Goal: Task Accomplishment & Management: Manage account settings

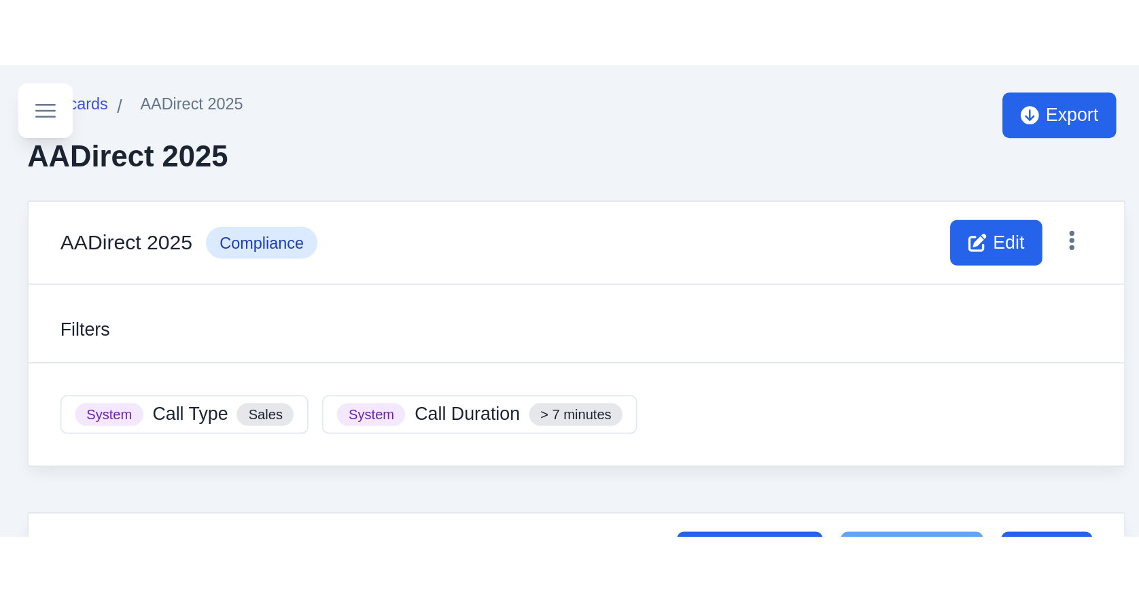
scroll to position [27, 0]
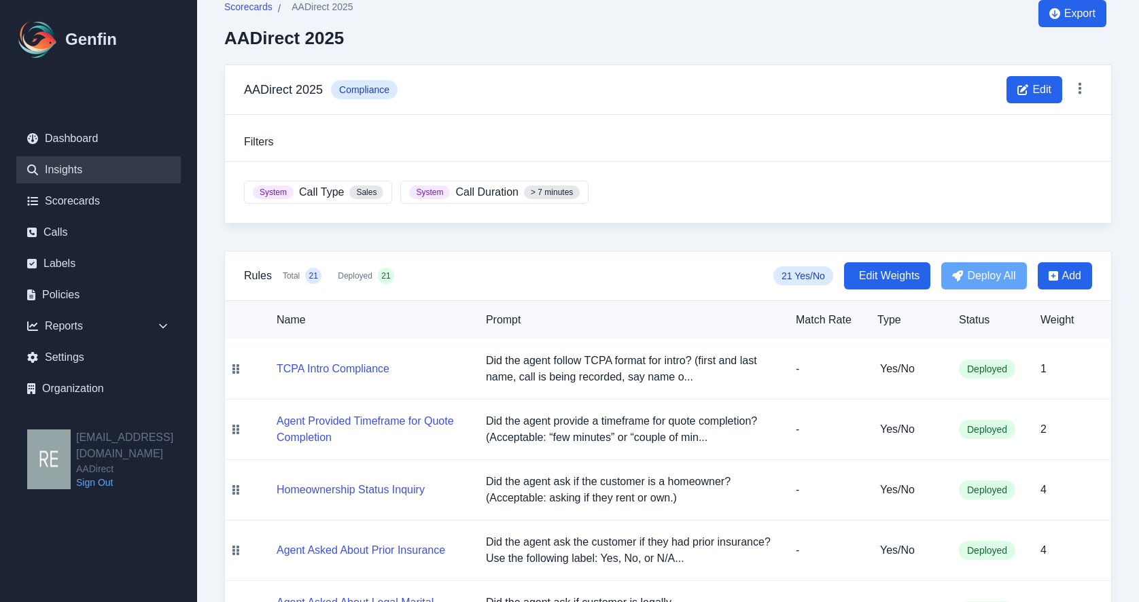
click at [94, 175] on link "Insights" at bounding box center [98, 169] width 164 height 27
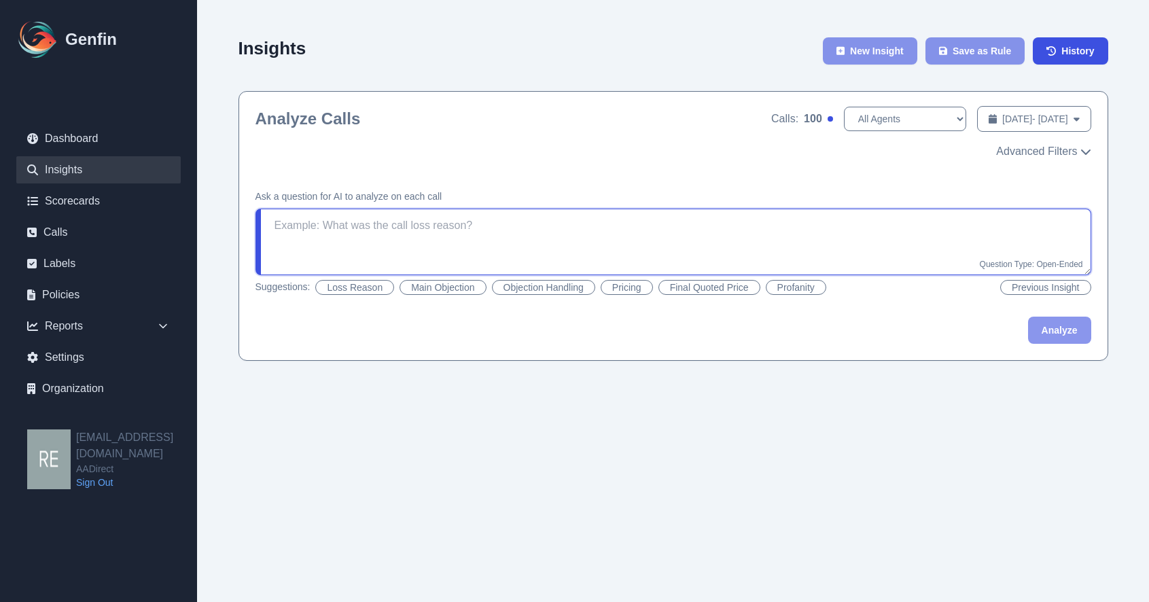
drag, startPoint x: 457, startPoint y: 240, endPoint x: 472, endPoint y: 240, distance: 15.0
click at [458, 240] on textarea at bounding box center [674, 242] width 836 height 67
click at [1030, 335] on button "Analyze" at bounding box center [1059, 330] width 63 height 27
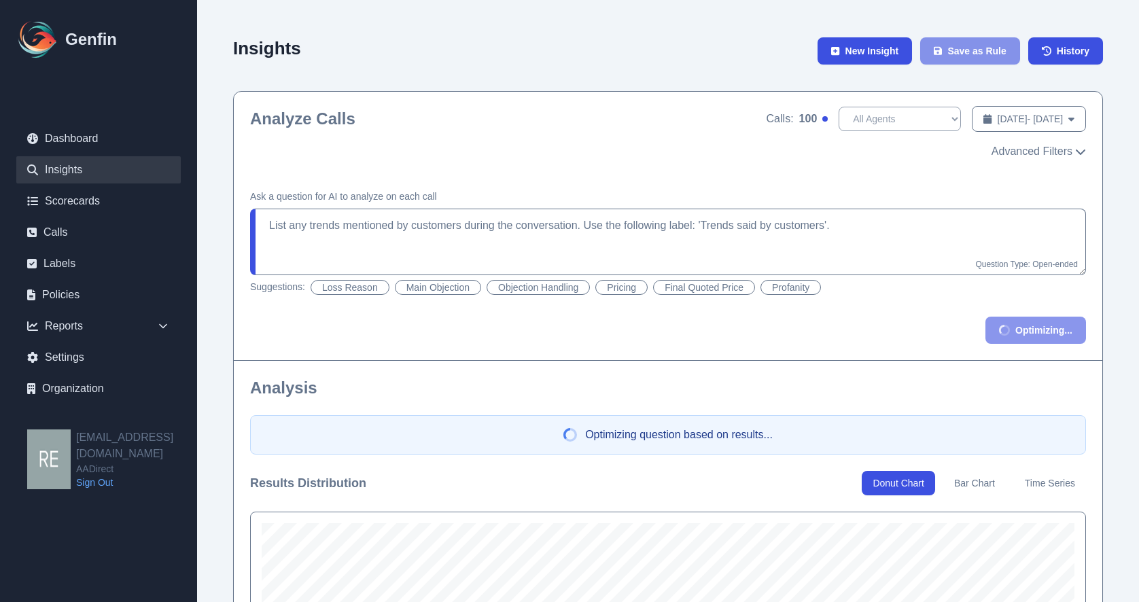
type textarea "Did the agent mention the $7.99 price, insurance options, and EBT discounts dur…"
drag, startPoint x: 206, startPoint y: 332, endPoint x: 362, endPoint y: 370, distance: 160.2
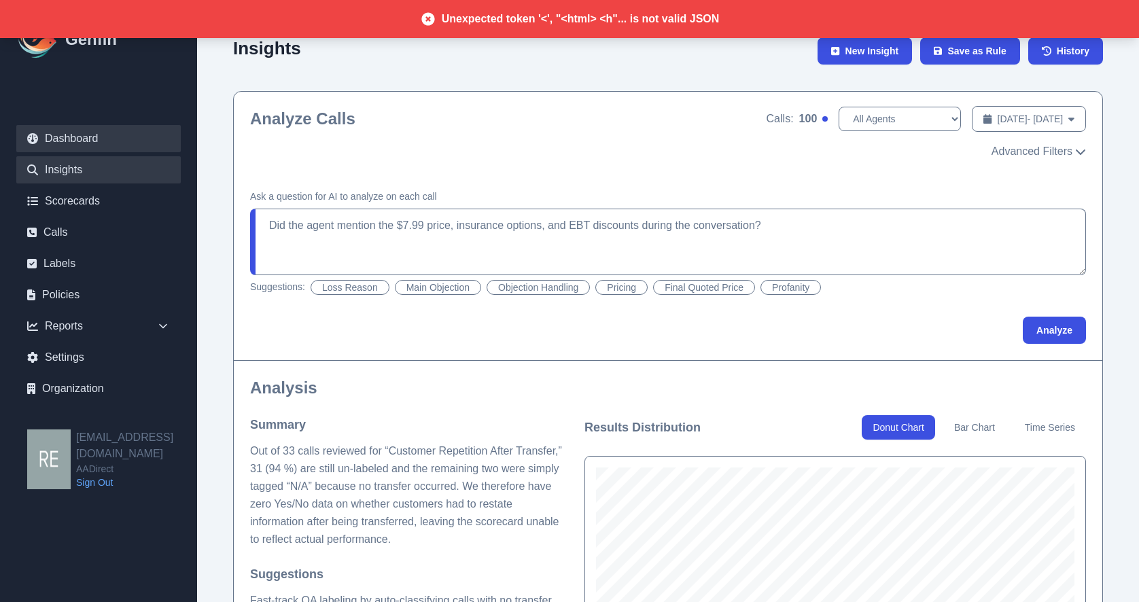
click at [67, 136] on link "Dashboard" at bounding box center [98, 138] width 164 height 27
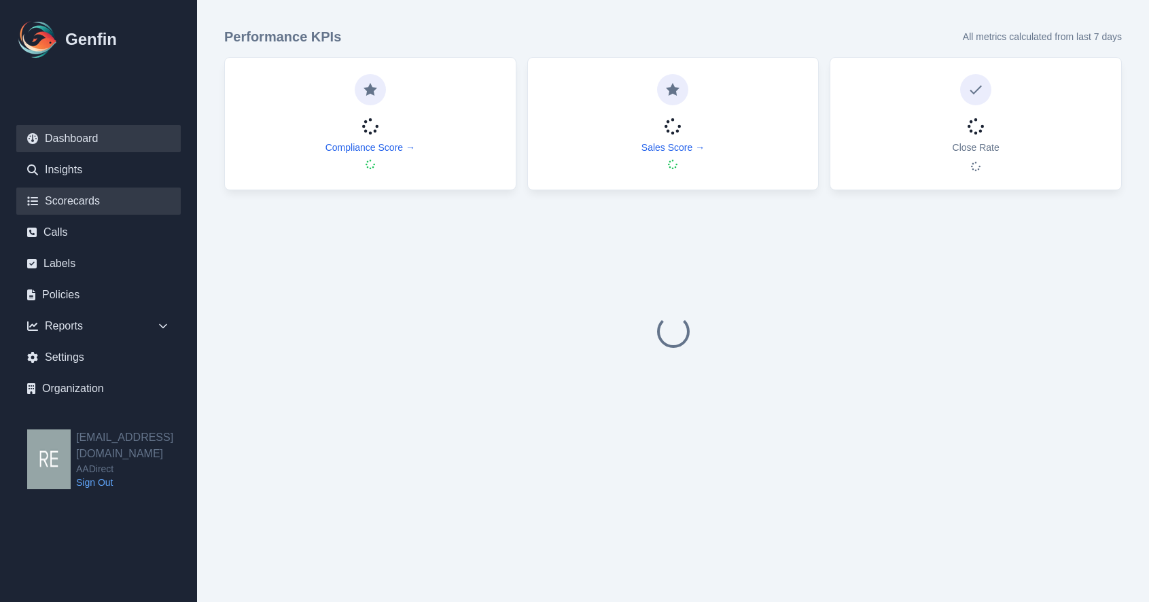
click at [69, 203] on link "Scorecards" at bounding box center [98, 201] width 164 height 27
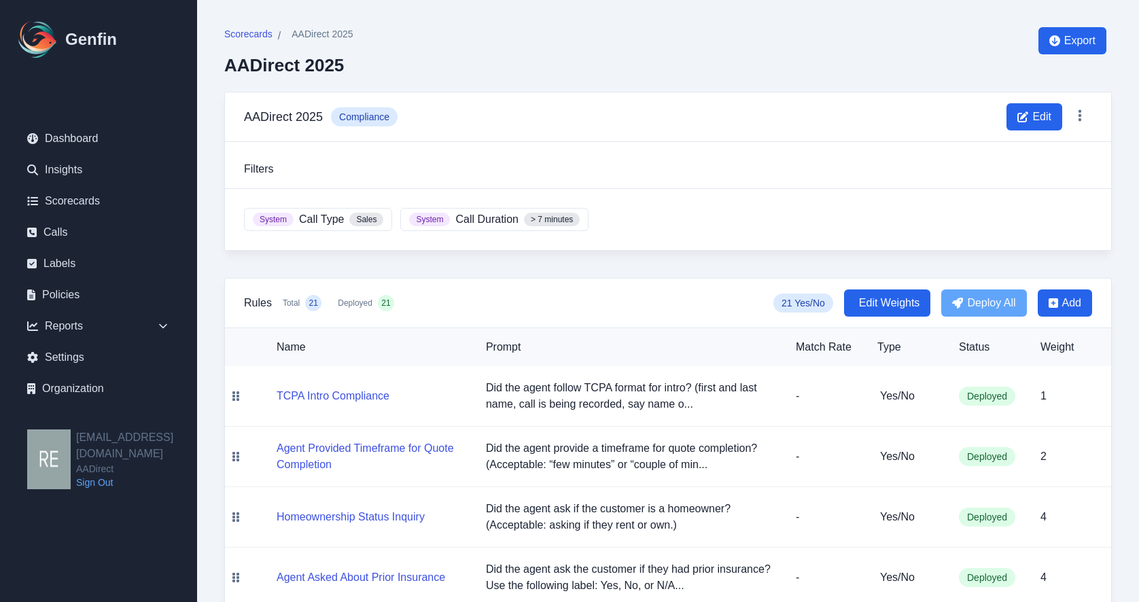
click at [77, 137] on link "Dashboard" at bounding box center [98, 138] width 164 height 27
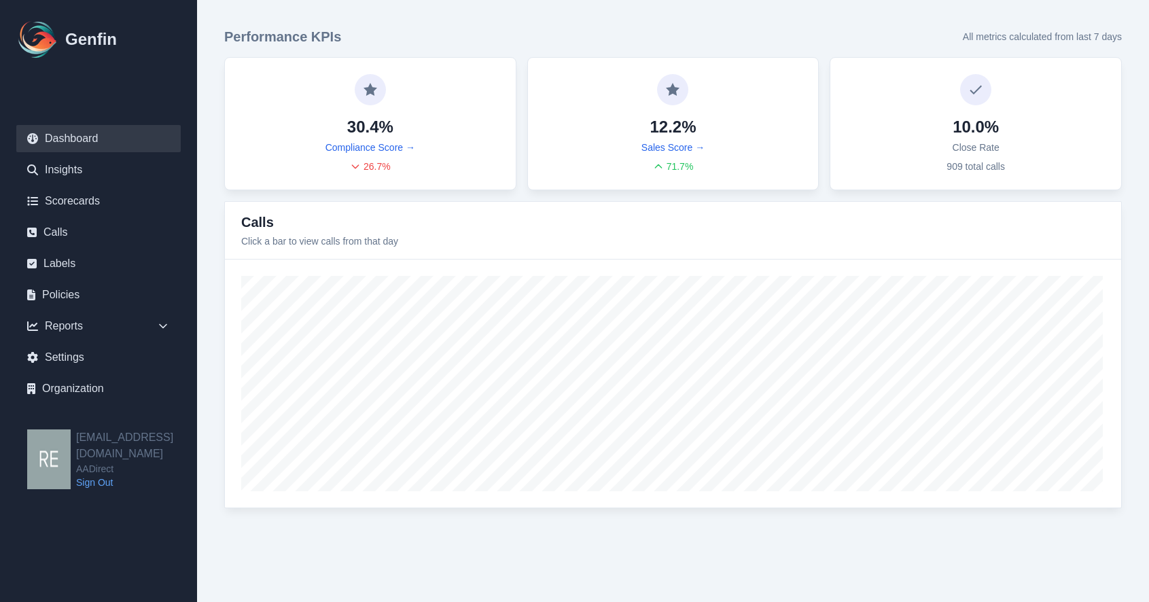
drag, startPoint x: 982, startPoint y: 548, endPoint x: 1006, endPoint y: 571, distance: 33.7
click at [985, 536] on html "Genfin Dashboard Insights Scorecards Calls Labels Policies Reports Sales Compli…" at bounding box center [574, 268] width 1149 height 536
click at [67, 193] on link "Scorecards" at bounding box center [98, 201] width 164 height 27
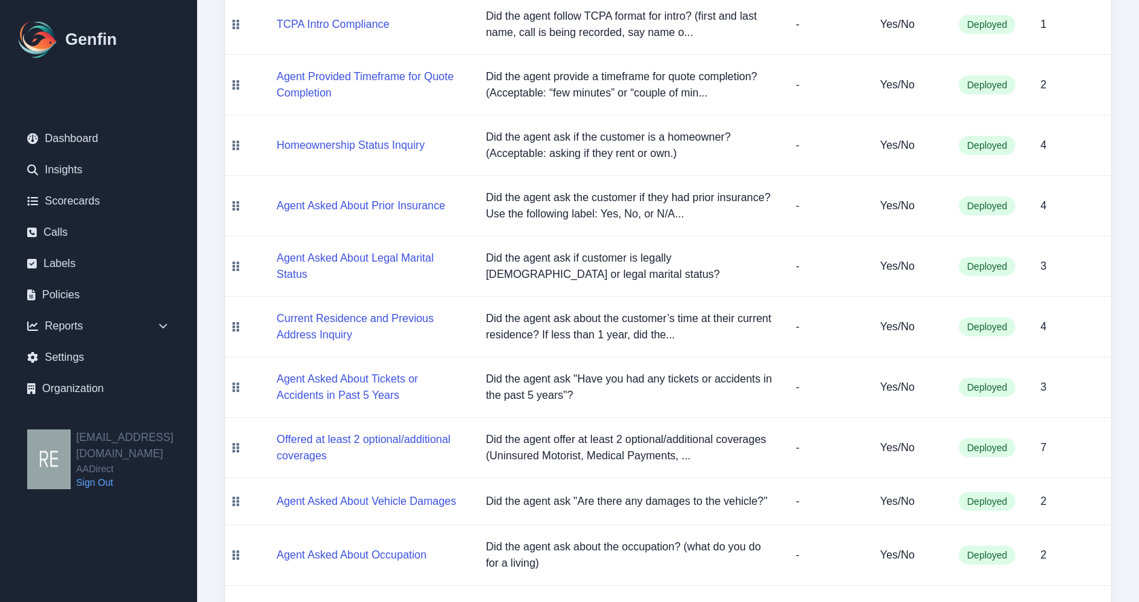
scroll to position [644, 0]
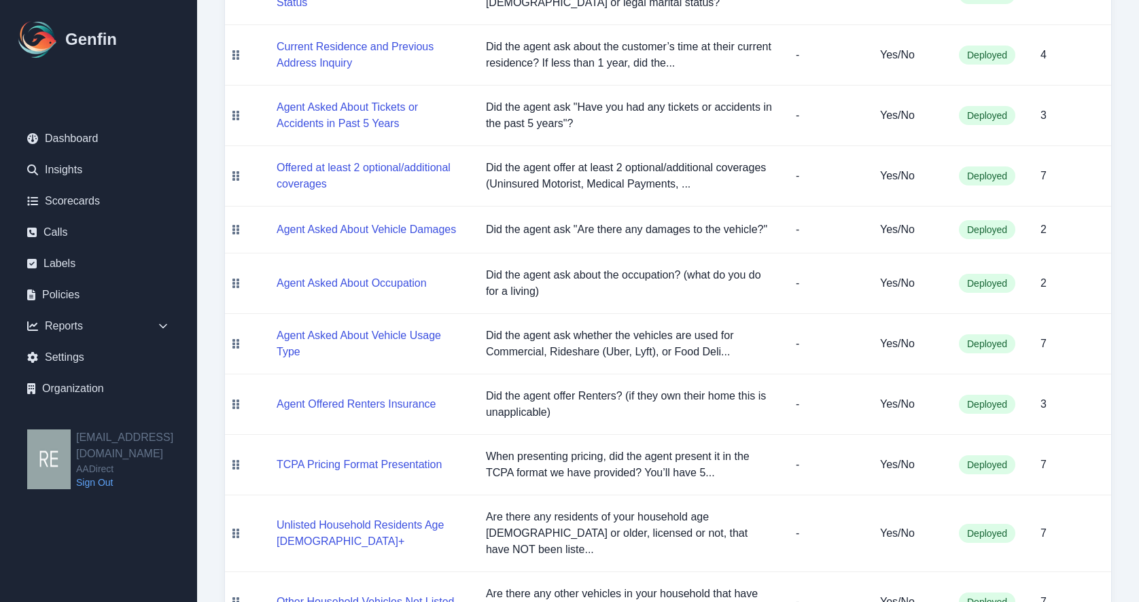
click at [601, 396] on p "Did the agent offer Renters? (if they own their home this is unapplicable)" at bounding box center [630, 404] width 288 height 33
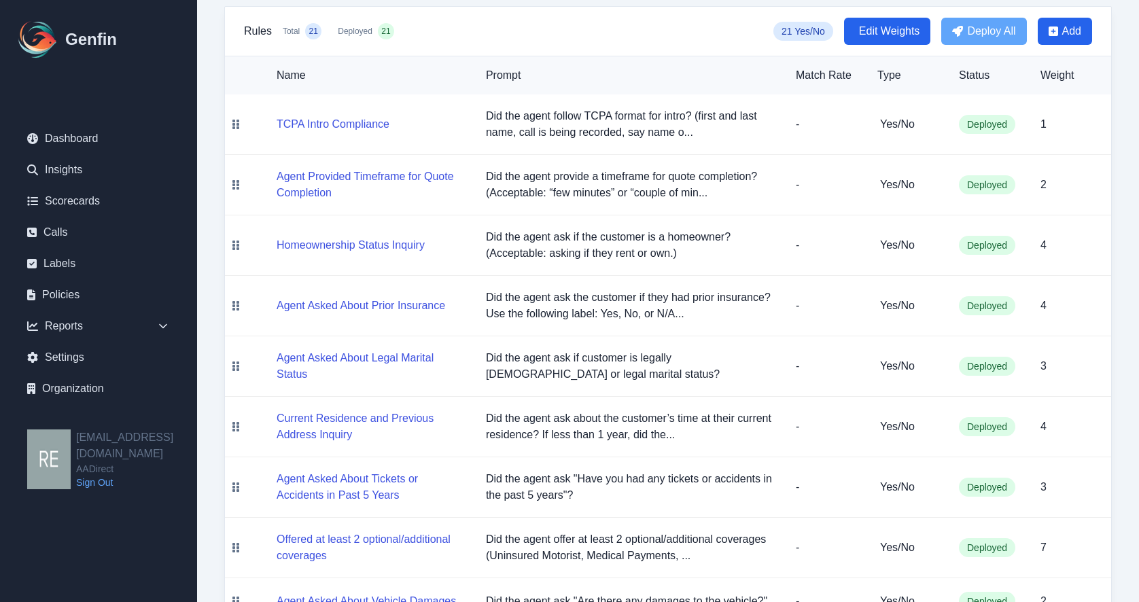
scroll to position [476, 0]
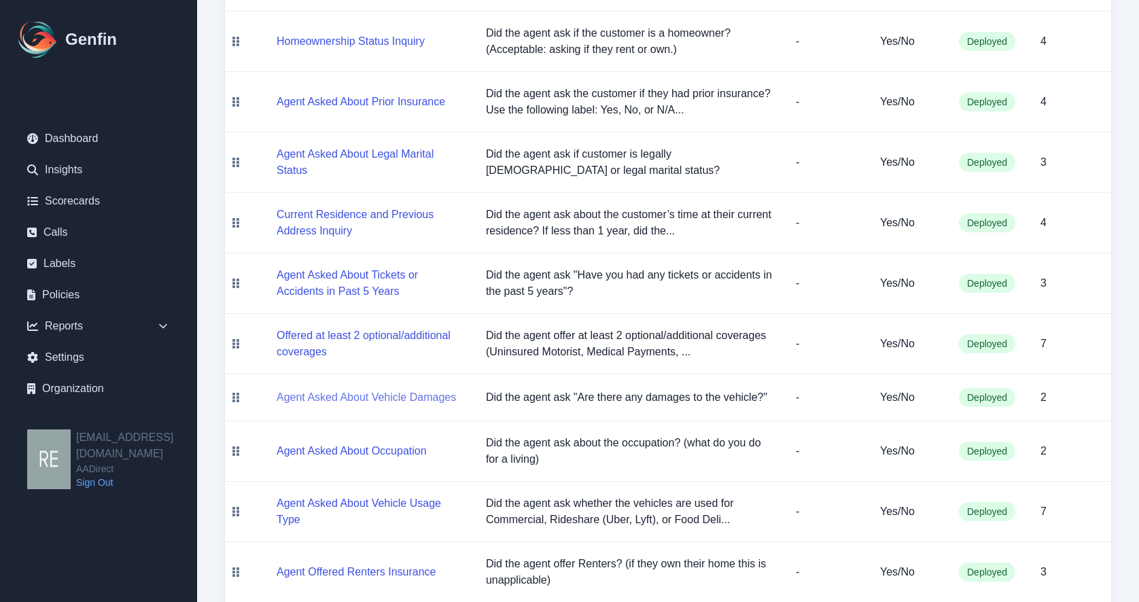
click at [331, 396] on button "Agent Asked About Vehicle Damages" at bounding box center [366, 397] width 179 height 16
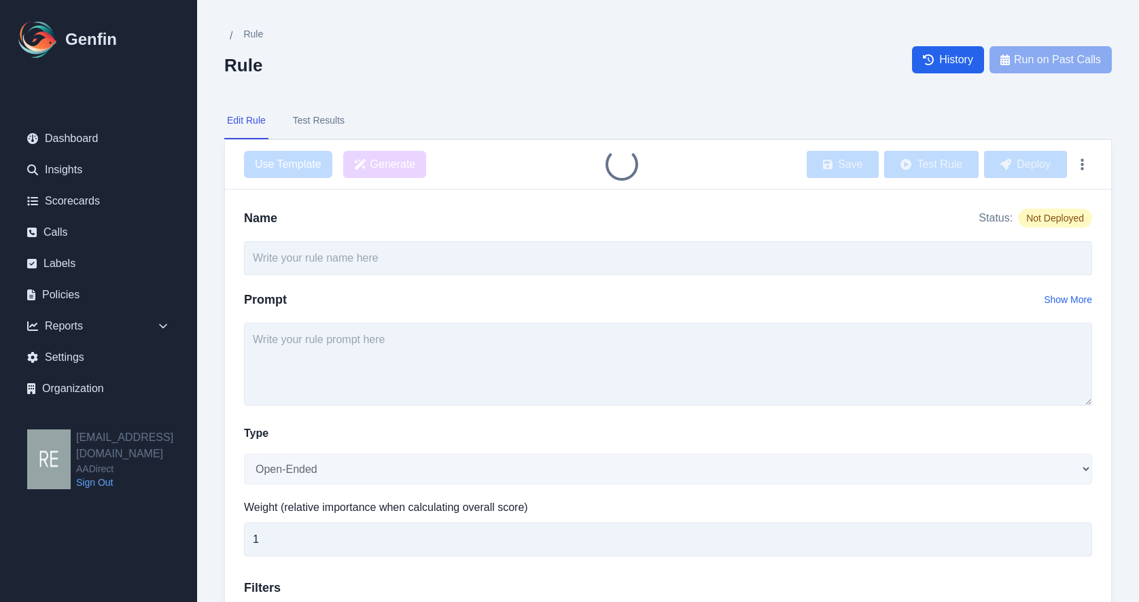
type input "Agent Asked About Vehicle Damages"
type textarea "Did the agent ask "Are there any damages to the vehicle?""
select select "Yes/No"
type input "2"
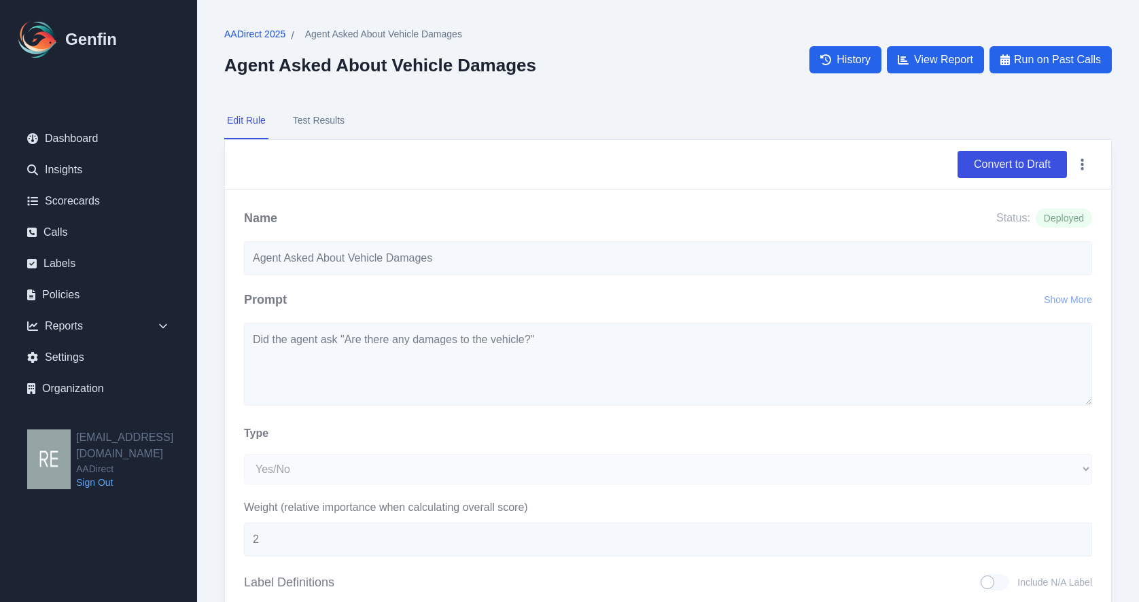
click at [263, 35] on span "AADirect 2025" at bounding box center [254, 34] width 61 height 14
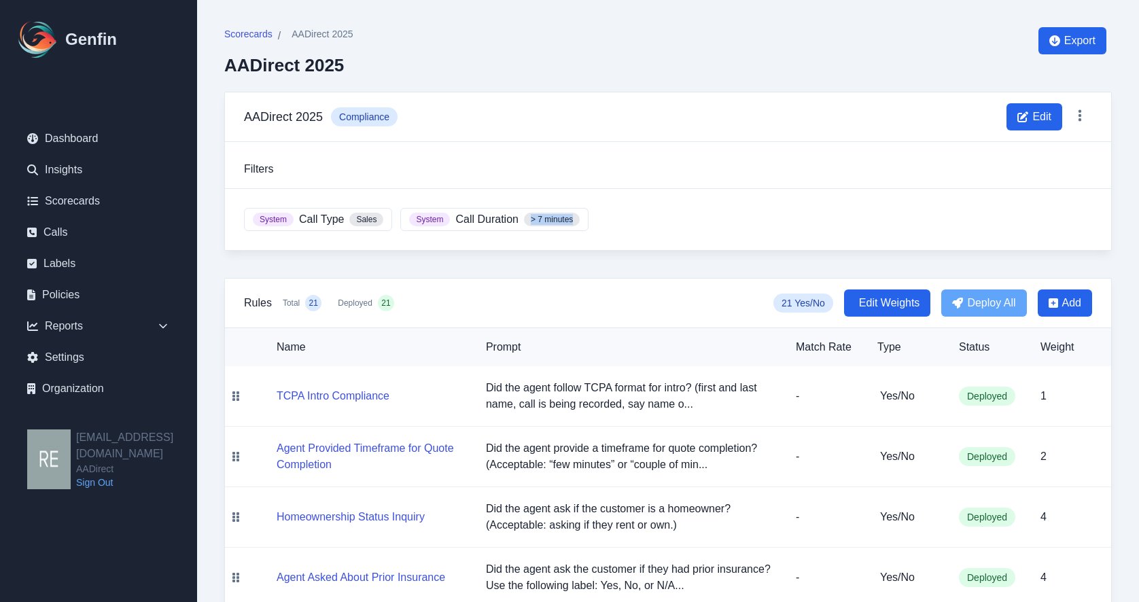
drag, startPoint x: 521, startPoint y: 219, endPoint x: 589, endPoint y: 220, distance: 68.0
click at [589, 219] on div "System Call Duration > 7 minutes" at bounding box center [494, 219] width 188 height 23
click at [643, 283] on div "Rules Total 21 Deployed 21 21 Yes/No Edit Weights Deploy All Add" at bounding box center [668, 304] width 886 height 50
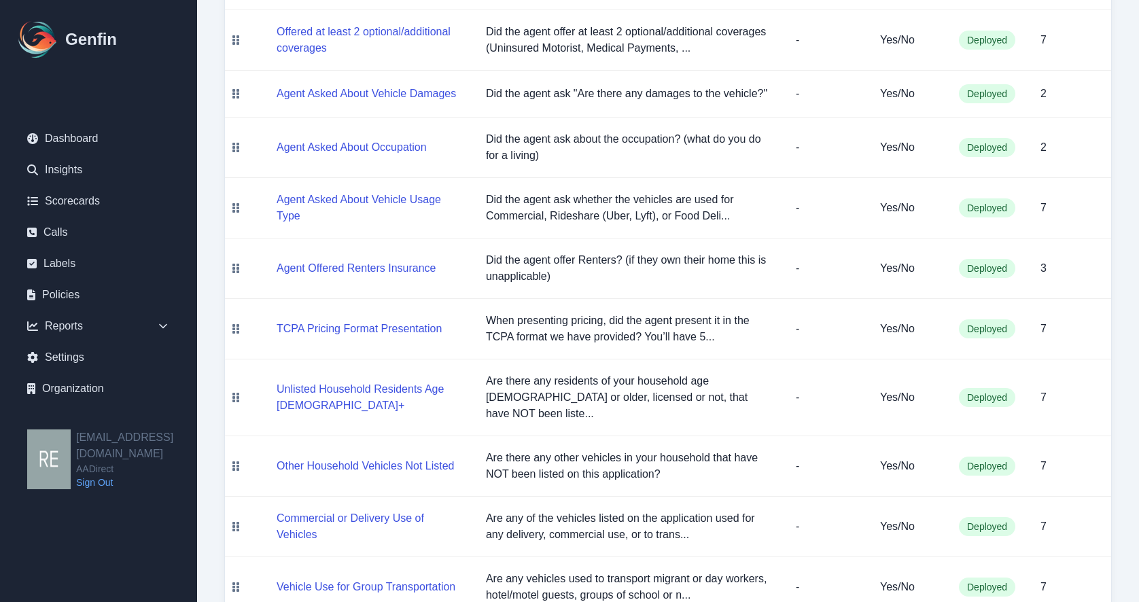
scroll to position [712, 0]
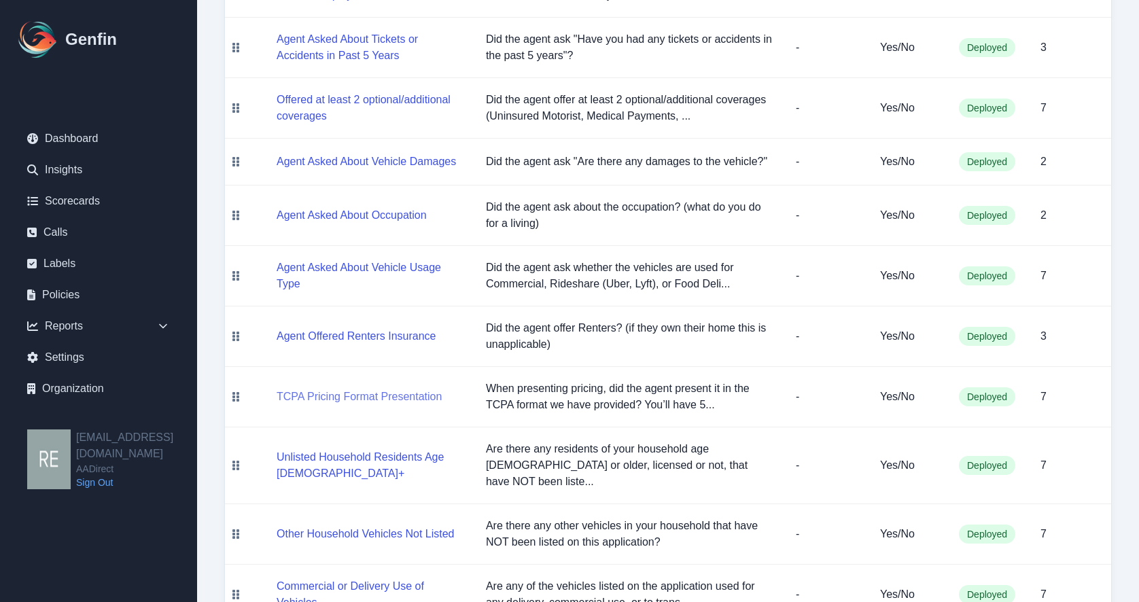
click at [389, 399] on button "TCPA Pricing Format Presentation" at bounding box center [359, 397] width 165 height 16
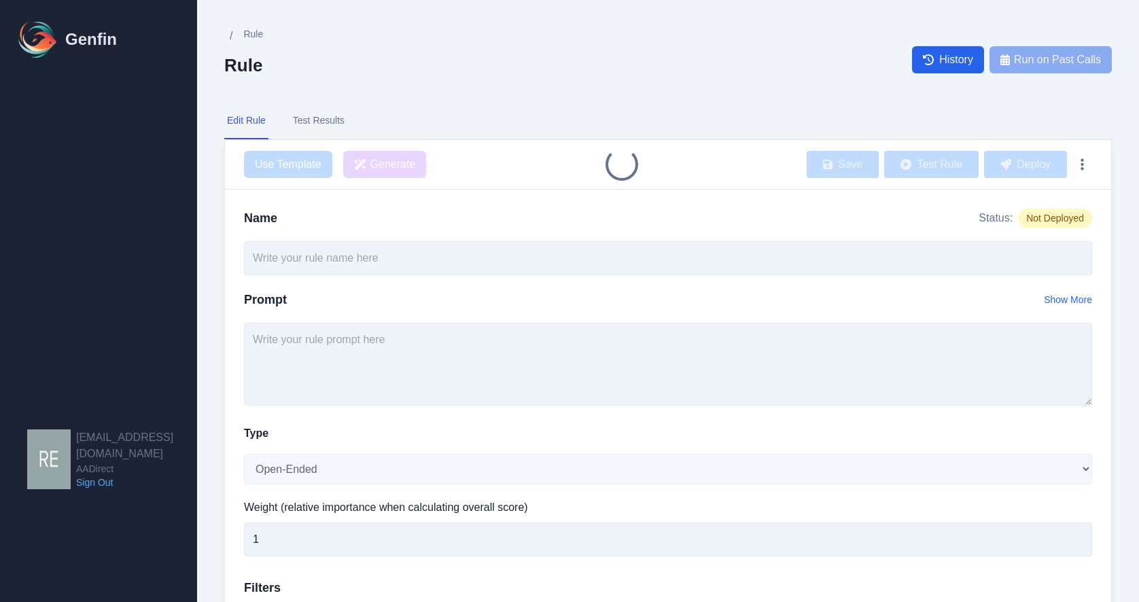
type input "TCPA Pricing Format Presentation"
type textarea "When presenting pricing, did the agent present it in the TCPA format we have pr…"
select select "Yes/No"
type input "7"
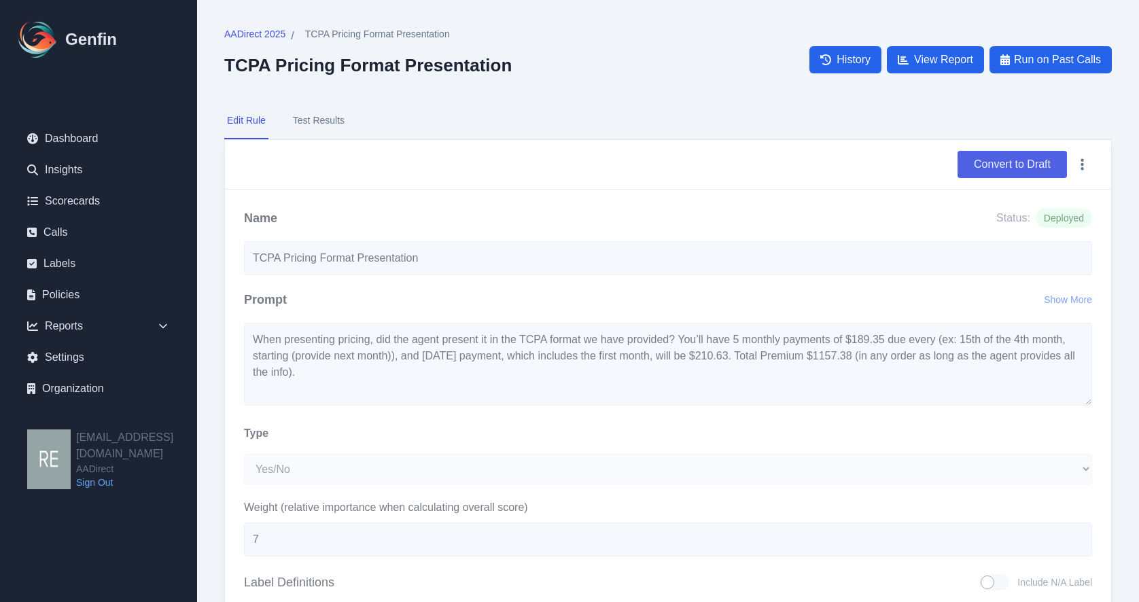
click at [1027, 166] on button "Convert to Draft" at bounding box center [1012, 164] width 109 height 27
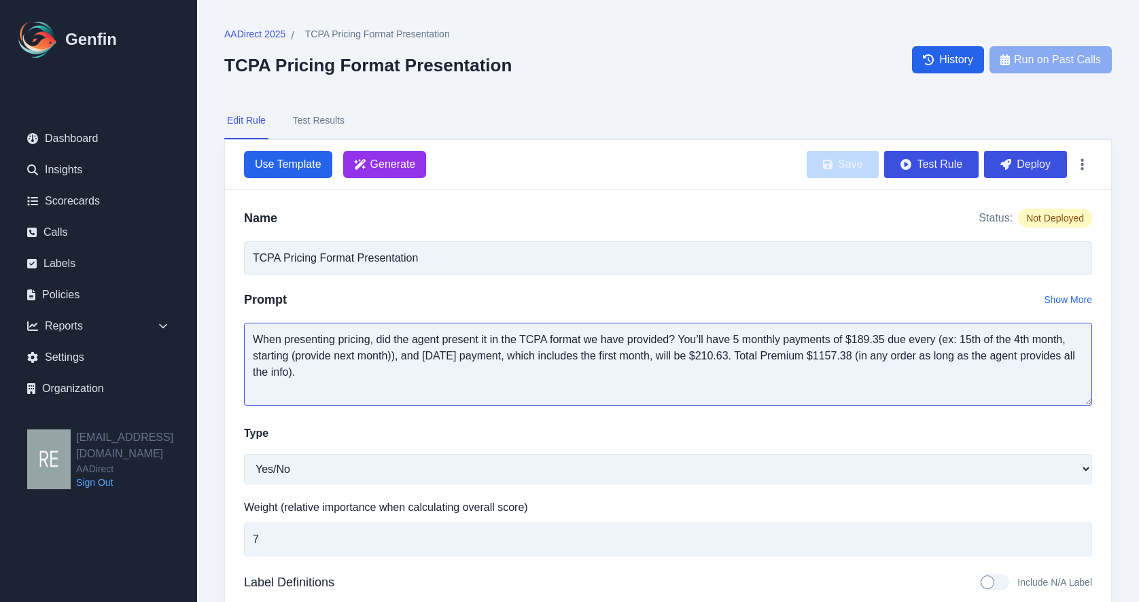
click at [254, 332] on textarea "When presenting pricing, did the agent present it in the TCPA format we have pr…" at bounding box center [668, 364] width 848 height 83
click at [271, 36] on span "AADirect 2025" at bounding box center [254, 34] width 61 height 14
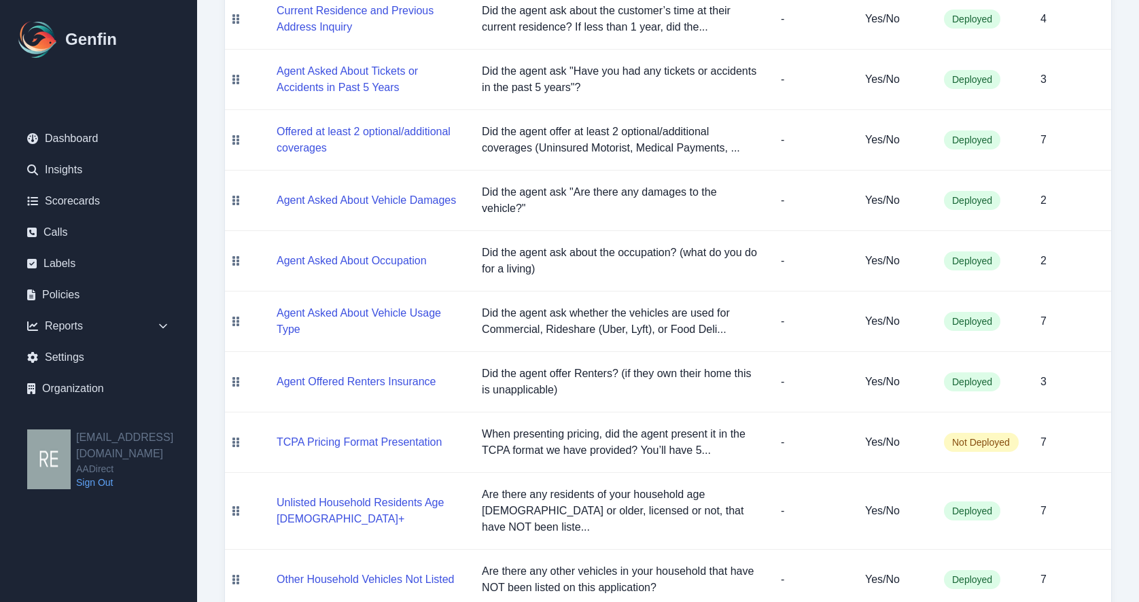
scroll to position [748, 0]
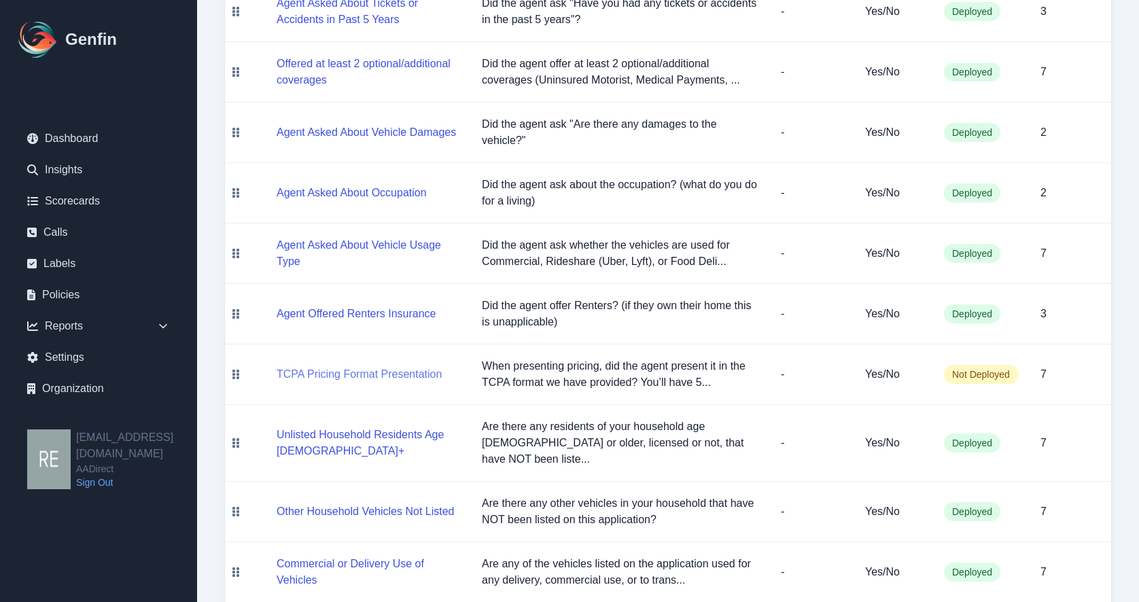
click at [390, 376] on button "TCPA Pricing Format Presentation" at bounding box center [359, 374] width 165 height 16
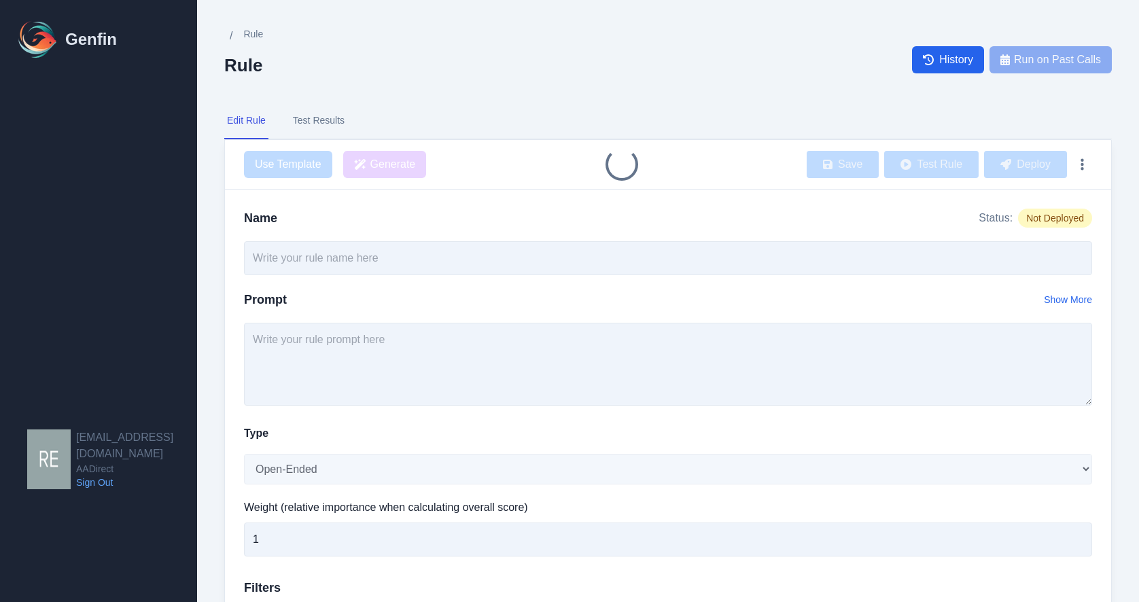
type input "TCPA Pricing Format Presentation"
type textarea "When presenting pricing, did the agent present it in the TCPA format we have pr…"
select select "Yes/No"
type input "7"
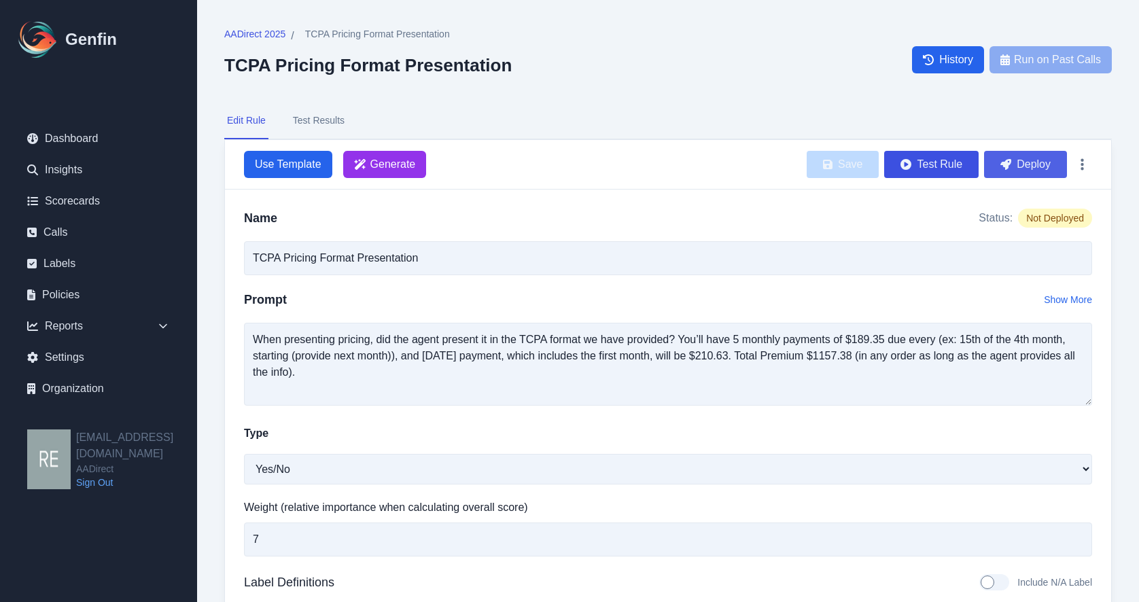
click at [1030, 169] on button "Deploy" at bounding box center [1025, 164] width 83 height 27
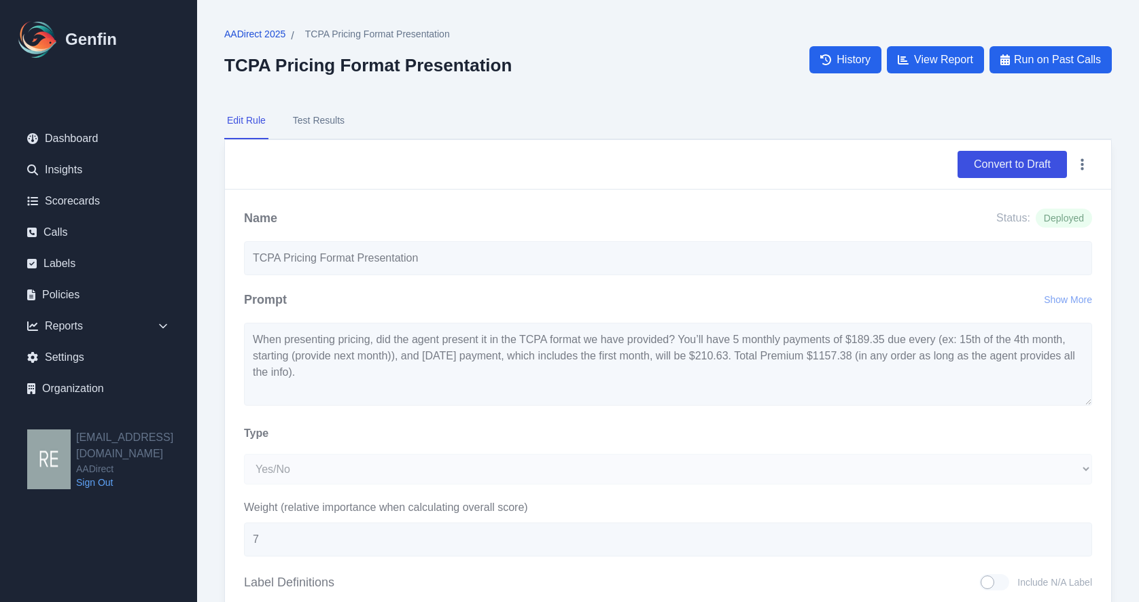
click at [248, 33] on span "AADirect 2025" at bounding box center [254, 34] width 61 height 14
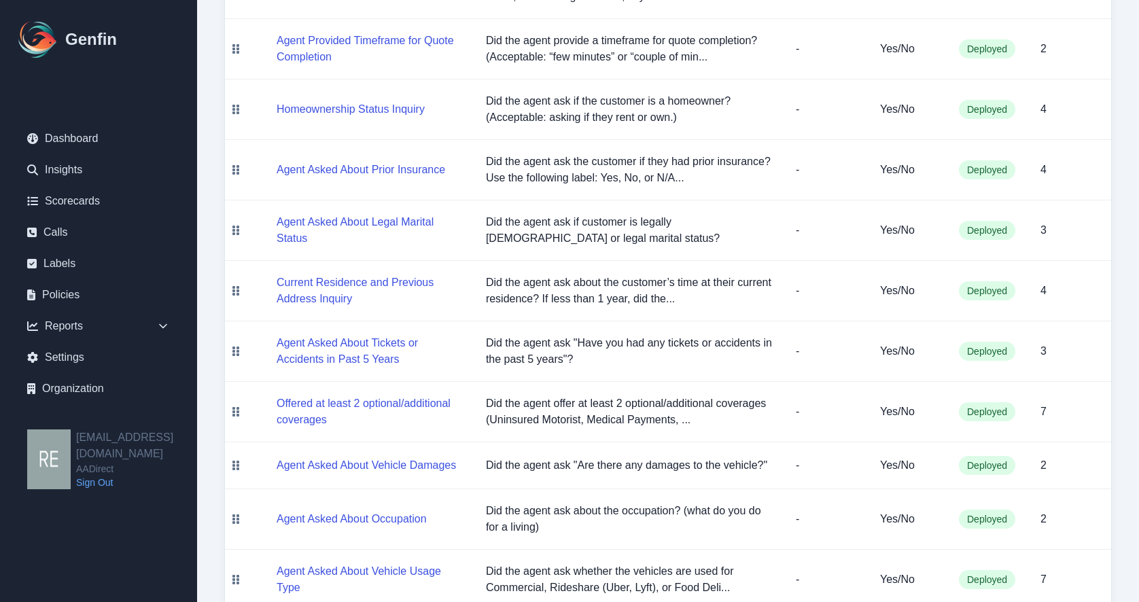
scroll to position [816, 0]
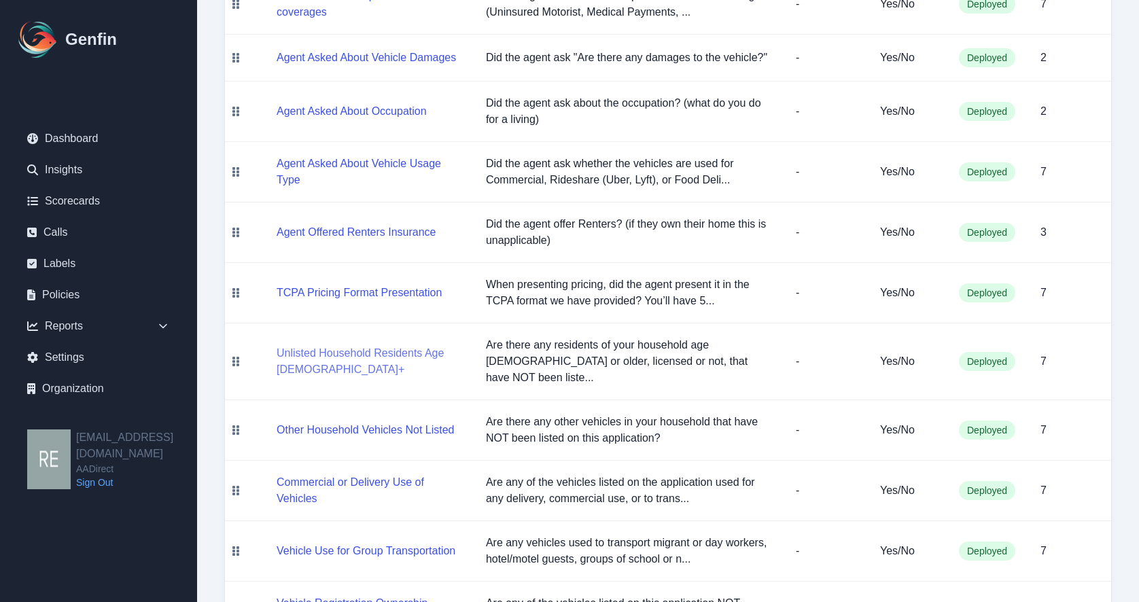
click at [400, 346] on button "Unlisted Household Residents Age 14+" at bounding box center [371, 361] width 188 height 33
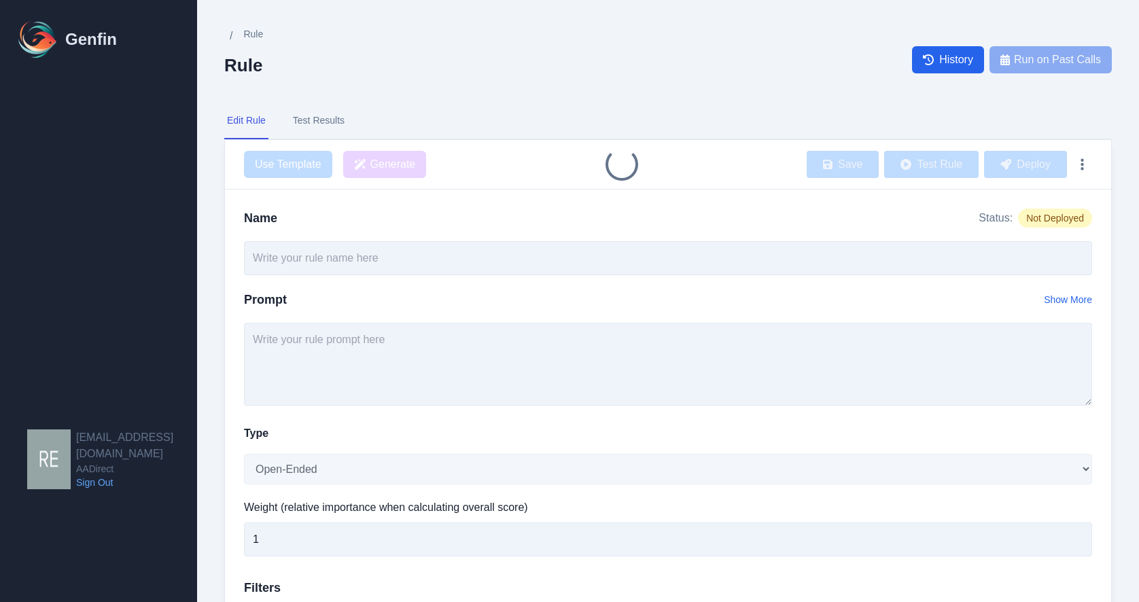
type input "Unlisted Household Residents Age 14+"
type textarea "Are there any residents of your household age 14 or older, licensed or not, tha…"
select select "Yes/No"
type input "7"
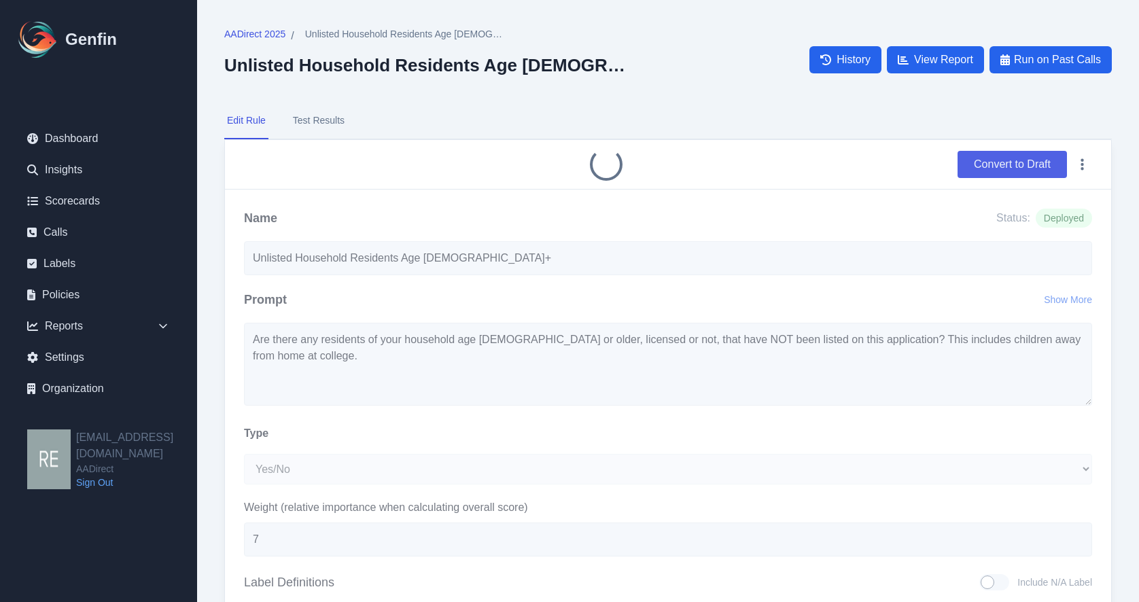
click at [1016, 164] on button "Convert to Draft" at bounding box center [1012, 164] width 109 height 27
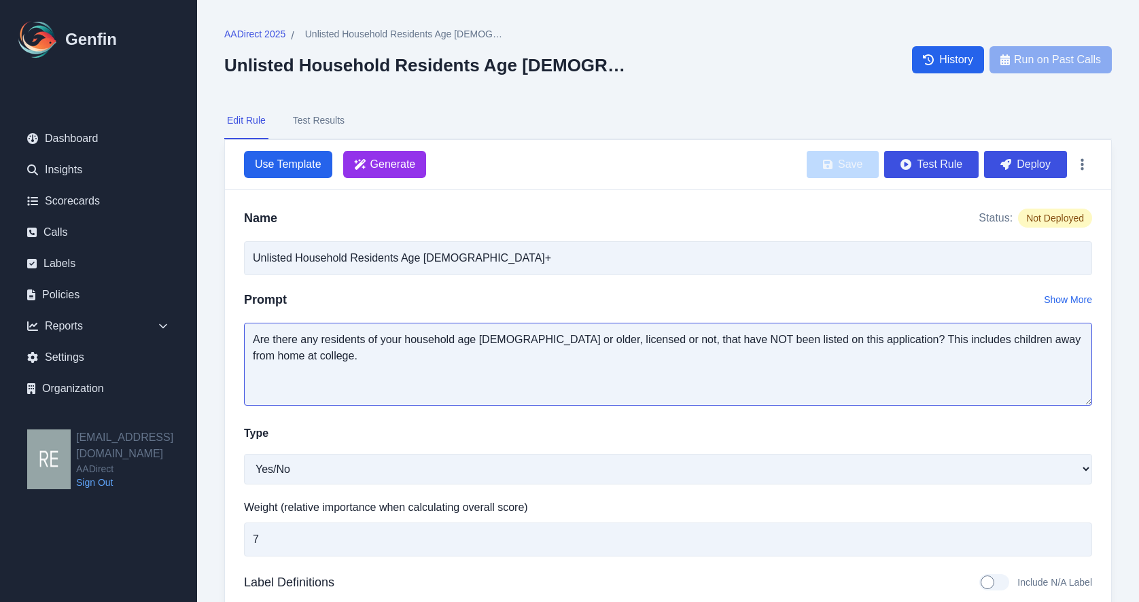
click at [251, 335] on textarea "Are there any residents of your household age 14 or older, licensed or not, tha…" at bounding box center [668, 364] width 848 height 83
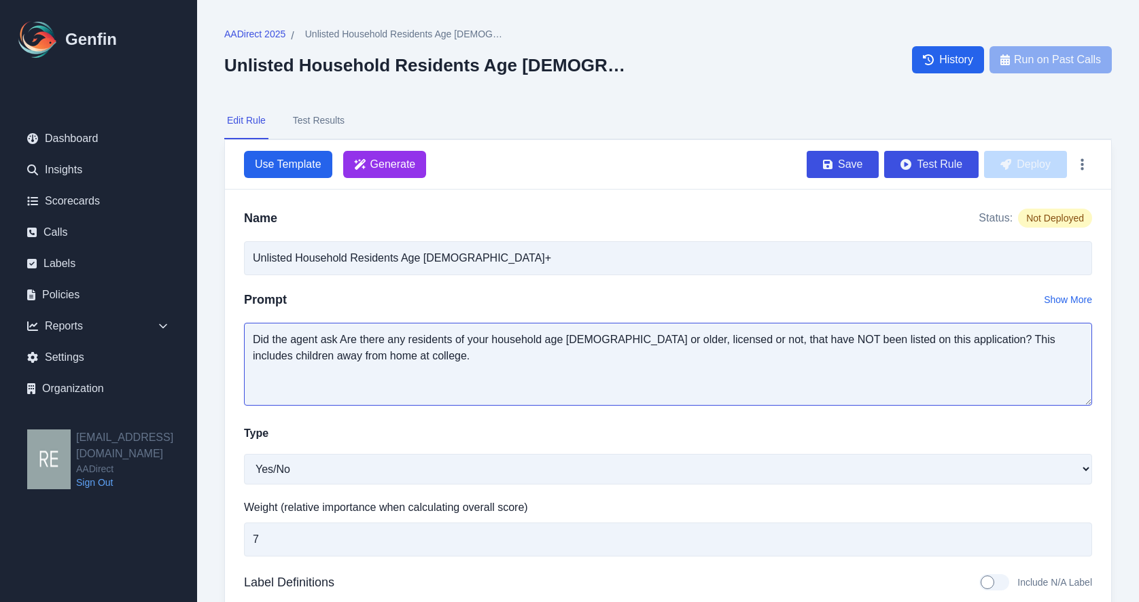
click at [349, 336] on textarea "Did the agent ask Are there any residents of your household age 14 or older, li…" at bounding box center [668, 364] width 848 height 83
drag, startPoint x: 336, startPoint y: 337, endPoint x: 213, endPoint y: 335, distance: 123.0
click at [213, 335] on div "AADirect 2025 / Unlisted Household Residents Age 14+ Unlisted Household Residen…" at bounding box center [668, 463] width 942 height 927
type textarea "Did the agent ask are there any residents of your household age 14 or older, li…"
click at [855, 163] on button "Save" at bounding box center [843, 164] width 72 height 27
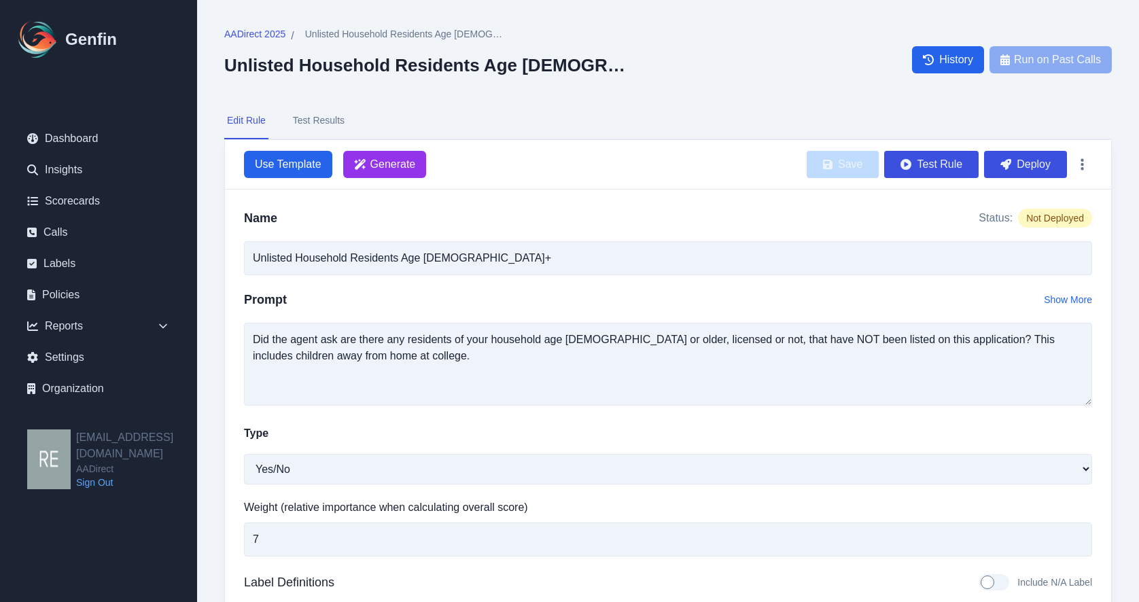
drag, startPoint x: 1026, startPoint y: 159, endPoint x: 700, endPoint y: 76, distance: 336.6
click at [1027, 158] on button "Deploy" at bounding box center [1025, 164] width 83 height 27
click at [939, 159] on button "Test Rule" at bounding box center [931, 164] width 94 height 27
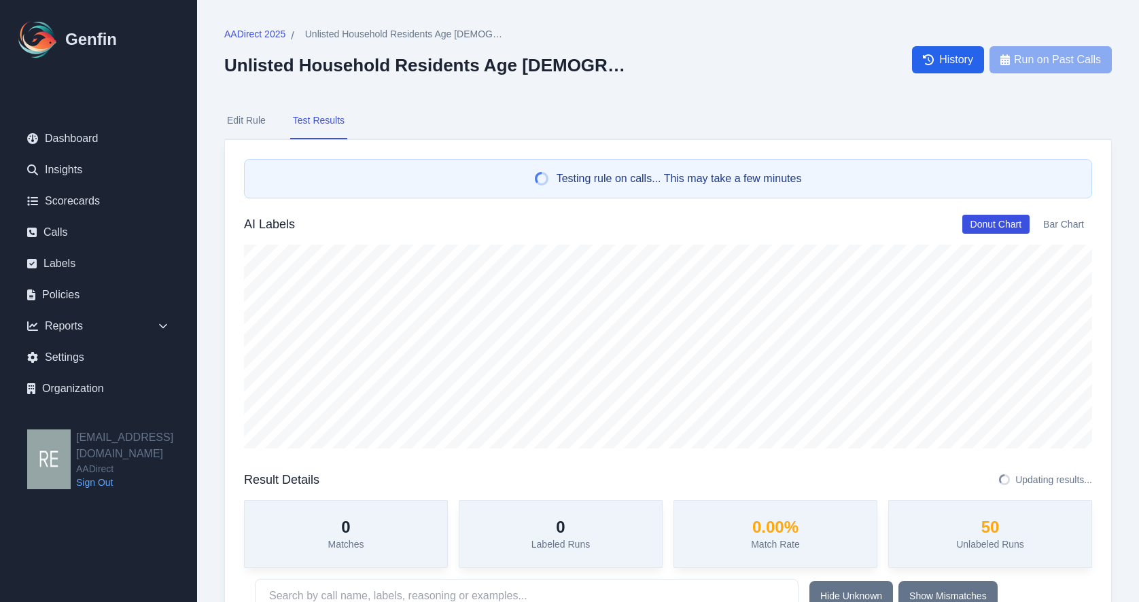
scroll to position [272, 0]
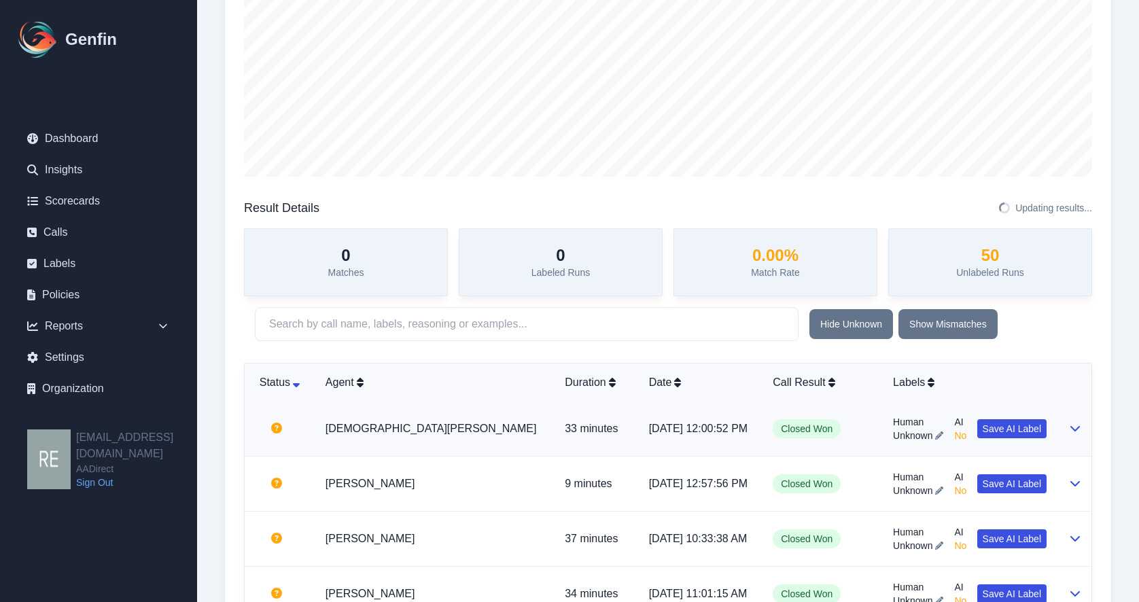
click at [1030, 429] on icon at bounding box center [1076, 428] width 10 height 5
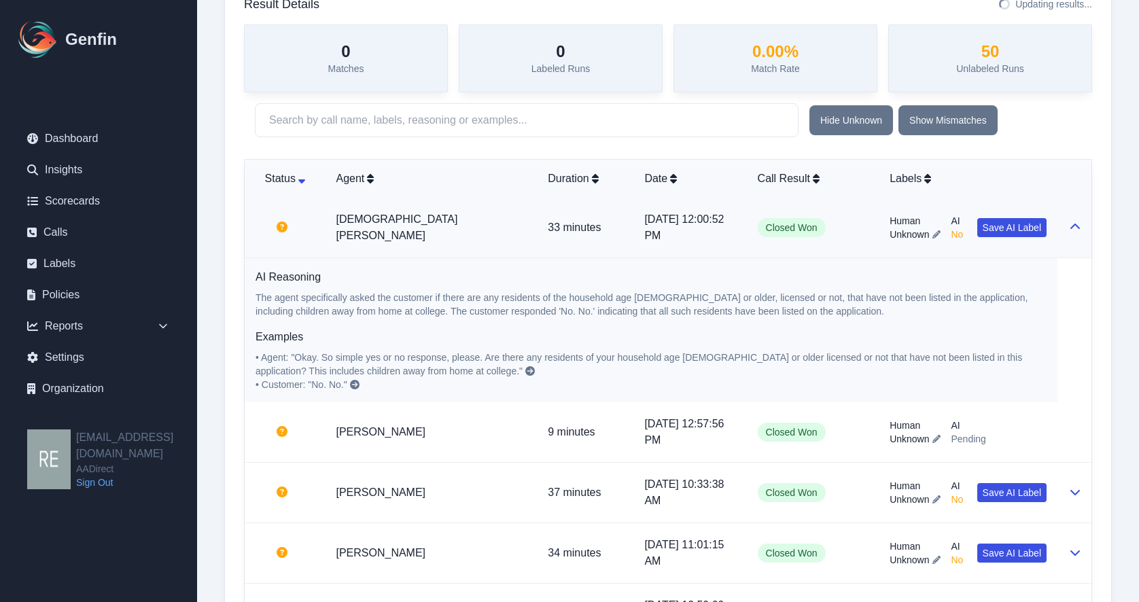
scroll to position [544, 0]
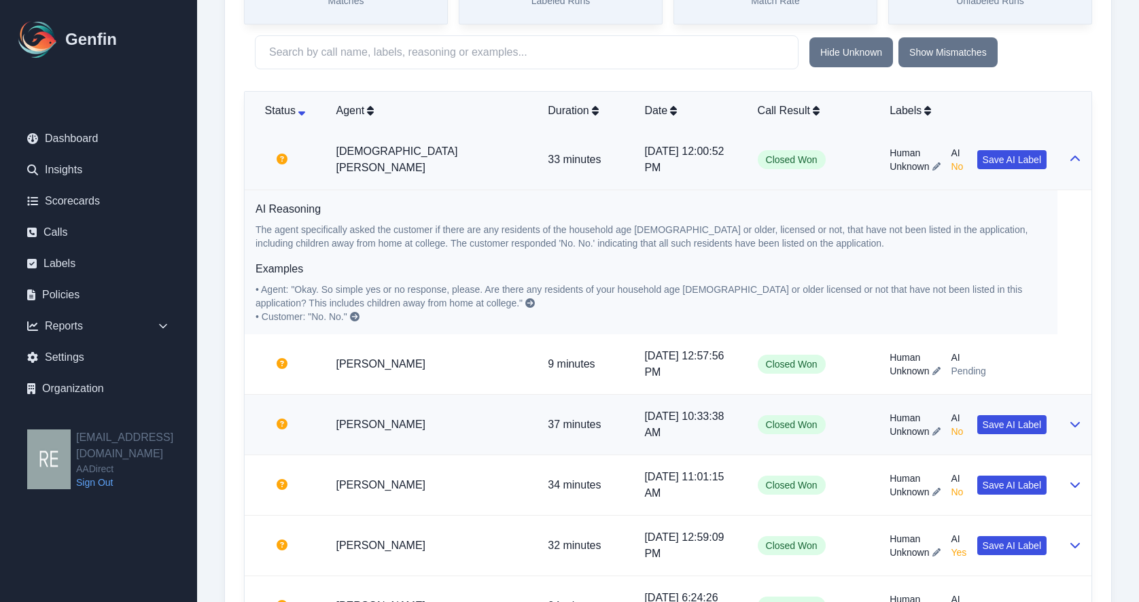
click at [1030, 432] on button at bounding box center [1075, 425] width 11 height 16
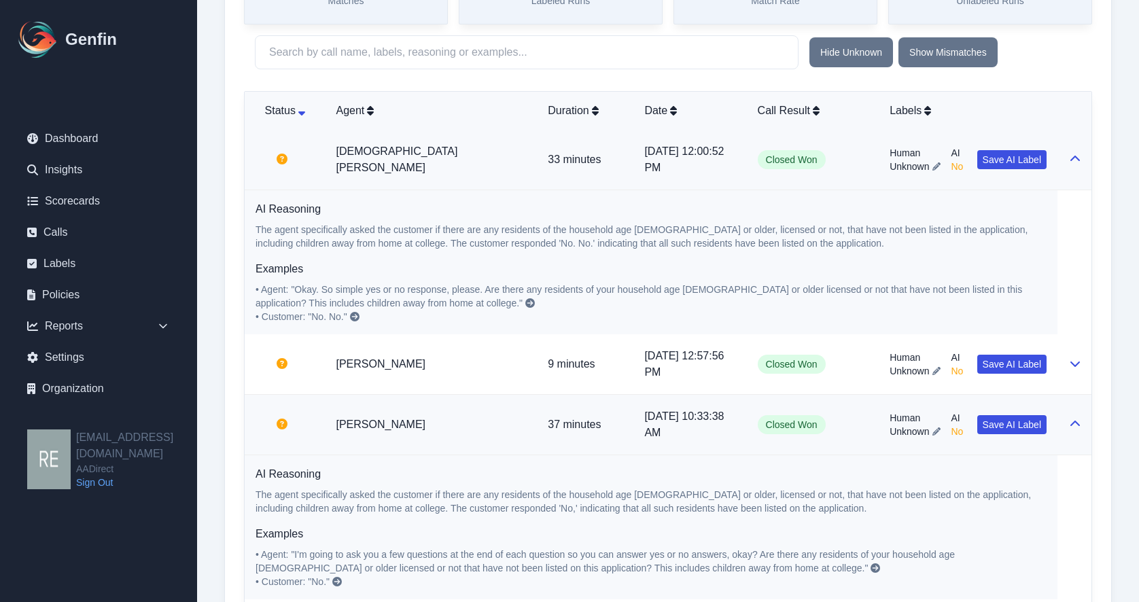
click at [1030, 424] on icon at bounding box center [1075, 424] width 11 height 11
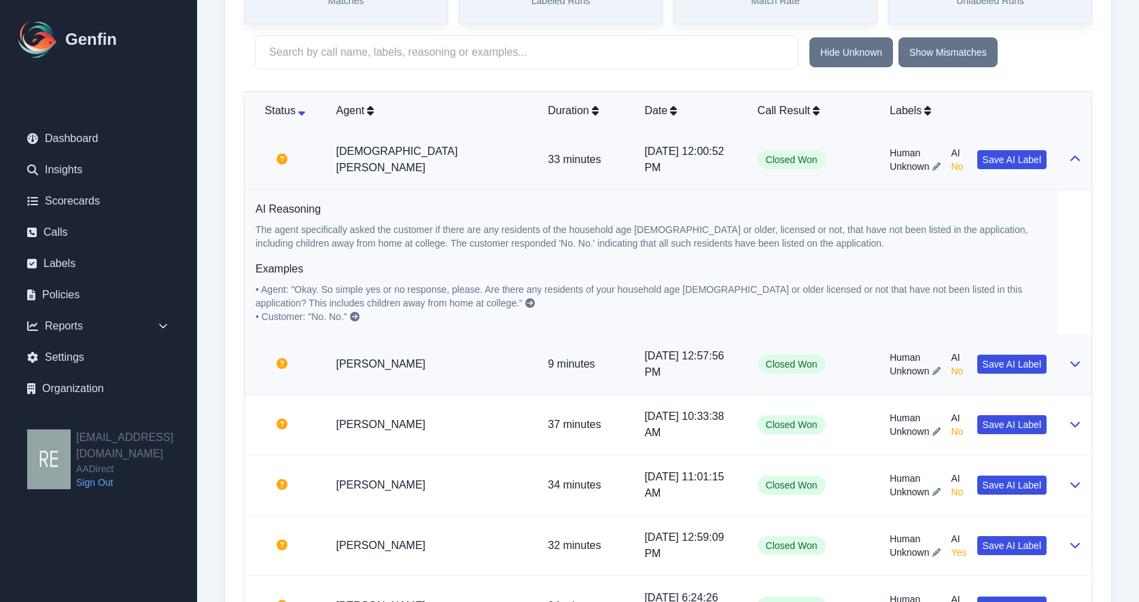
click at [1030, 370] on button at bounding box center [1075, 364] width 11 height 16
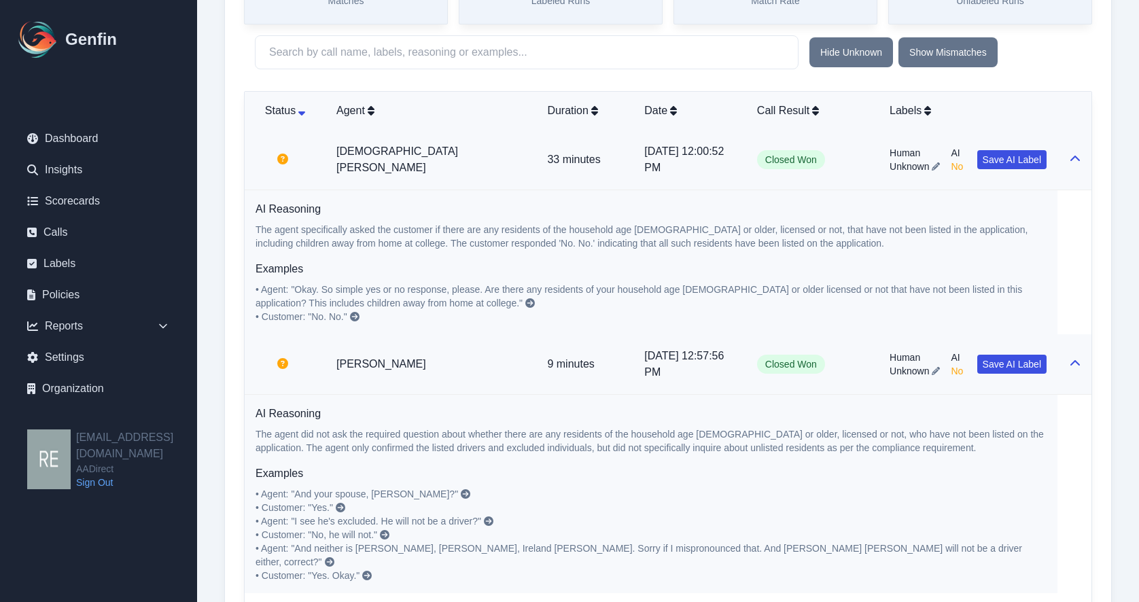
click at [1030, 145] on td at bounding box center [1075, 160] width 34 height 60
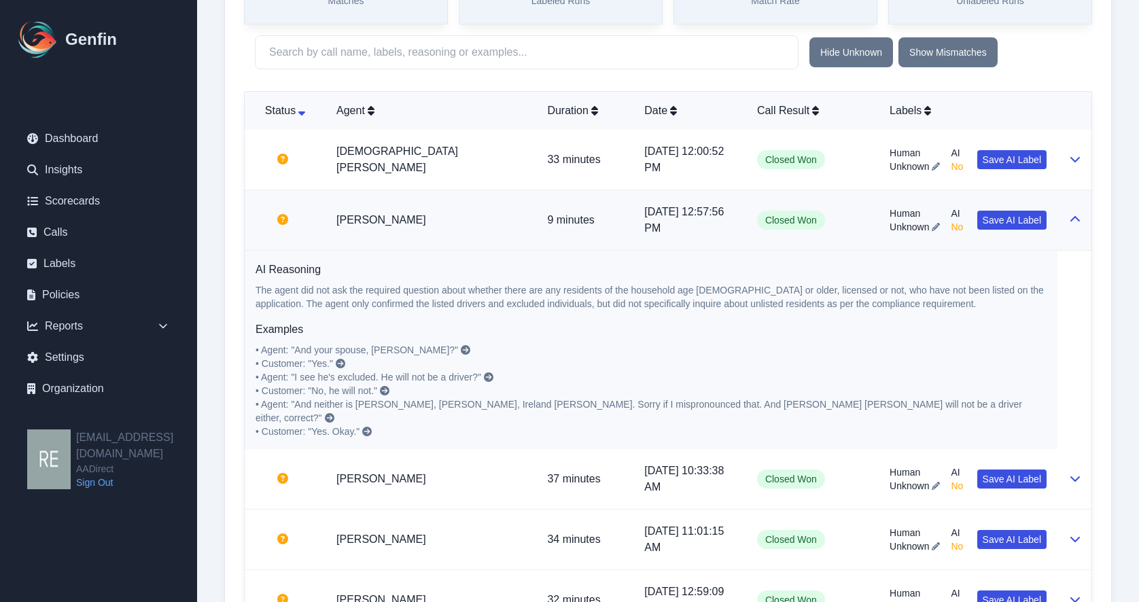
scroll to position [340, 0]
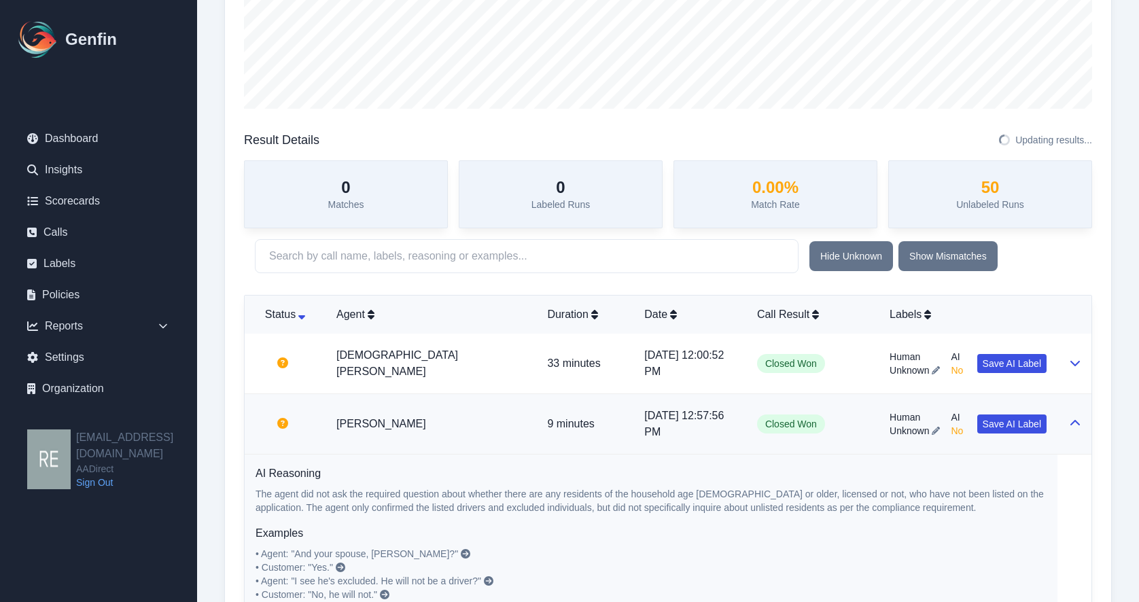
click at [1030, 428] on icon at bounding box center [1075, 423] width 11 height 11
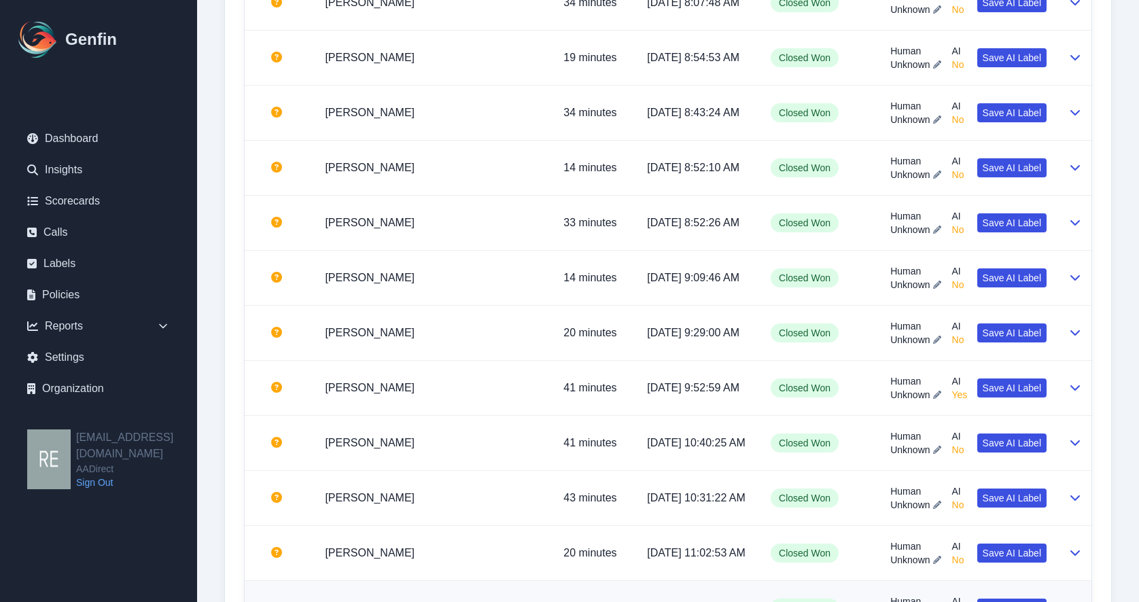
scroll to position [2651, 0]
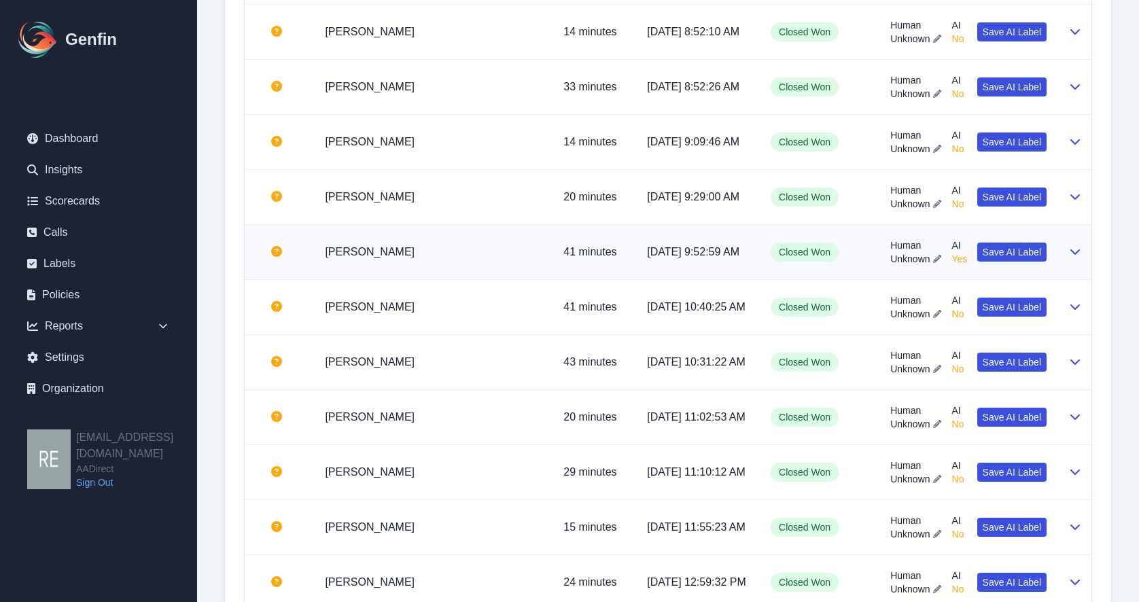
click at [1030, 255] on td at bounding box center [1075, 252] width 34 height 55
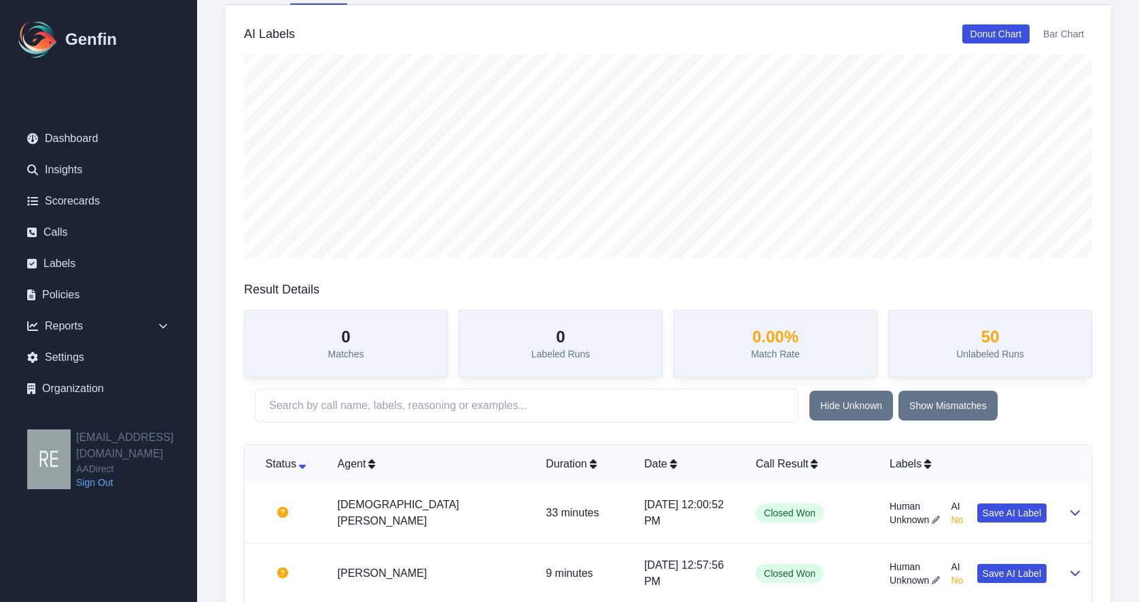
scroll to position [0, 0]
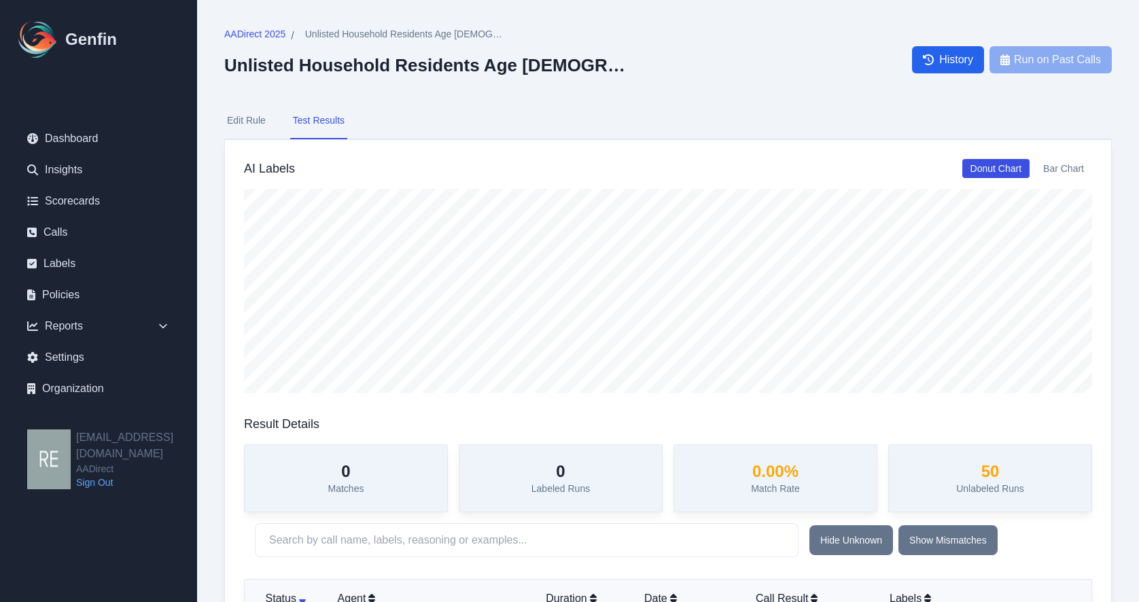
click at [249, 117] on button "Edit Rule" at bounding box center [246, 121] width 44 height 37
select select "Yes/No"
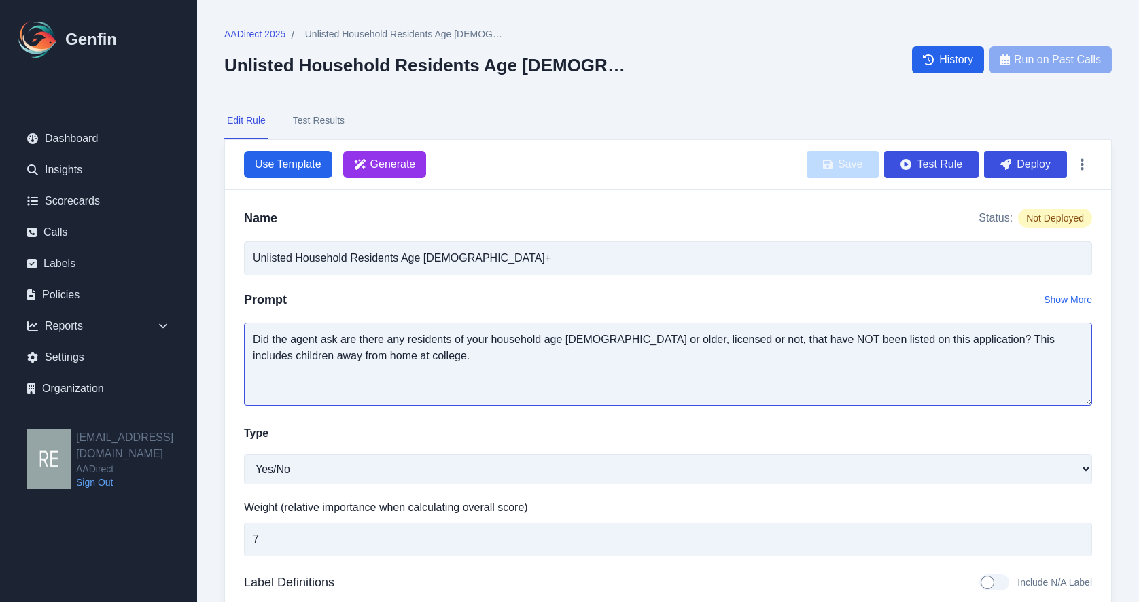
click at [341, 338] on textarea "Did the agent ask are there any residents of your household age 14 or older, li…" at bounding box center [668, 364] width 848 height 83
drag, startPoint x: 928, startPoint y: 336, endPoint x: 943, endPoint y: 355, distance: 24.2
click at [943, 358] on textarea "Did the agent ask are there any residents of your household age 14 or older, li…" at bounding box center [668, 364] width 848 height 83
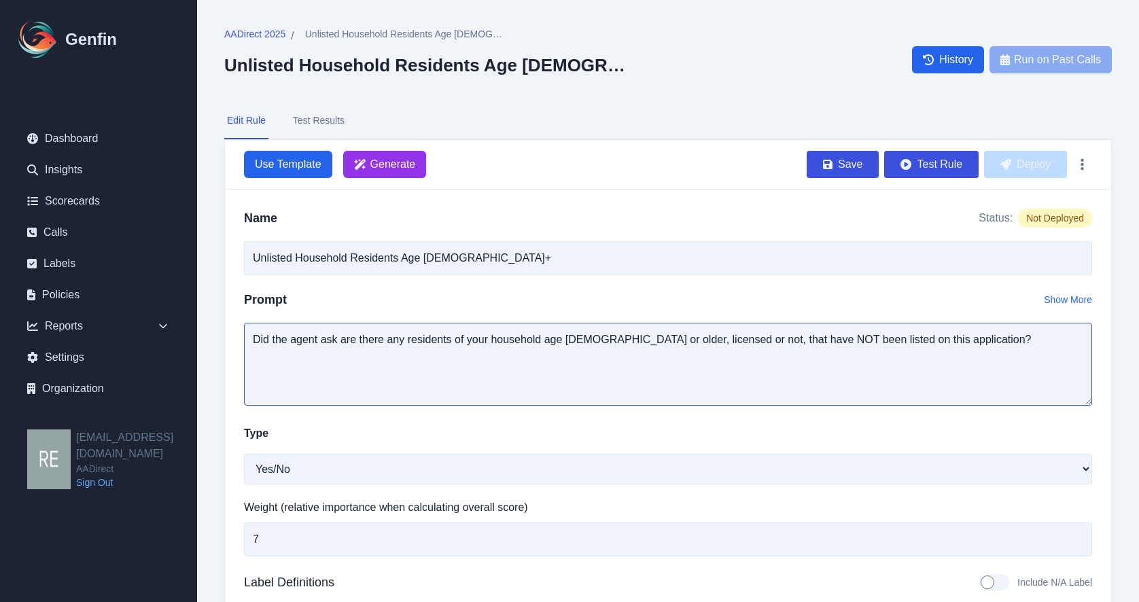
click at [337, 336] on textarea "Did the agent ask are there any residents of your household age 14 or older, li…" at bounding box center [668, 364] width 848 height 83
type textarea "Did the agent ask if there are any residents of your household age 14 or older,…"
click at [938, 156] on button "Test Rule" at bounding box center [931, 164] width 94 height 27
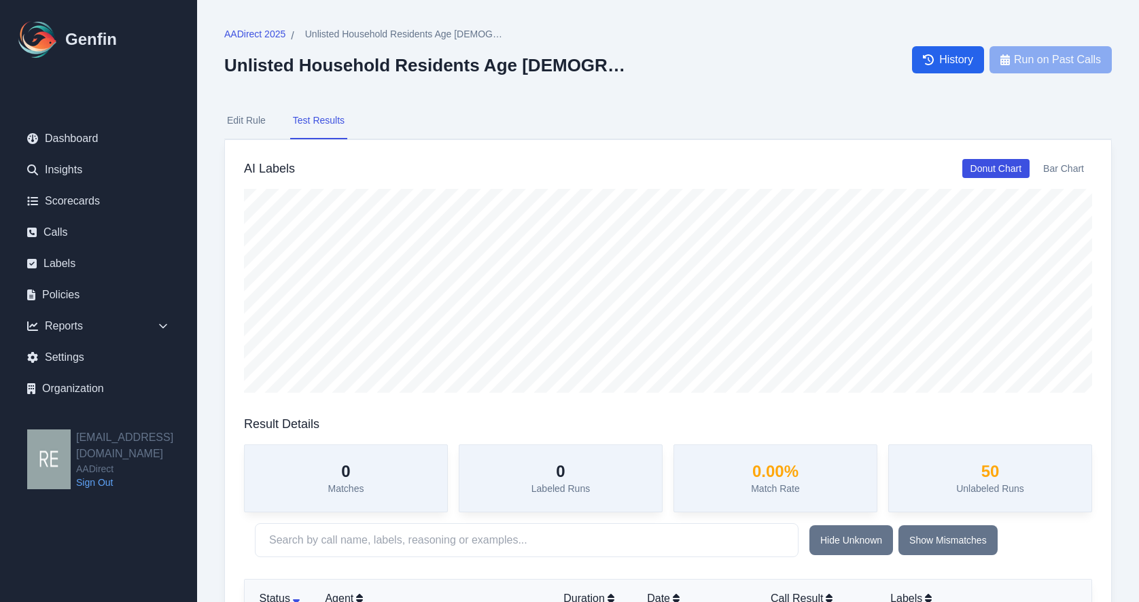
scroll to position [272, 0]
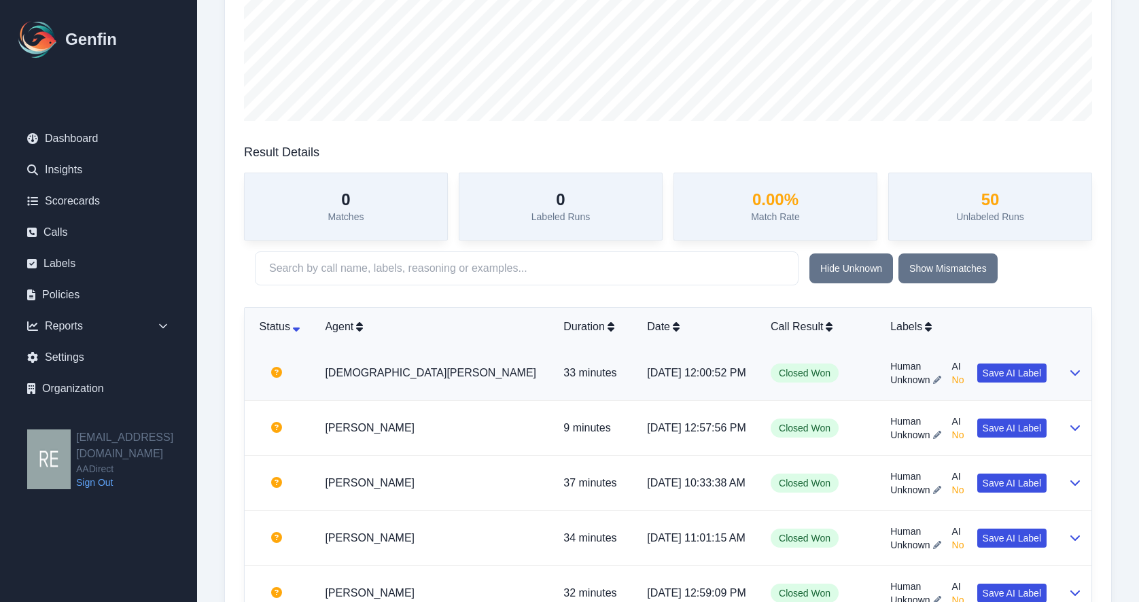
click at [1030, 366] on button at bounding box center [1075, 373] width 11 height 16
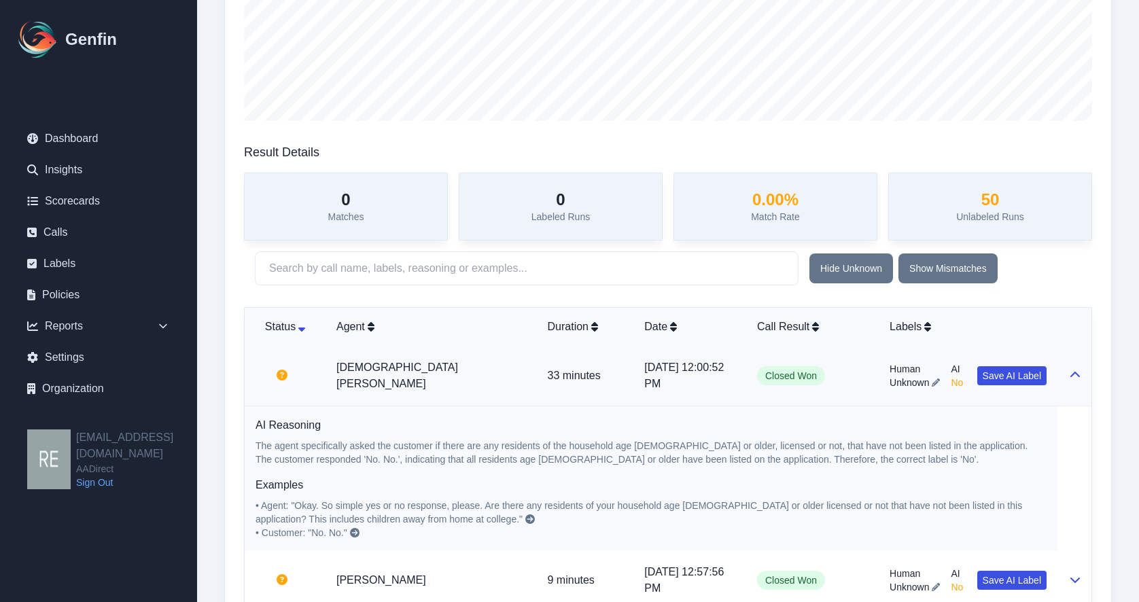
click at [1030, 382] on button at bounding box center [1075, 376] width 11 height 16
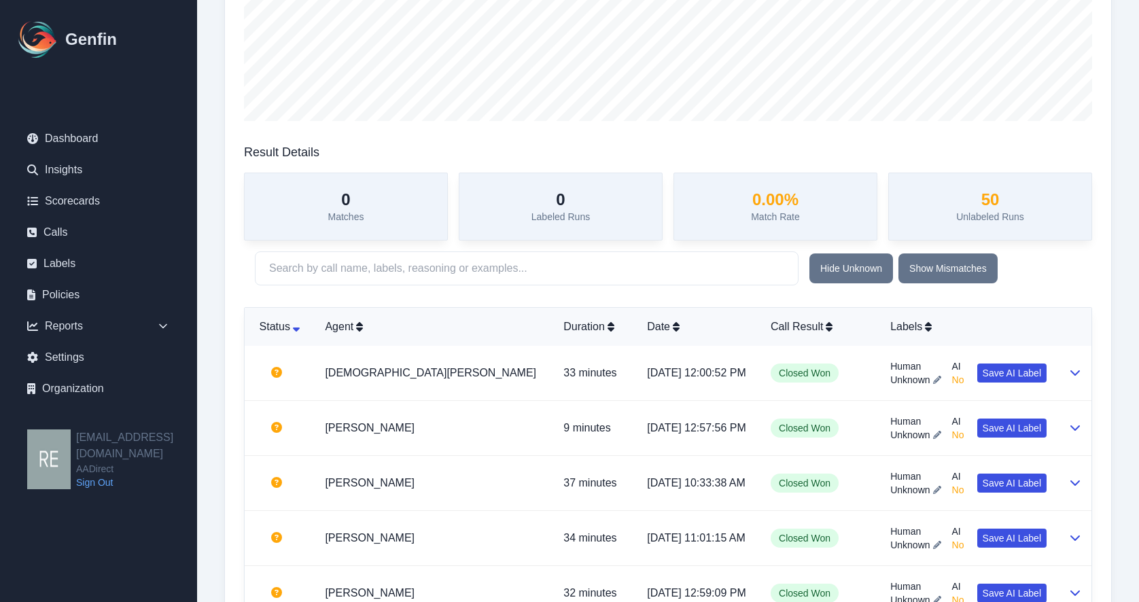
scroll to position [0, 0]
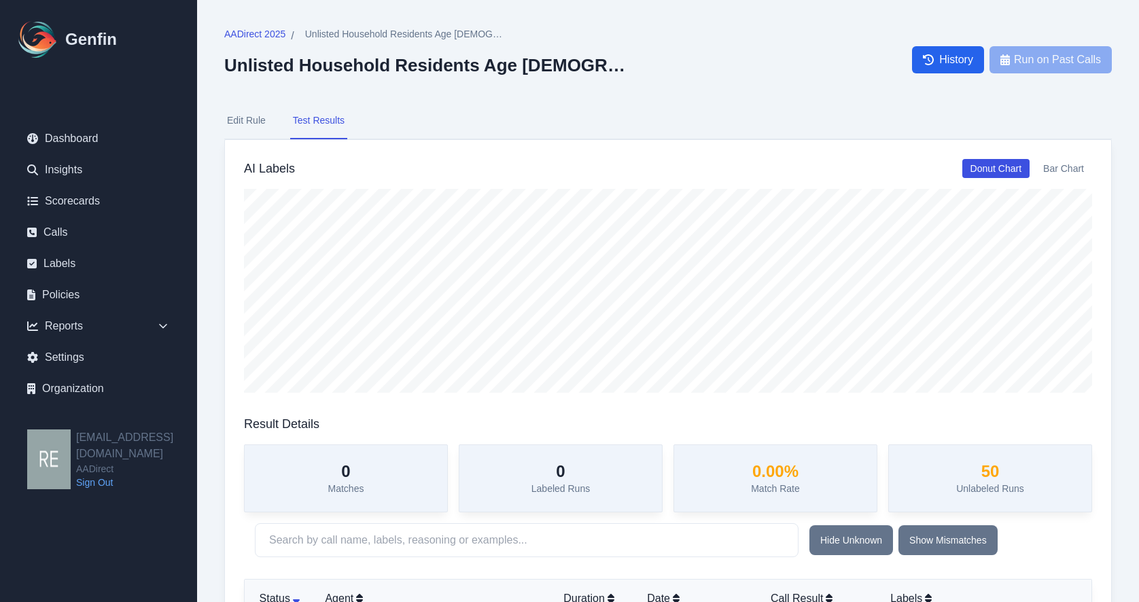
click at [264, 116] on button "Edit Rule" at bounding box center [246, 121] width 44 height 37
select select "Yes/No"
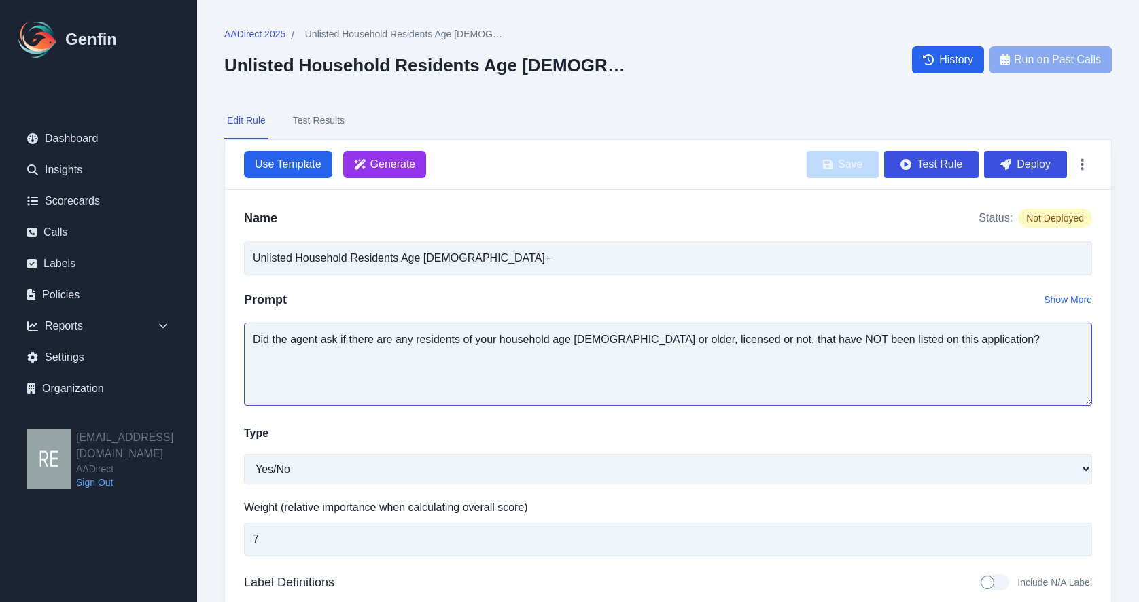
drag, startPoint x: 937, startPoint y: 357, endPoint x: 982, endPoint y: 353, distance: 45.7
click at [944, 360] on textarea "Did the agent ask if there are any residents of your household age 14 or older,…" at bounding box center [668, 364] width 848 height 83
type textarea "Did the agent ask if there are any residents of your household age 14 or older,…"
click at [534, 349] on textarea "Did the agent ask if there are any residents of your household age 14 or older,…" at bounding box center [668, 364] width 848 height 83
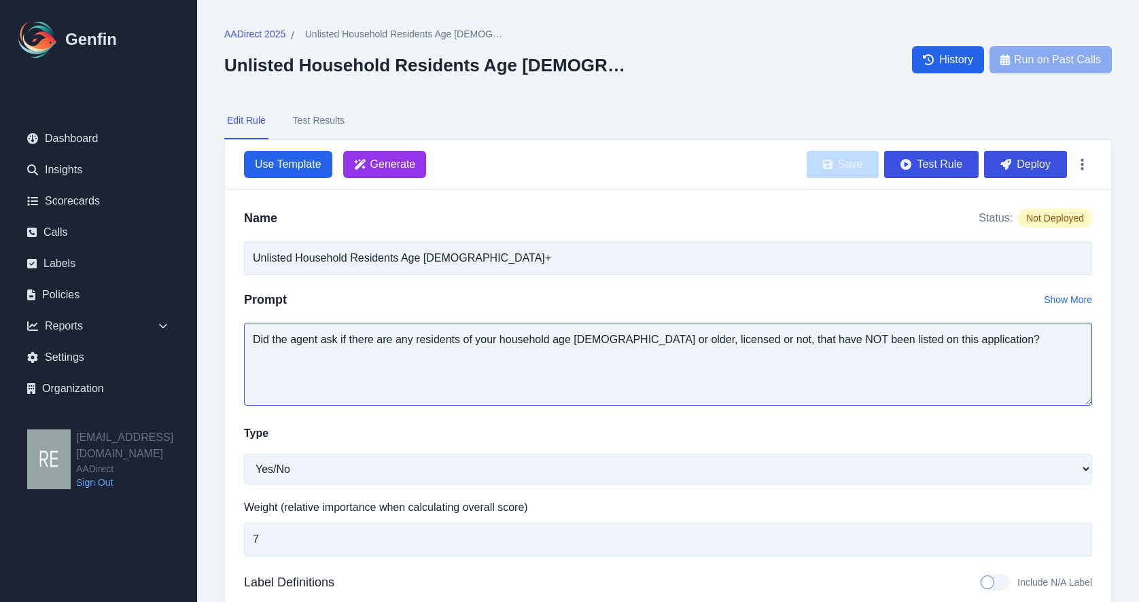
click at [534, 349] on textarea "Did the agent ask if there are any residents of your household age 14 or older,…" at bounding box center [668, 364] width 848 height 83
click at [393, 161] on span "Generate" at bounding box center [393, 164] width 46 height 16
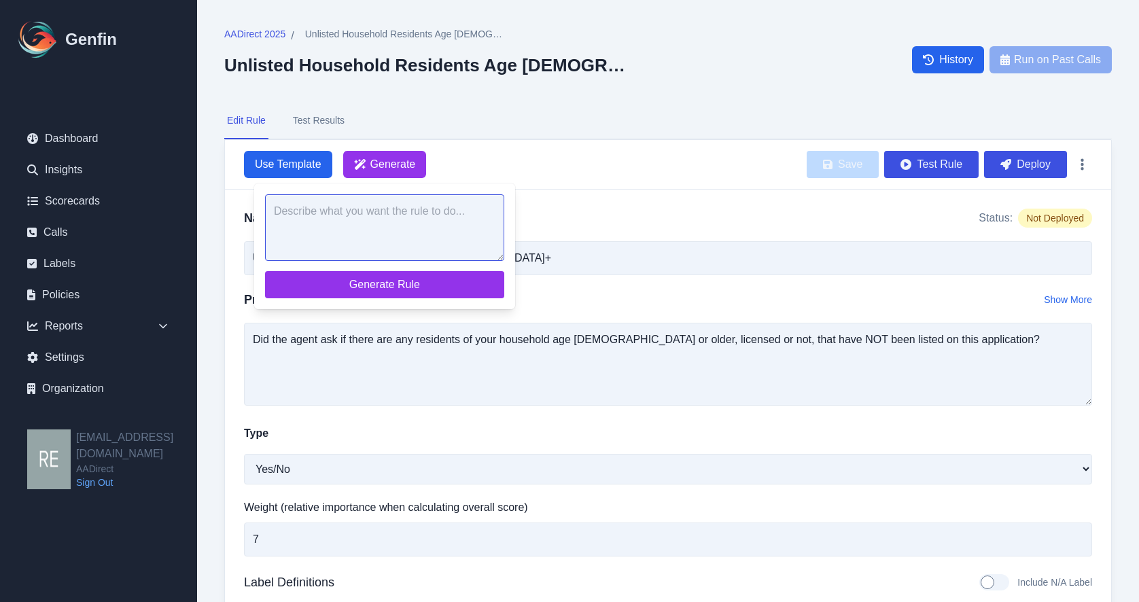
click at [413, 236] on textarea at bounding box center [384, 227] width 239 height 67
paste textarea "Did the agent ask if there are any residents of your household age 14 or older,…"
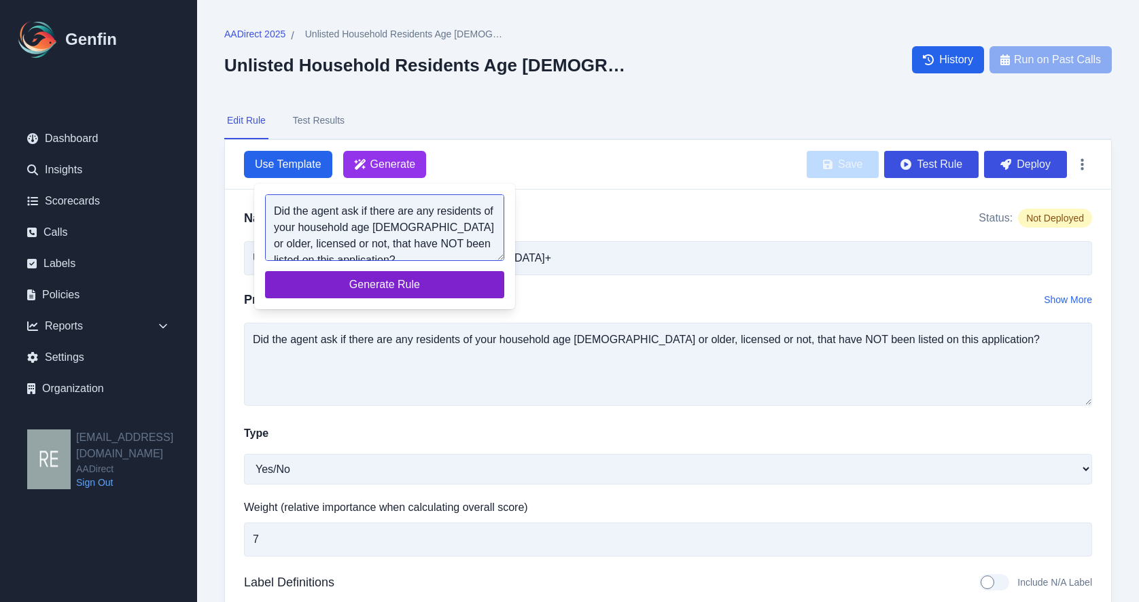
scroll to position [5, 0]
type textarea "Did the agent ask if there are any residents of your household age 14 or older,…"
click at [419, 290] on span "Generate Rule" at bounding box center [385, 285] width 218 height 16
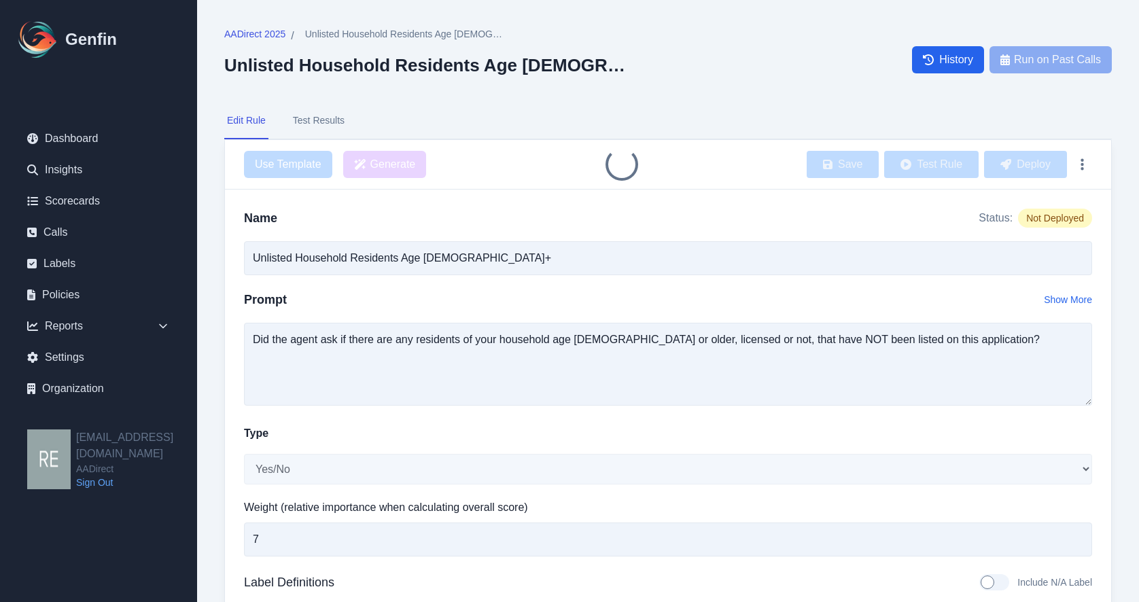
type input "Agent Asked About Unlisted Household Residents Age [DEMOGRAPHIC_DATA]+"
type textarea "Did the agent ask if there are any residents of your household age 14 or older,…"
type textarea "The agent did ask if there are any residents age 14 or older, licensed or not, …"
type textarea "Yes, the agent asked if there are any other residents 14 or older not listed."
type textarea "The agent did not ask if there are any residents age 14 or older, licensed or n…"
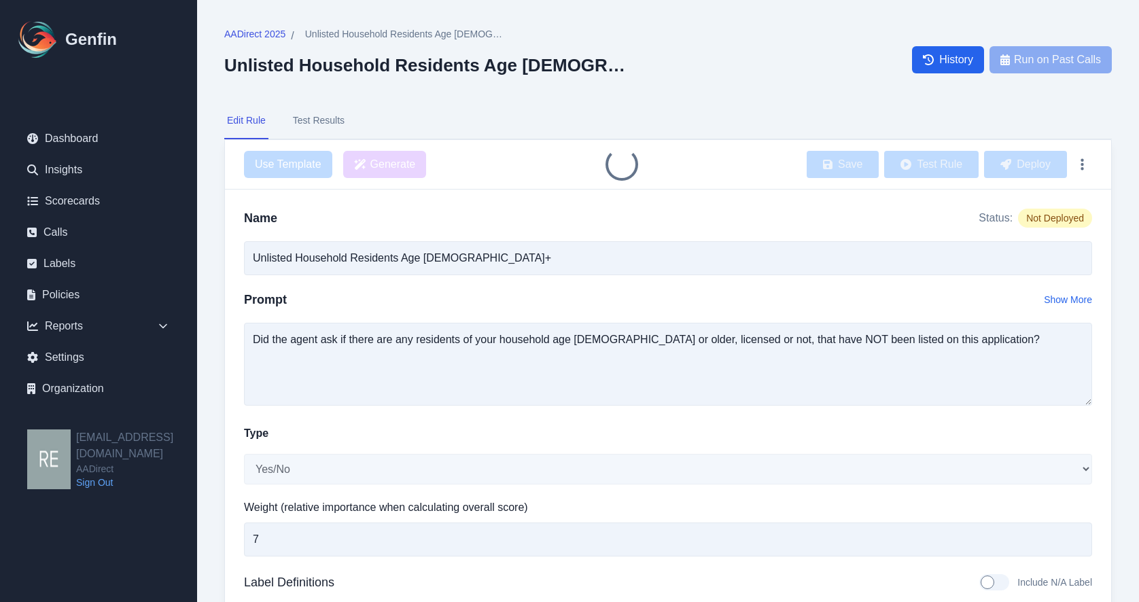
type textarea "No, the agent did not ask about unlisted residents age 14 or older."
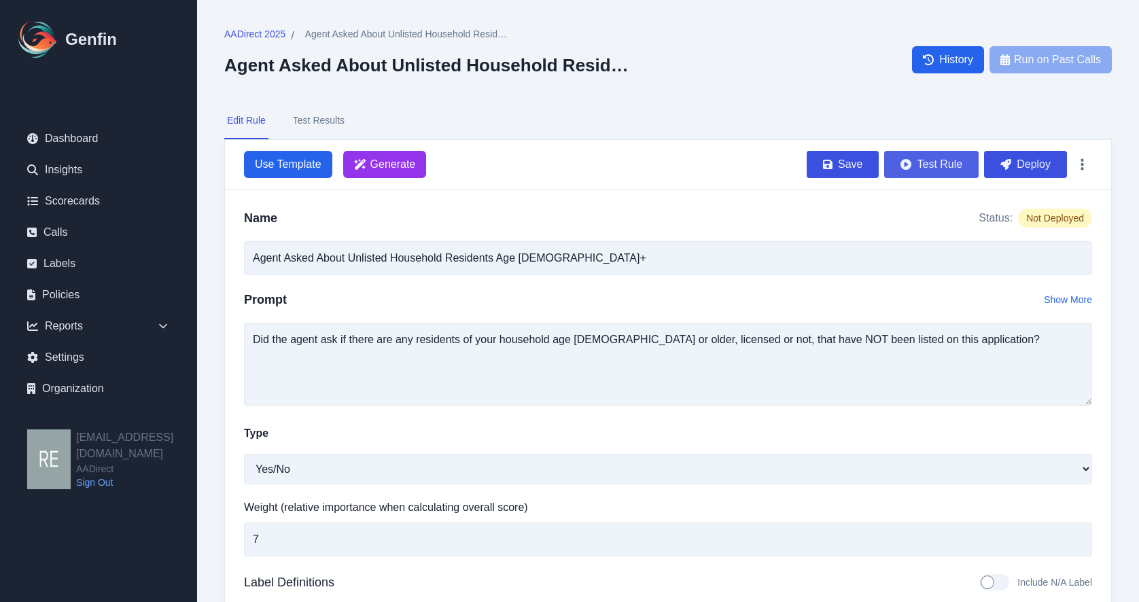
click at [951, 166] on button "Test Rule" at bounding box center [931, 164] width 94 height 27
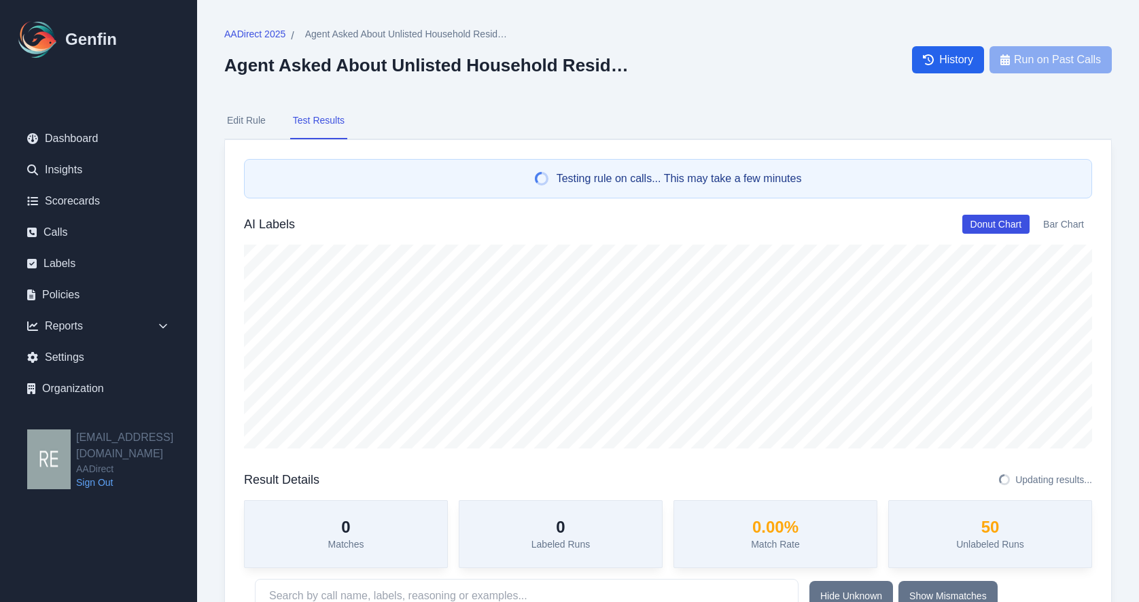
scroll to position [408, 0]
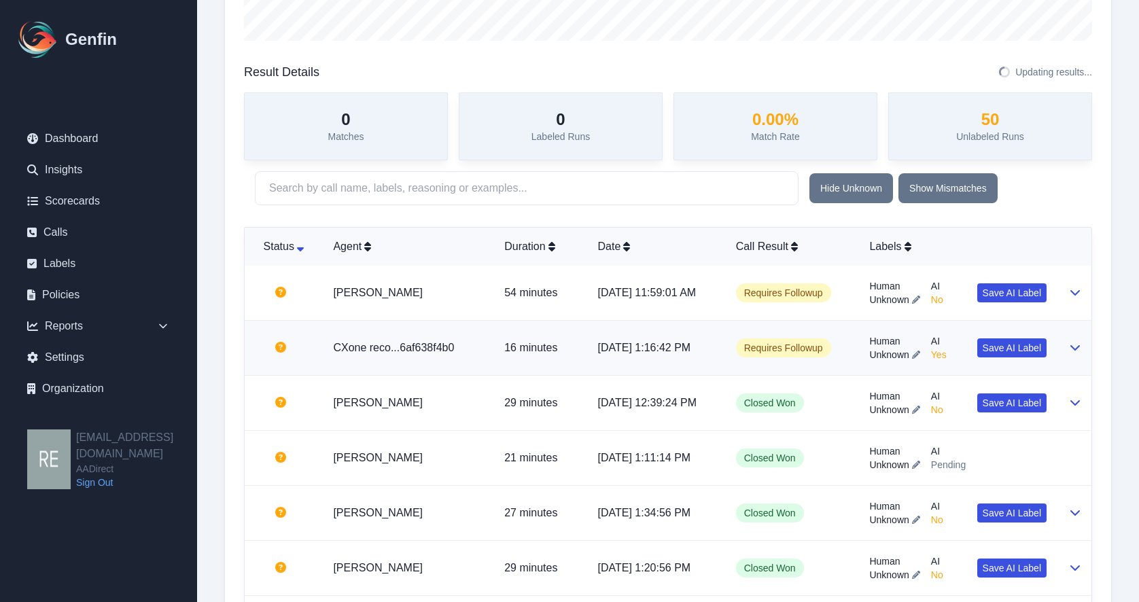
click at [1030, 354] on td at bounding box center [1075, 348] width 34 height 55
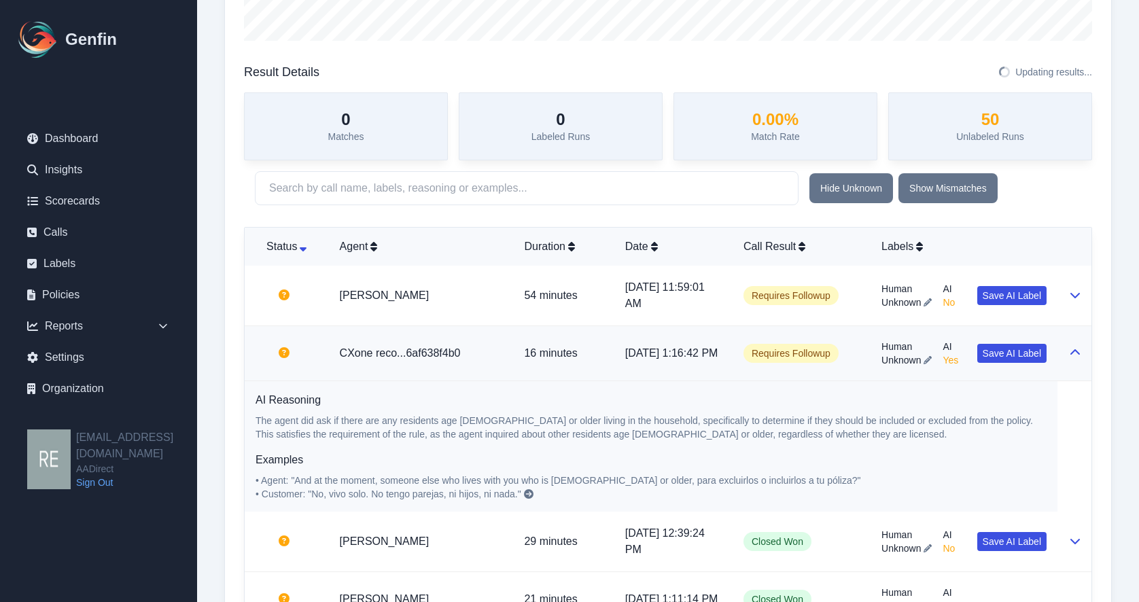
click at [1030, 352] on icon at bounding box center [1076, 351] width 10 height 5
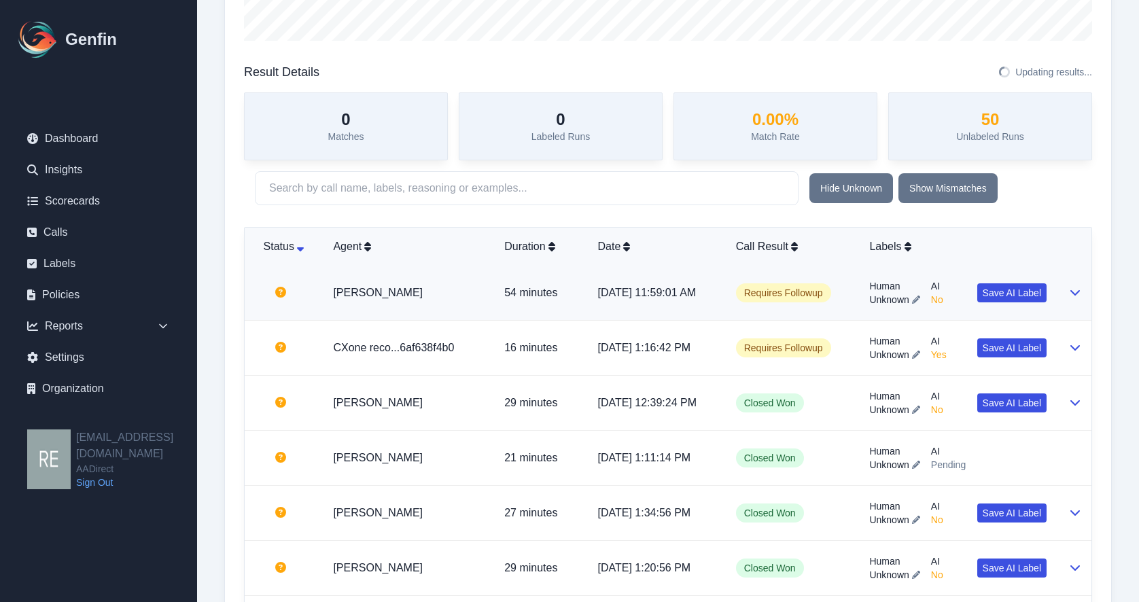
click at [1030, 296] on icon at bounding box center [1075, 292] width 11 height 11
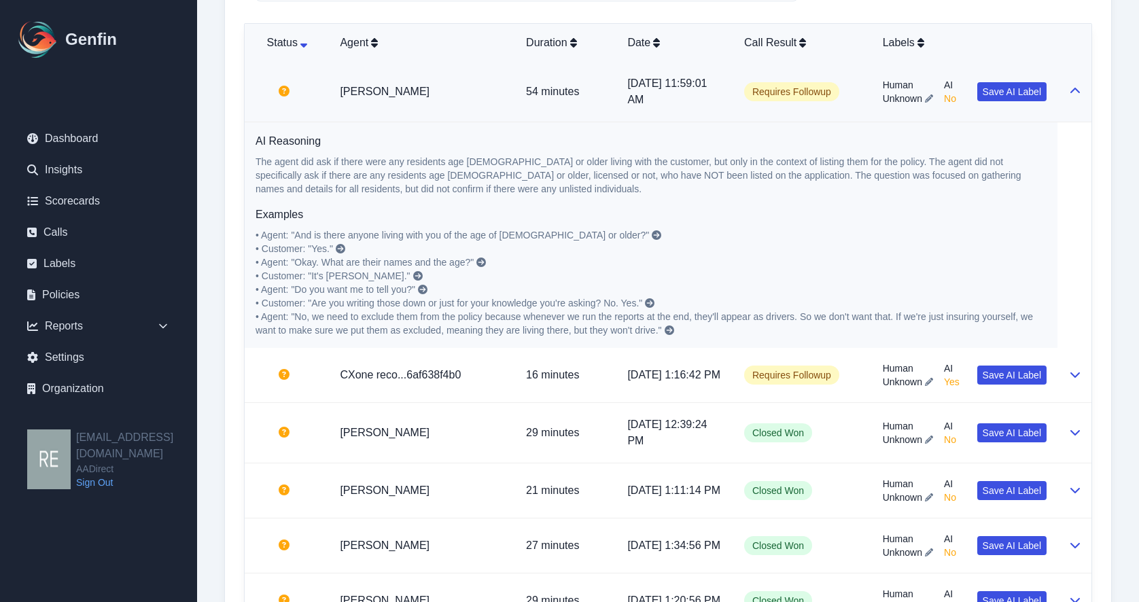
scroll to position [816, 0]
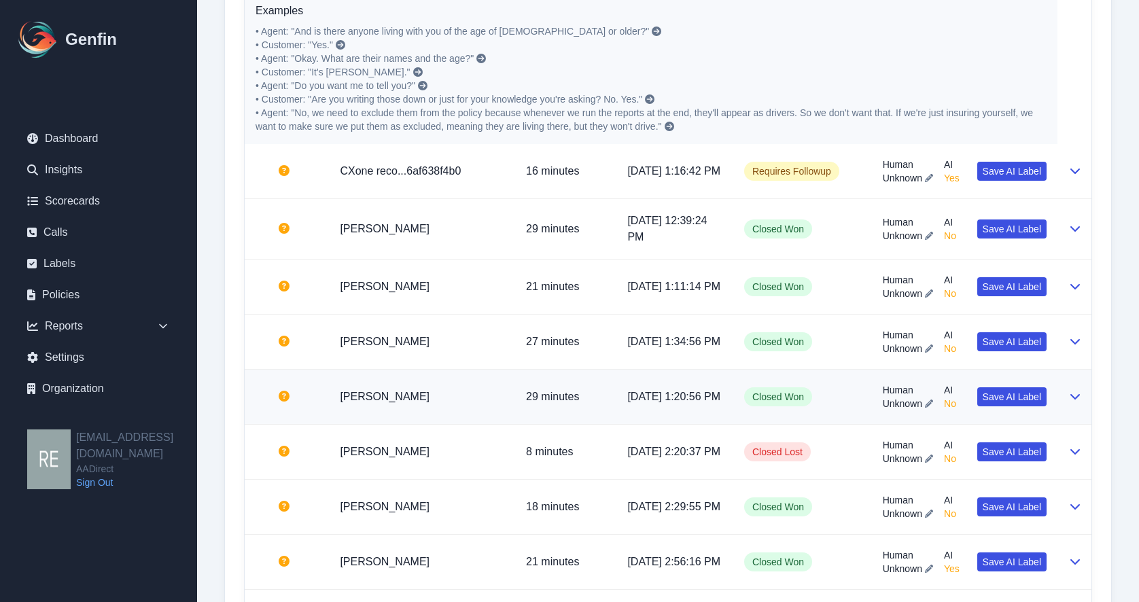
click at [1030, 400] on icon at bounding box center [1076, 396] width 10 height 5
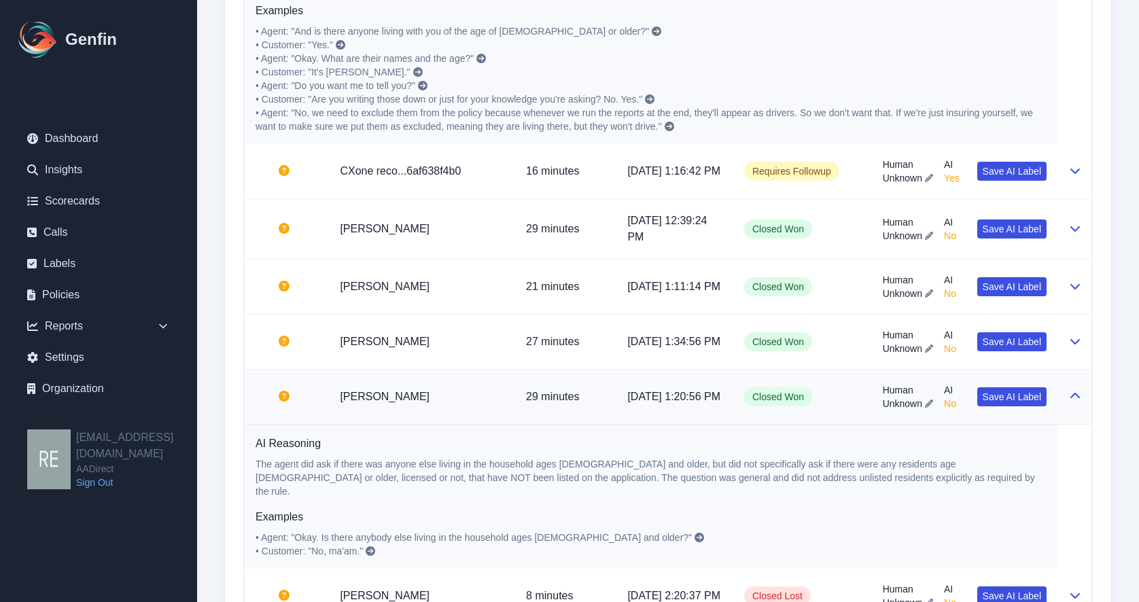
click at [1030, 402] on icon at bounding box center [1075, 396] width 11 height 11
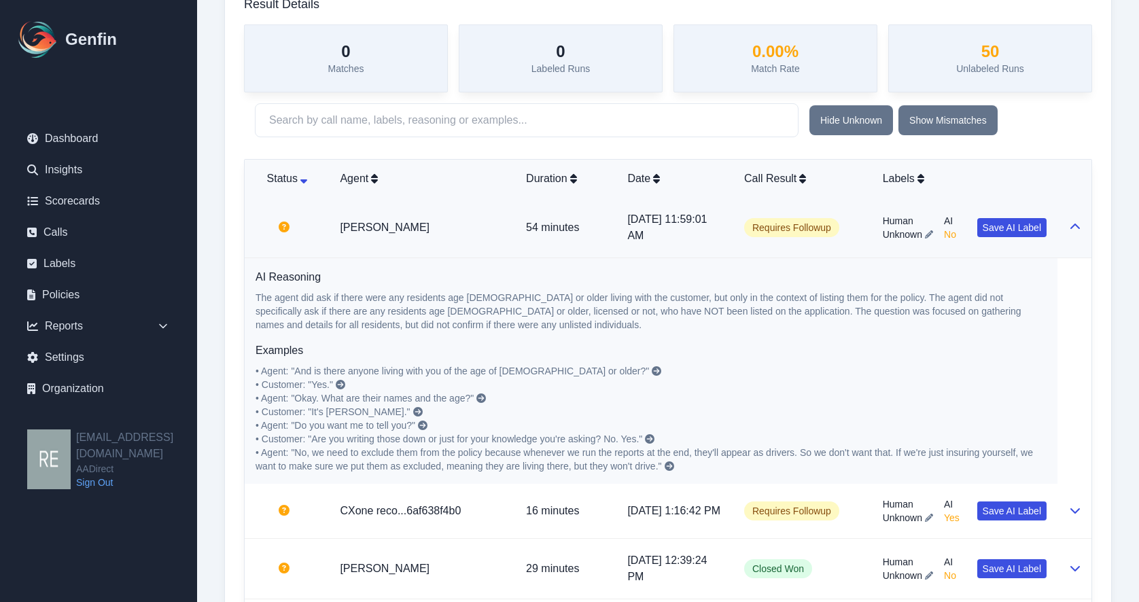
scroll to position [692, 0]
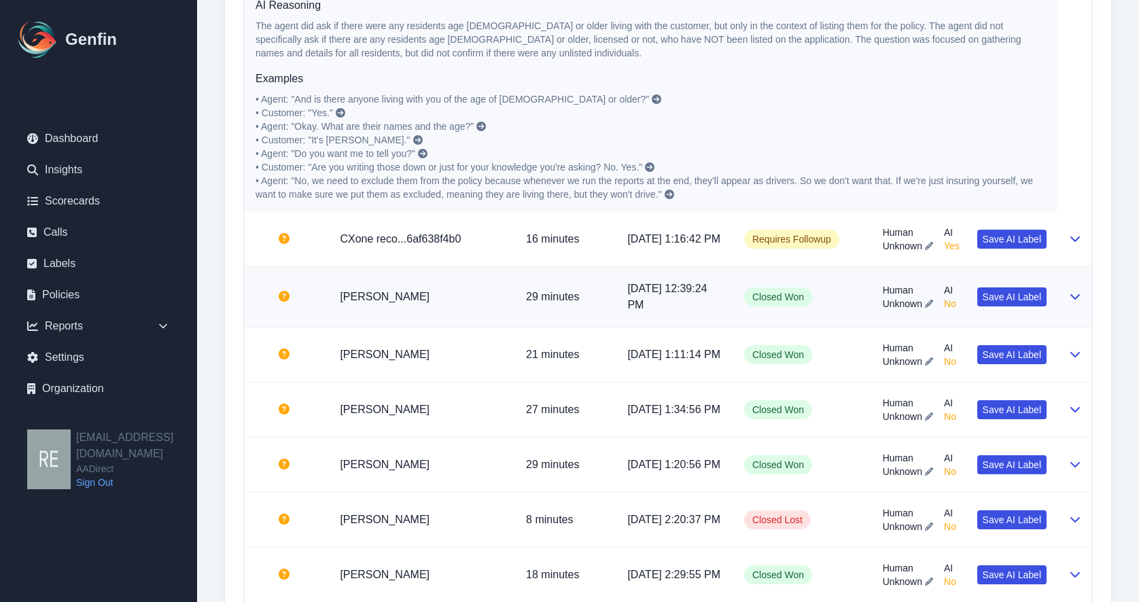
click at [837, 315] on td "Closed Won" at bounding box center [802, 297] width 139 height 60
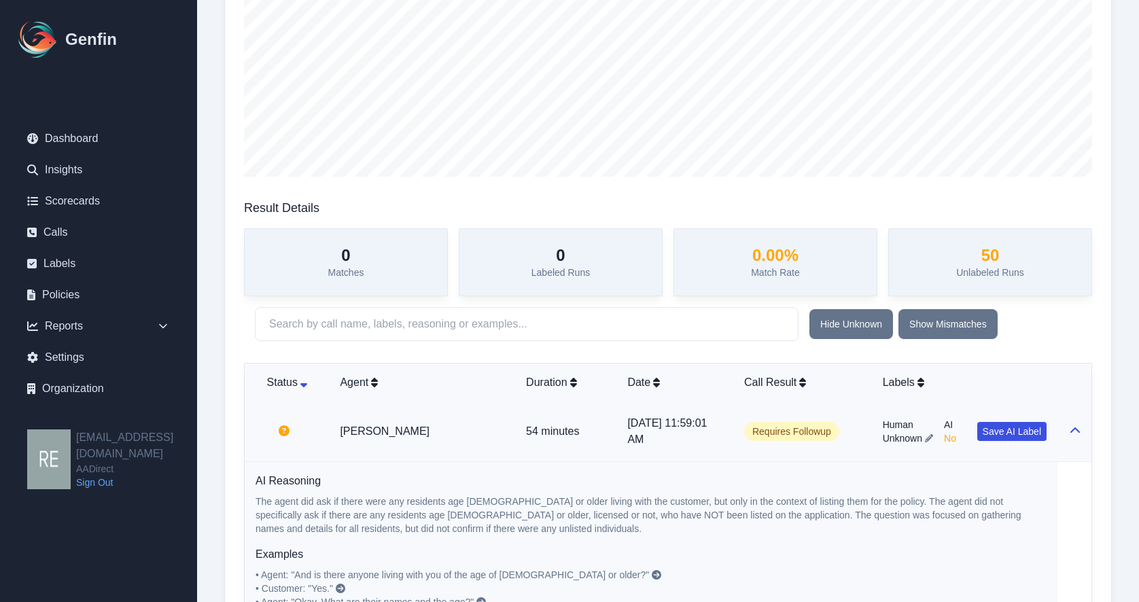
scroll to position [0, 0]
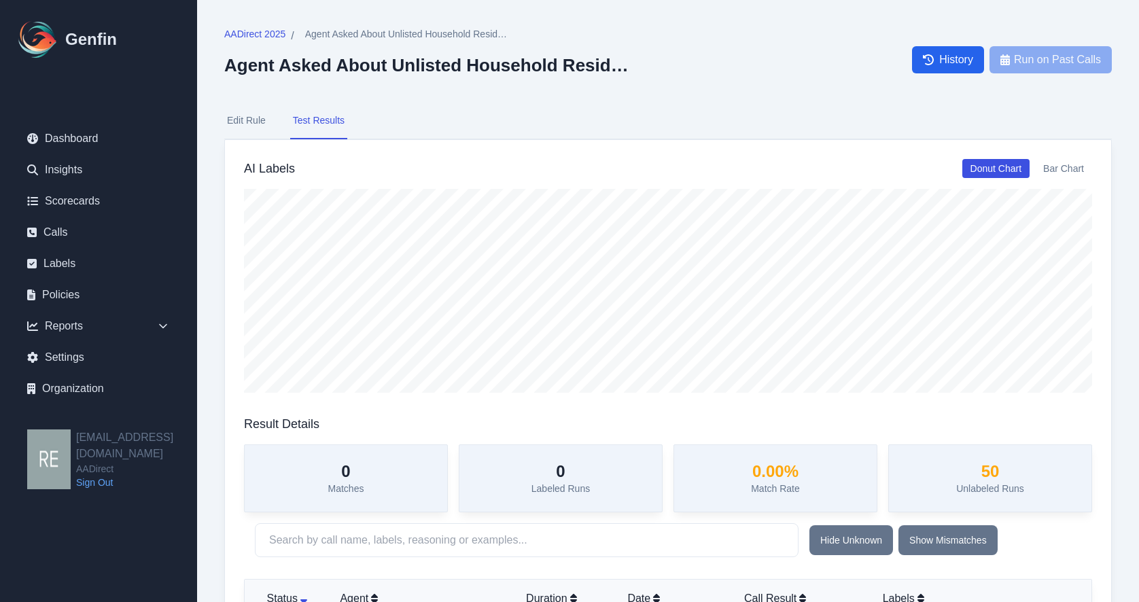
click at [241, 120] on button "Edit Rule" at bounding box center [246, 121] width 44 height 37
select select "Yes/No"
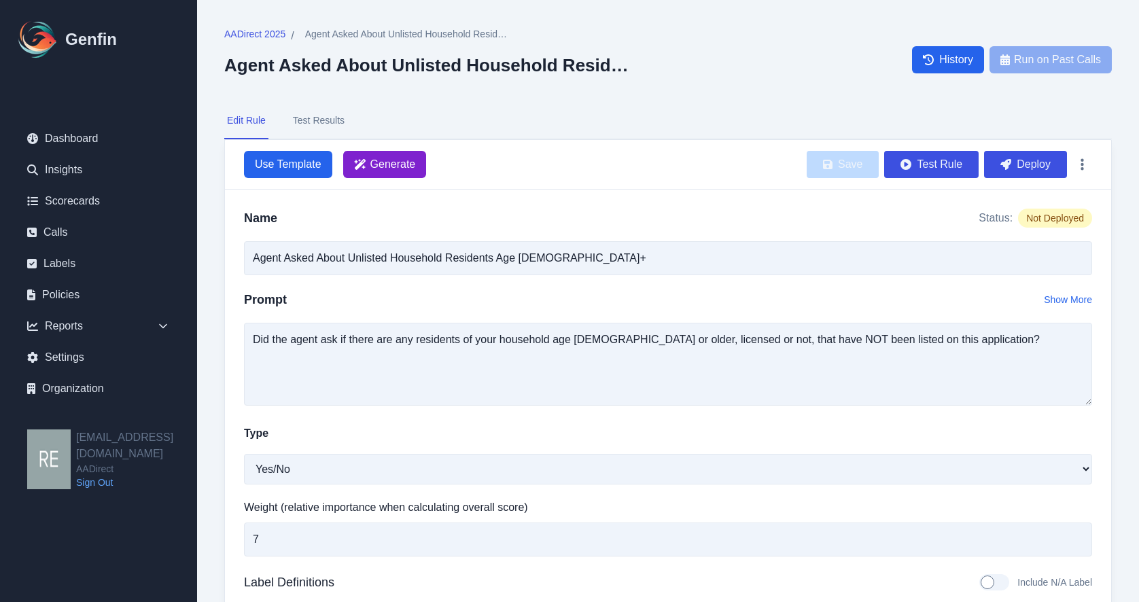
click at [395, 167] on span "Generate" at bounding box center [393, 164] width 46 height 16
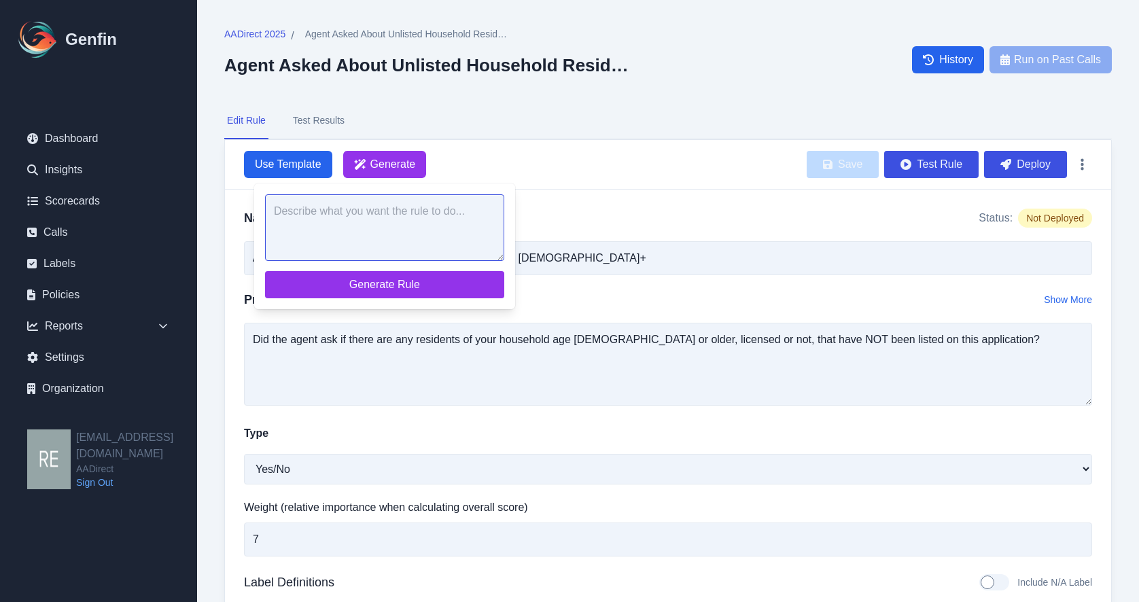
click at [387, 238] on textarea at bounding box center [384, 227] width 239 height 67
paste textarea "Did the agent ask if there are any residents of your household age 14 or older,…"
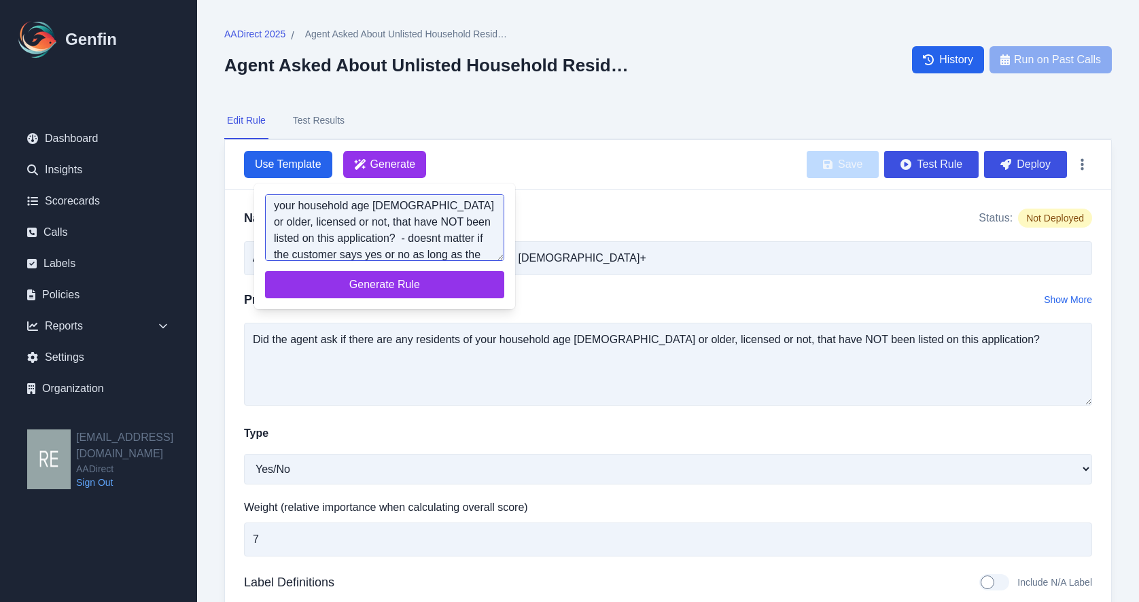
scroll to position [38, 0]
type textarea "Did the agent ask if there are any residents of your household age 14 or older,…"
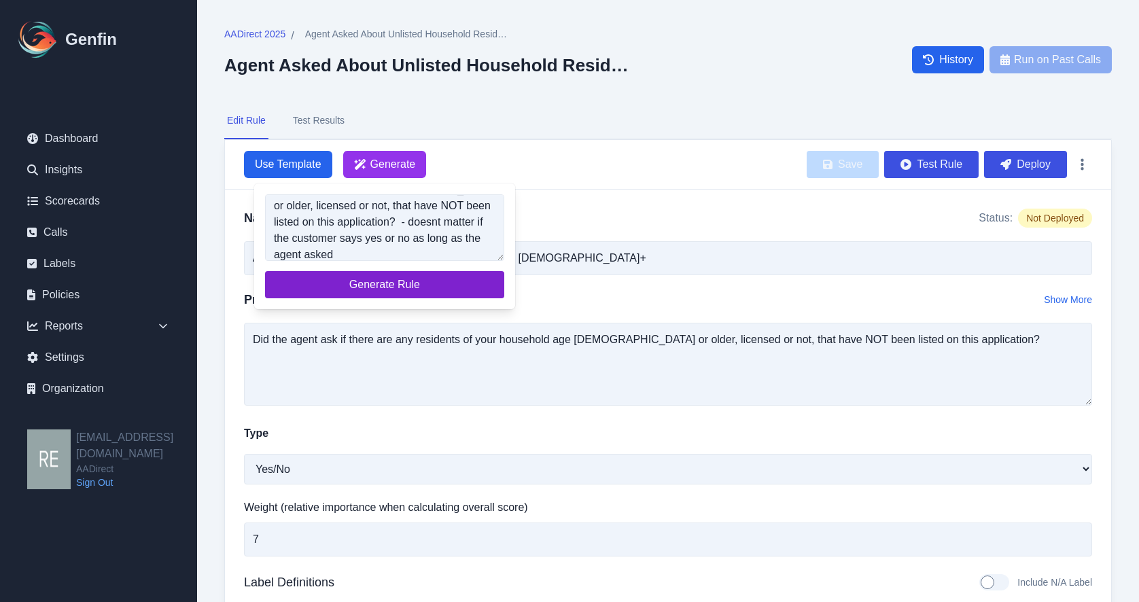
click at [473, 281] on span "Generate Rule" at bounding box center [385, 285] width 218 height 16
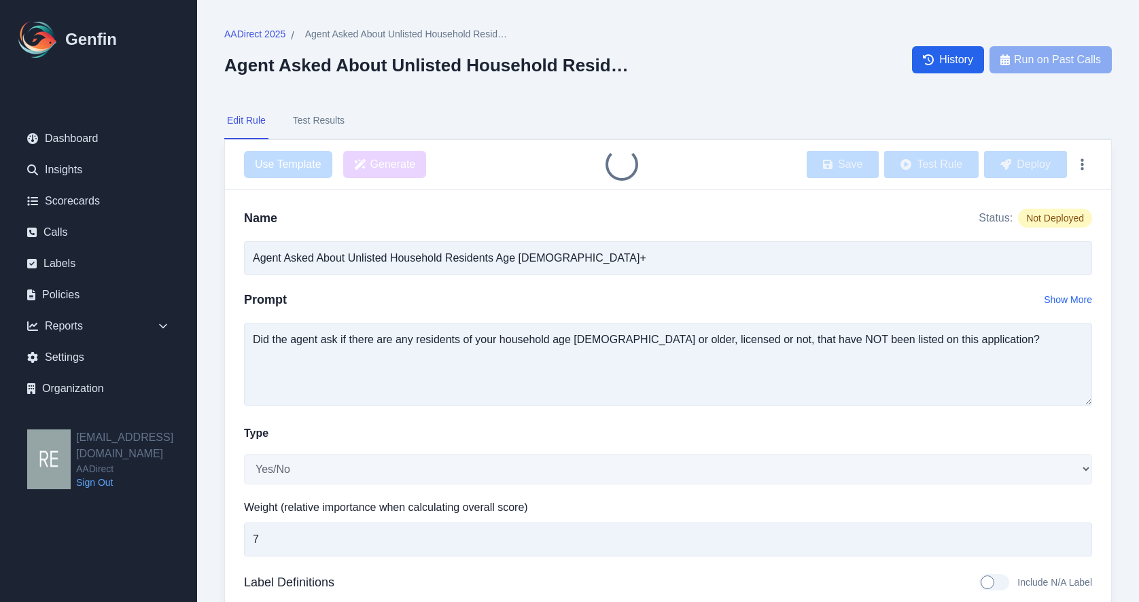
type textarea "Did the agent ask if there are any residents of your household age 14 or older,…"
type textarea "The agent asked if there are any residents age 14 or older, licensed or not, th…"
type textarea "Agent: Are there any other residents in your household age 14 or older, whether…"
type textarea "Agent did not ask about unlisted residents age 14 or older."
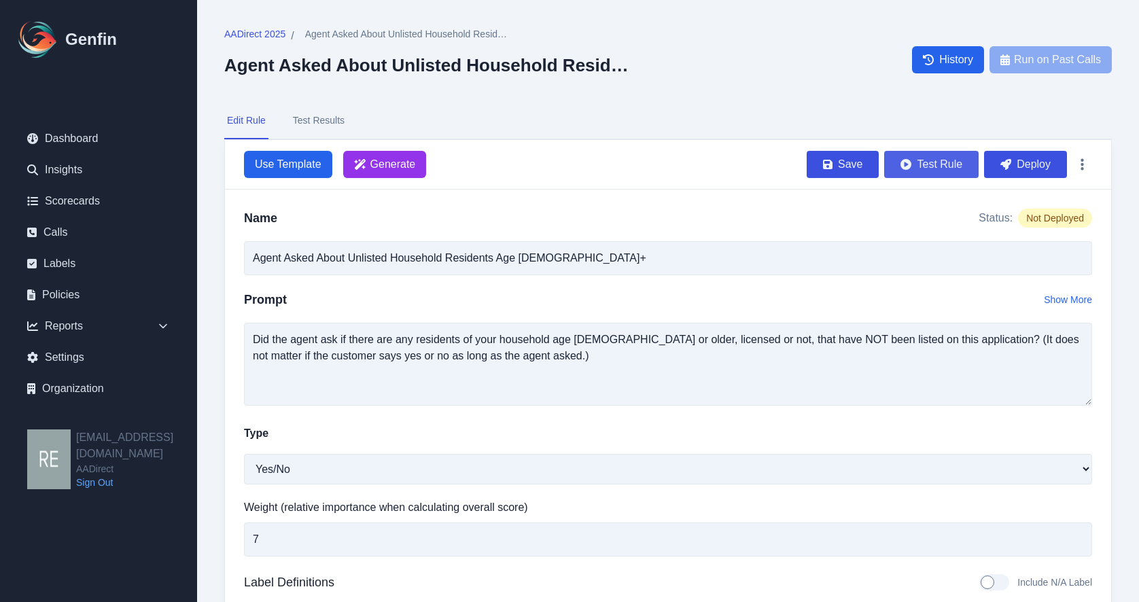
click at [900, 165] on button "Test Rule" at bounding box center [931, 164] width 94 height 27
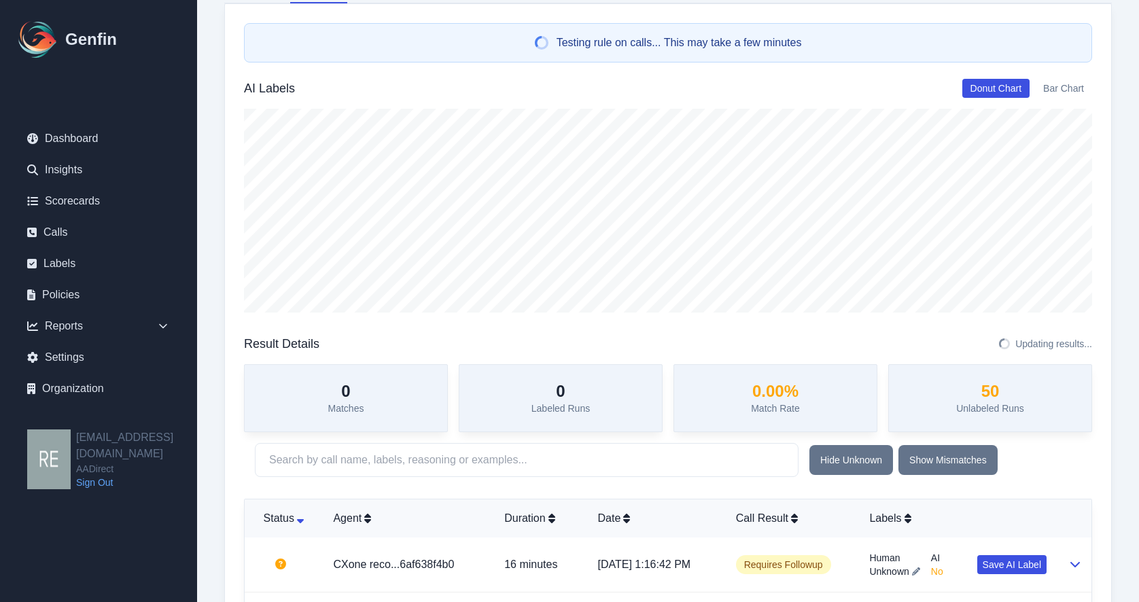
scroll to position [340, 0]
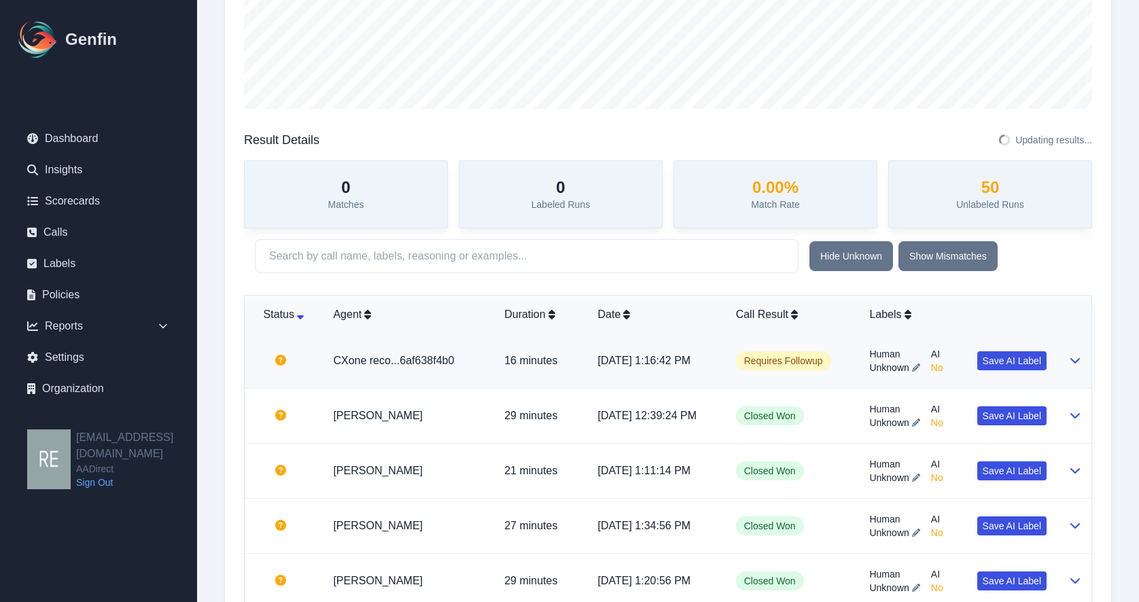
click at [1030, 362] on td at bounding box center [1075, 361] width 34 height 55
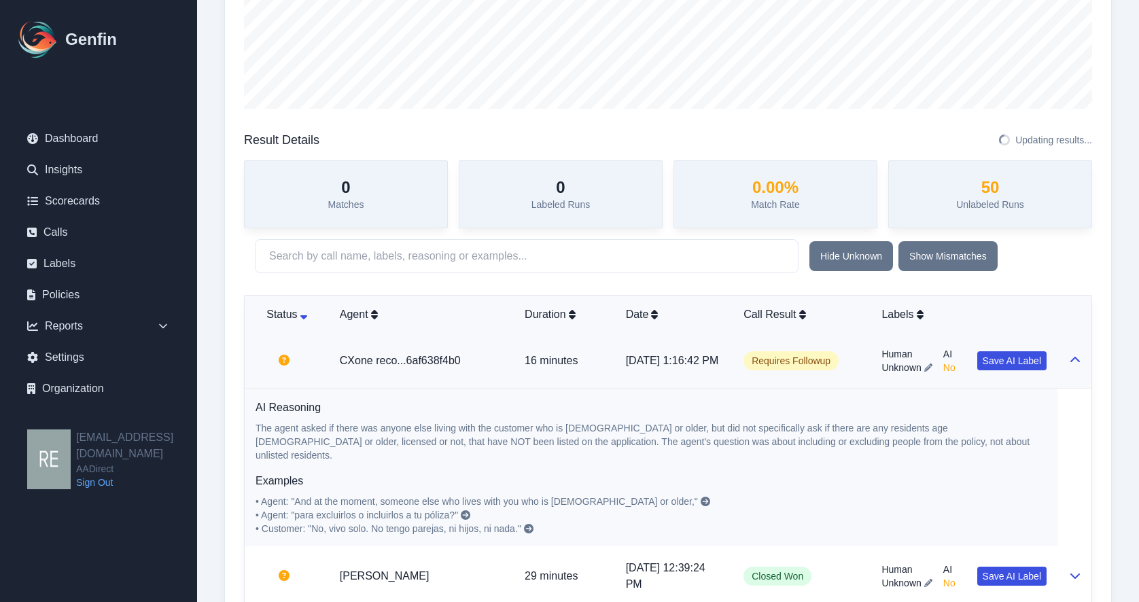
scroll to position [544, 0]
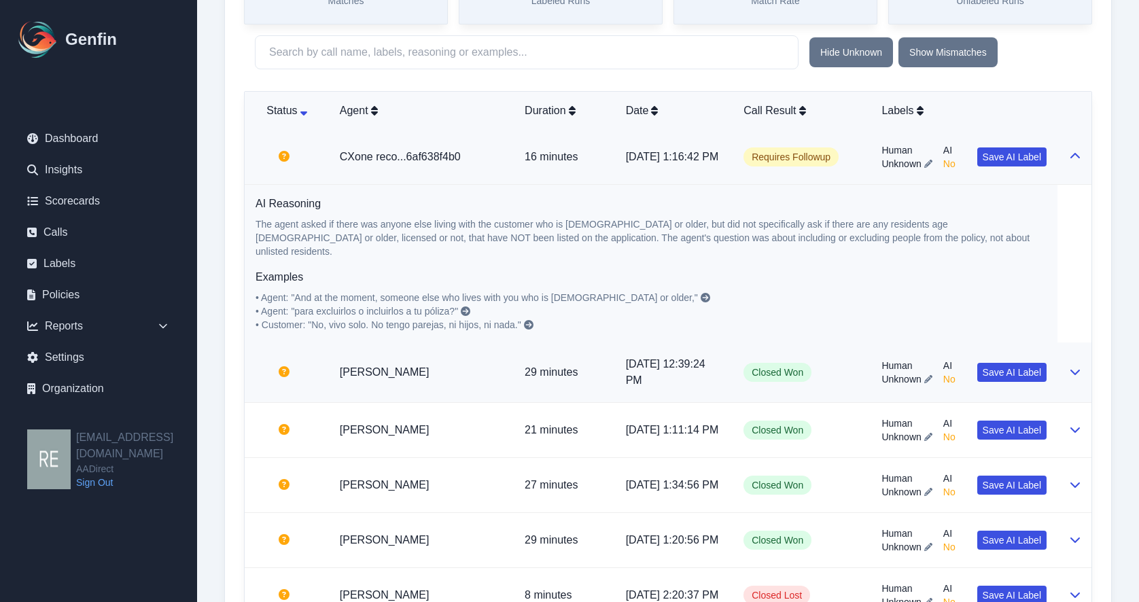
click at [1030, 369] on button at bounding box center [1075, 372] width 11 height 16
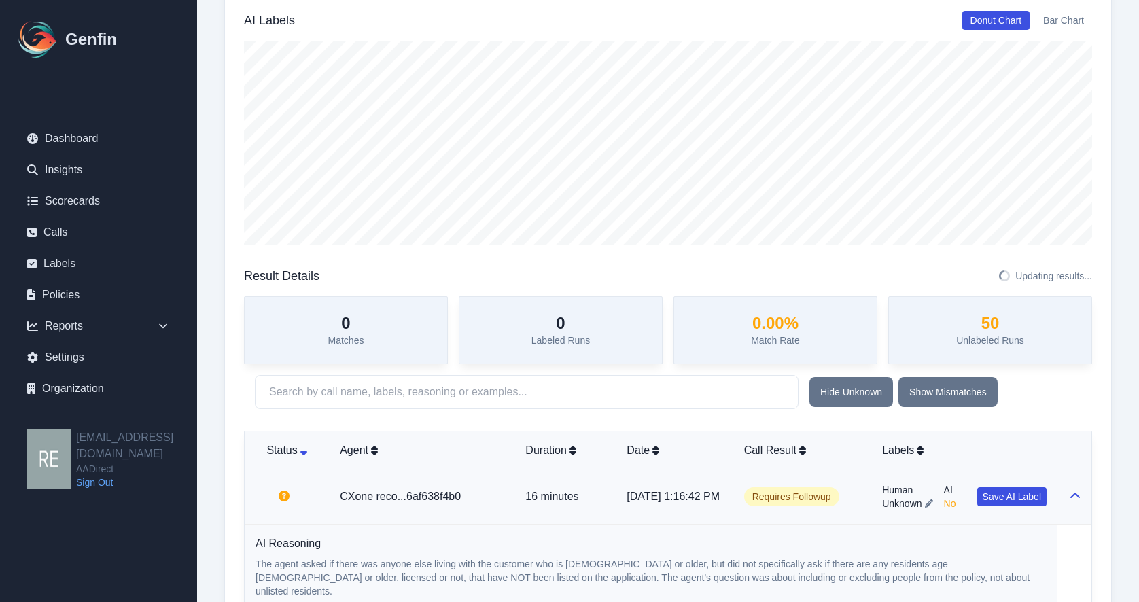
scroll to position [0, 0]
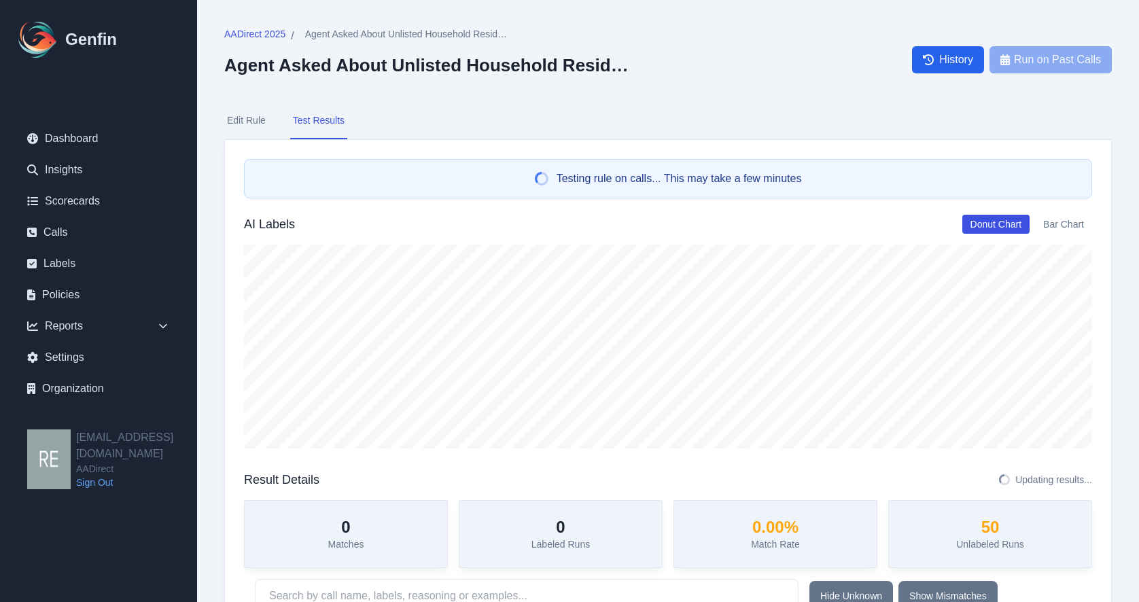
click at [249, 126] on button "Edit Rule" at bounding box center [246, 121] width 44 height 37
select select "Yes/No"
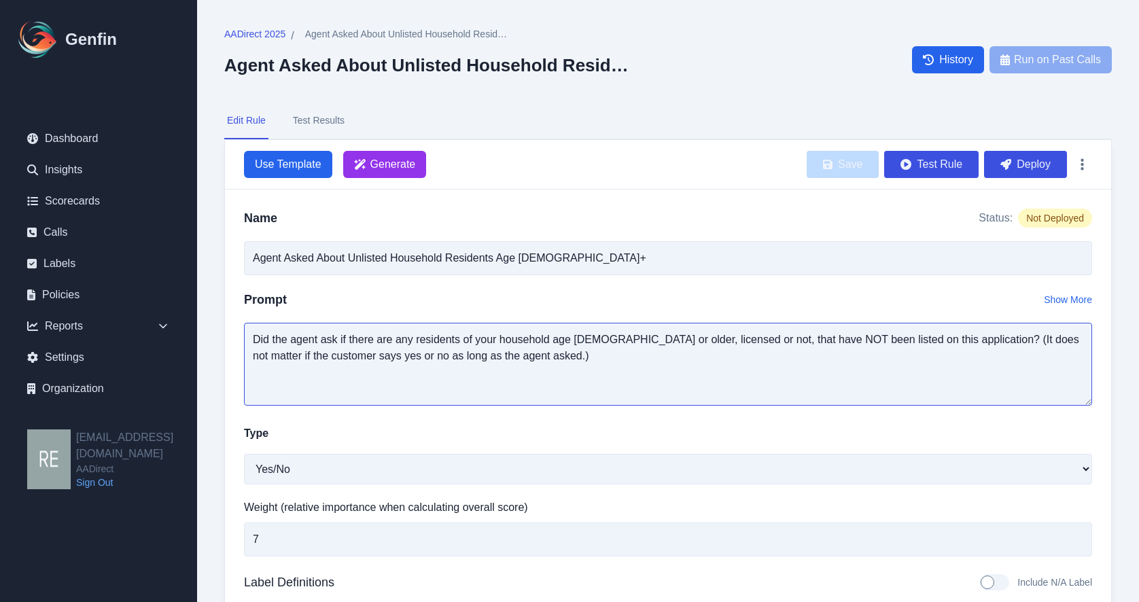
click at [549, 355] on textarea "Did the agent ask if there are any residents of your household age 14 or older,…" at bounding box center [668, 364] width 848 height 83
click at [615, 378] on textarea "Did the agent ask if there are any residents of your household age 14 or older,…" at bounding box center [668, 364] width 848 height 83
drag, startPoint x: 628, startPoint y: 341, endPoint x: 702, endPoint y: 336, distance: 74.2
click at [702, 336] on textarea "Did the agent ask if there are any residents of your household age 14 or older,…" at bounding box center [668, 364] width 848 height 83
click at [703, 339] on textarea "Did the agent ask if there are any residents of your household age 14 or older,…" at bounding box center [668, 364] width 848 height 83
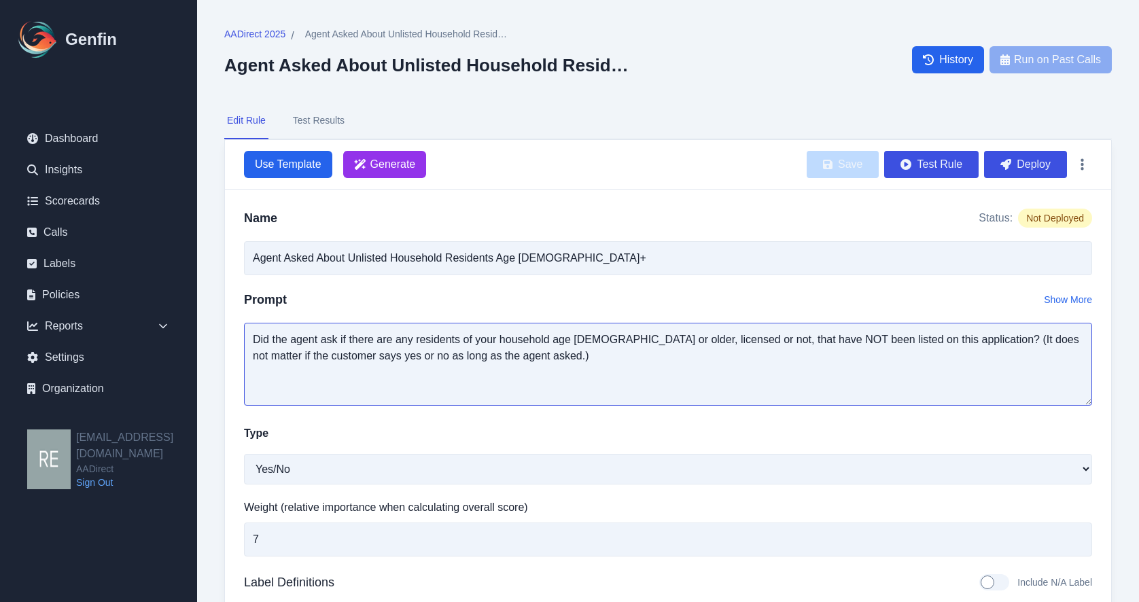
drag, startPoint x: 704, startPoint y: 341, endPoint x: 630, endPoint y: 337, distance: 73.5
click at [630, 337] on textarea "Did the agent ask if there are any residents of your household age 14 or older,…" at bounding box center [668, 364] width 848 height 83
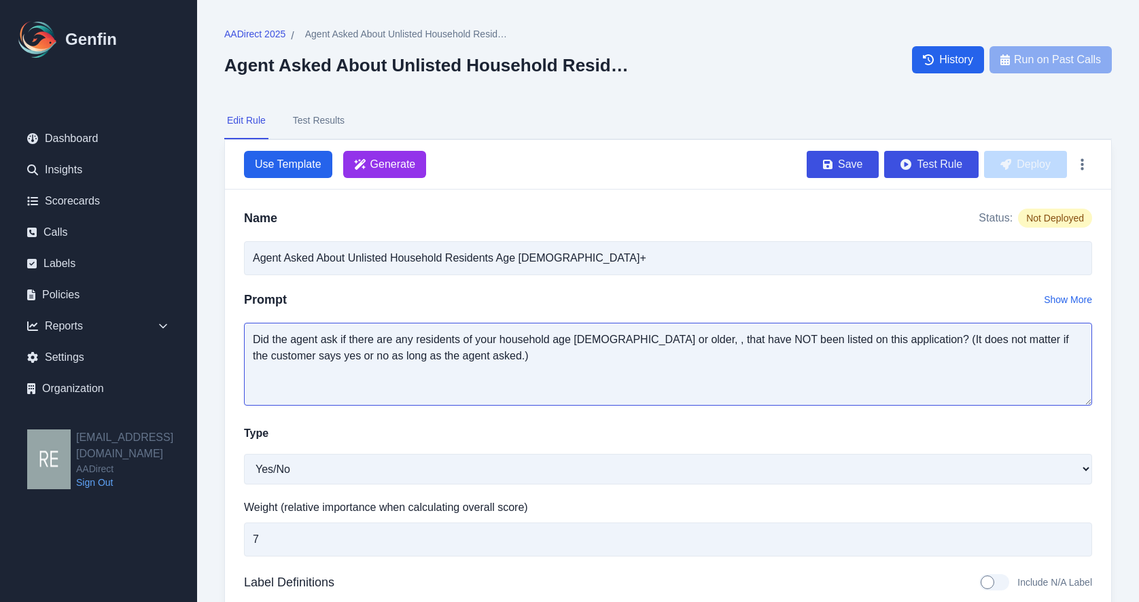
click at [634, 343] on textarea "Did the agent ask if there are any residents of your household age 14 or older,…" at bounding box center [668, 364] width 848 height 83
type textarea "Did the agent ask if there are any residents of your household age 14 or older,…"
click at [917, 166] on button "Test Rule" at bounding box center [931, 164] width 94 height 27
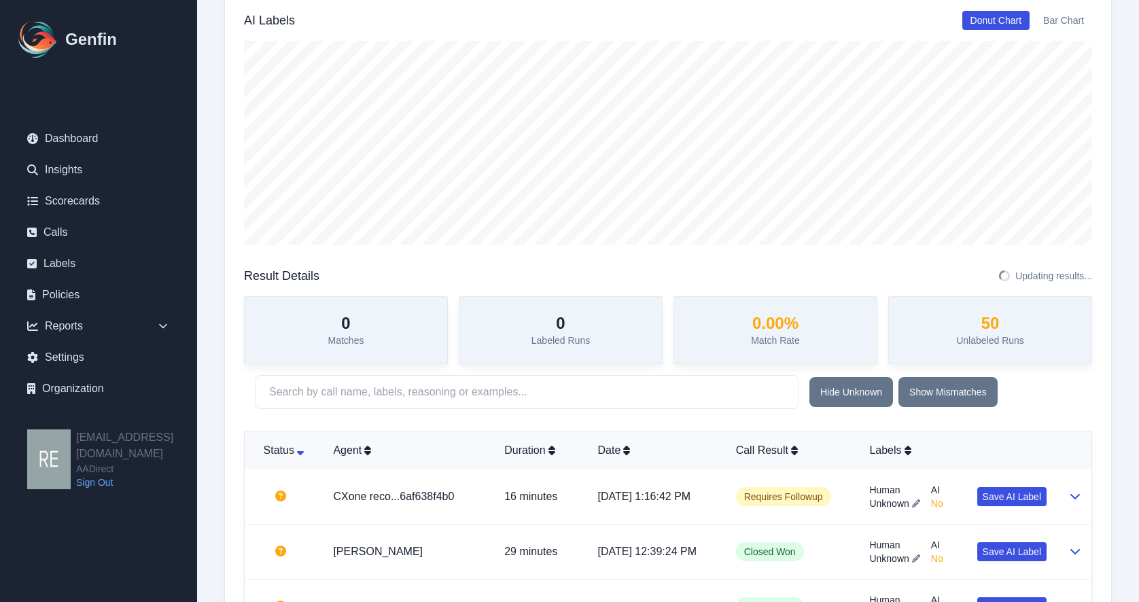
scroll to position [340, 0]
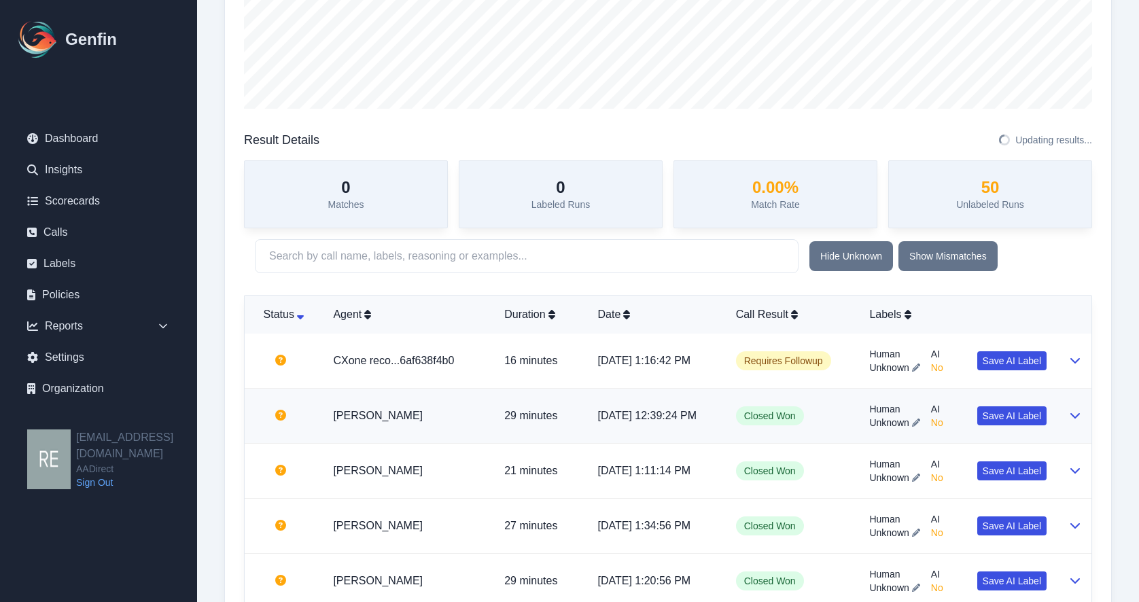
click at [1030, 415] on td at bounding box center [1075, 416] width 34 height 55
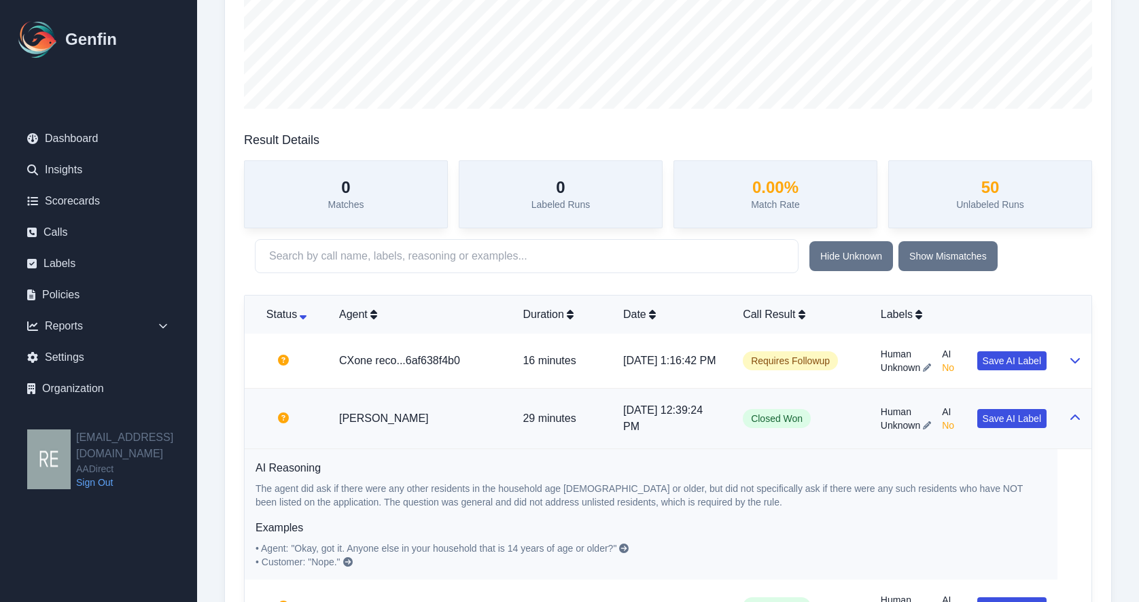
click at [1030, 415] on td at bounding box center [1075, 419] width 34 height 60
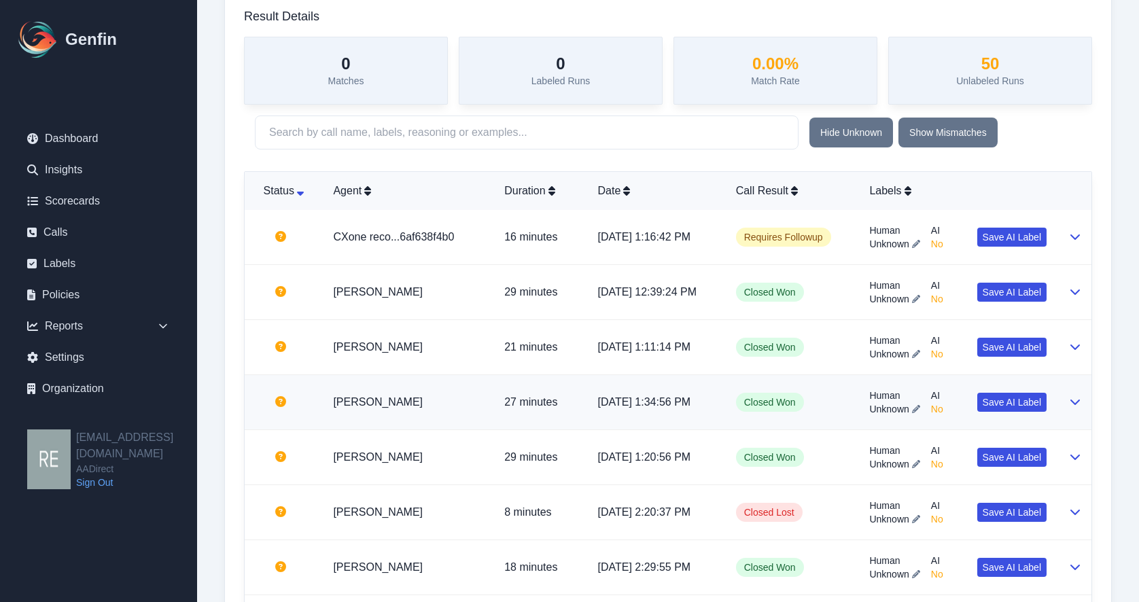
scroll to position [476, 0]
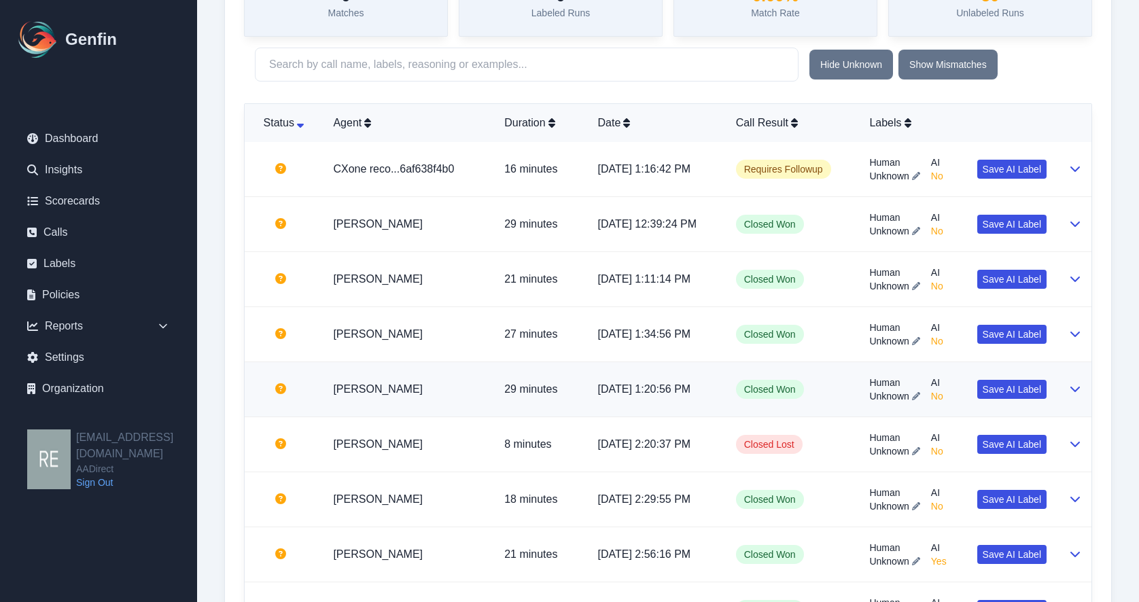
click at [1030, 400] on td at bounding box center [1075, 389] width 34 height 55
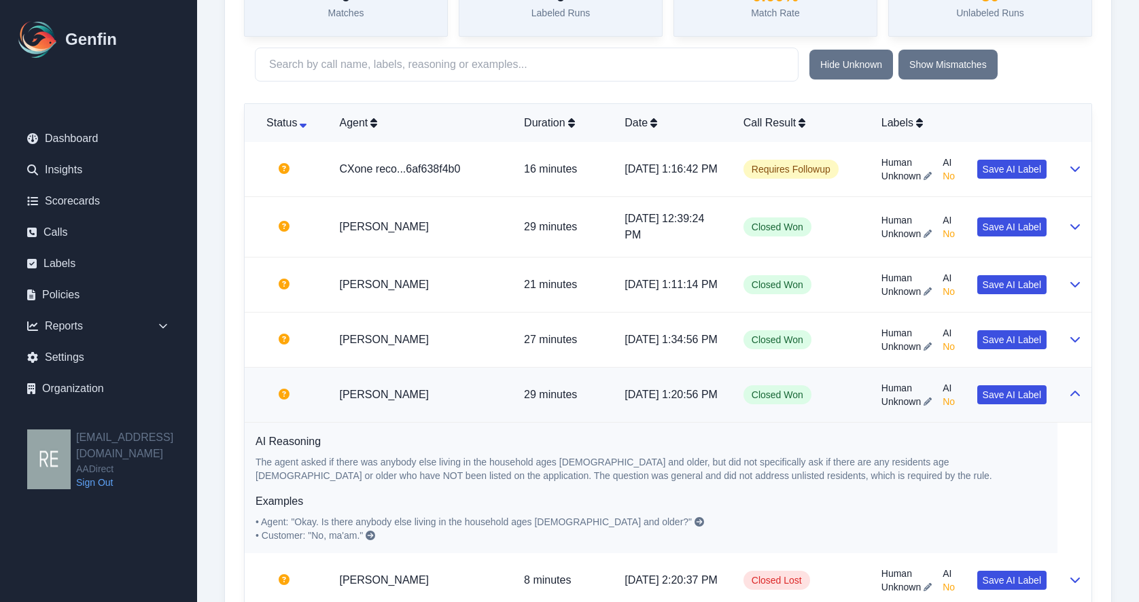
click at [1030, 400] on button at bounding box center [1075, 395] width 11 height 16
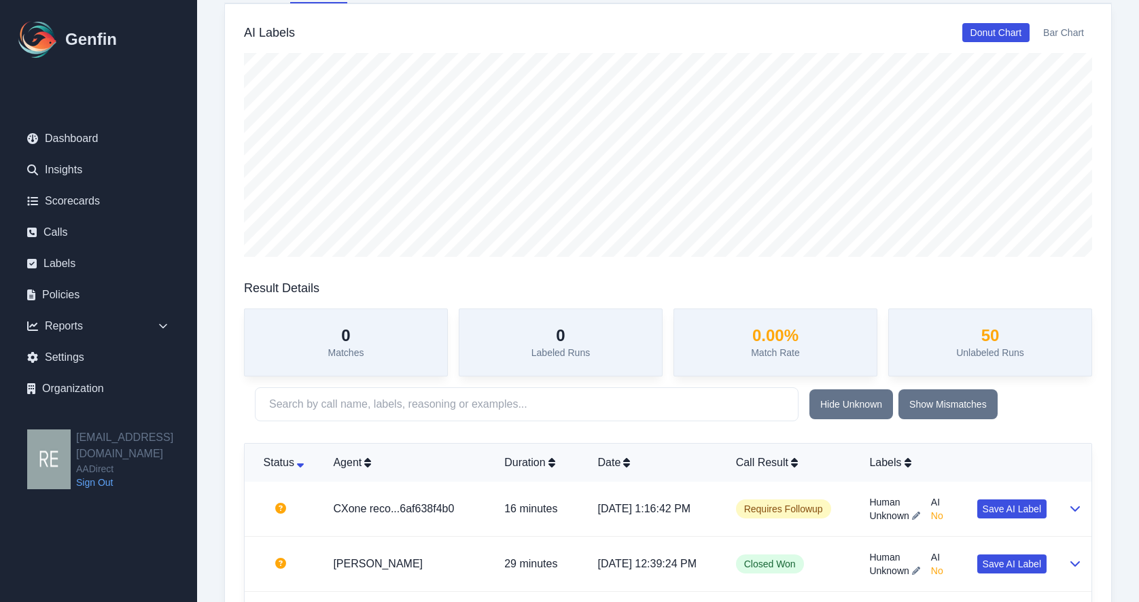
scroll to position [0, 0]
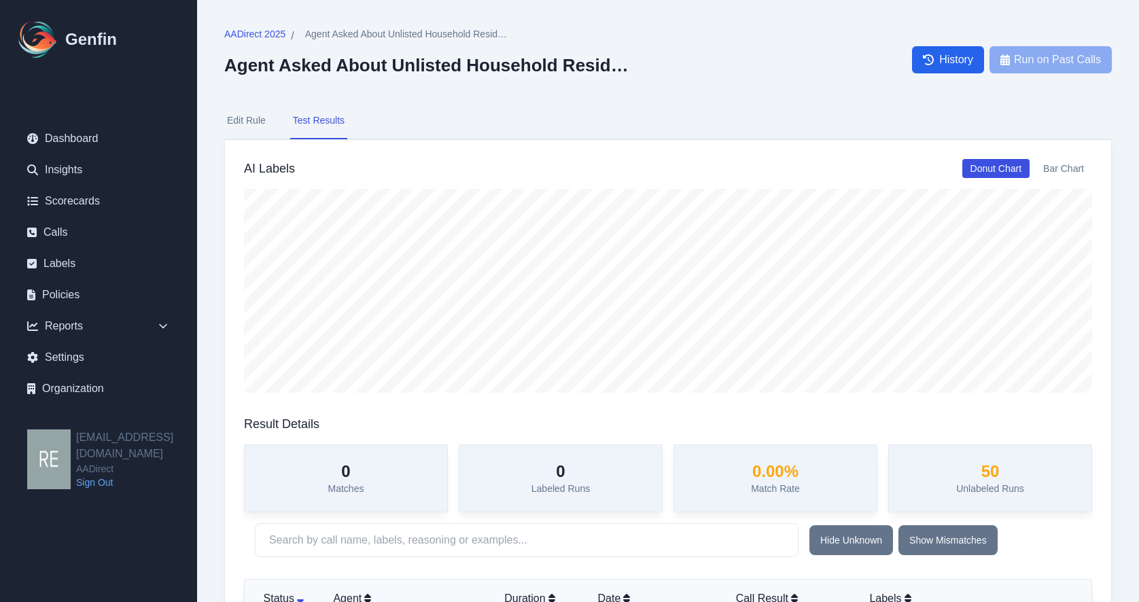
click at [241, 118] on button "Edit Rule" at bounding box center [246, 121] width 44 height 37
select select "Yes/No"
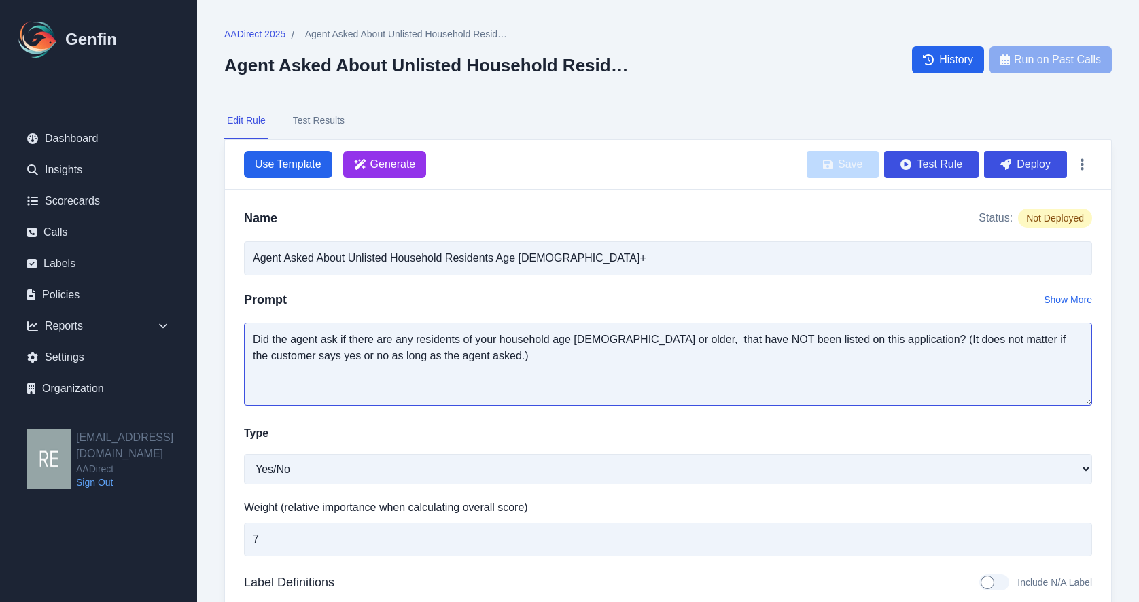
click at [807, 357] on textarea "Did the agent ask if there are any residents of your household age 14 or older,…" at bounding box center [668, 364] width 848 height 83
click at [835, 355] on textarea "Did the agent ask if there are any residents of your household age 14 or older,…" at bounding box center [668, 364] width 848 height 83
drag, startPoint x: 626, startPoint y: 339, endPoint x: 856, endPoint y: 337, distance: 230.4
click at [856, 337] on textarea "Did the agent ask if there are any residents of your household age 14 or older,…" at bounding box center [668, 364] width 848 height 83
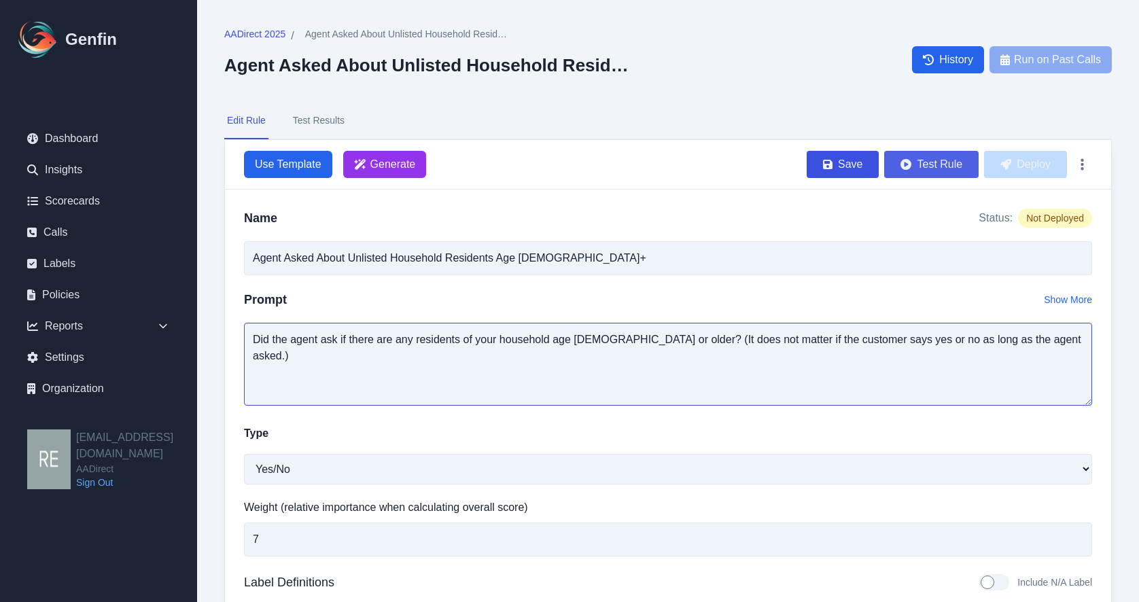
type textarea "Did the agent ask if there are any residents of your household age 14 or older?…"
click at [944, 171] on button "Test Rule" at bounding box center [931, 164] width 94 height 27
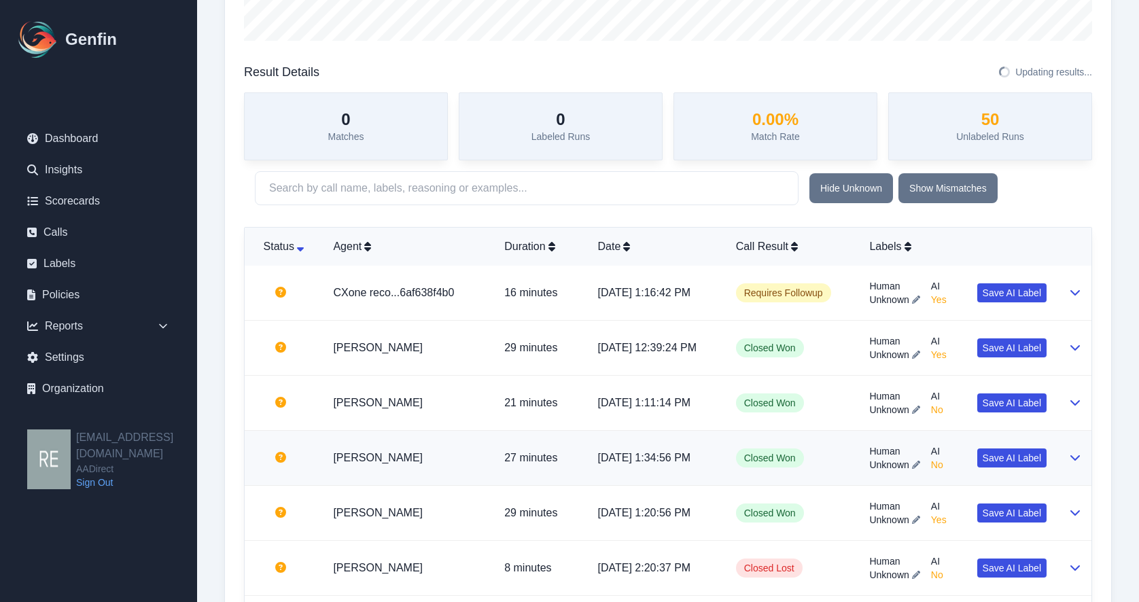
scroll to position [544, 0]
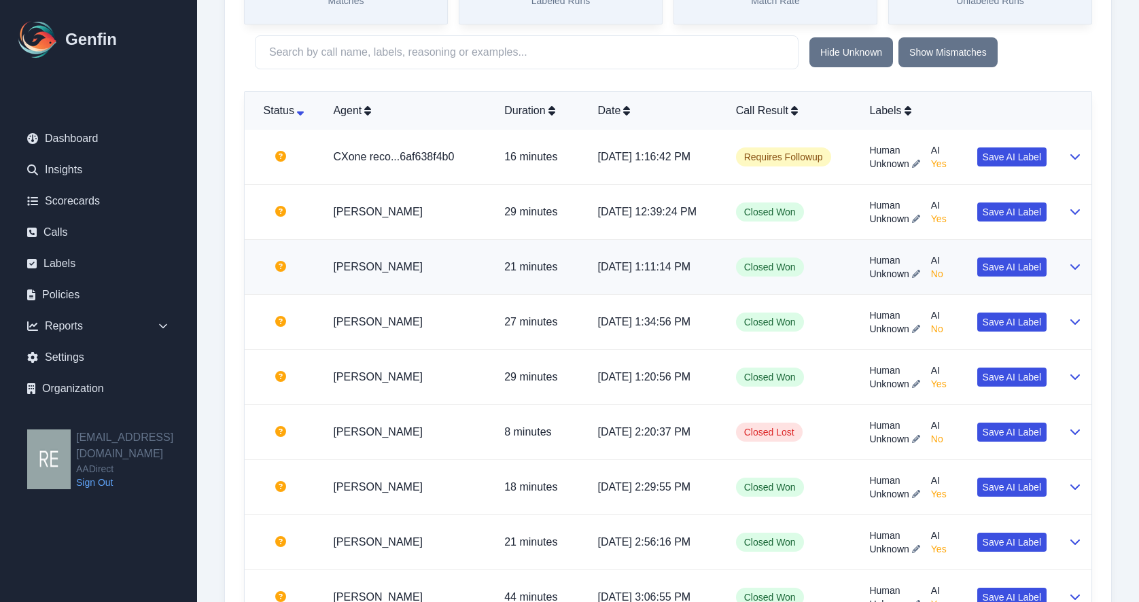
click at [1030, 264] on icon at bounding box center [1075, 266] width 11 height 11
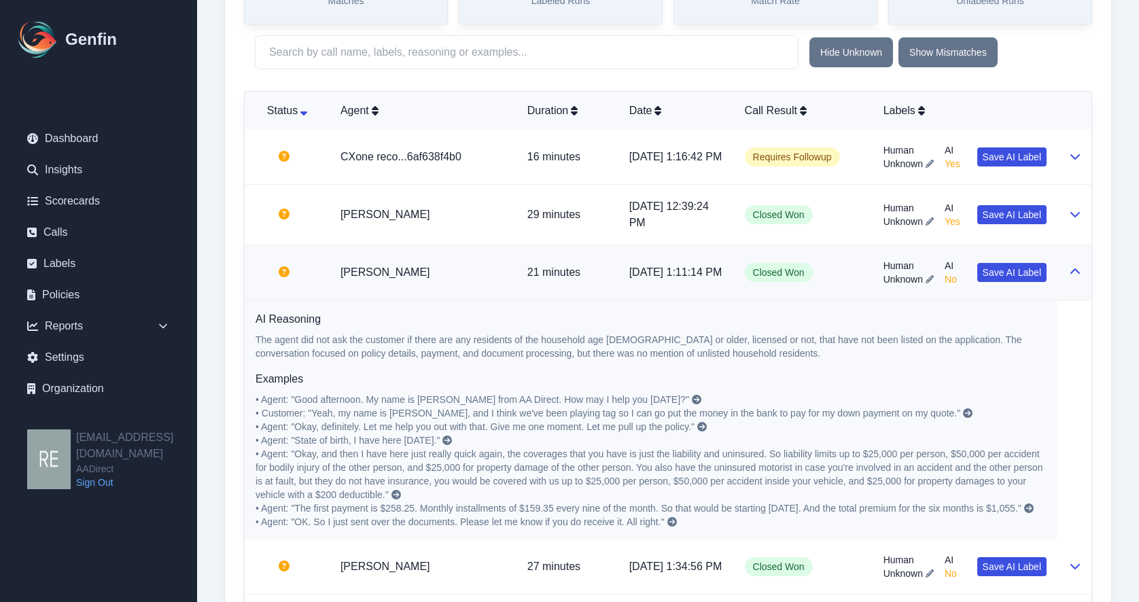
scroll to position [420, 0]
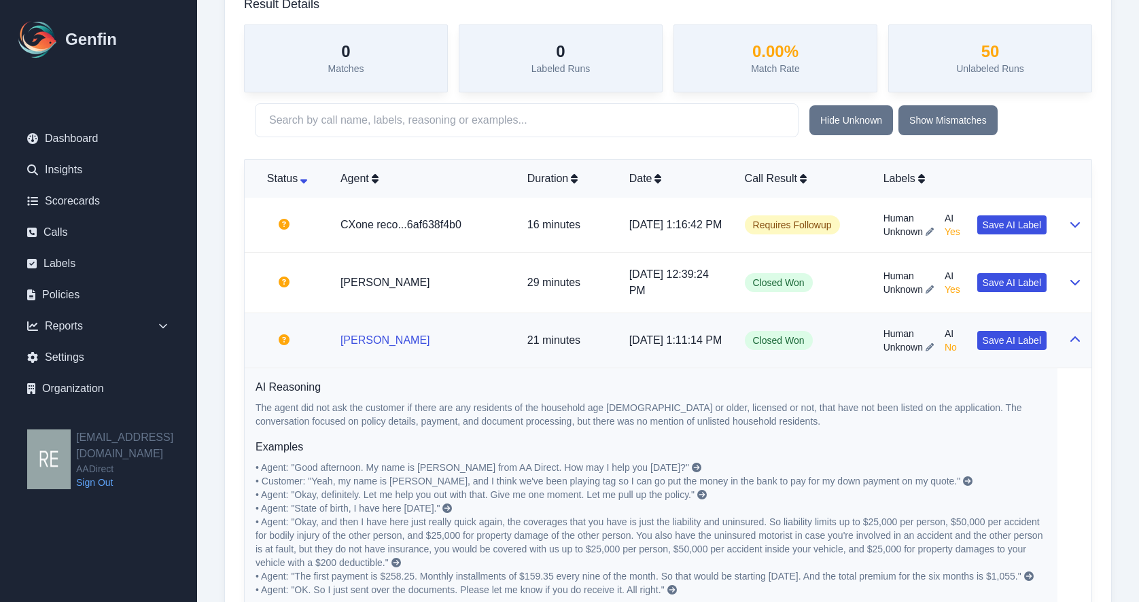
click at [396, 346] on link "[PERSON_NAME]" at bounding box center [386, 340] width 90 height 12
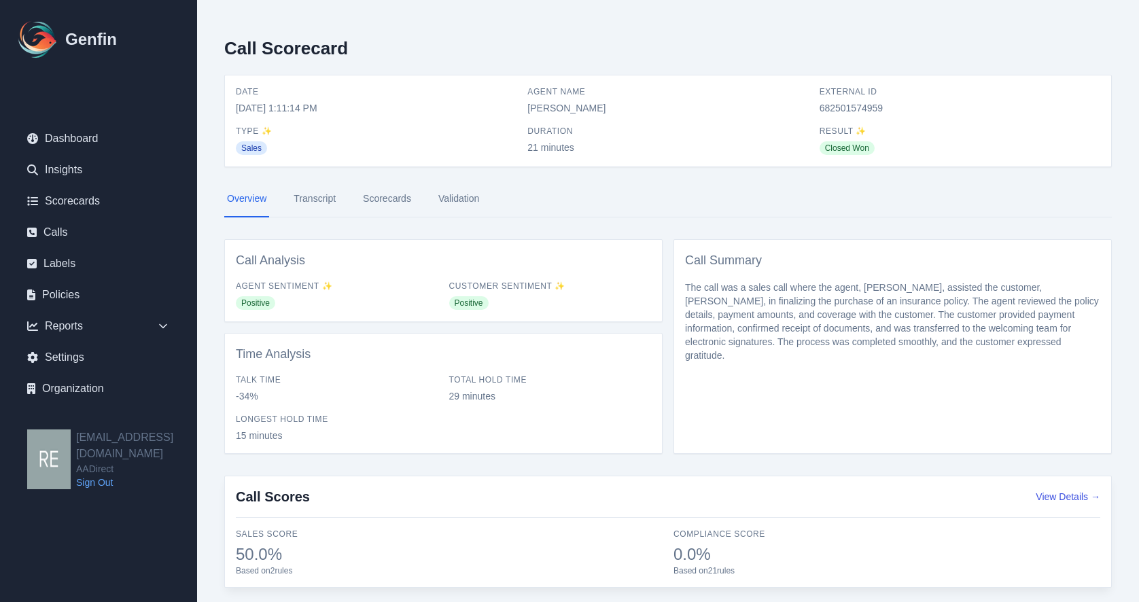
click at [396, 200] on link "Scorecards" at bounding box center [387, 199] width 54 height 37
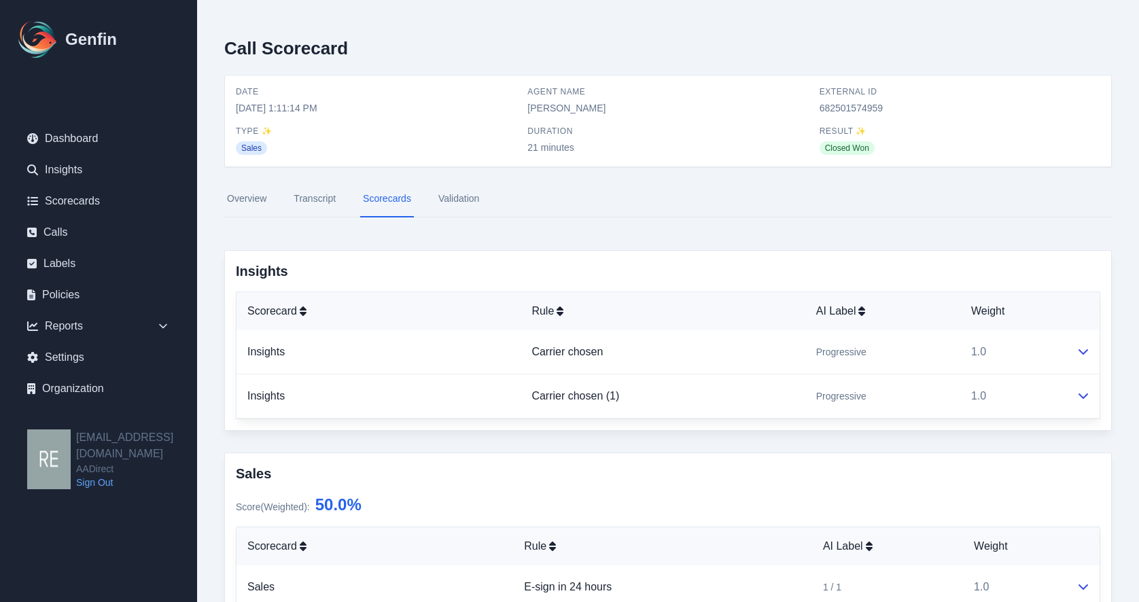
click at [334, 203] on link "Transcript" at bounding box center [315, 199] width 48 height 37
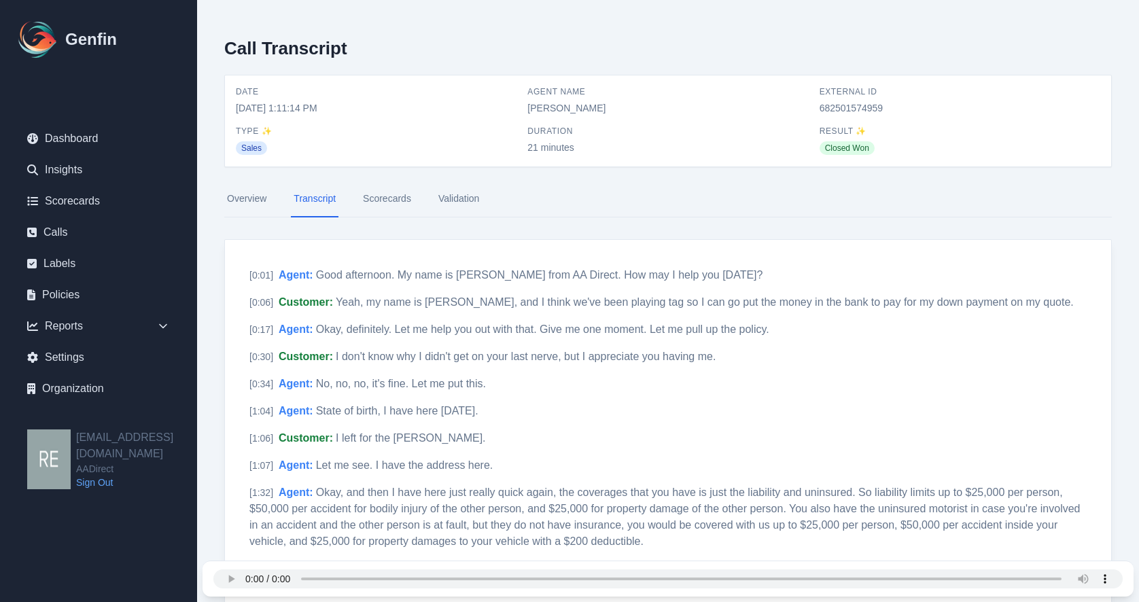
click at [878, 105] on span "682501574959" at bounding box center [960, 108] width 281 height 14
click at [879, 105] on span "682501574959" at bounding box center [960, 108] width 281 height 14
copy span "682501574959"
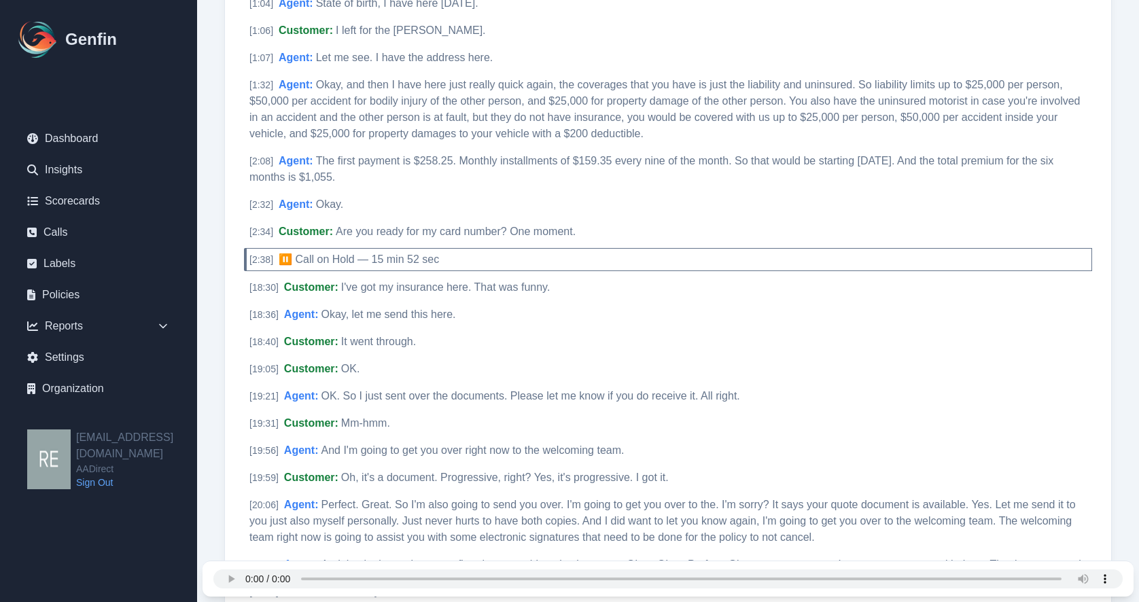
scroll to position [780, 0]
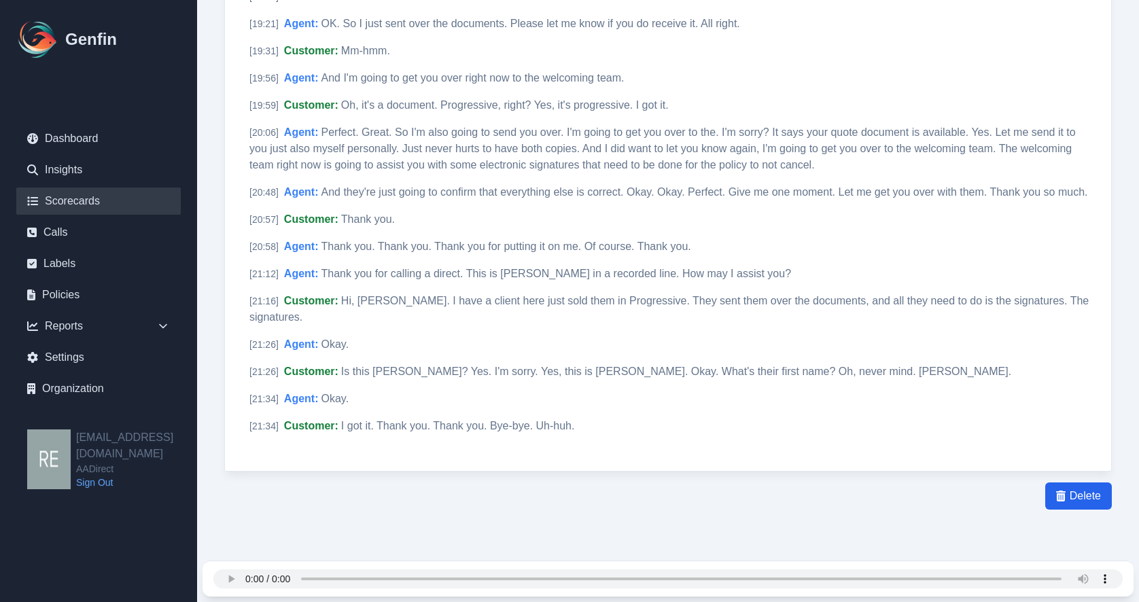
click at [80, 197] on link "Scorecards" at bounding box center [98, 201] width 164 height 27
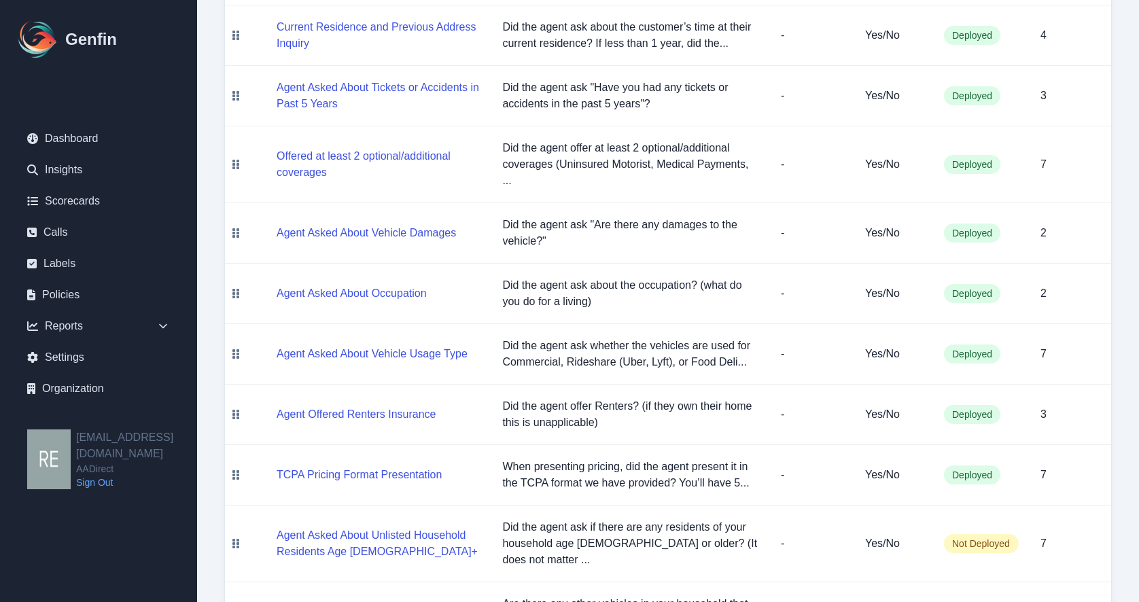
scroll to position [884, 0]
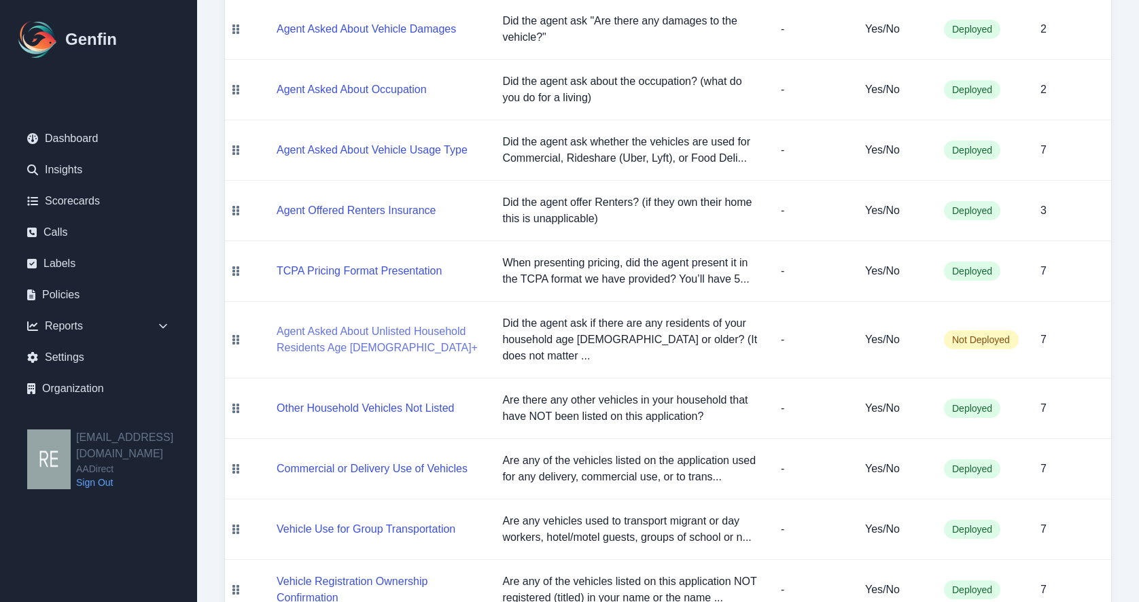
click at [319, 324] on button "Agent Asked About Unlisted Household Residents Age [DEMOGRAPHIC_DATA]+" at bounding box center [379, 340] width 204 height 33
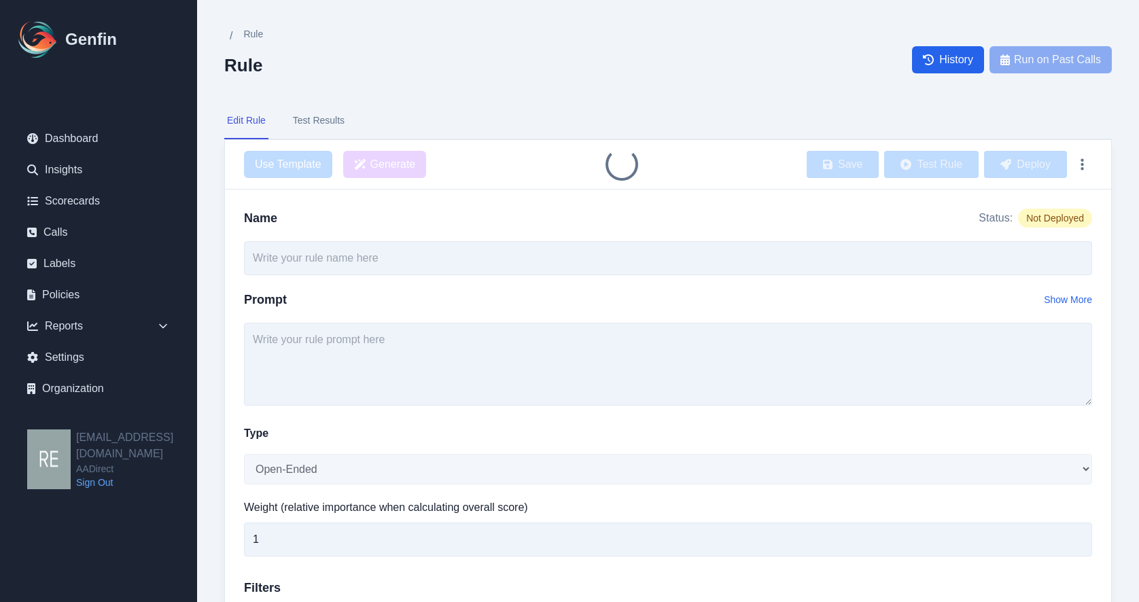
type input "Agent Asked About Unlisted Household Residents Age [DEMOGRAPHIC_DATA]+"
type textarea "Did the agent ask if there are any residents of your household age [DEMOGRAPHIC…"
select select "Yes/No"
type input "7"
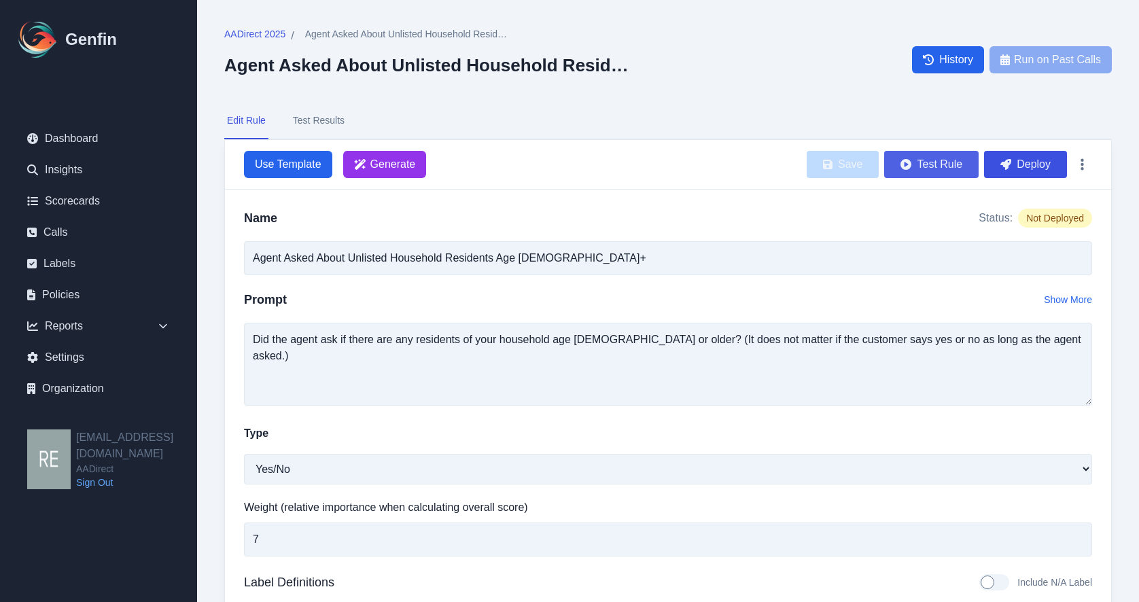
click at [950, 162] on button "Test Rule" at bounding box center [931, 164] width 94 height 27
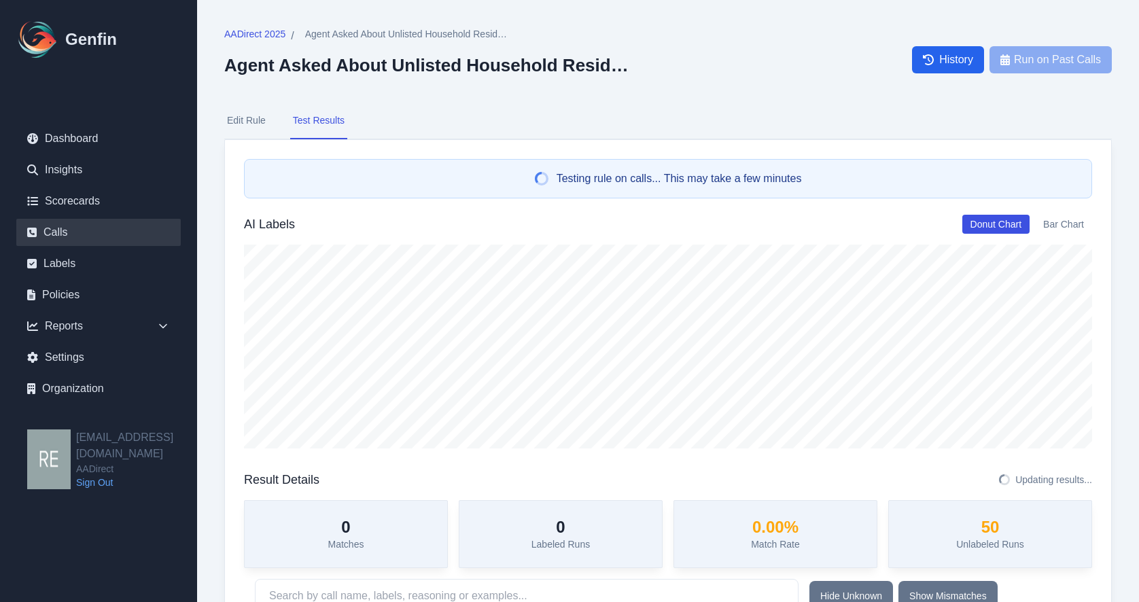
click at [78, 230] on link "Calls" at bounding box center [98, 232] width 164 height 27
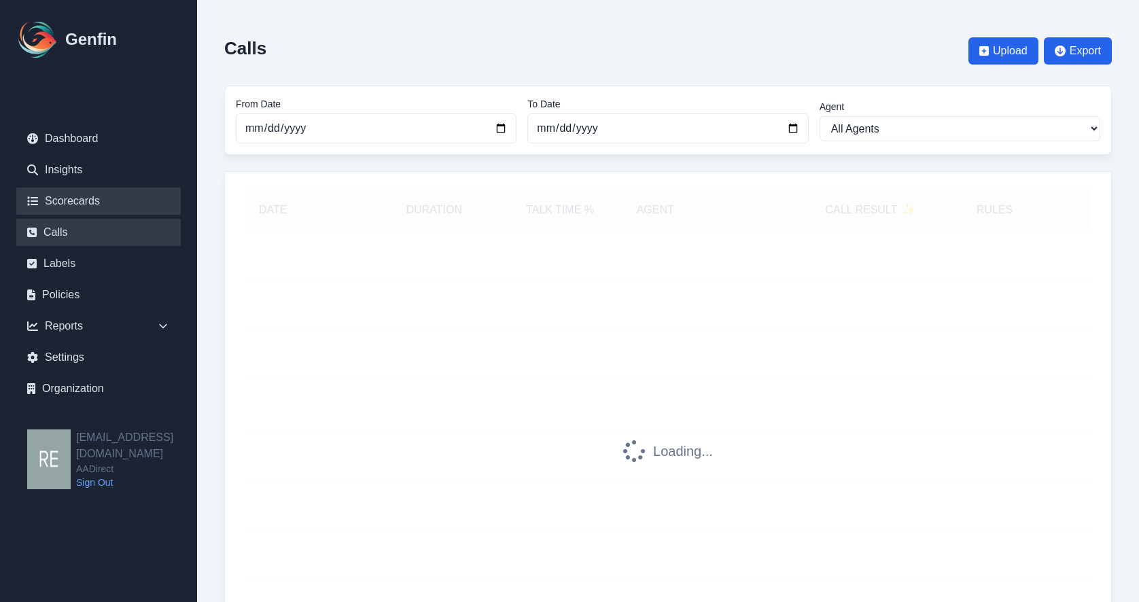
click at [84, 205] on link "Scorecards" at bounding box center [98, 201] width 164 height 27
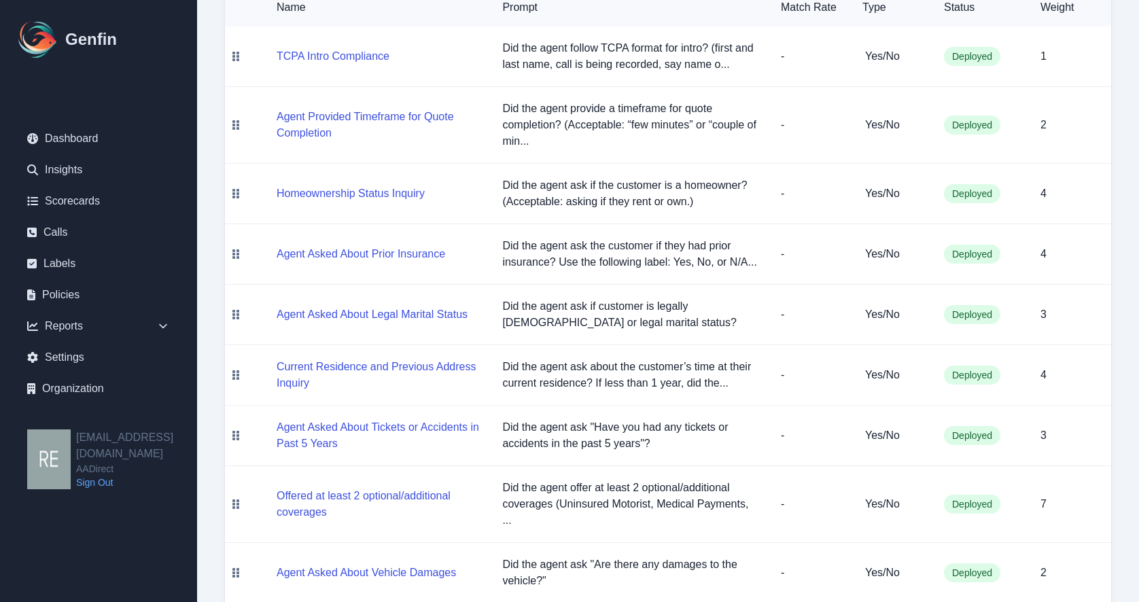
scroll to position [680, 0]
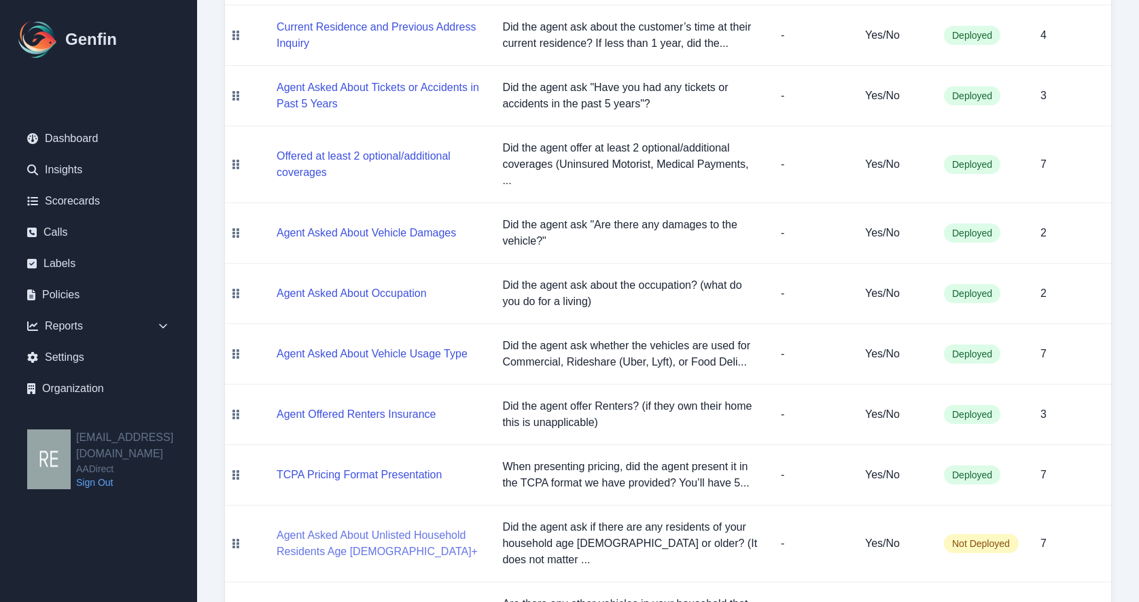
click at [380, 527] on button "Agent Asked About Unlisted Household Residents Age [DEMOGRAPHIC_DATA]+" at bounding box center [379, 543] width 204 height 33
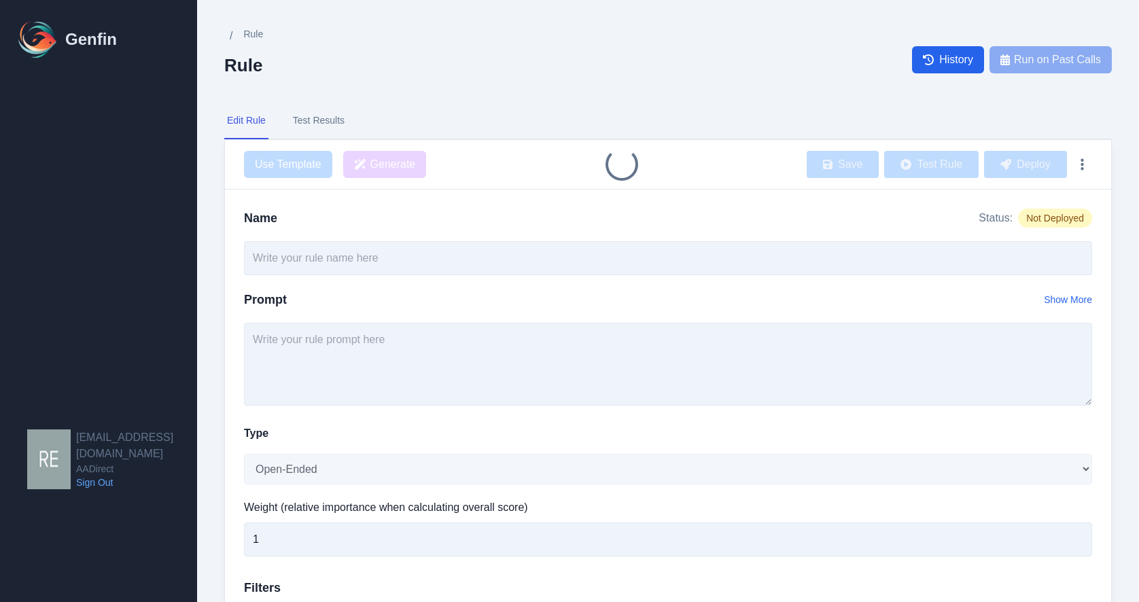
type input "Agent Asked About Unlisted Household Residents Age [DEMOGRAPHIC_DATA]+"
type textarea "Did the agent ask if there are any residents of your household age 14 or older?…"
select select "Yes/No"
type input "7"
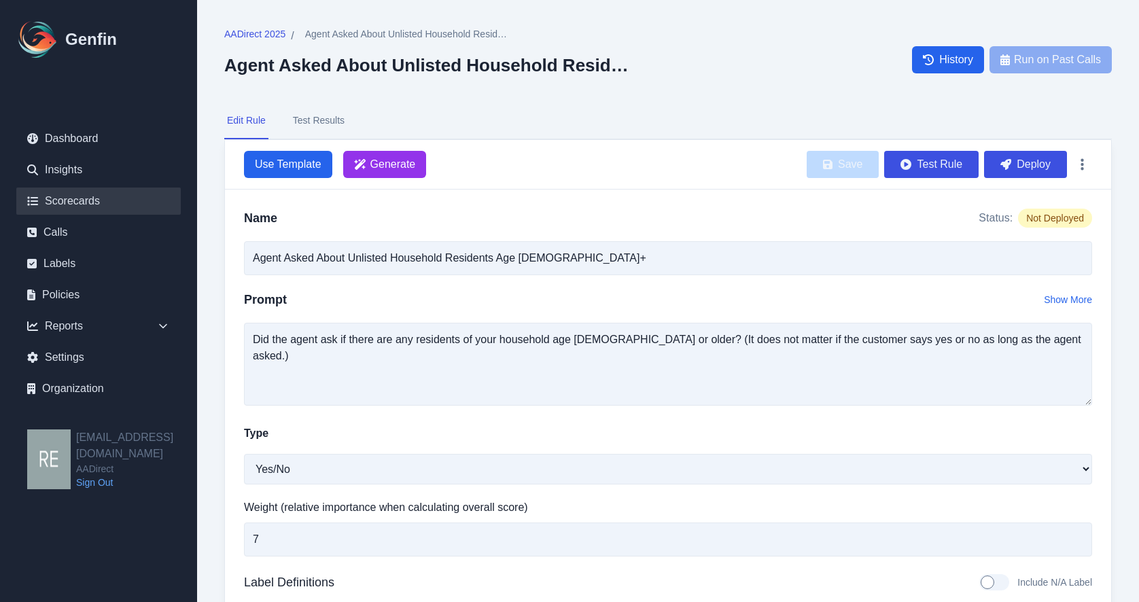
click at [76, 204] on link "Scorecards" at bounding box center [98, 201] width 164 height 27
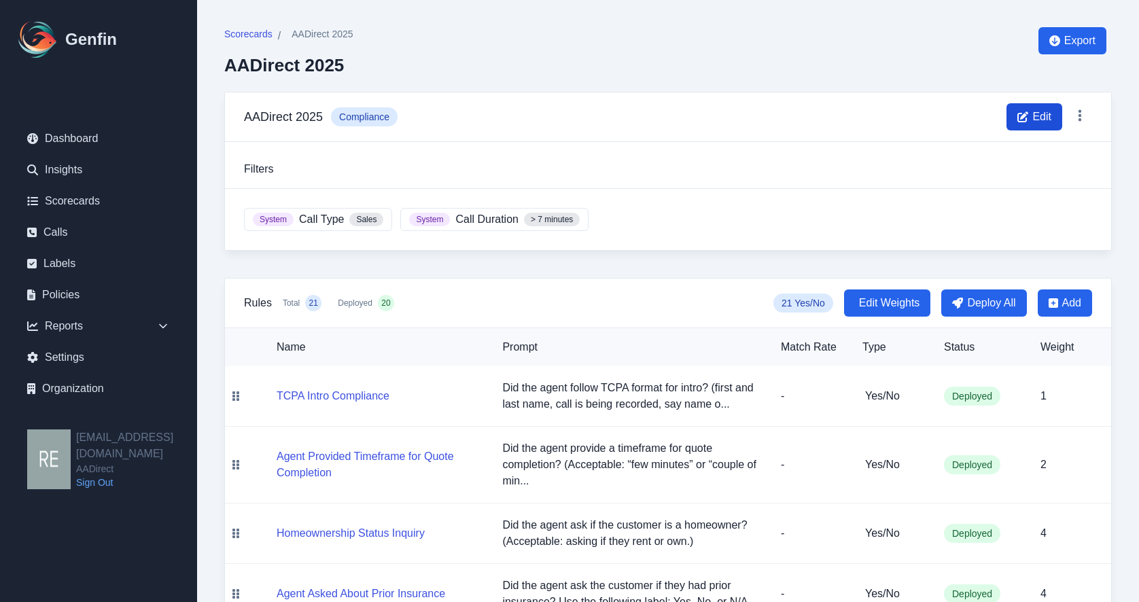
click at [1035, 118] on span "Edit" at bounding box center [1042, 117] width 19 height 16
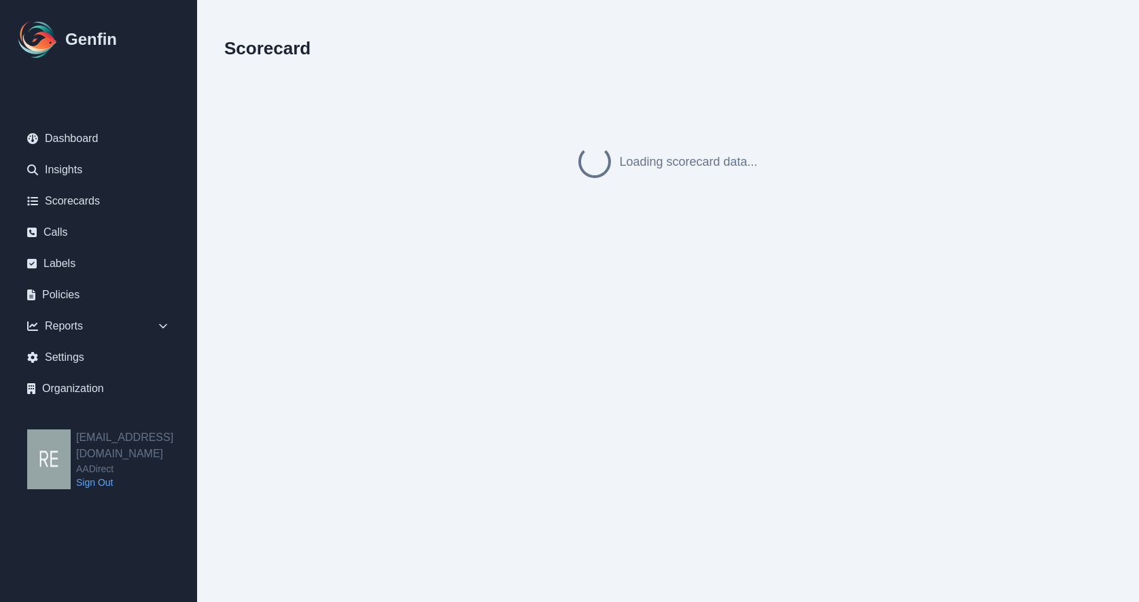
select select "compliance"
select select ">"
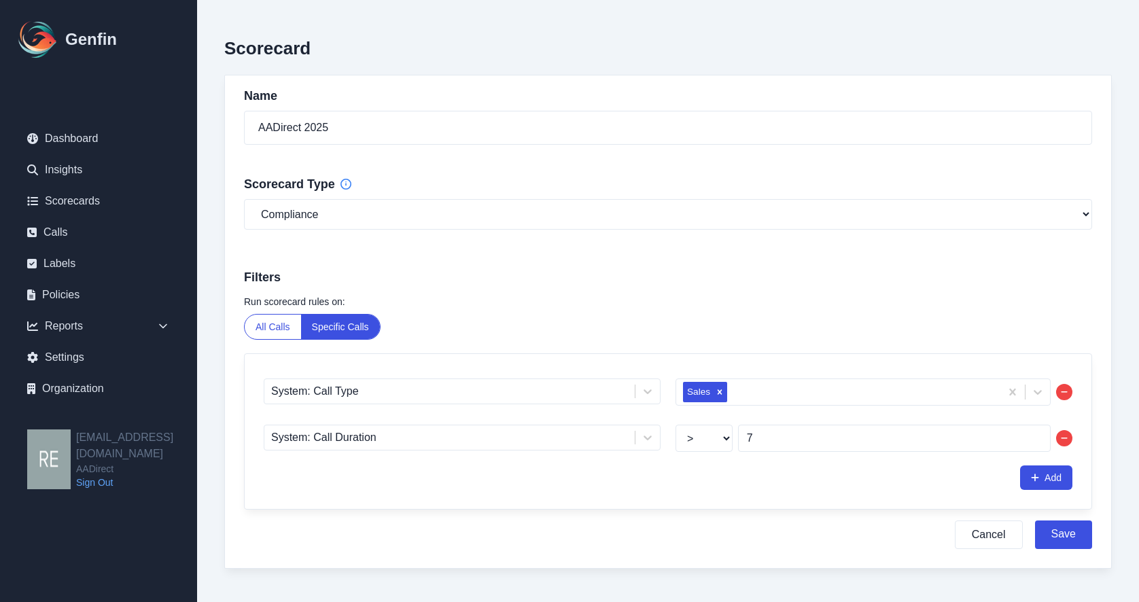
click at [280, 319] on button "All Calls" at bounding box center [273, 327] width 56 height 24
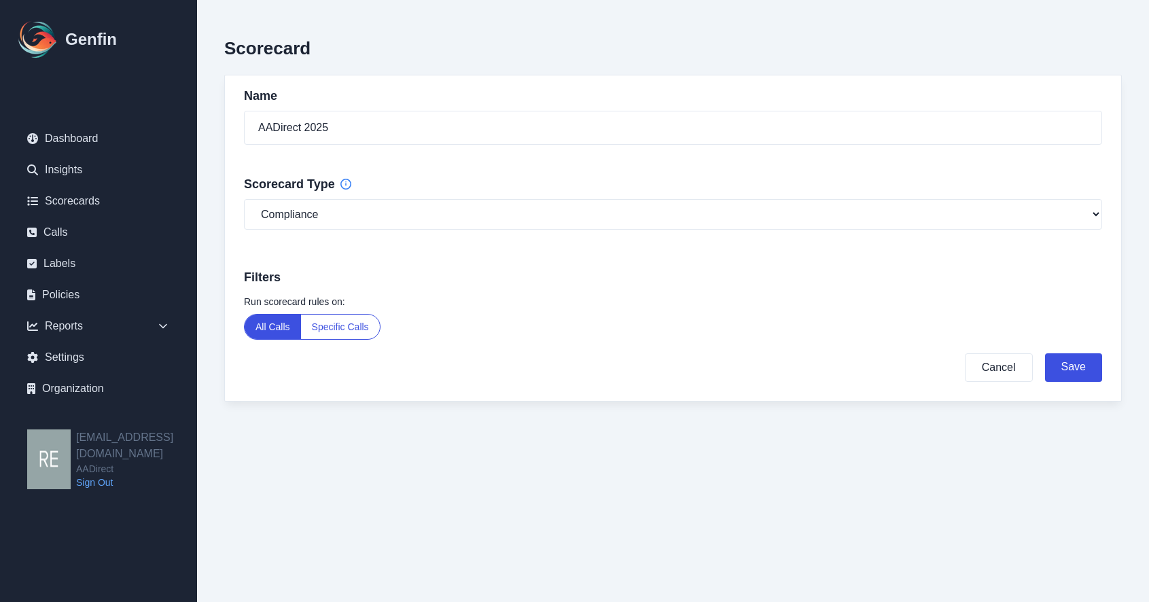
click at [334, 321] on button "Specific Calls" at bounding box center [340, 327] width 79 height 24
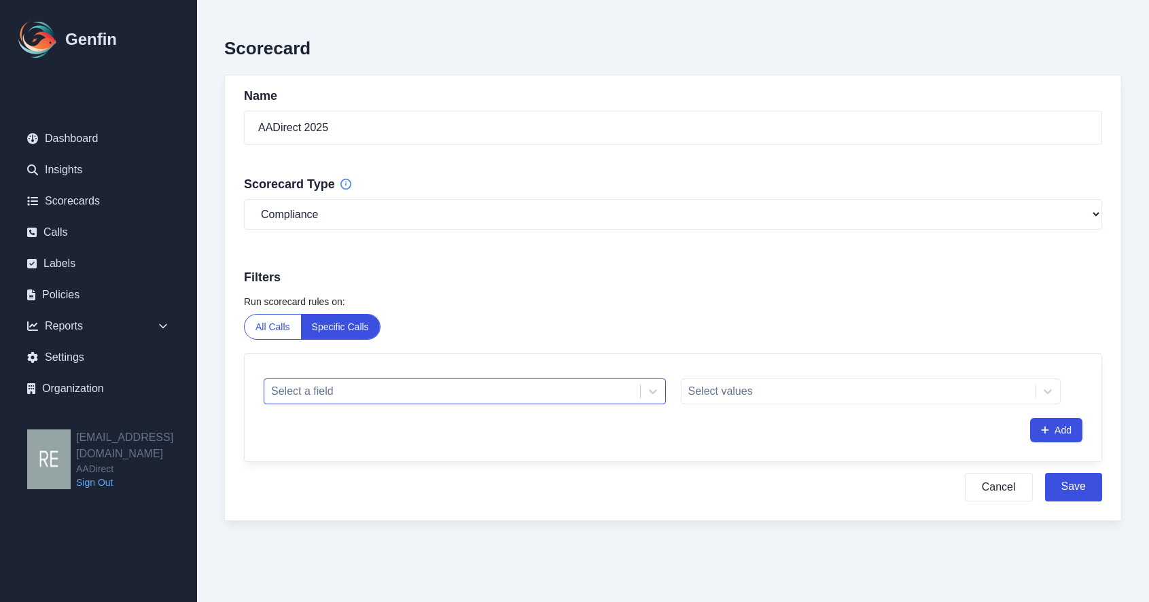
click at [457, 385] on div at bounding box center [452, 391] width 362 height 19
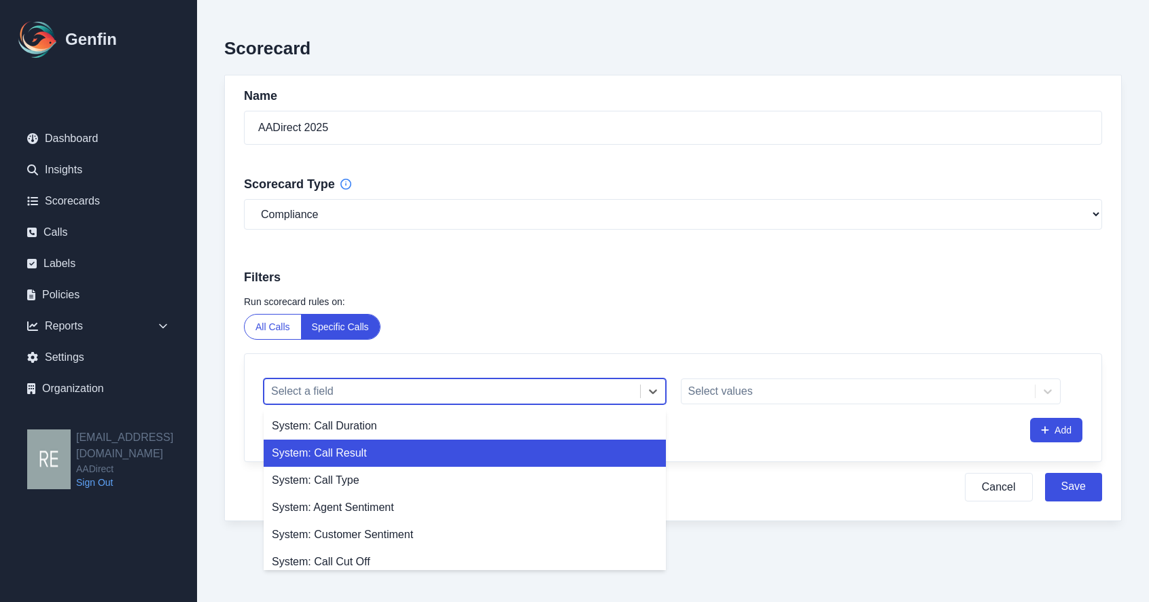
click at [457, 453] on div "System: Call Result" at bounding box center [465, 453] width 402 height 27
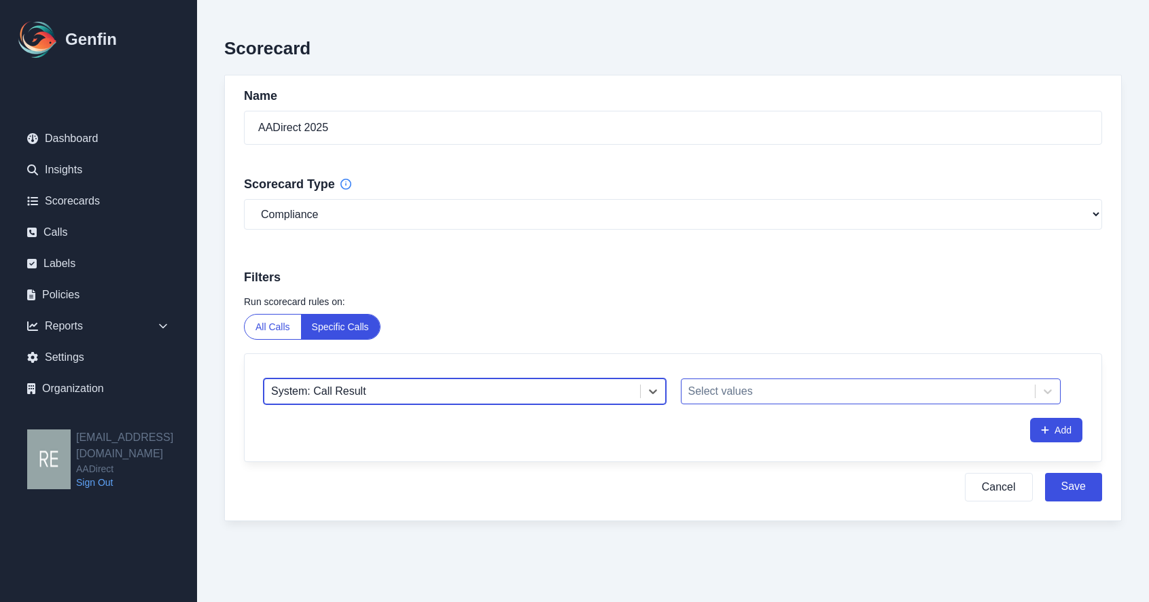
click at [791, 403] on div "Select values" at bounding box center [859, 391] width 354 height 24
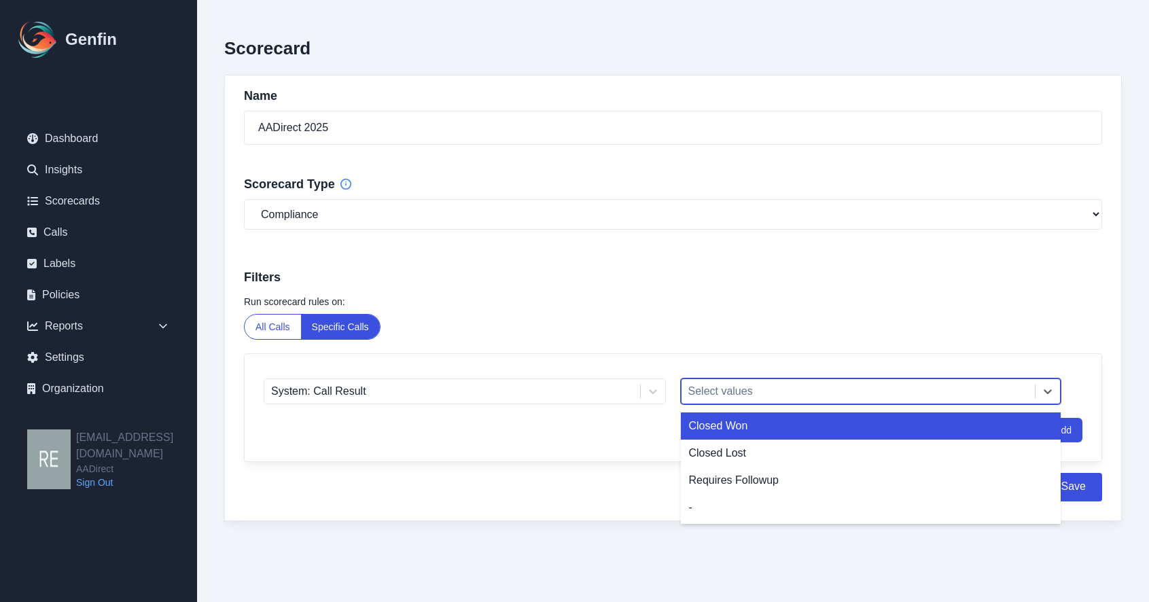
click at [799, 432] on div "Closed Won" at bounding box center [871, 426] width 381 height 27
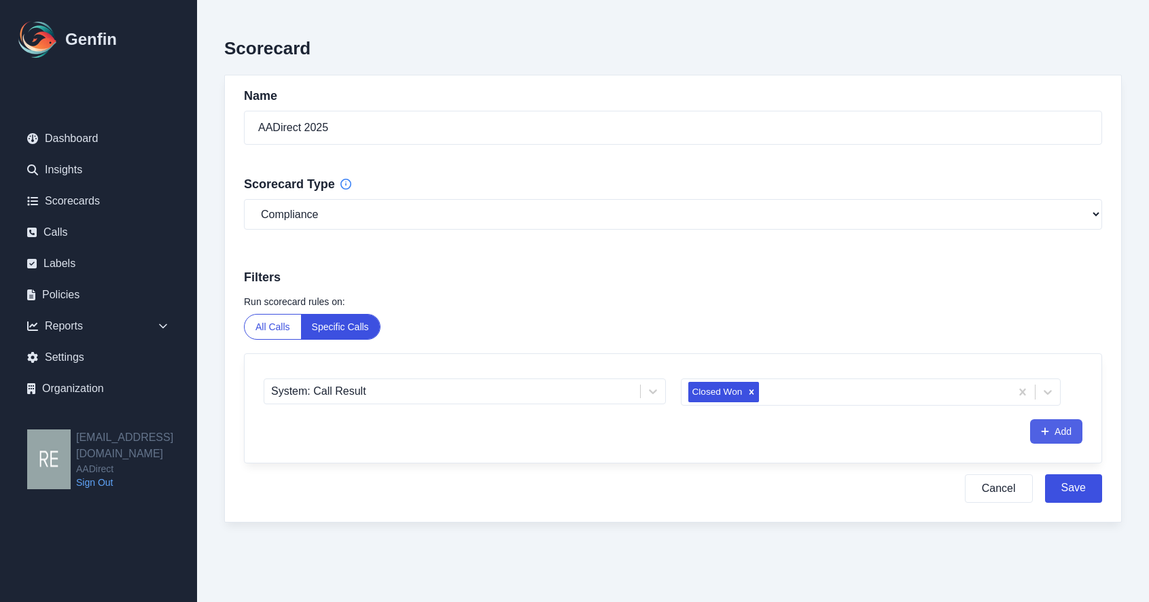
click at [1060, 433] on button "Add" at bounding box center [1056, 431] width 52 height 24
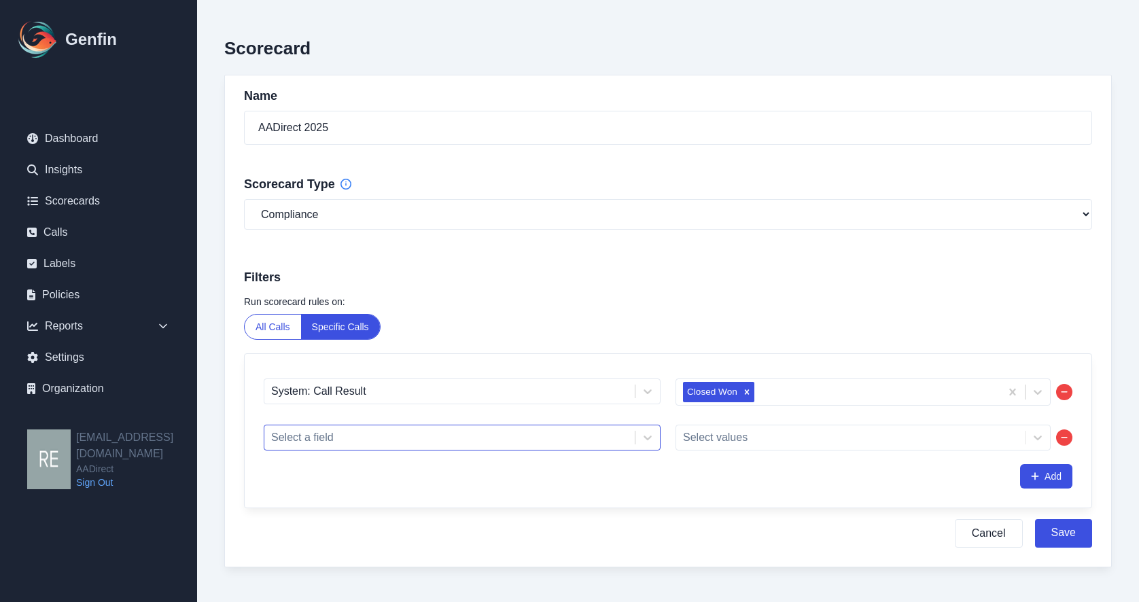
scroll to position [20, 0]
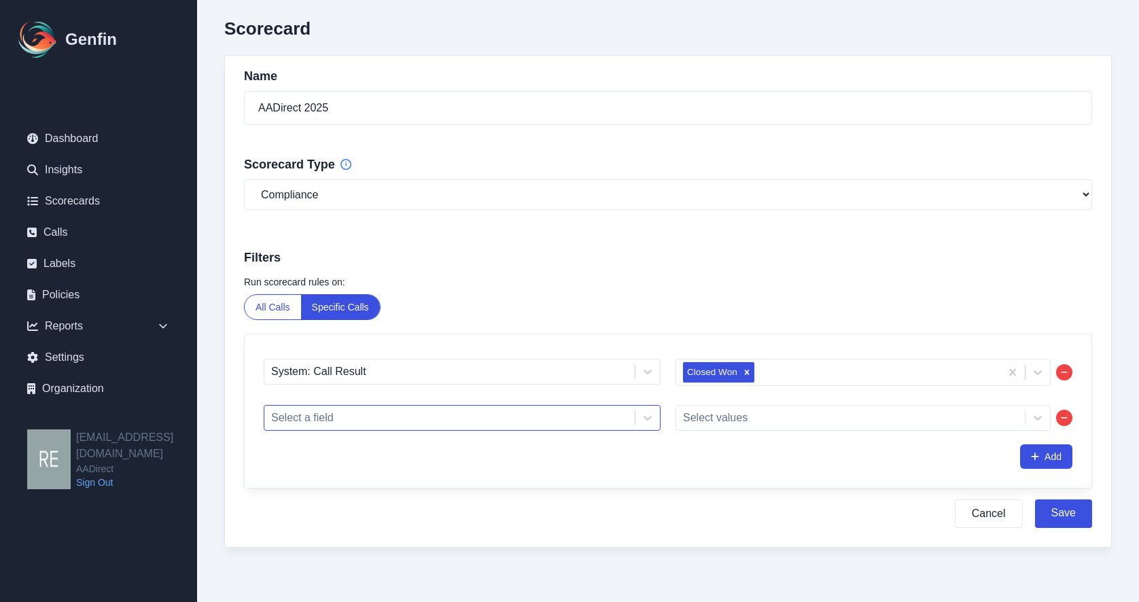
click at [382, 431] on div "Select a field" at bounding box center [462, 418] width 397 height 26
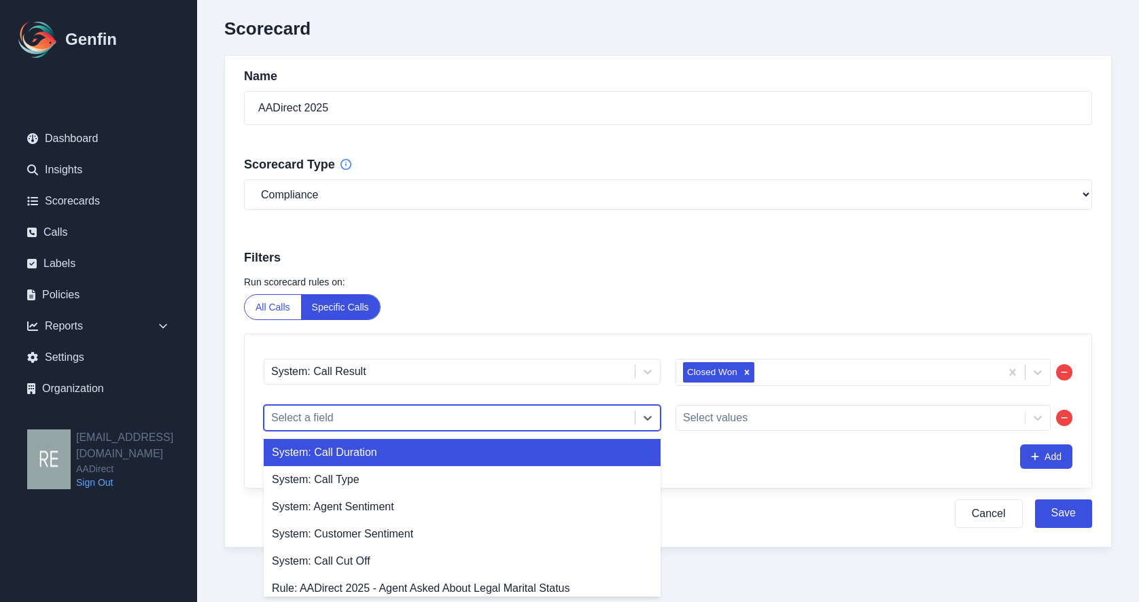
click at [447, 457] on div "System: Call Duration" at bounding box center [462, 452] width 397 height 27
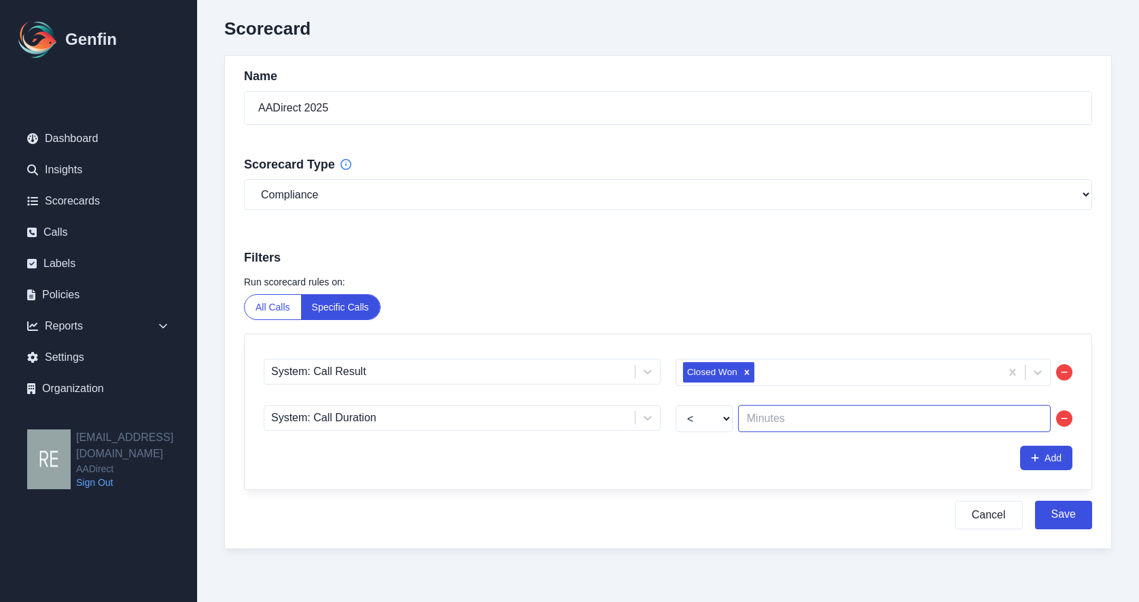
drag, startPoint x: 801, startPoint y: 419, endPoint x: 820, endPoint y: 414, distance: 19.8
click at [803, 419] on input "number" at bounding box center [894, 418] width 313 height 27
type input "7"
click at [734, 423] on div "< > 7" at bounding box center [863, 418] width 375 height 27
click at [733, 414] on div "< > 7" at bounding box center [863, 418] width 375 height 27
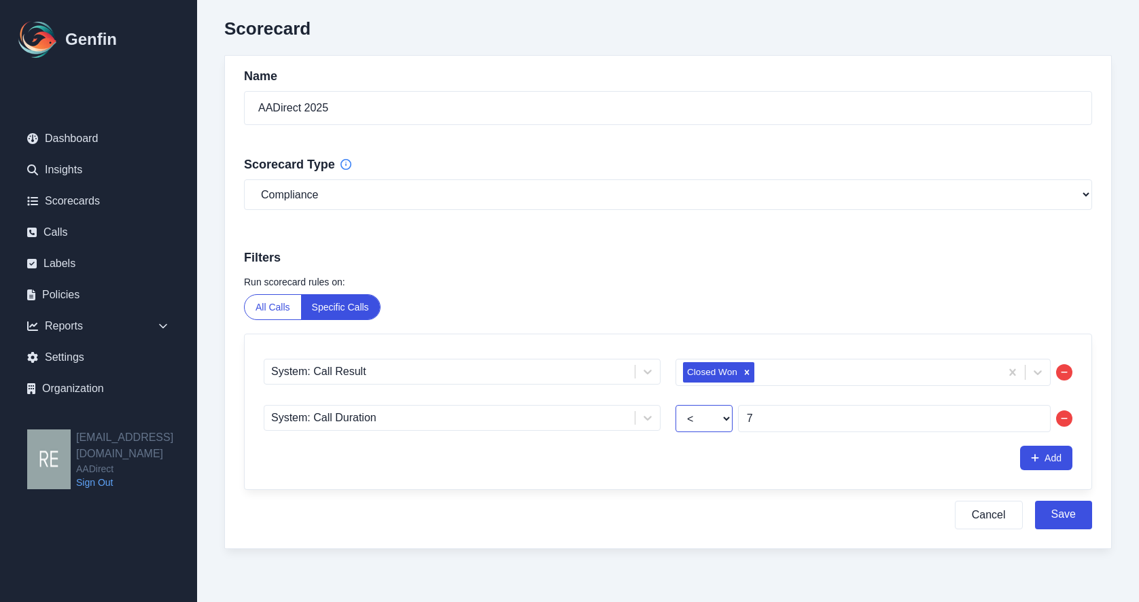
click at [727, 422] on select "< >" at bounding box center [704, 418] width 57 height 27
select select ">"
click at [676, 405] on select "< >" at bounding box center [704, 418] width 57 height 27
click at [1047, 455] on button "Add" at bounding box center [1046, 458] width 52 height 24
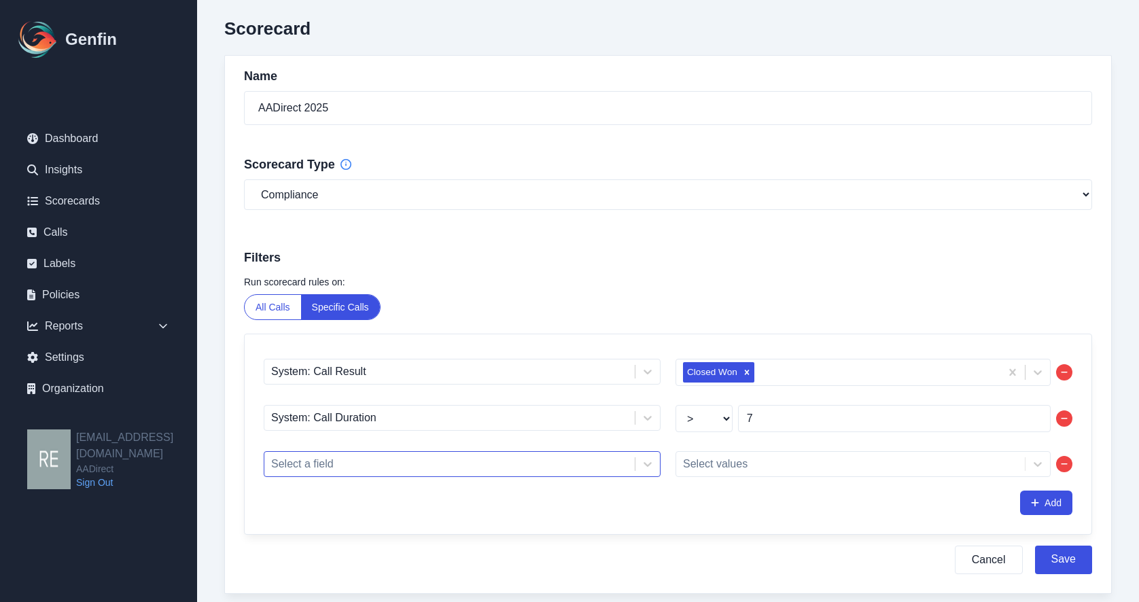
click at [476, 473] on div "Select a field" at bounding box center [462, 464] width 397 height 26
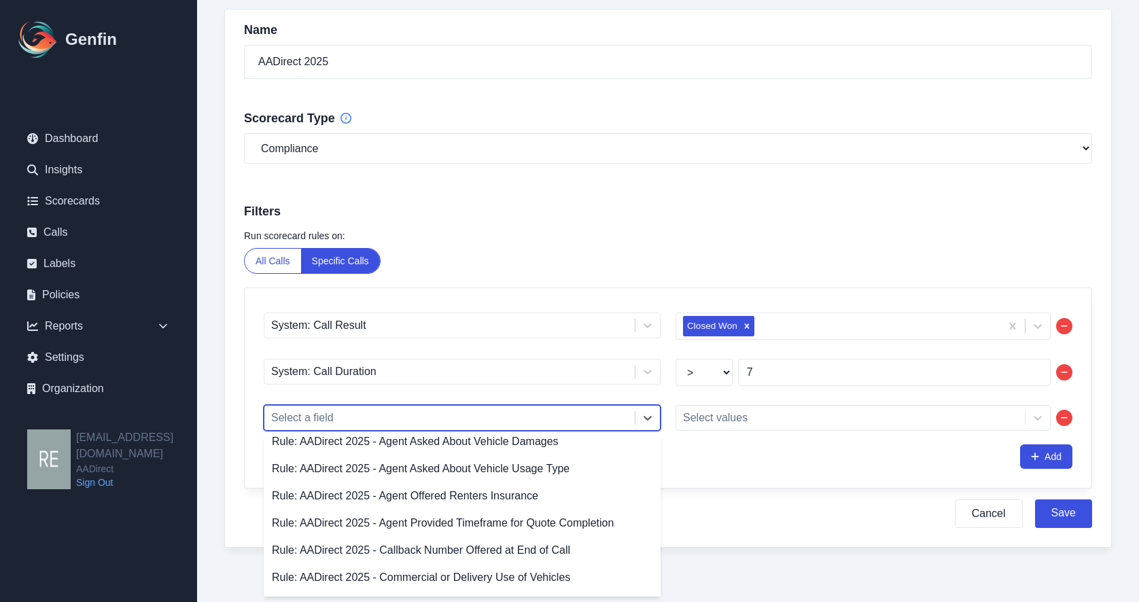
scroll to position [0, 0]
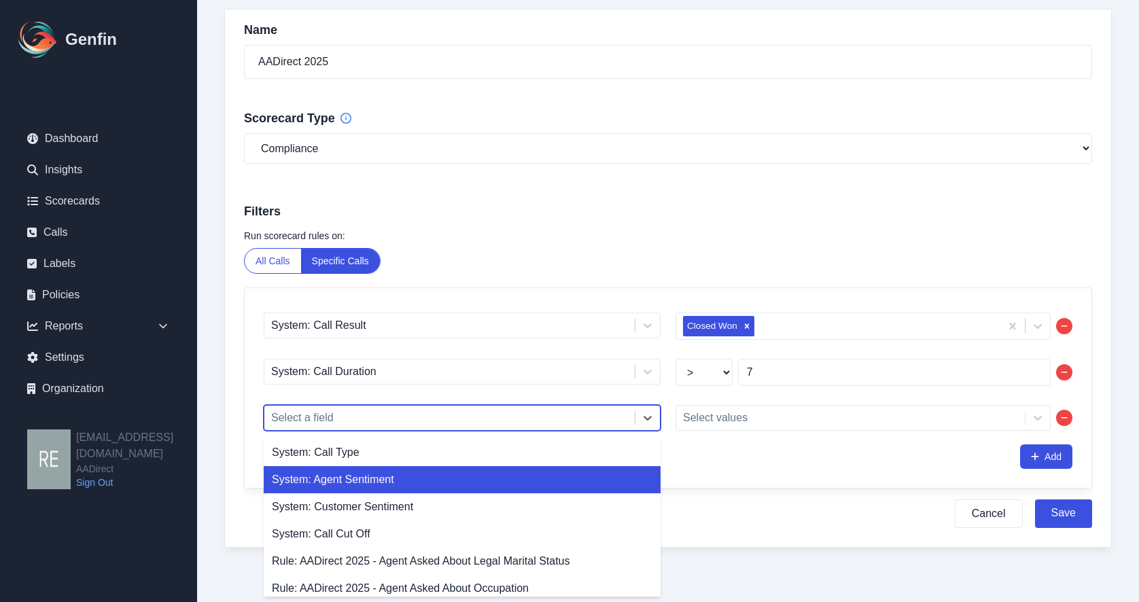
click at [453, 486] on div "System: Agent Sentiment" at bounding box center [462, 479] width 397 height 27
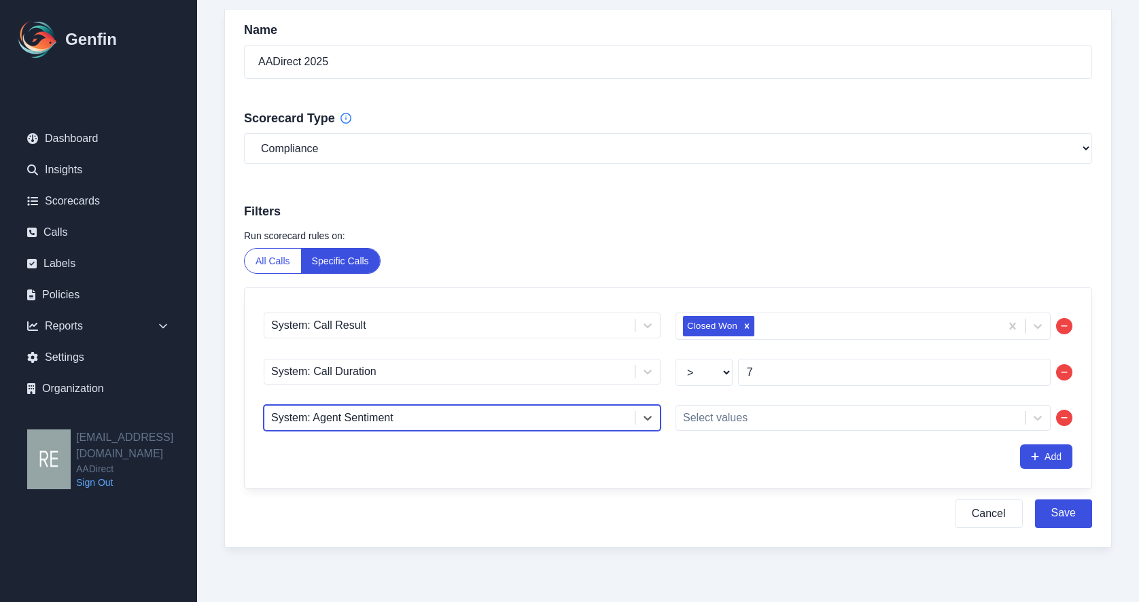
click at [482, 424] on div at bounding box center [449, 418] width 357 height 19
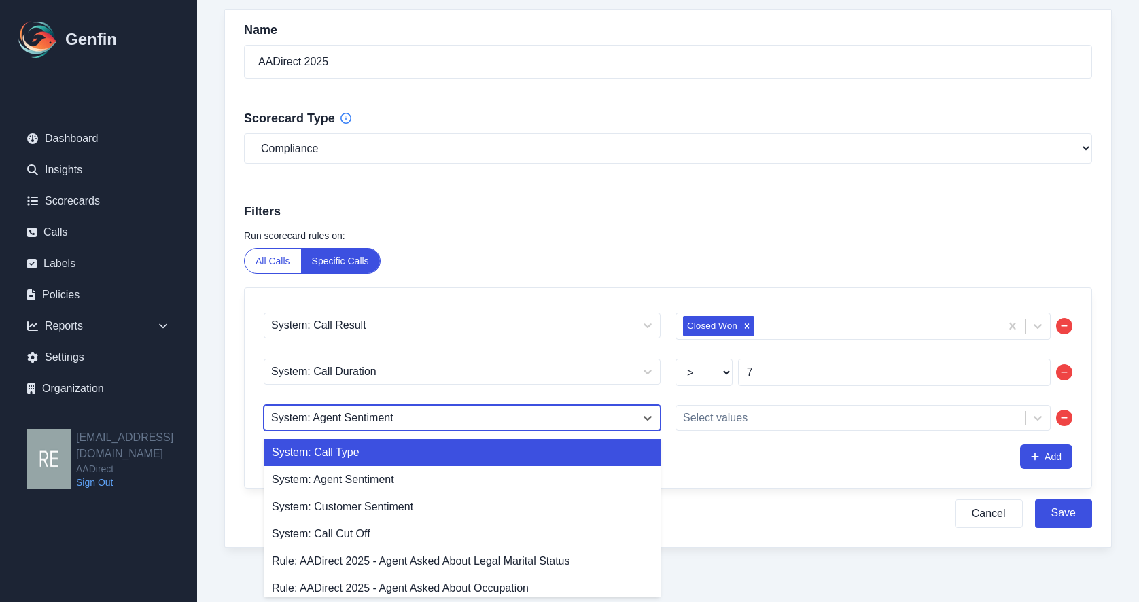
click at [323, 455] on div "System: Call Type" at bounding box center [462, 452] width 397 height 27
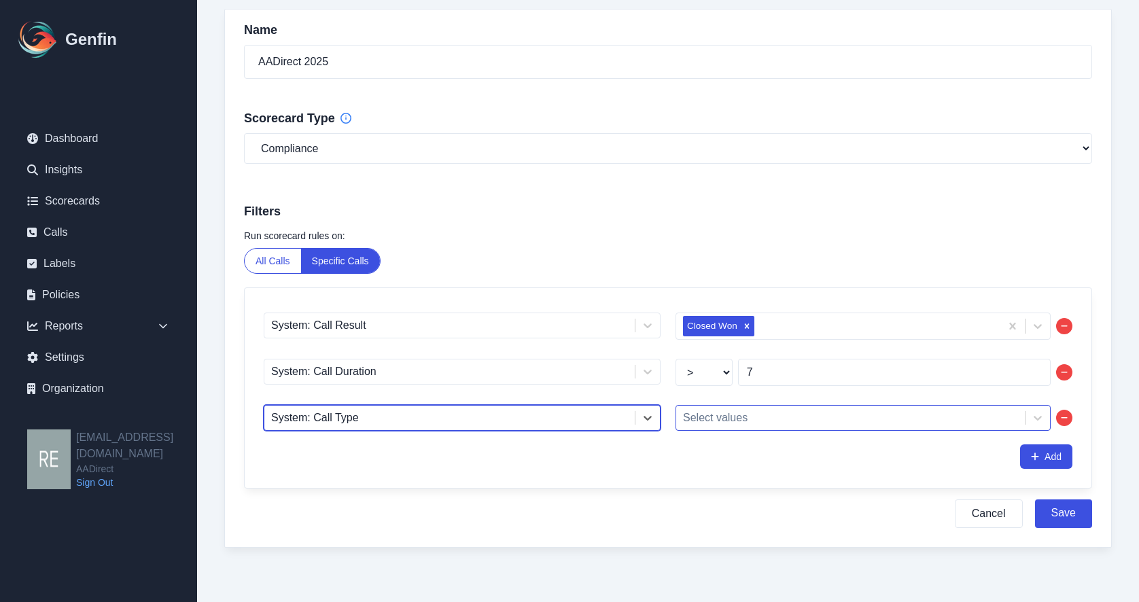
click at [749, 430] on div "Select values" at bounding box center [850, 418] width 349 height 24
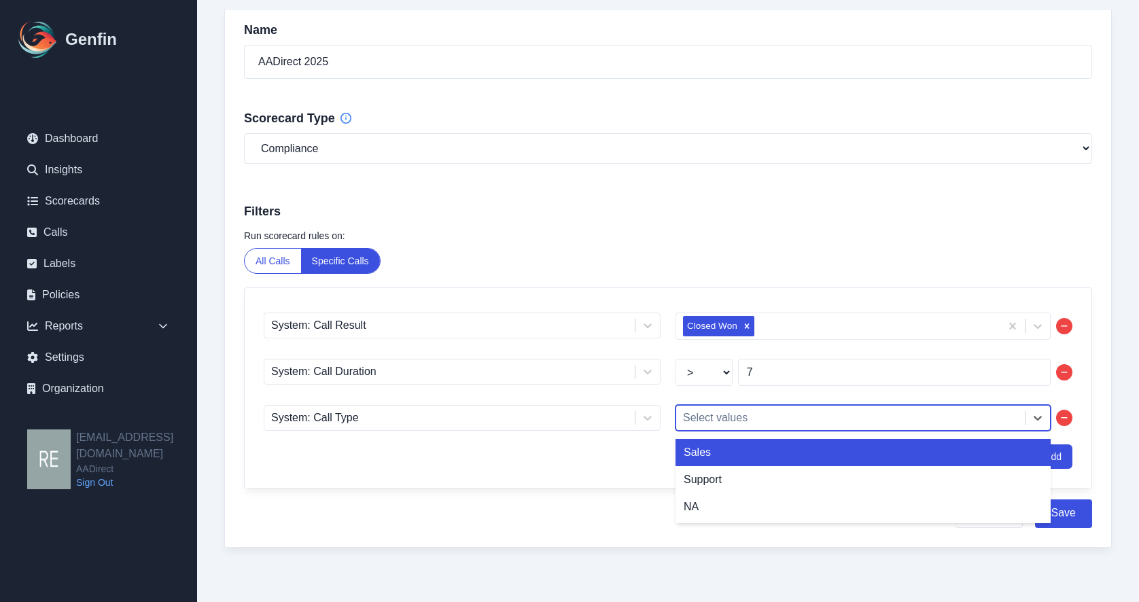
click at [718, 457] on div "Sales" at bounding box center [863, 452] width 375 height 27
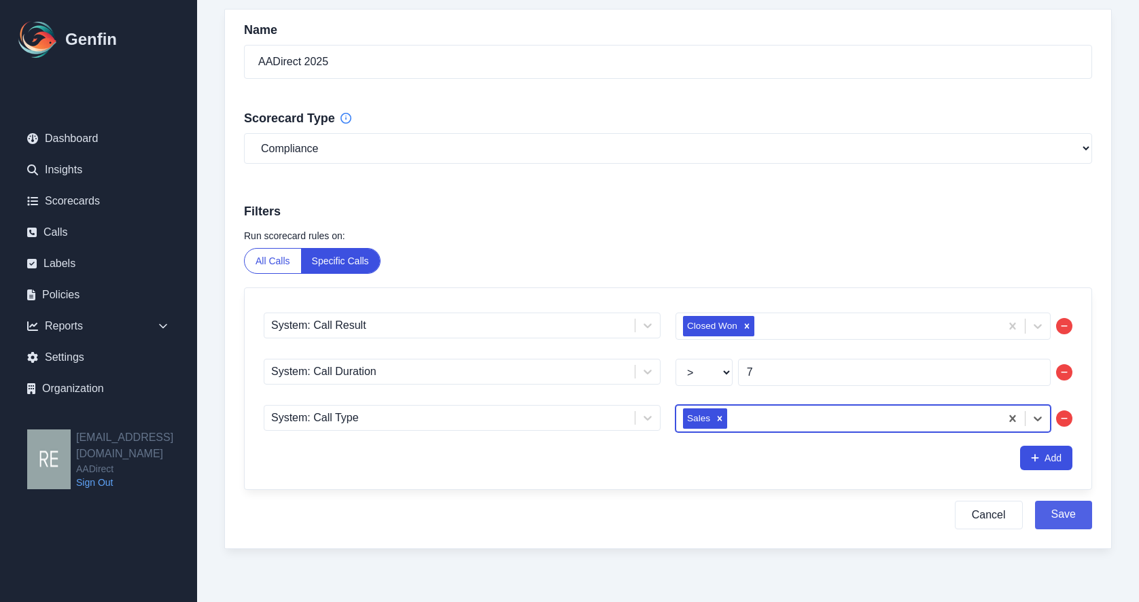
click at [1075, 511] on button "Save" at bounding box center [1063, 515] width 57 height 29
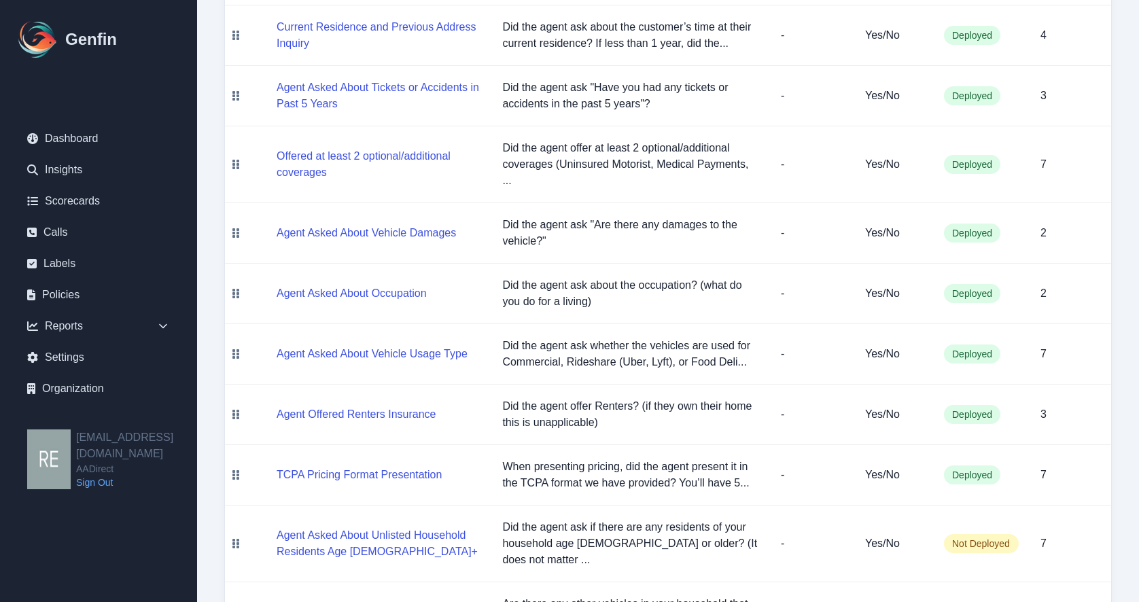
scroll to position [884, 0]
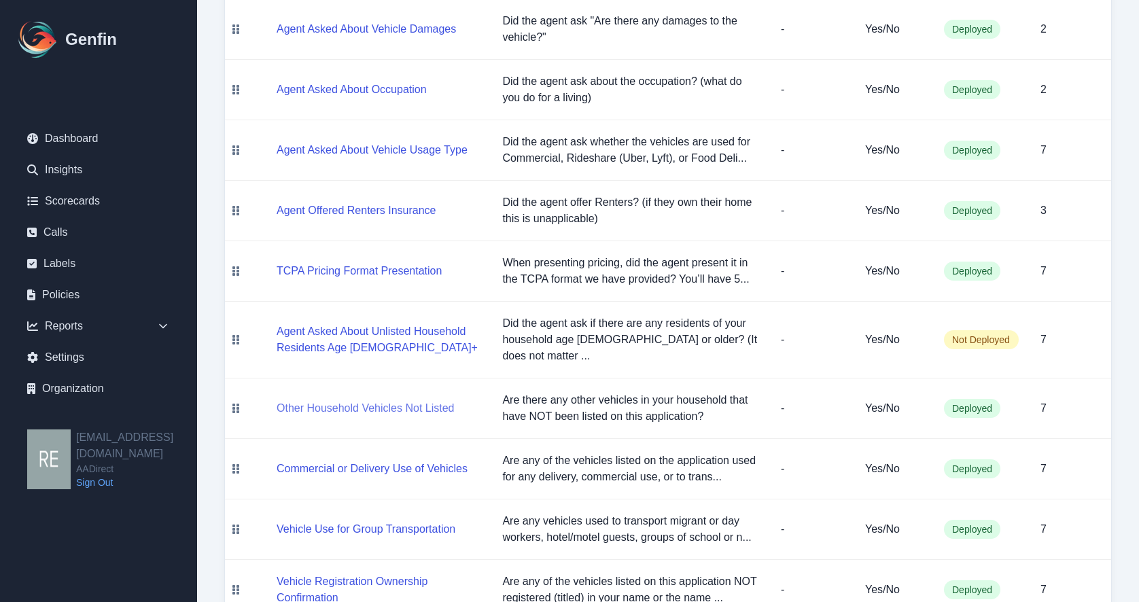
click at [378, 400] on button "Other Household Vehicles Not Listed" at bounding box center [365, 408] width 177 height 16
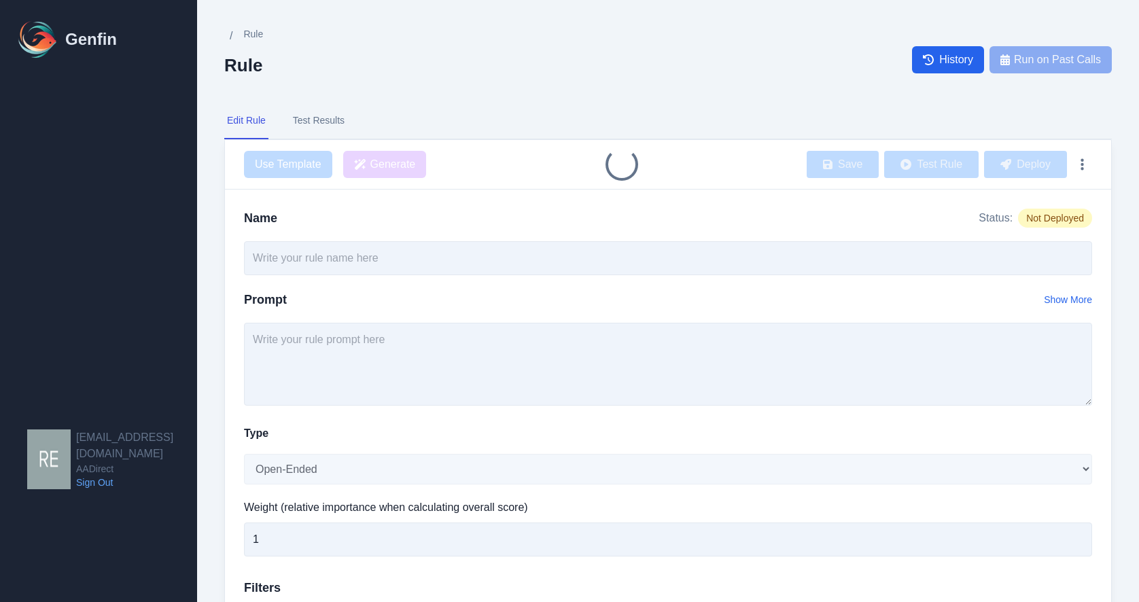
type input "Other Household Vehicles Not Listed"
type textarea "Are there any other vehicles in your household that have NOT been listed on thi…"
select select "Yes/No"
type input "7"
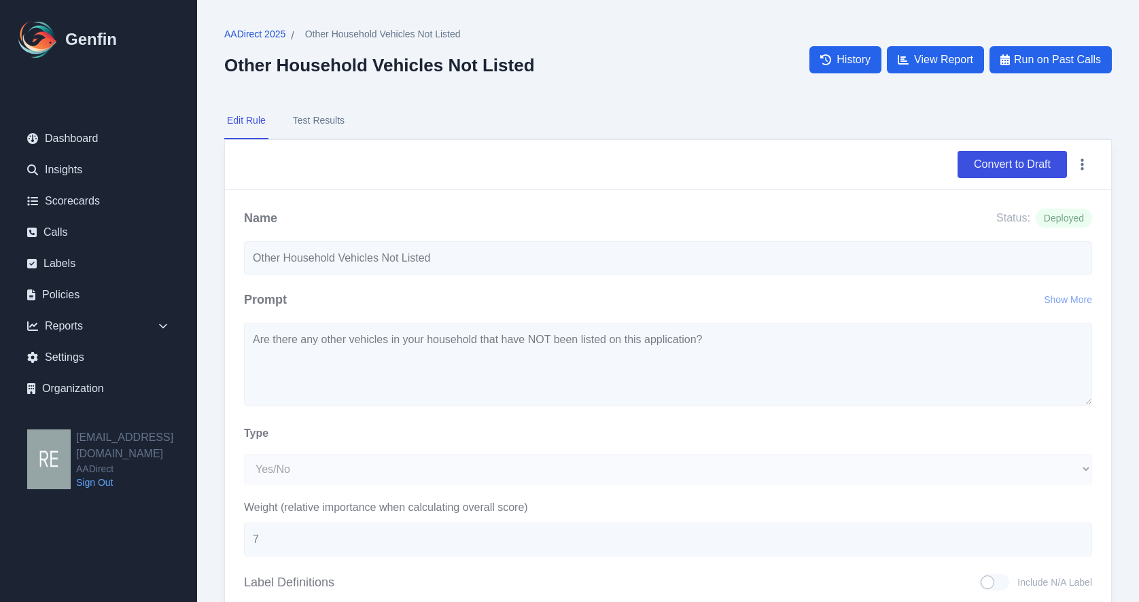
click at [260, 36] on span "AADirect 2025" at bounding box center [254, 34] width 61 height 14
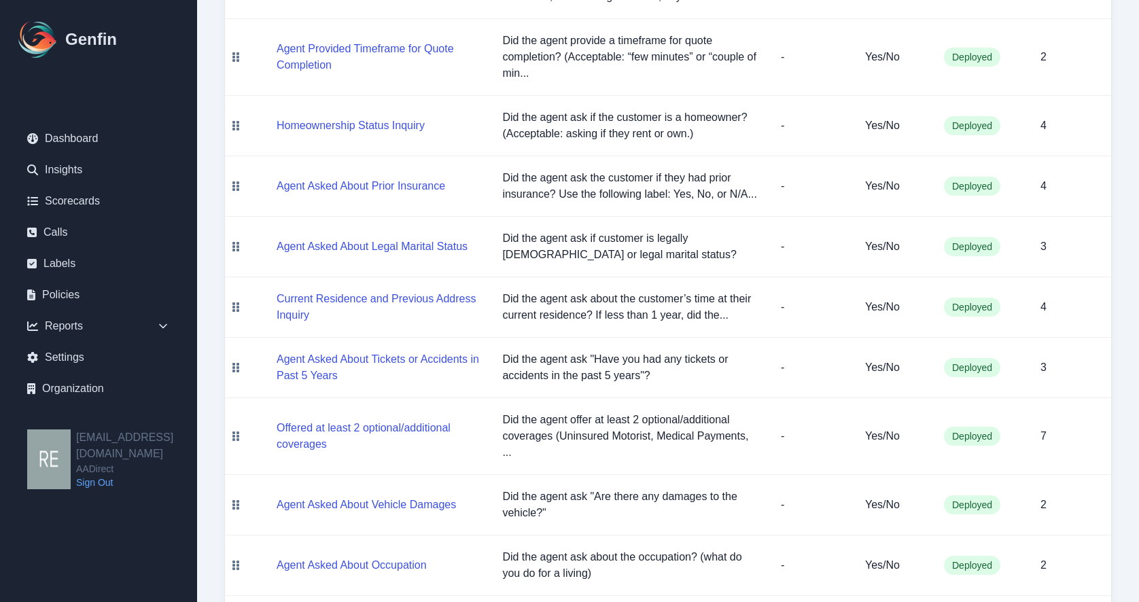
scroll to position [748, 0]
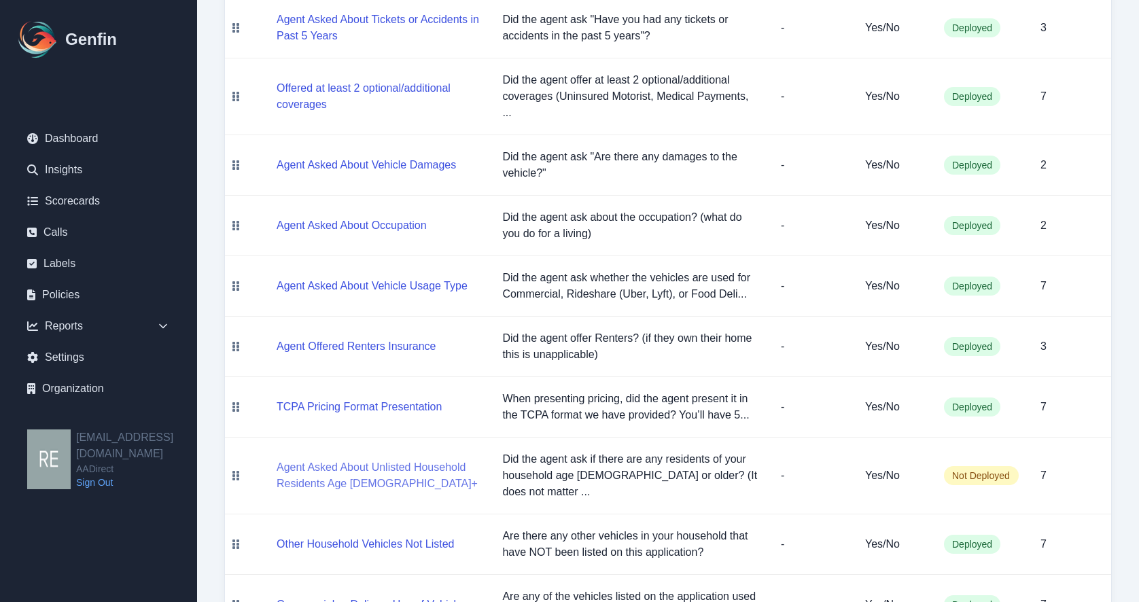
click at [355, 459] on button "Agent Asked About Unlisted Household Residents Age [DEMOGRAPHIC_DATA]+" at bounding box center [379, 475] width 204 height 33
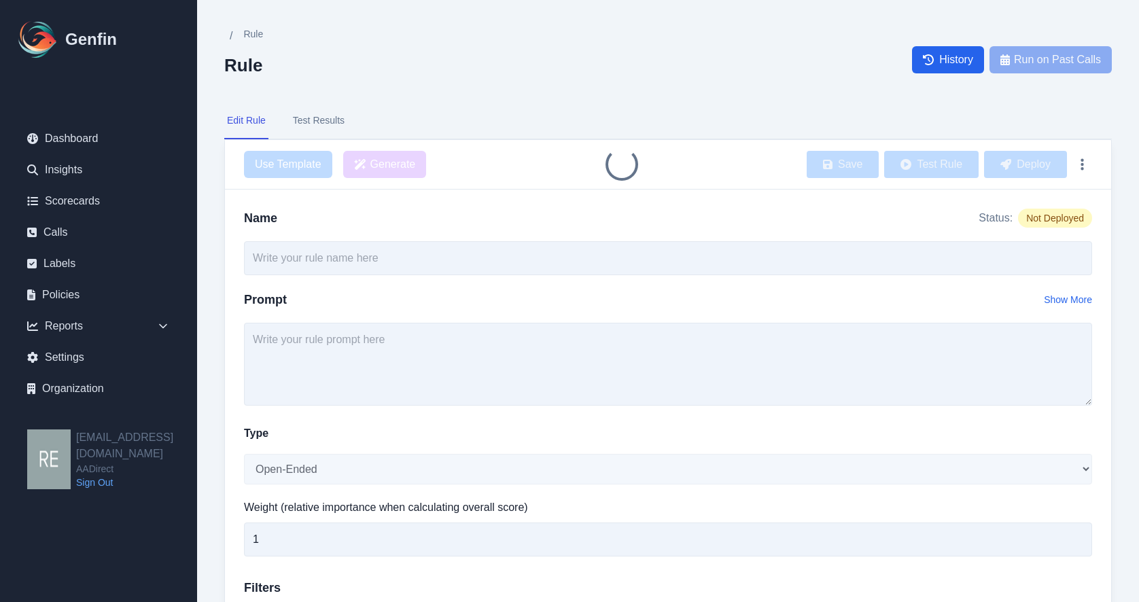
type input "Agent Asked About Unlisted Household Residents Age [DEMOGRAPHIC_DATA]+"
type textarea "Did the agent ask if there are any residents of your household age 14 or older?…"
select select "Yes/No"
type input "7"
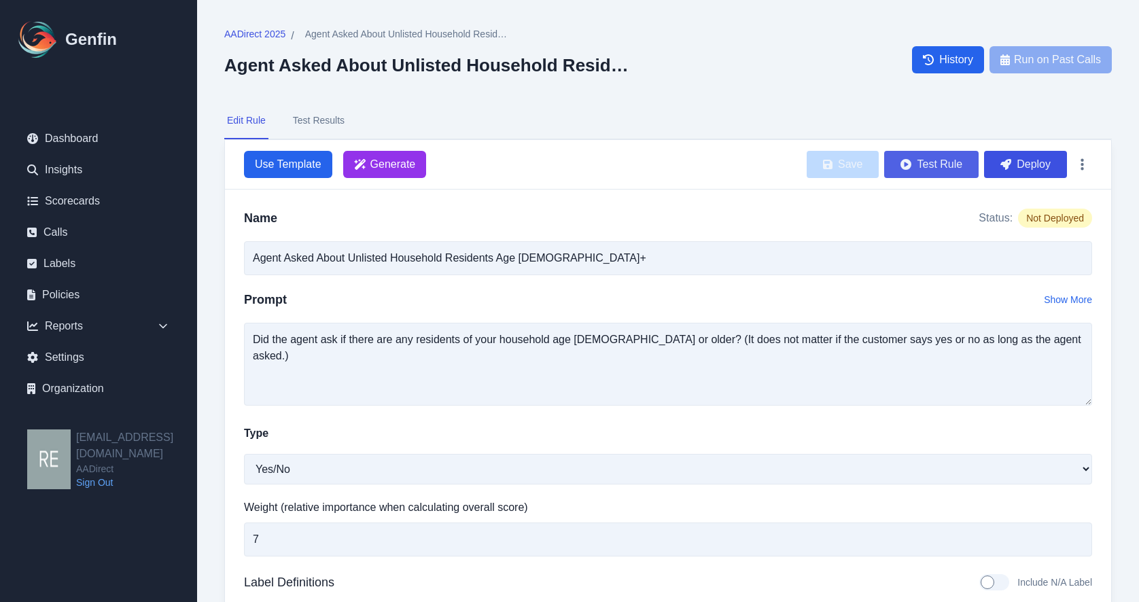
click at [939, 167] on button "Test Rule" at bounding box center [931, 164] width 94 height 27
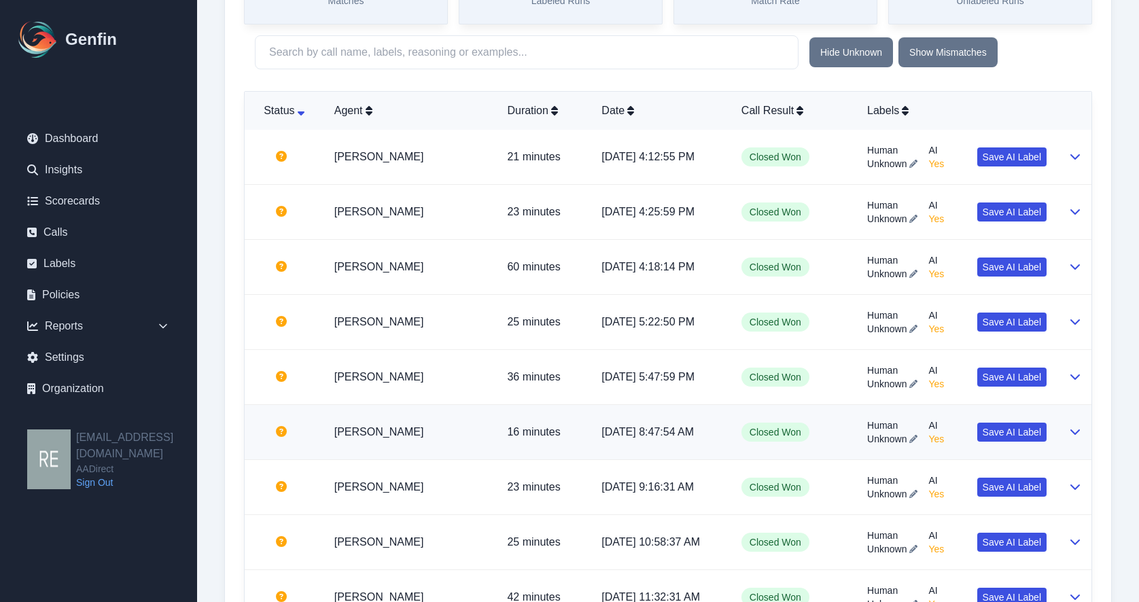
scroll to position [952, 0]
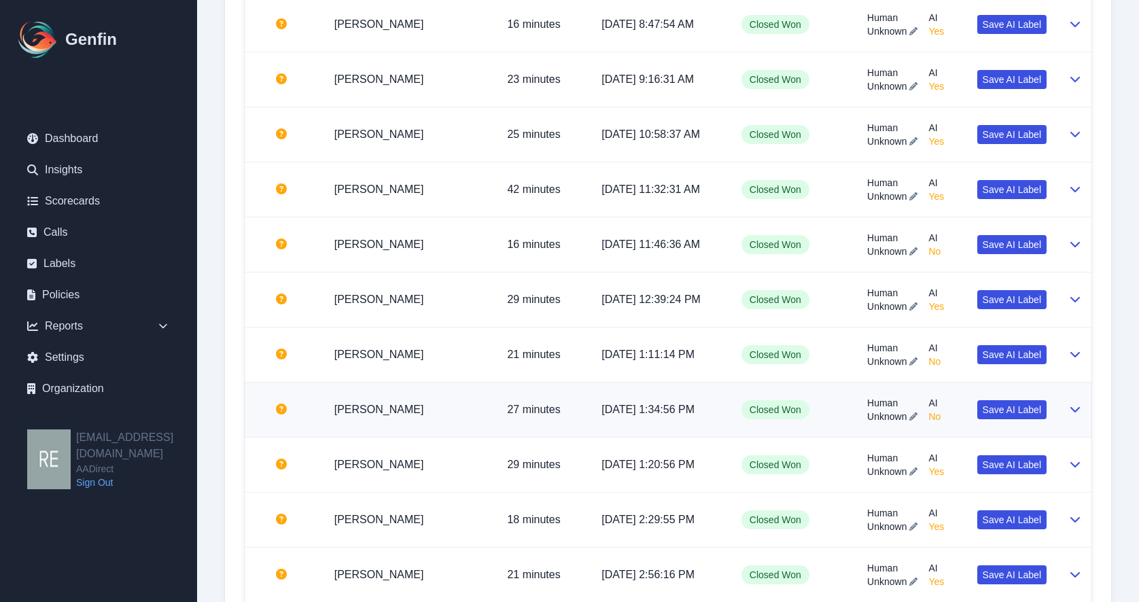
click at [1075, 412] on icon at bounding box center [1076, 409] width 10 height 5
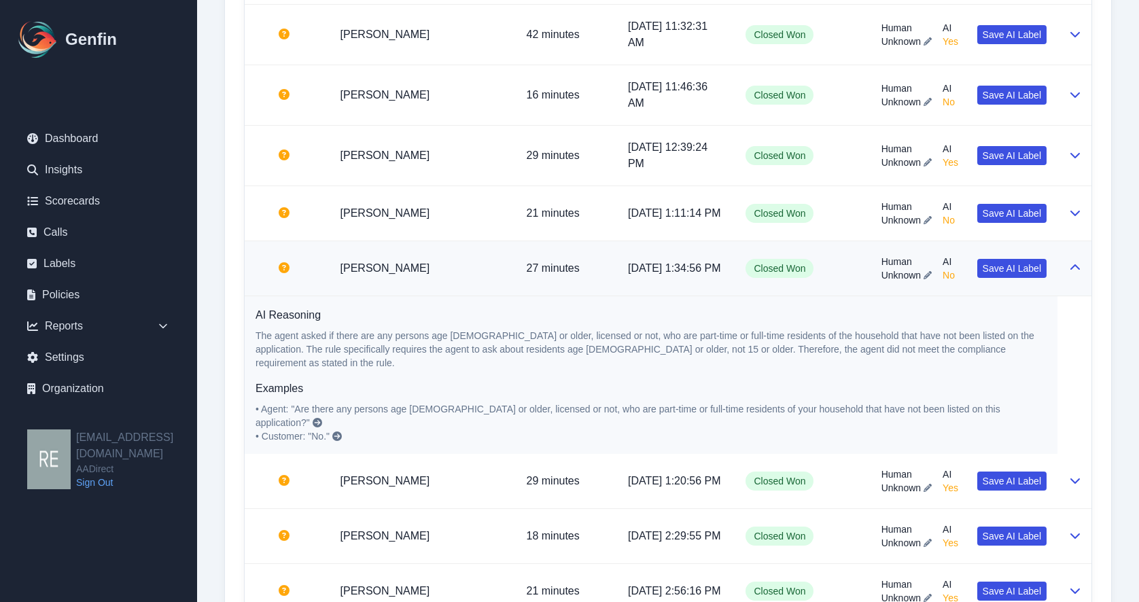
scroll to position [1251, 0]
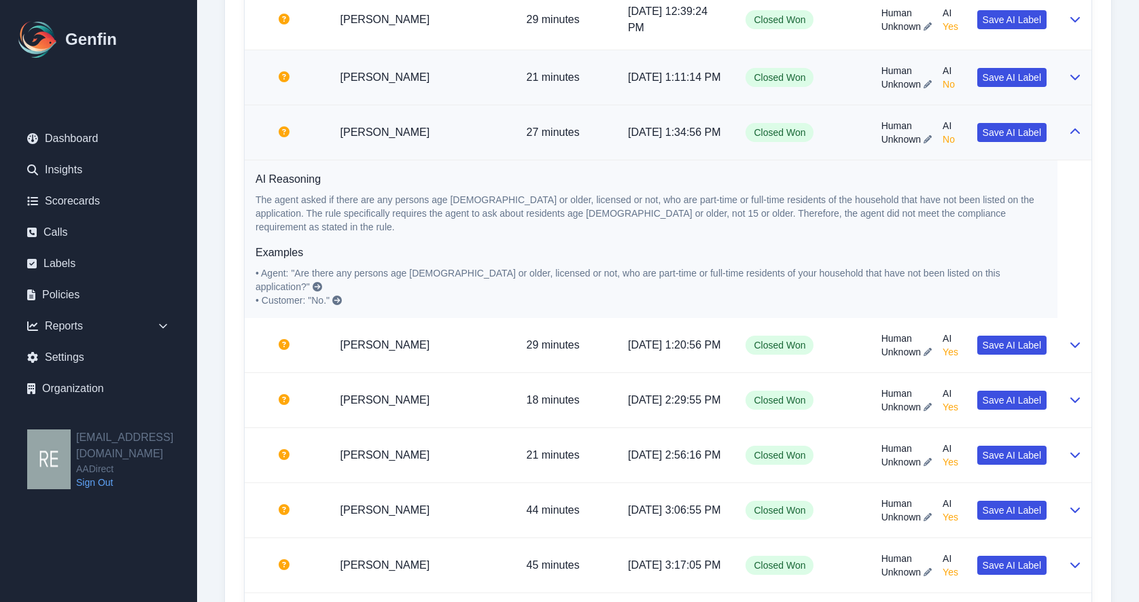
click at [1074, 86] on button at bounding box center [1075, 77] width 11 height 16
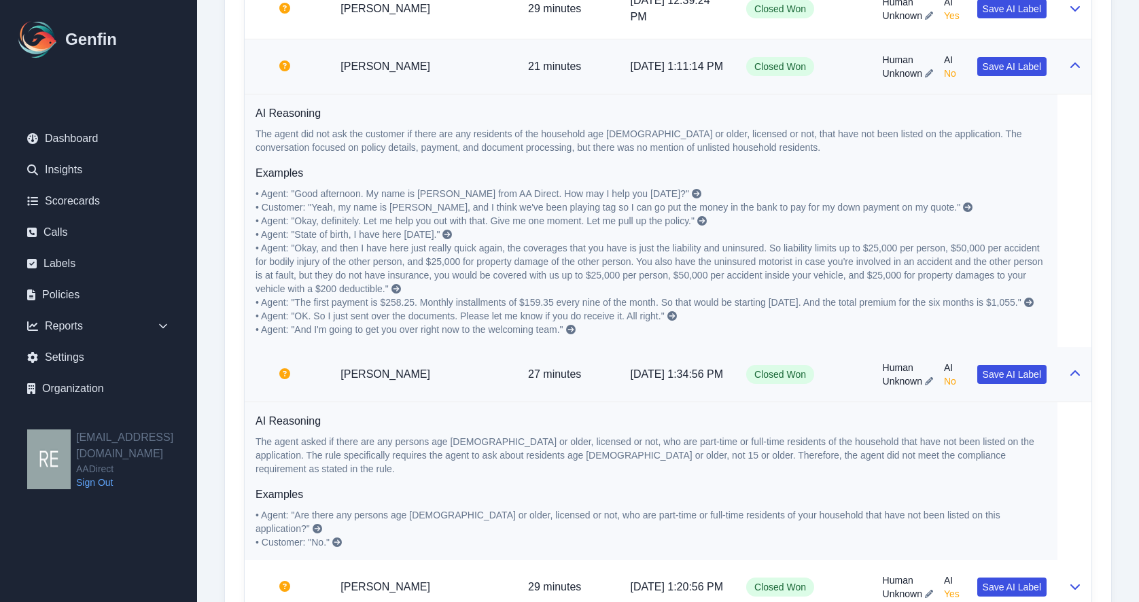
scroll to position [1206, 0]
click at [1083, 94] on td at bounding box center [1075, 66] width 34 height 55
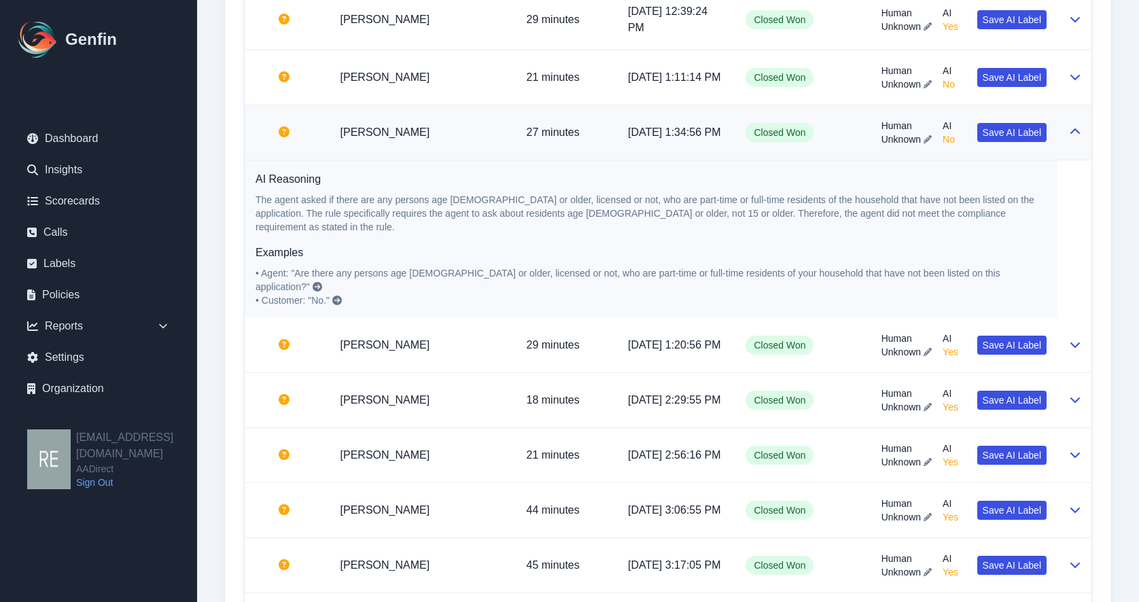
click at [1078, 141] on button at bounding box center [1075, 132] width 11 height 16
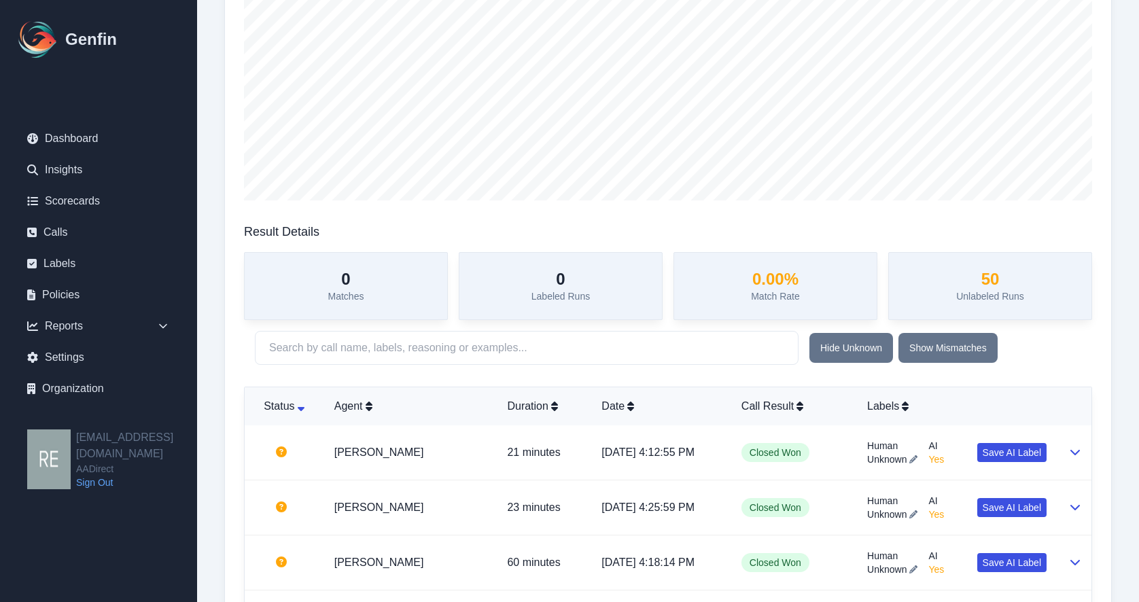
scroll to position [0, 0]
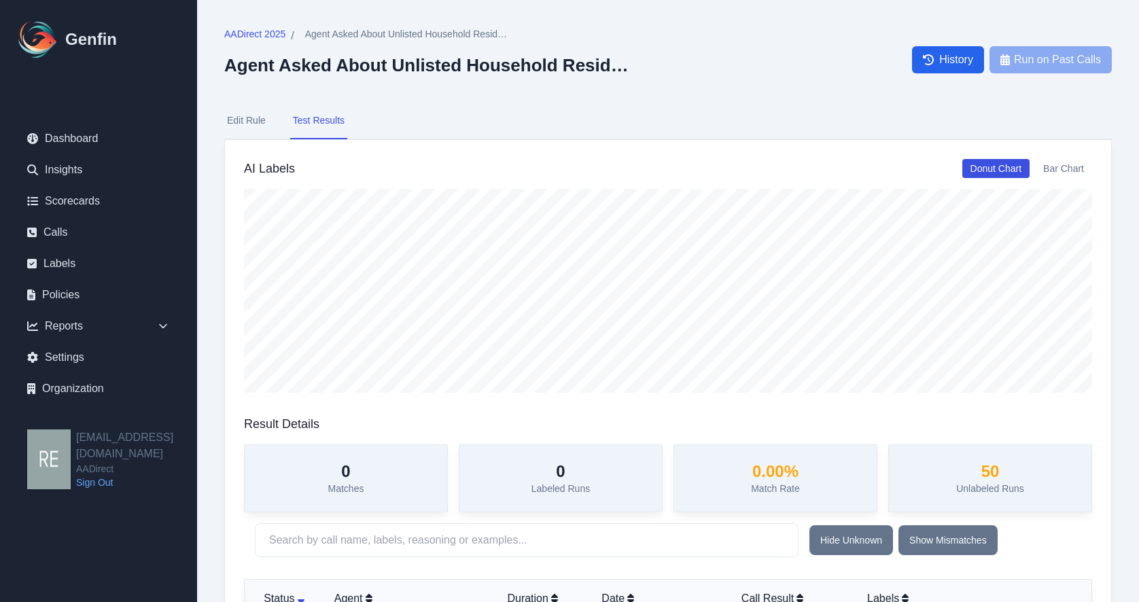
click at [258, 122] on button "Edit Rule" at bounding box center [246, 121] width 44 height 37
select select "Yes/No"
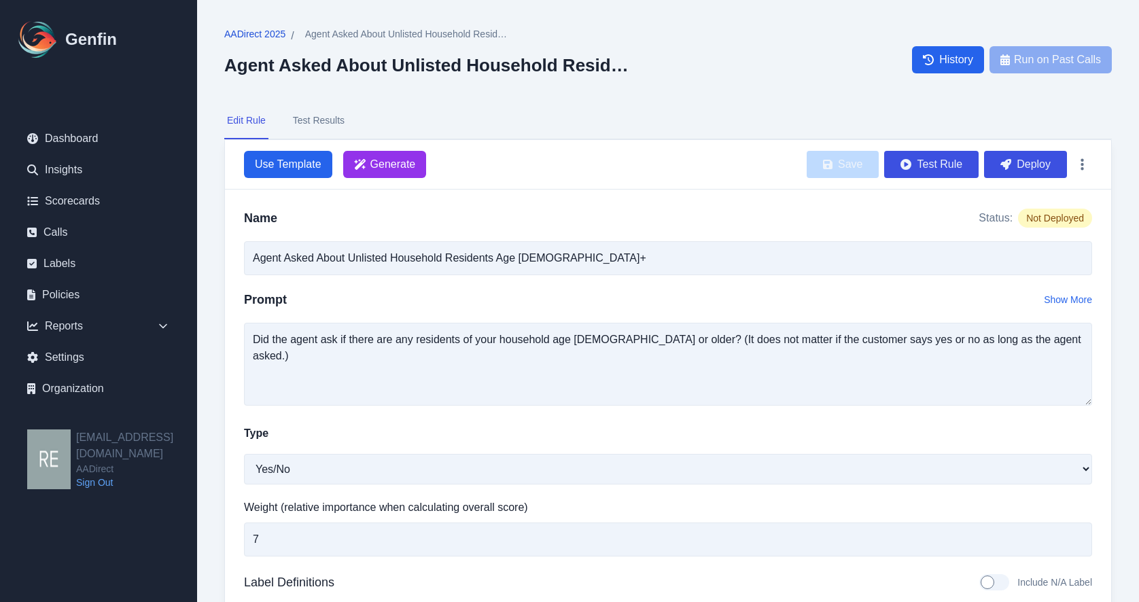
click at [277, 29] on span "AADirect 2025" at bounding box center [254, 34] width 61 height 14
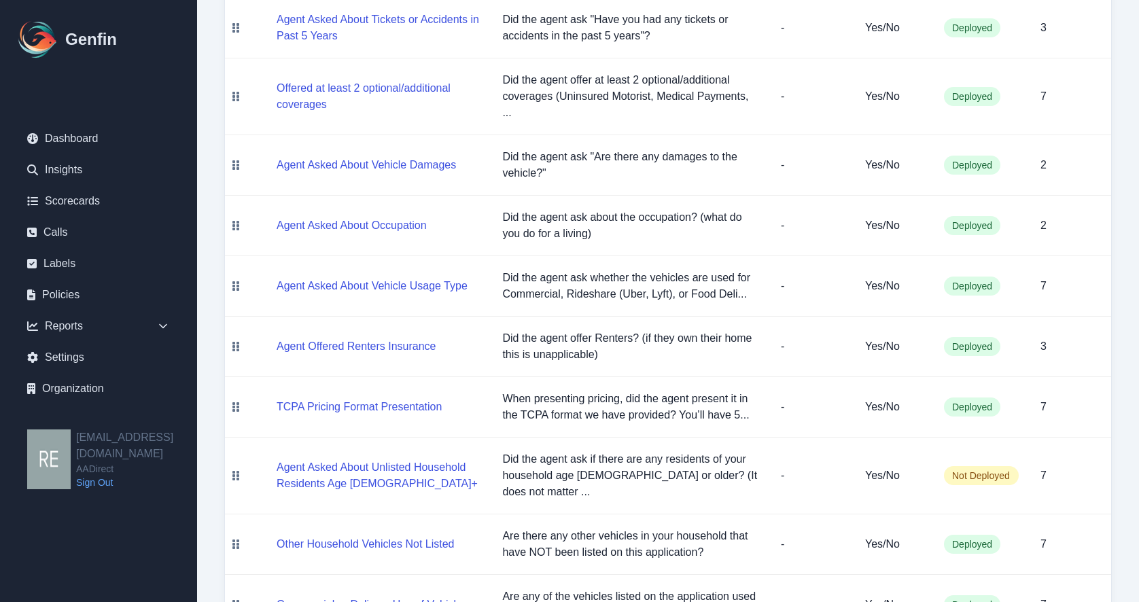
scroll to position [1065, 0]
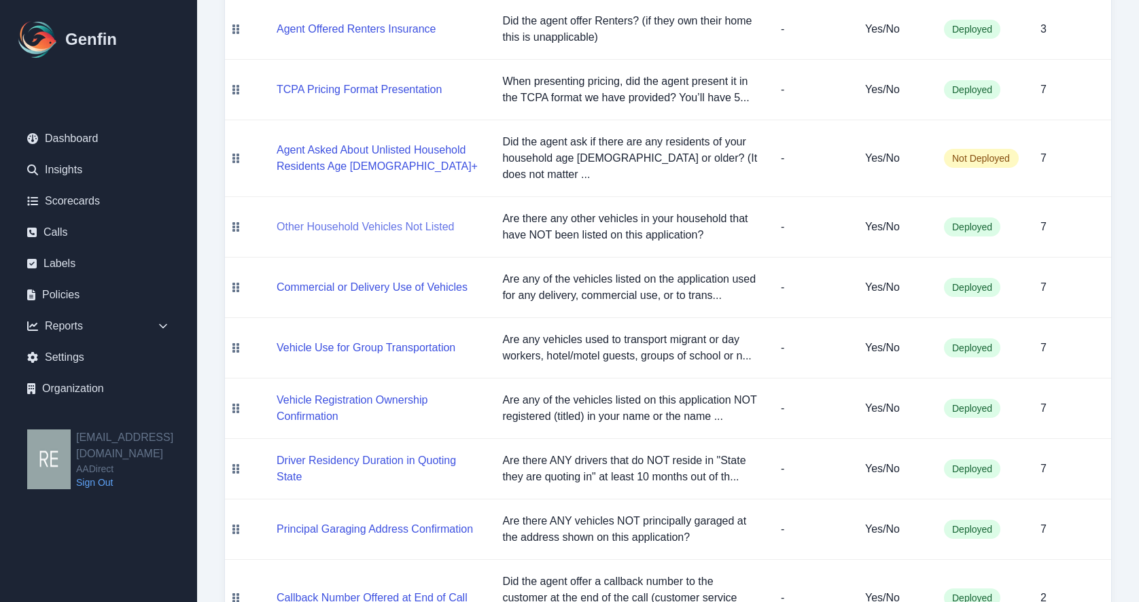
click at [409, 219] on button "Other Household Vehicles Not Listed" at bounding box center [365, 227] width 177 height 16
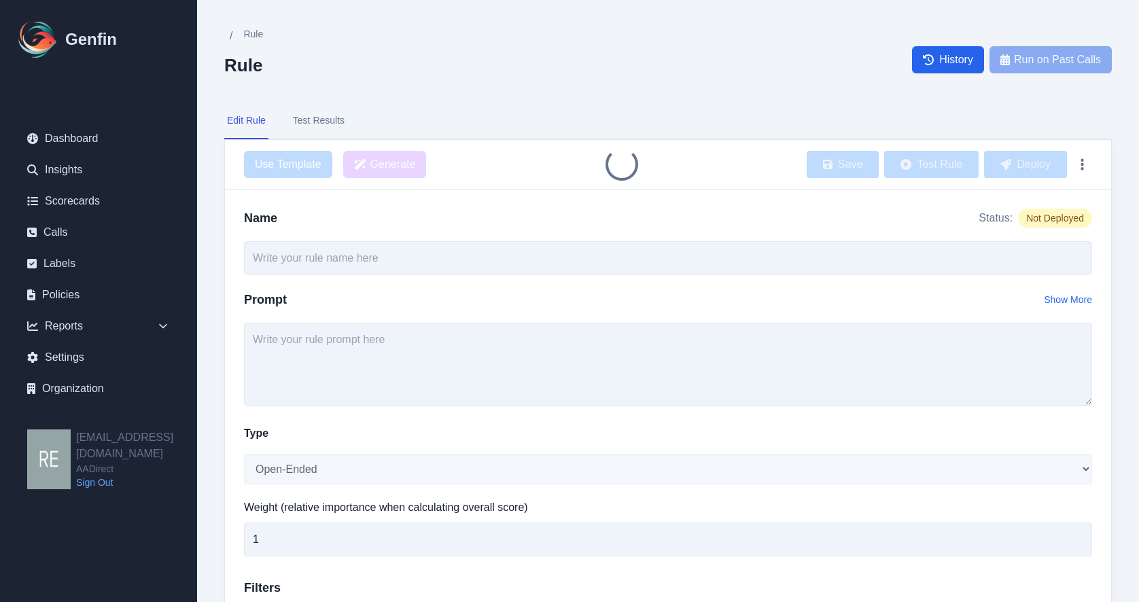
type input "Other Household Vehicles Not Listed"
type textarea "Are there any other vehicles in your household that have NOT been listed on thi…"
select select "Yes/No"
type input "7"
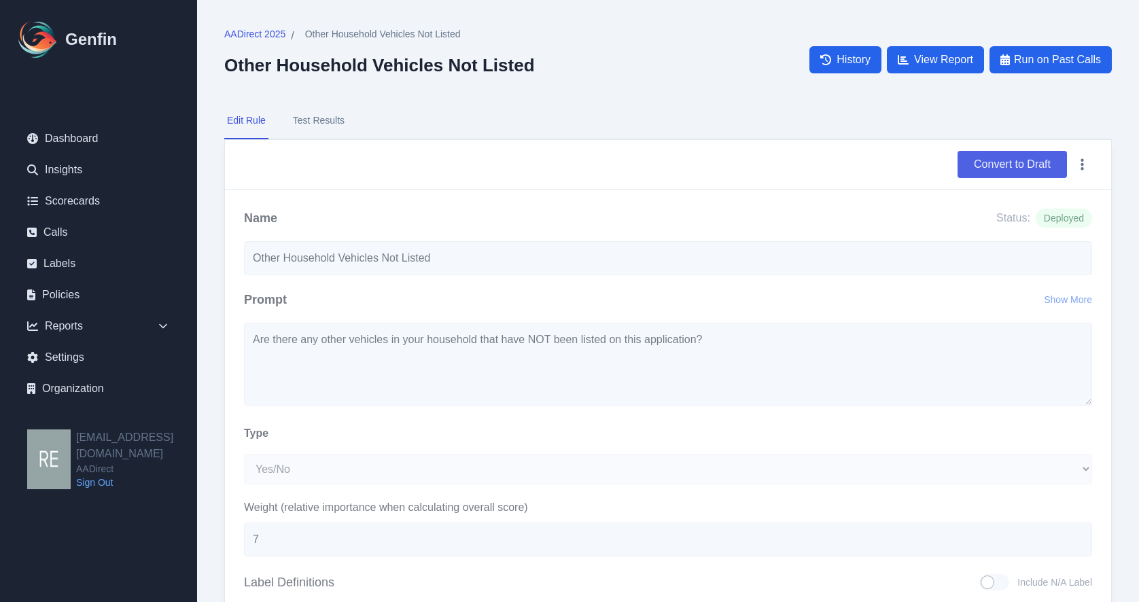
click at [1030, 169] on button "Convert to Draft" at bounding box center [1012, 164] width 109 height 27
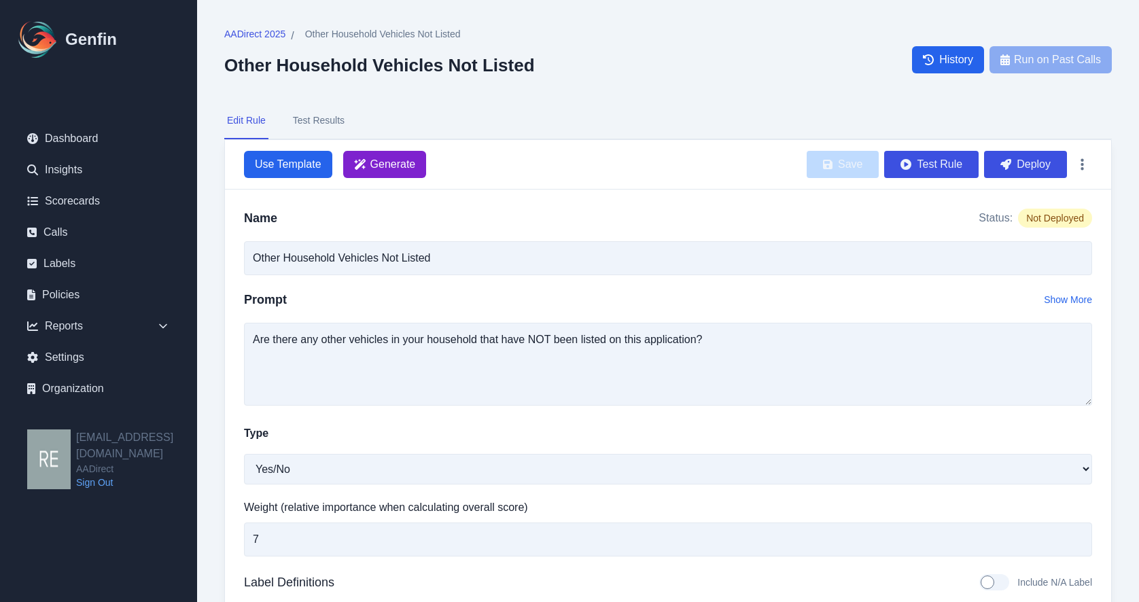
click at [375, 163] on span "Generate" at bounding box center [393, 164] width 46 height 16
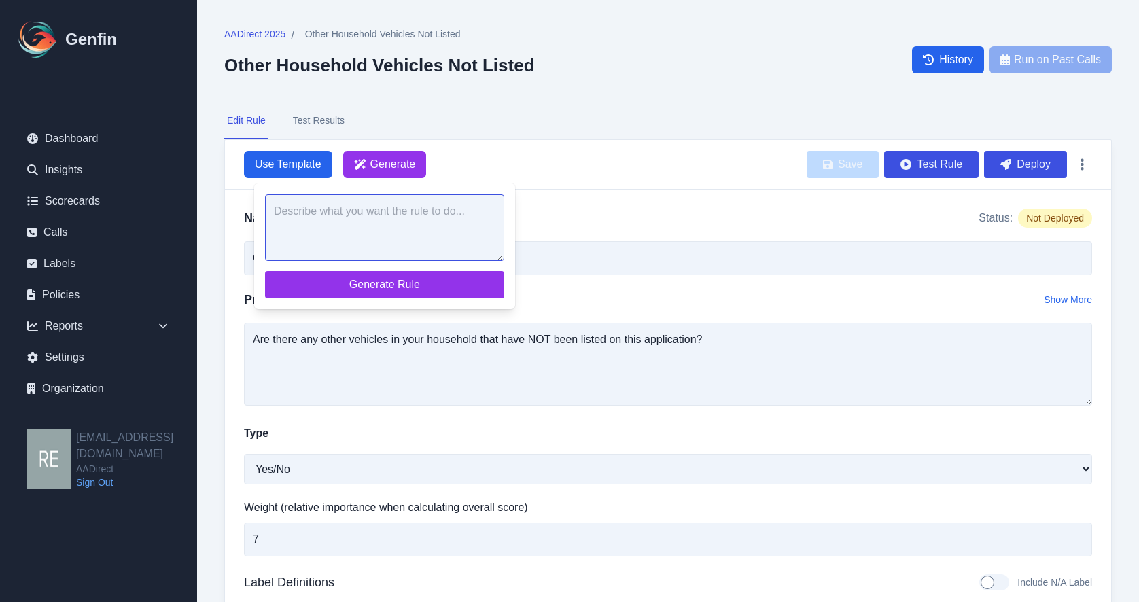
click at [440, 225] on textarea at bounding box center [384, 227] width 239 height 67
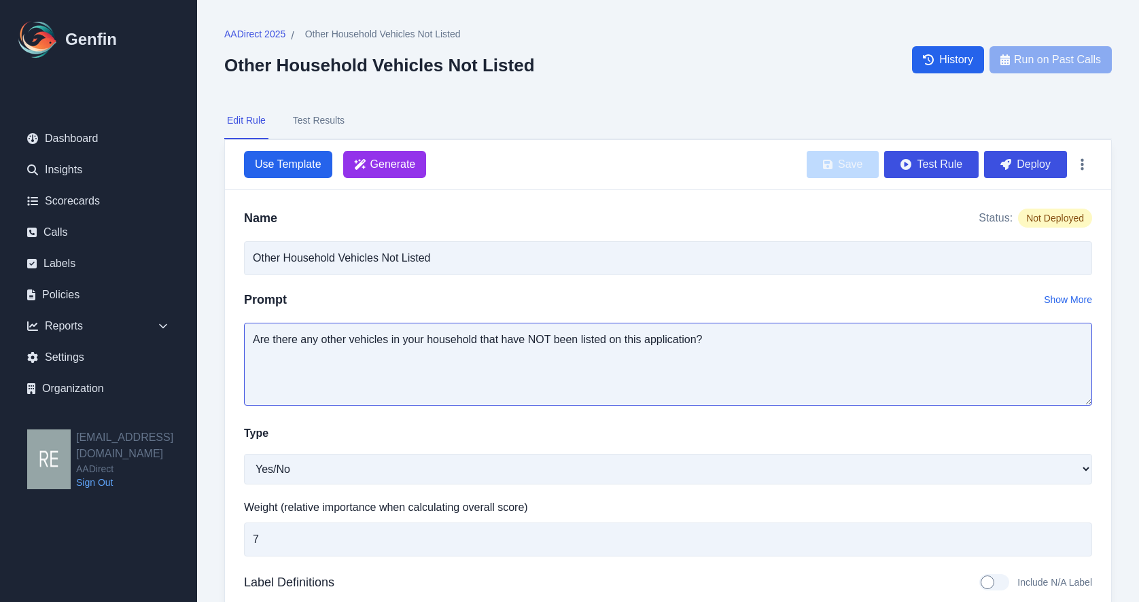
click at [566, 323] on textarea "Are there any other vehicles in your household that have NOT been listed on thi…" at bounding box center [668, 364] width 848 height 83
click at [585, 339] on textarea "Are there any other vehicles in your household that have NOT been listed on thi…" at bounding box center [668, 364] width 848 height 83
click at [376, 168] on span "Generate" at bounding box center [393, 164] width 46 height 16
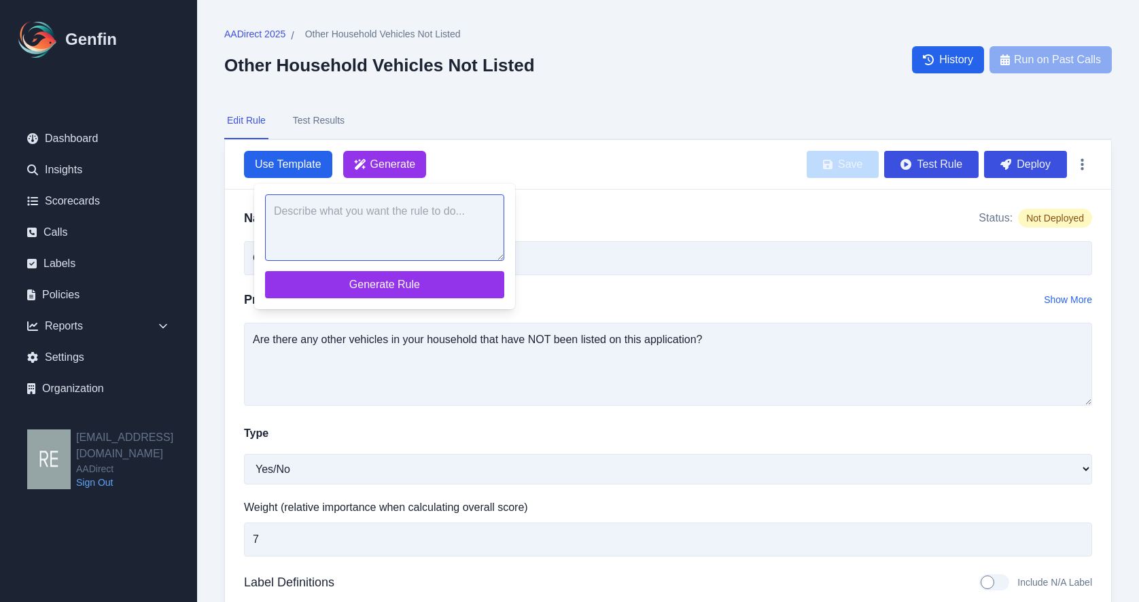
click at [425, 216] on textarea at bounding box center [384, 227] width 239 height 67
paste textarea "Are there any other vehicles in your household that have NOT been listed on thi…"
click at [268, 204] on textarea "Are there any other vehicles in your household that have NOT been listed on thi…" at bounding box center [384, 227] width 239 height 67
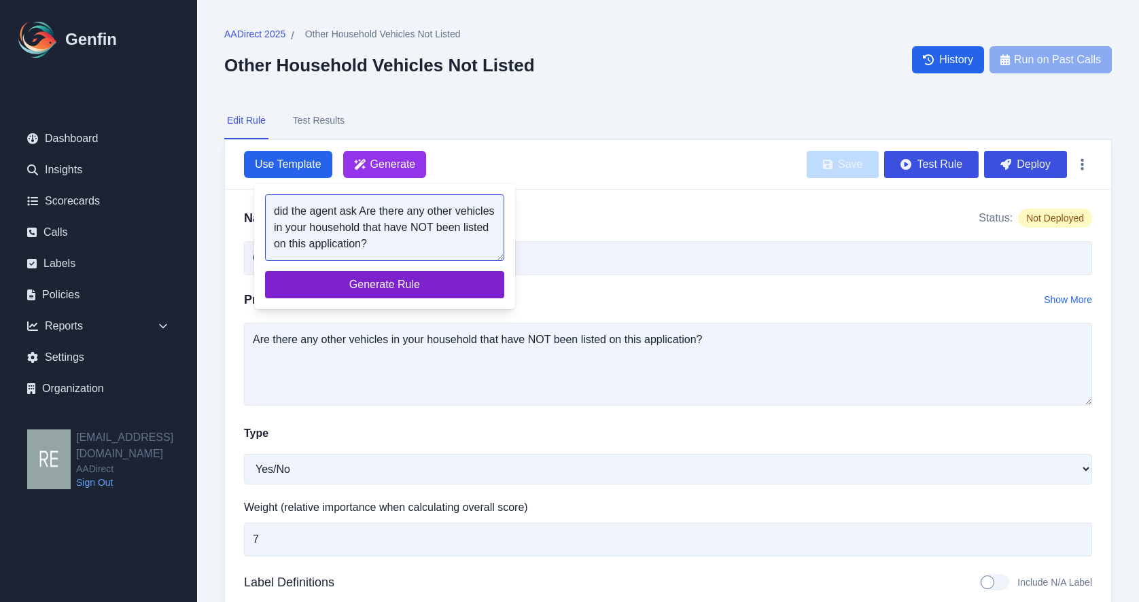
type textarea "did the agent ask Are there any other vehicles in your household that have NOT …"
click at [380, 274] on button "Generate Rule" at bounding box center [384, 284] width 239 height 27
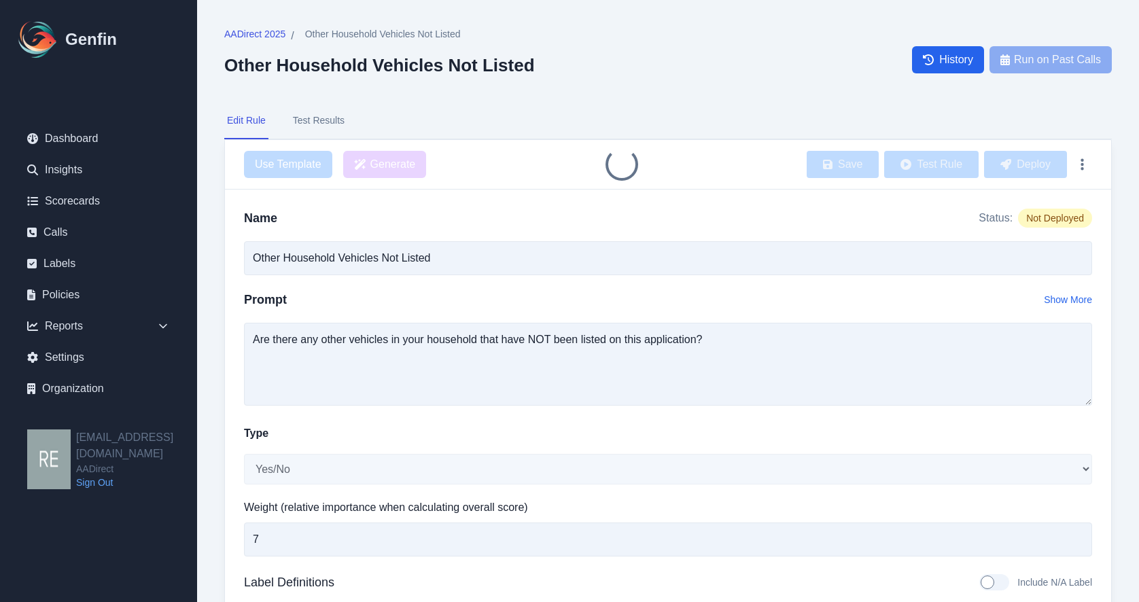
type input "Agent Asked About Unlisted Household Vehicles"
type textarea "Did the agent ask: 'Are there any other vehicles in your household that have NO…"
type textarea "The agent did ask if there are any other vehicles in the household that have no…"
type textarea "Yes, the agent asked the question about unlisted vehicles."
type textarea "The agent did not ask if there are any other vehicles in the household that hav…"
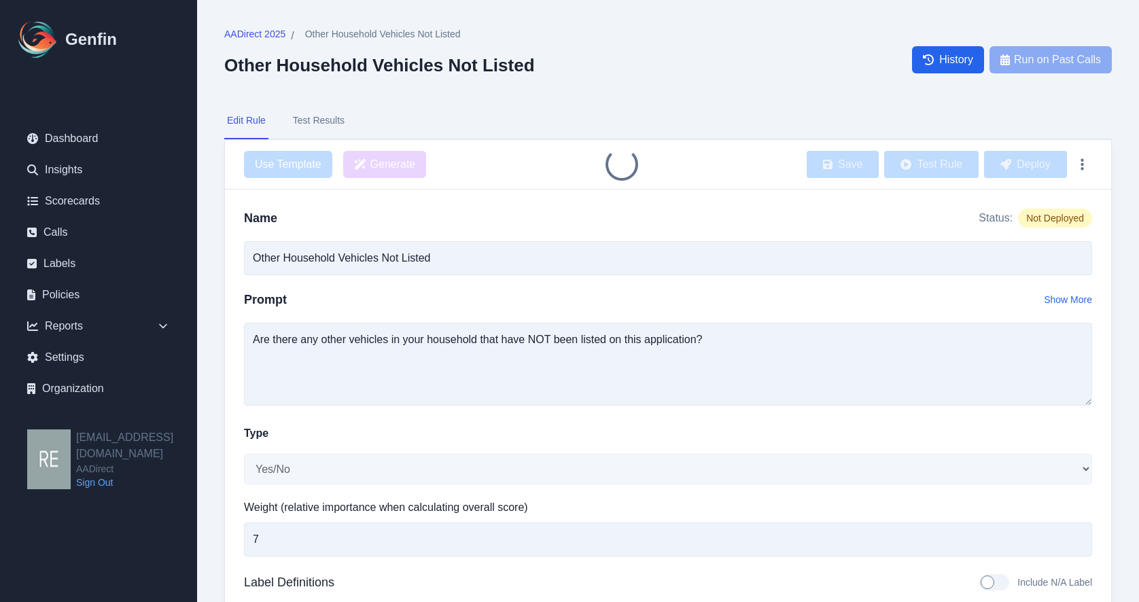
type textarea "No, the agent did not ask about unlisted vehicles."
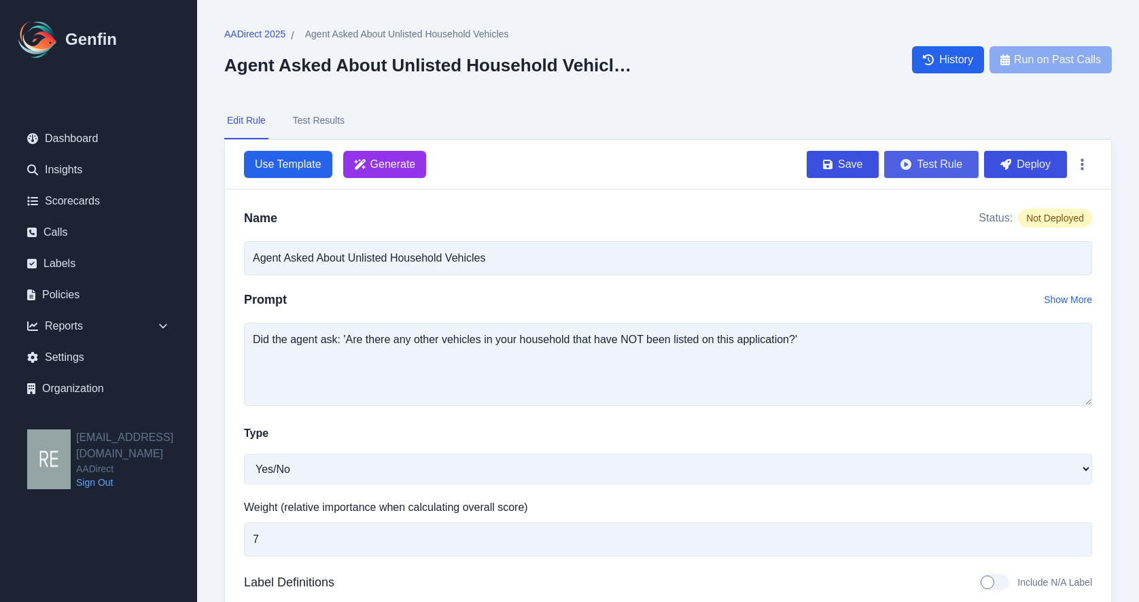
click at [935, 175] on button "Test Rule" at bounding box center [931, 164] width 94 height 27
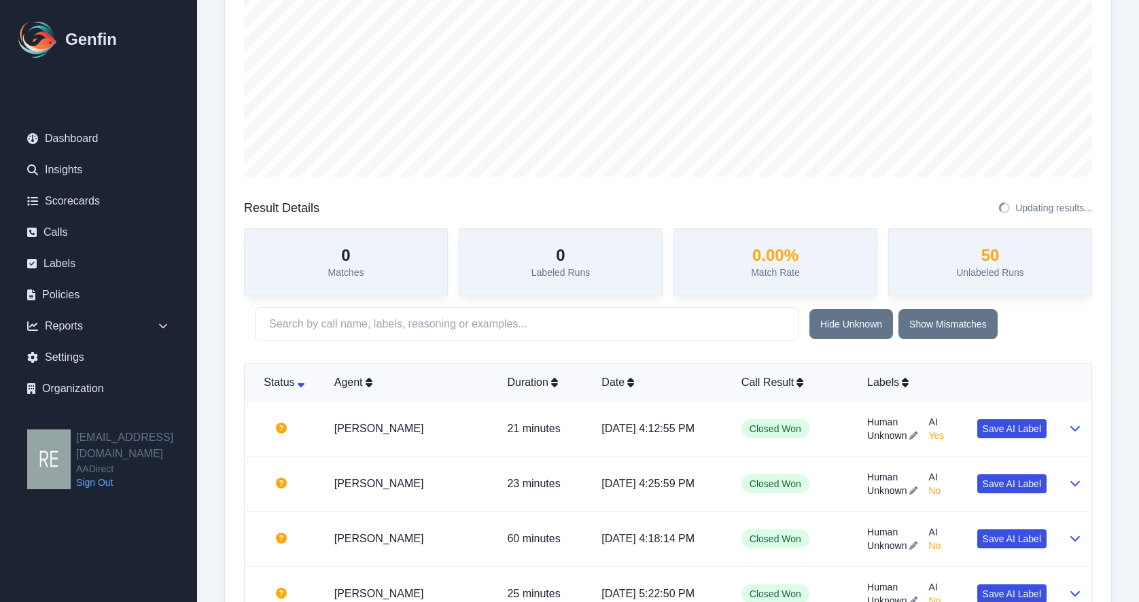
scroll to position [340, 0]
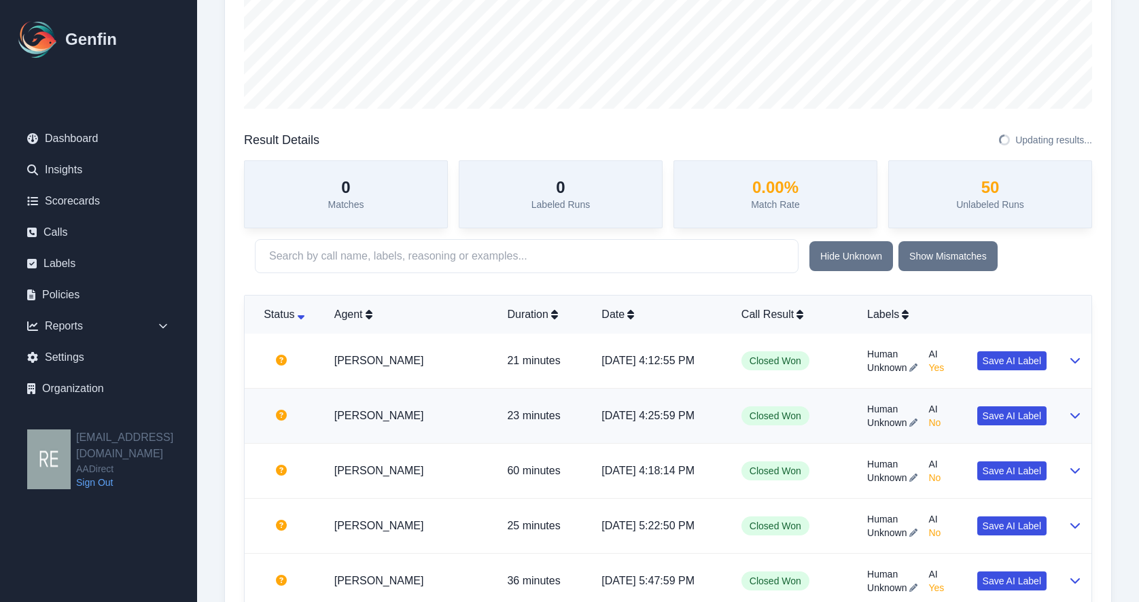
click at [1076, 419] on icon at bounding box center [1075, 415] width 11 height 11
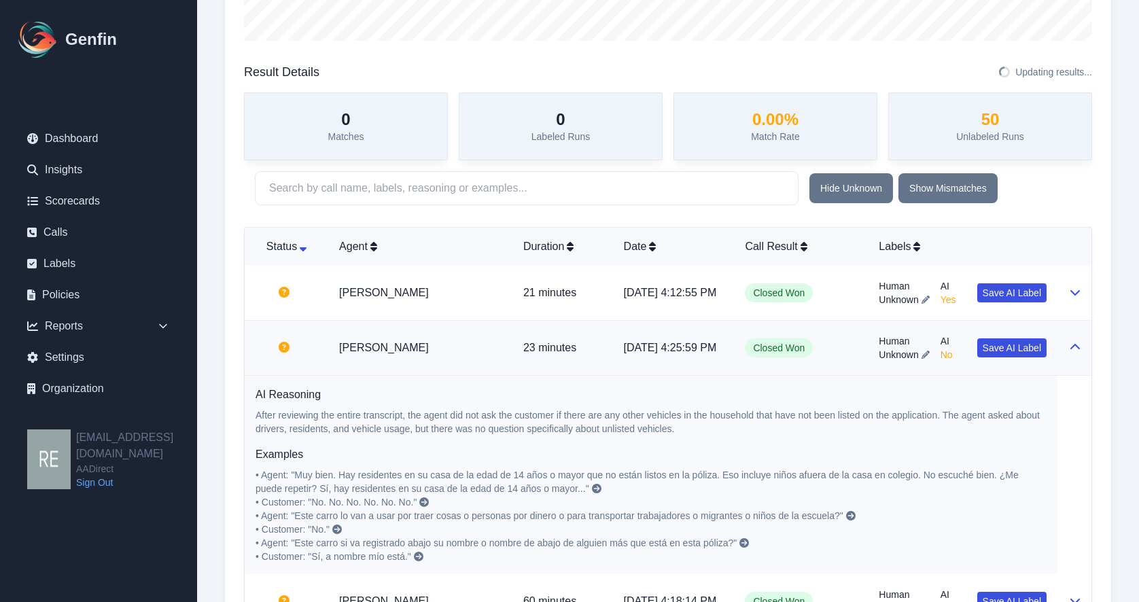
scroll to position [352, 0]
click at [1082, 347] on td at bounding box center [1075, 348] width 34 height 55
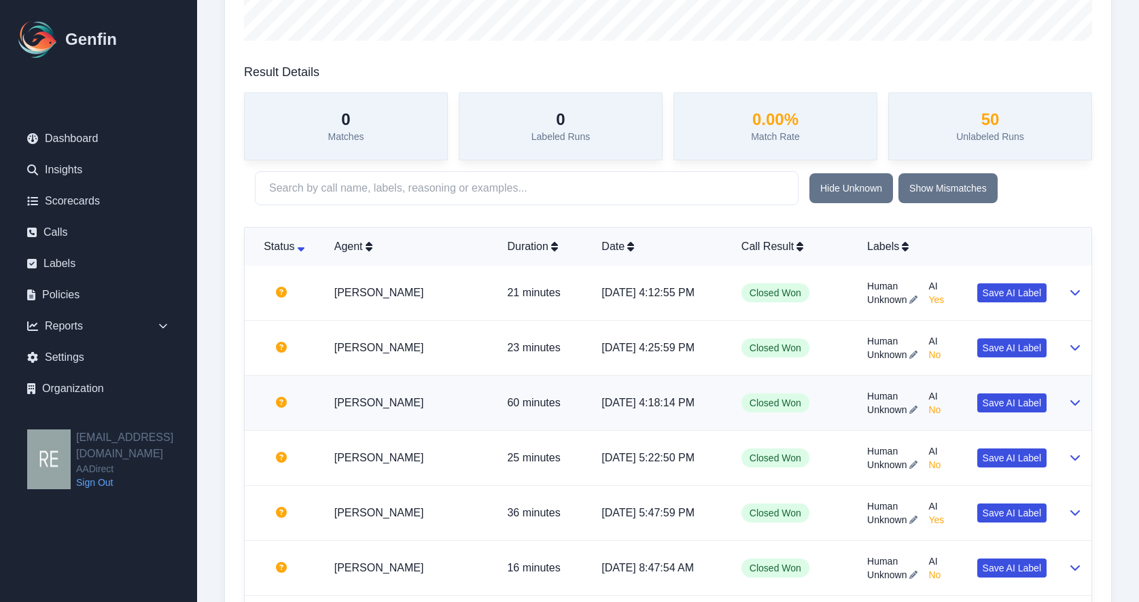
click at [1074, 394] on td at bounding box center [1075, 403] width 34 height 55
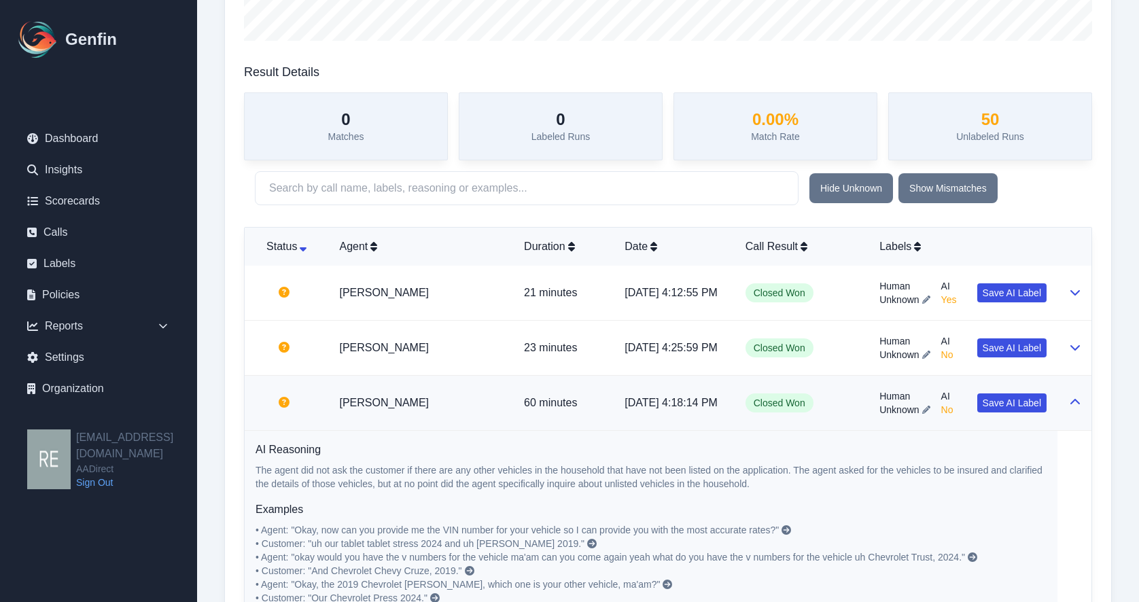
scroll to position [420, 0]
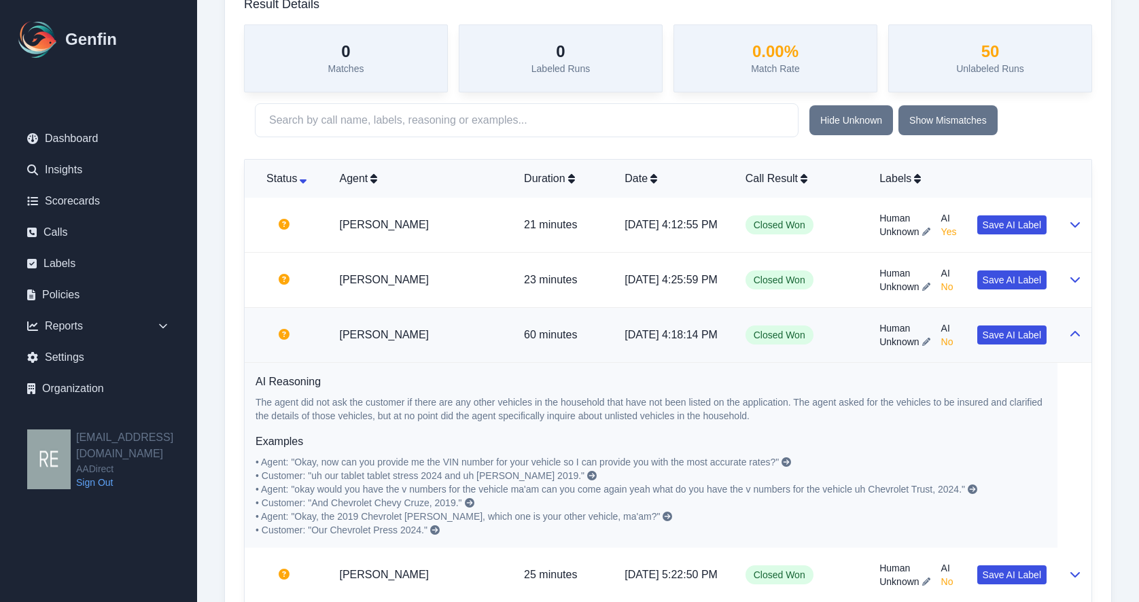
click at [1077, 334] on icon at bounding box center [1075, 334] width 11 height 11
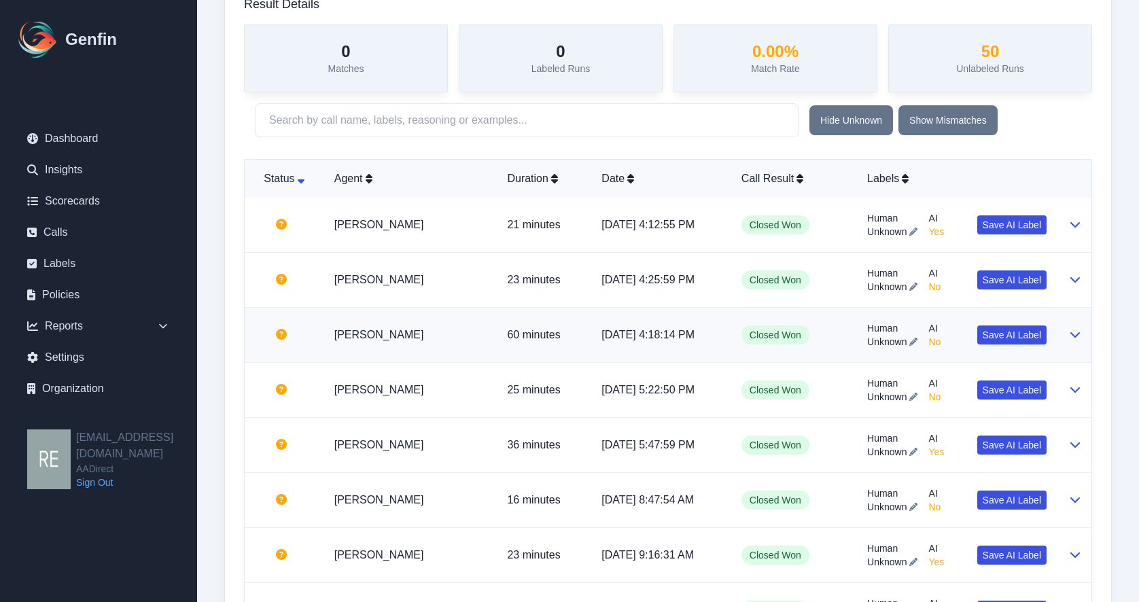
click at [404, 332] on td "[PERSON_NAME]" at bounding box center [410, 335] width 173 height 55
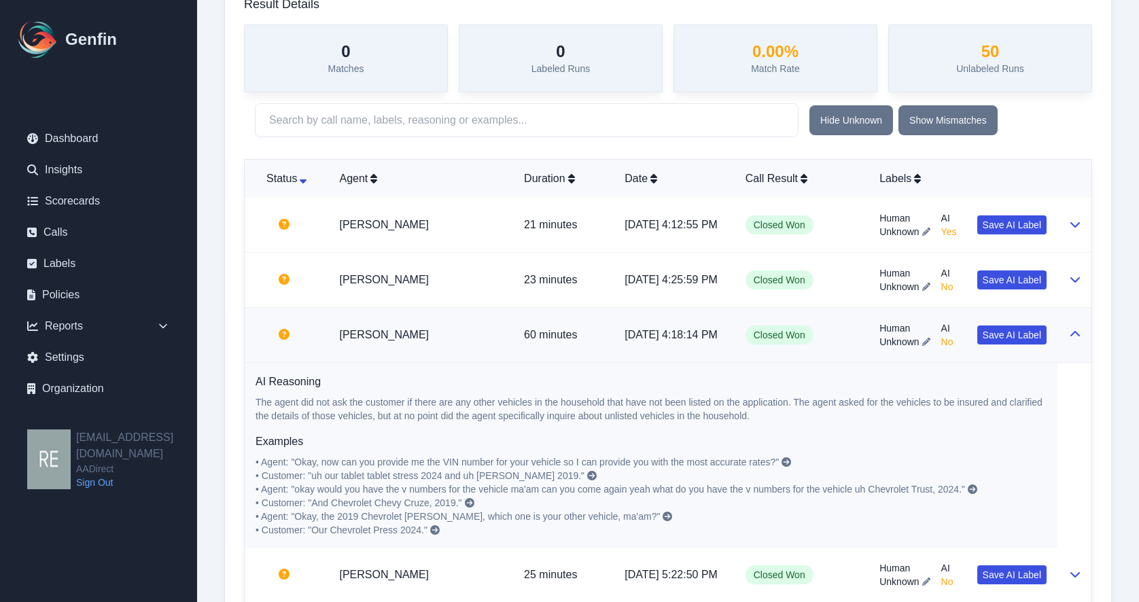
click at [1064, 339] on td at bounding box center [1075, 335] width 34 height 55
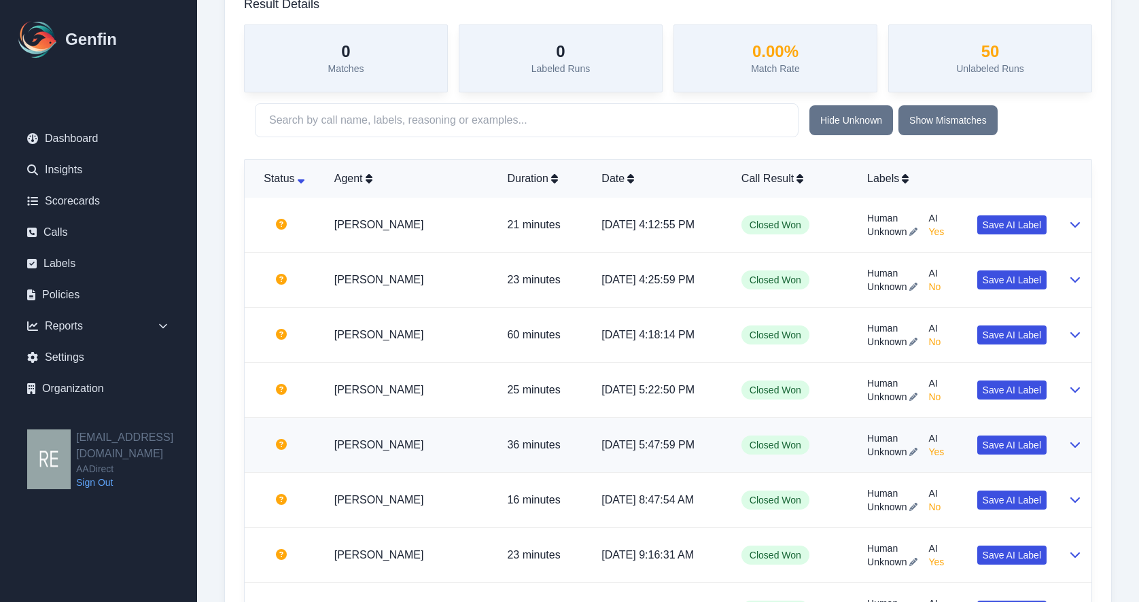
scroll to position [556, 0]
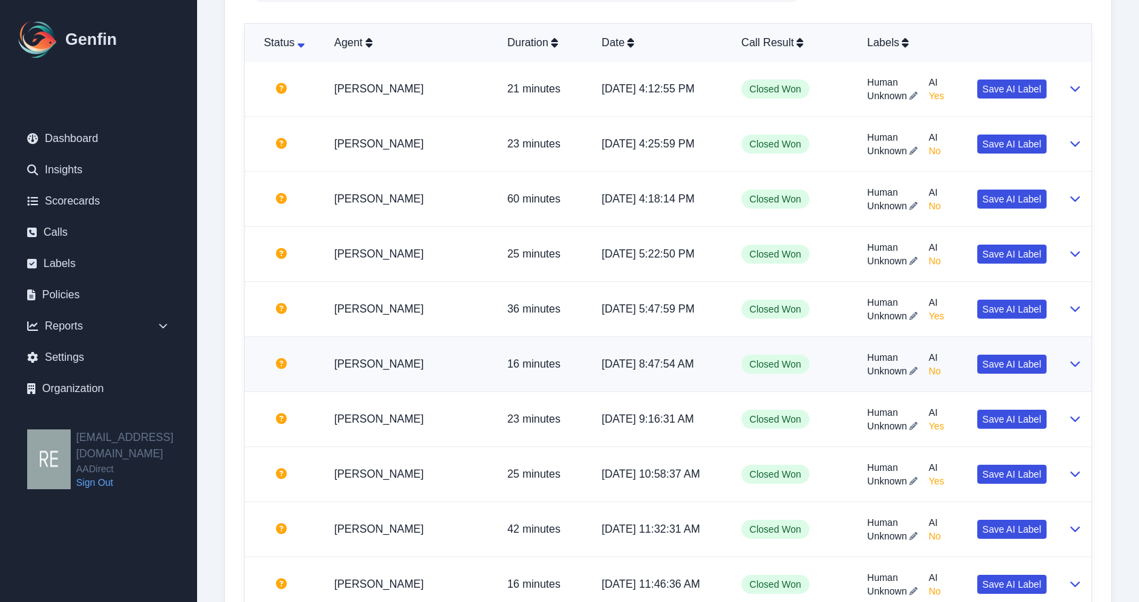
click at [1077, 364] on icon at bounding box center [1075, 363] width 11 height 11
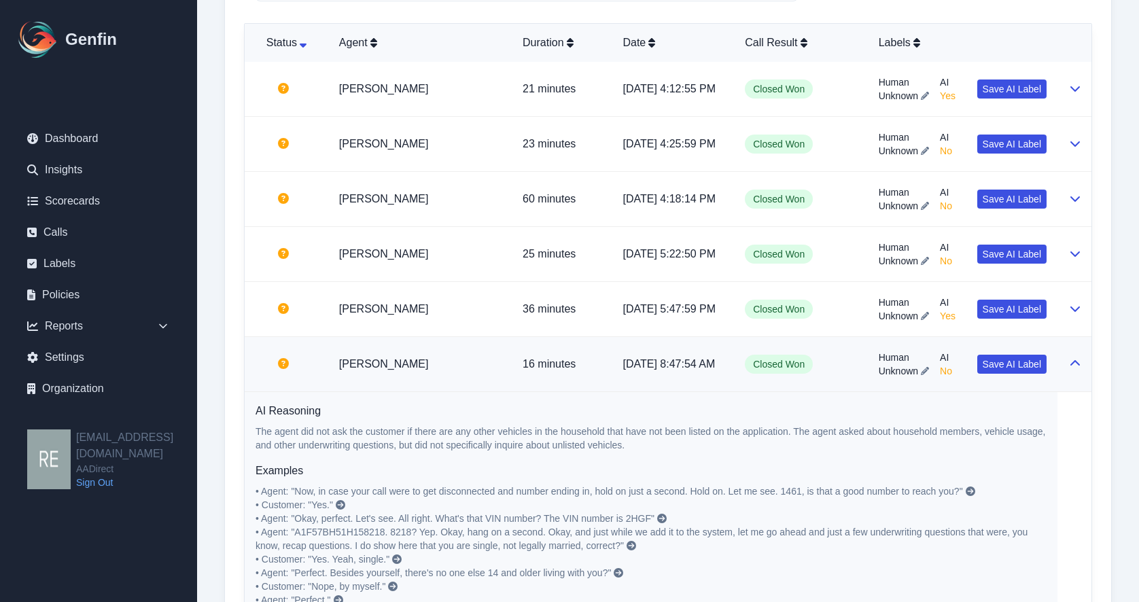
click at [1079, 365] on icon at bounding box center [1076, 362] width 10 height 5
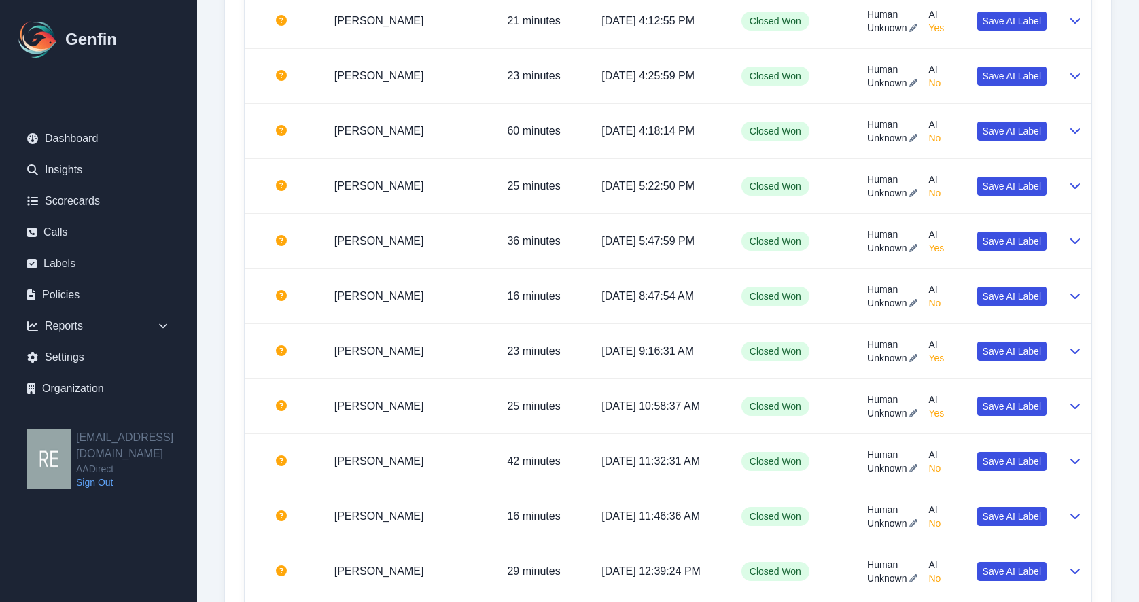
scroll to position [692, 0]
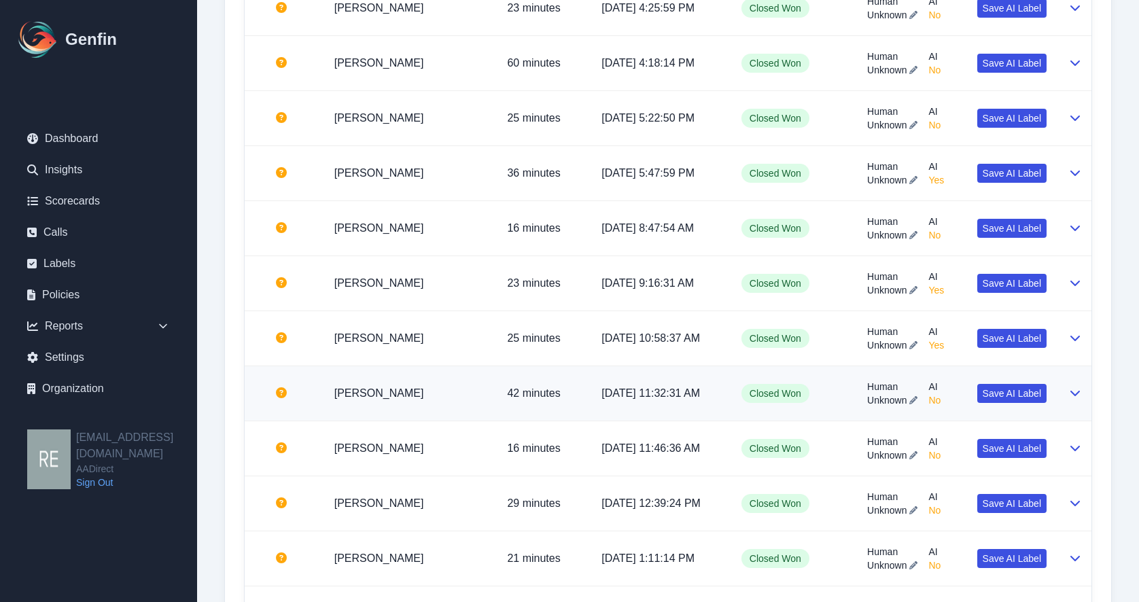
click at [1070, 401] on button at bounding box center [1075, 393] width 11 height 16
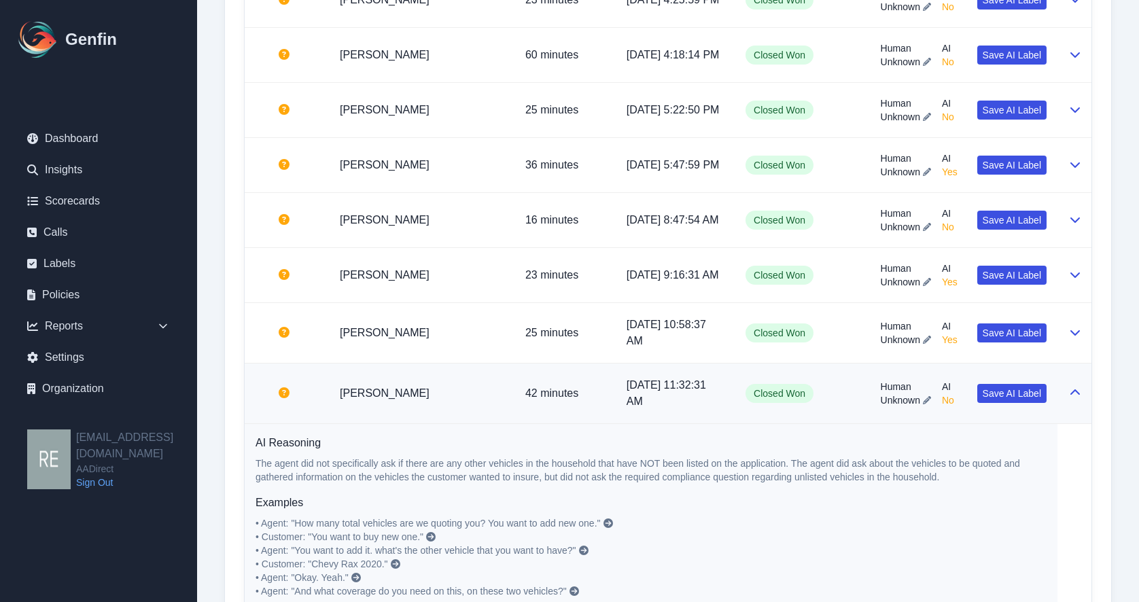
scroll to position [836, 0]
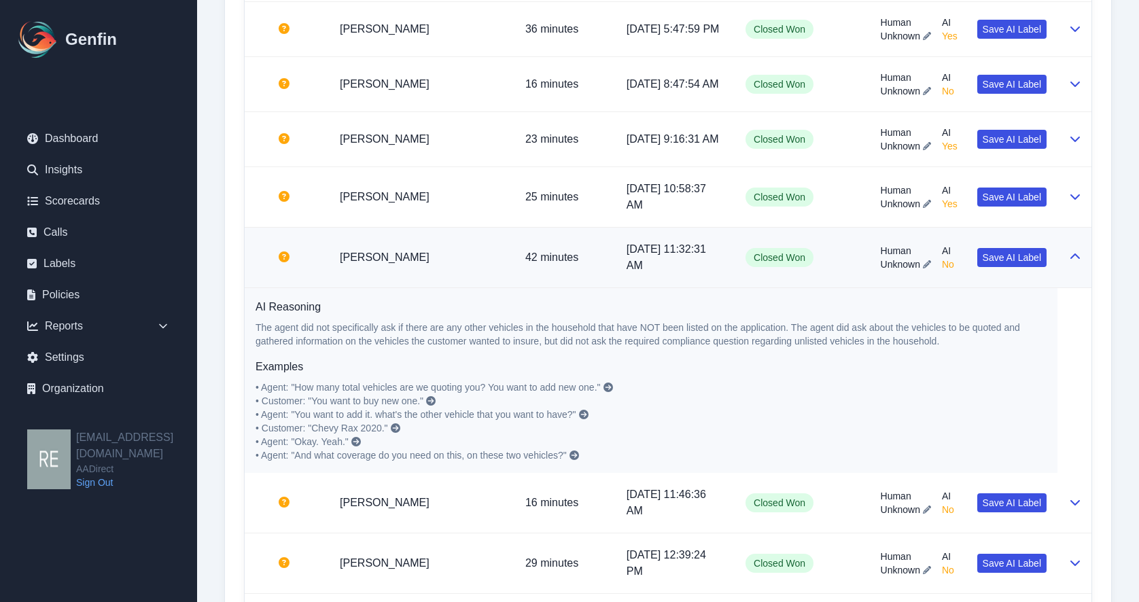
click at [1078, 262] on icon at bounding box center [1075, 256] width 11 height 11
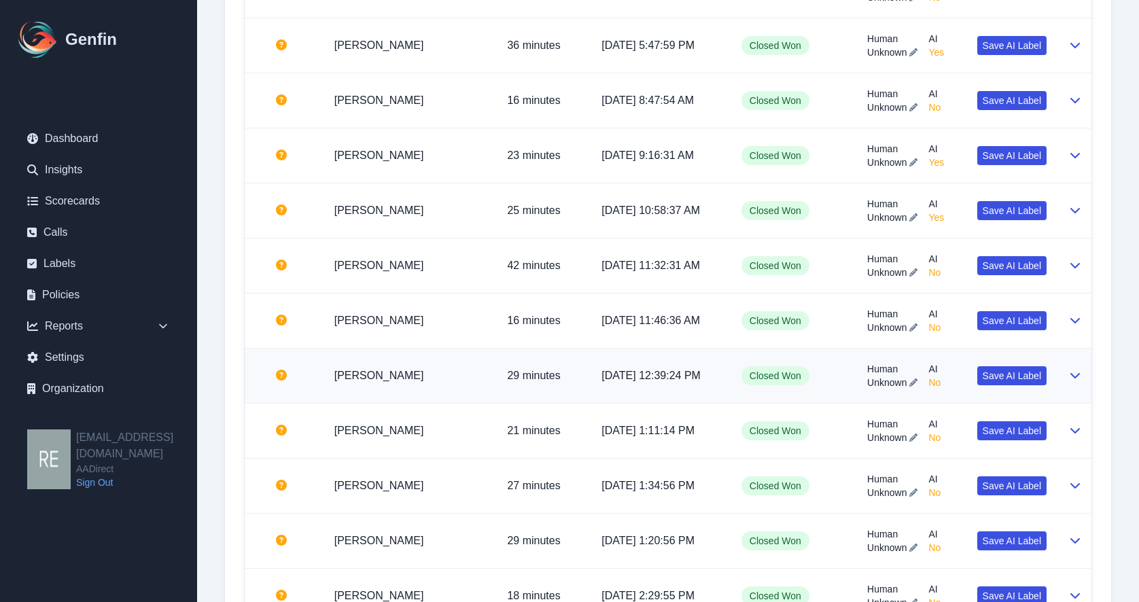
click at [1069, 375] on div at bounding box center [1075, 376] width 12 height 16
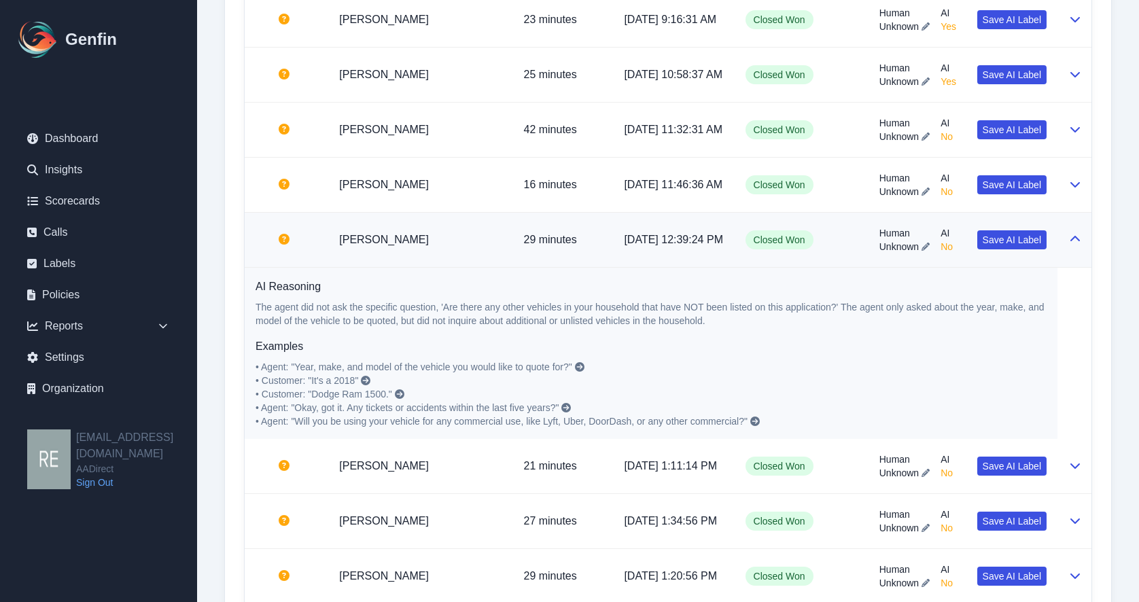
scroll to position [1228, 0]
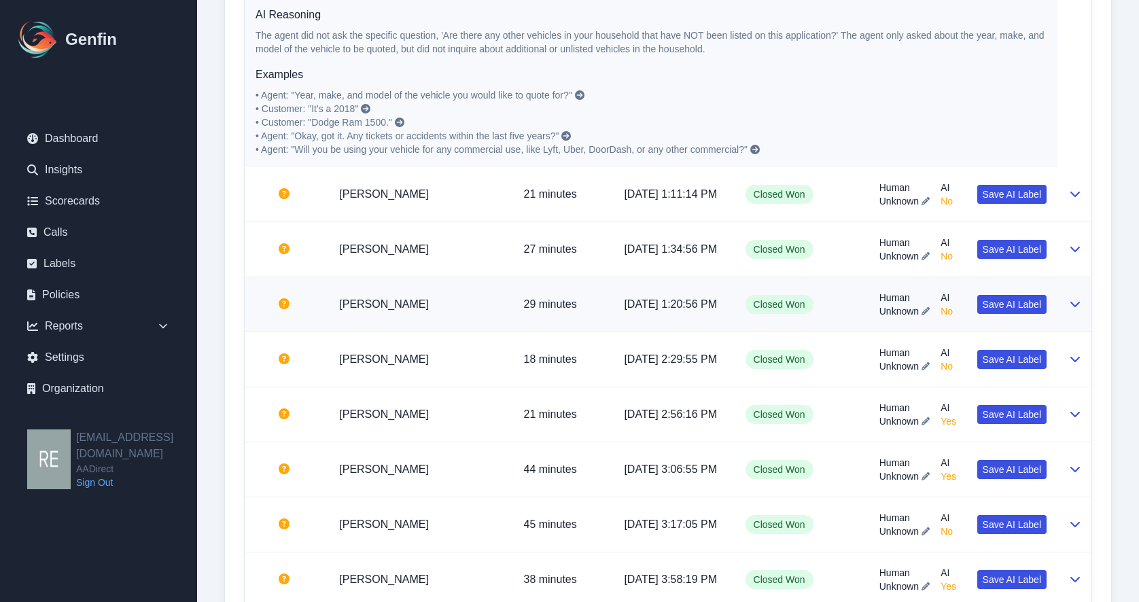
click at [1071, 309] on icon at bounding box center [1075, 303] width 11 height 11
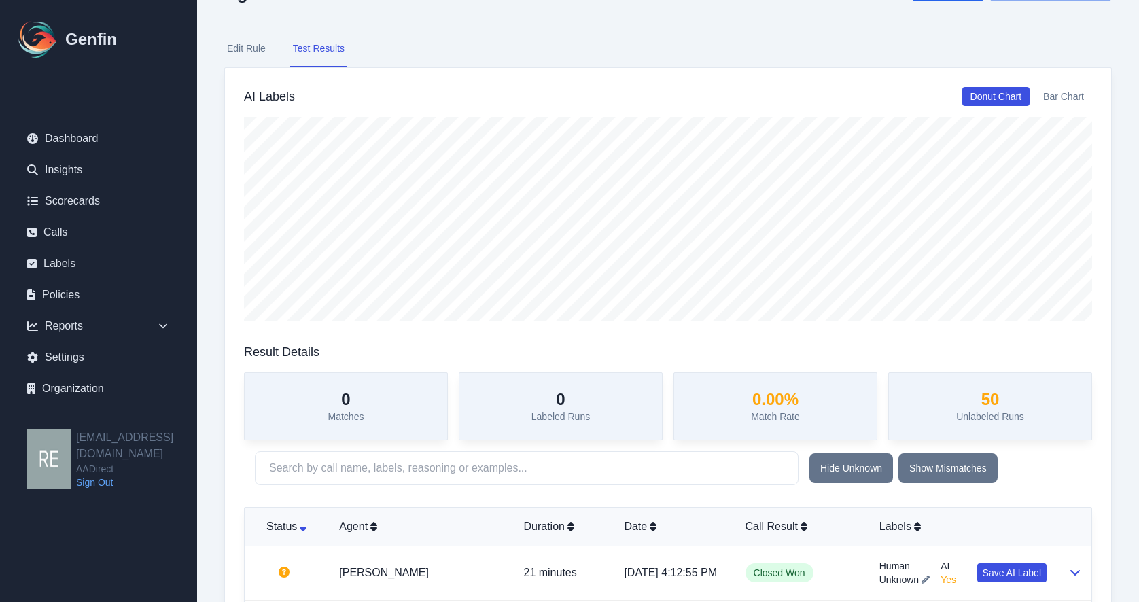
scroll to position [0, 0]
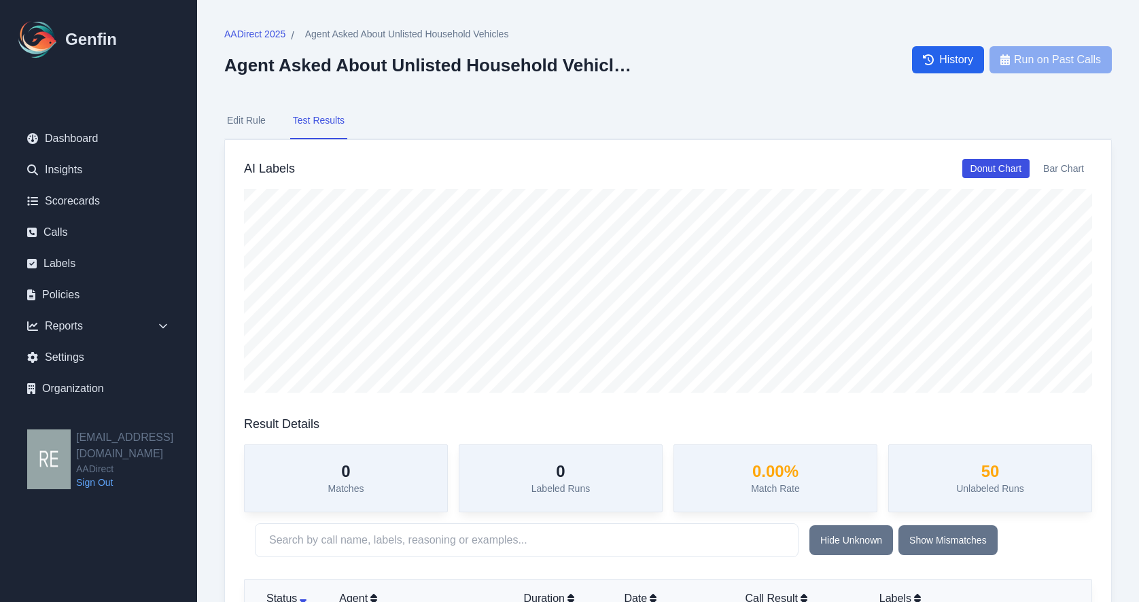
click at [254, 115] on button "Edit Rule" at bounding box center [246, 121] width 44 height 37
select select "Yes/No"
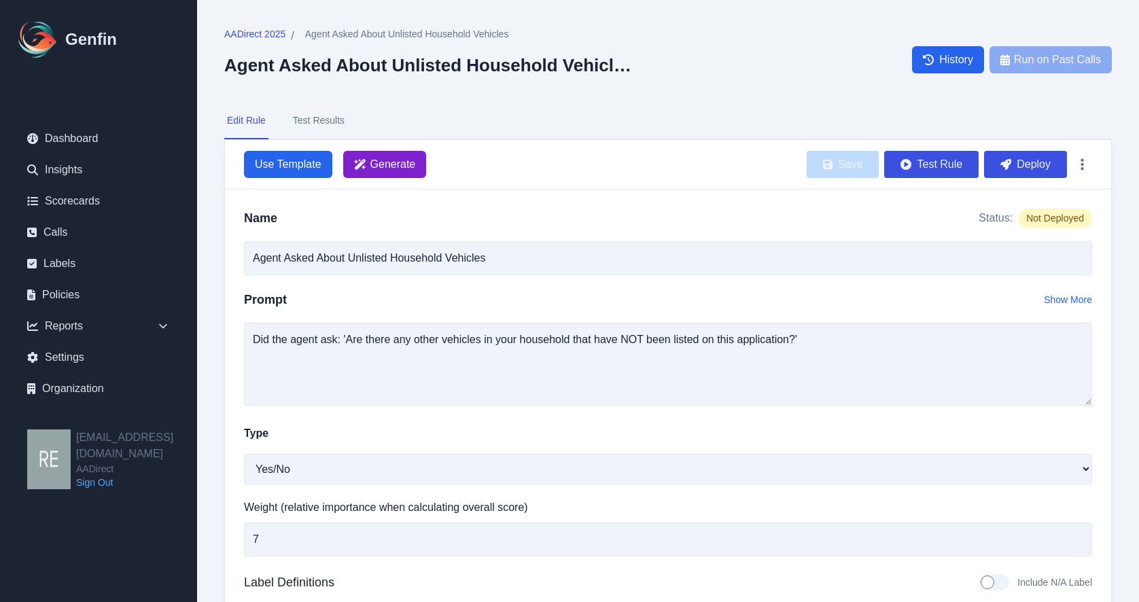
click at [375, 163] on span "Generate" at bounding box center [393, 164] width 46 height 16
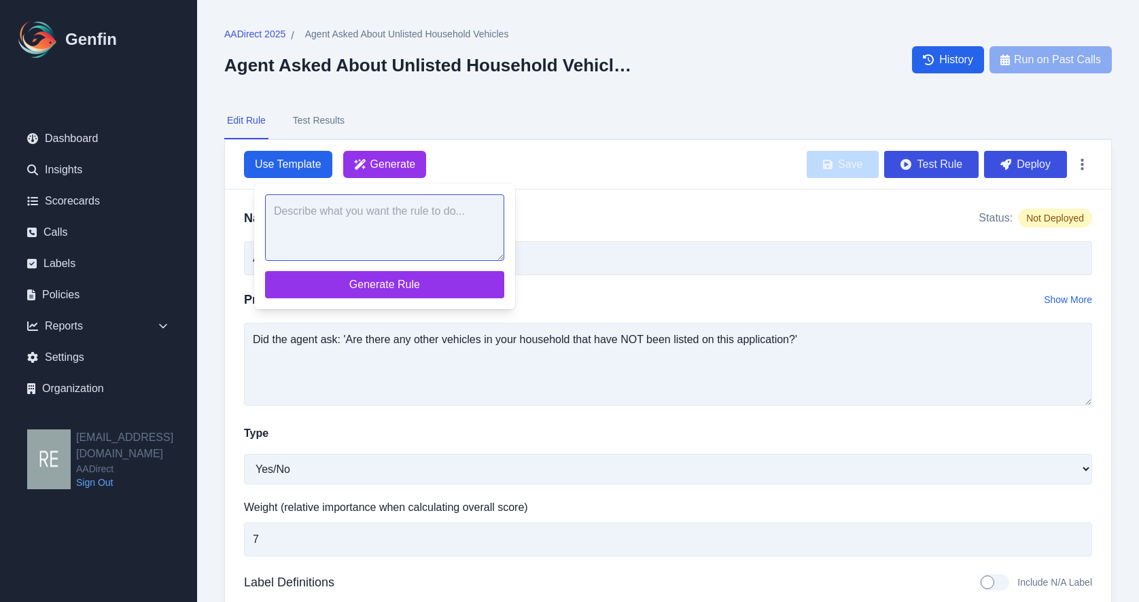
click at [398, 224] on textarea at bounding box center [384, 227] width 239 height 67
paste textarea "did the agent verify if there were other vehicles not listed on the application"
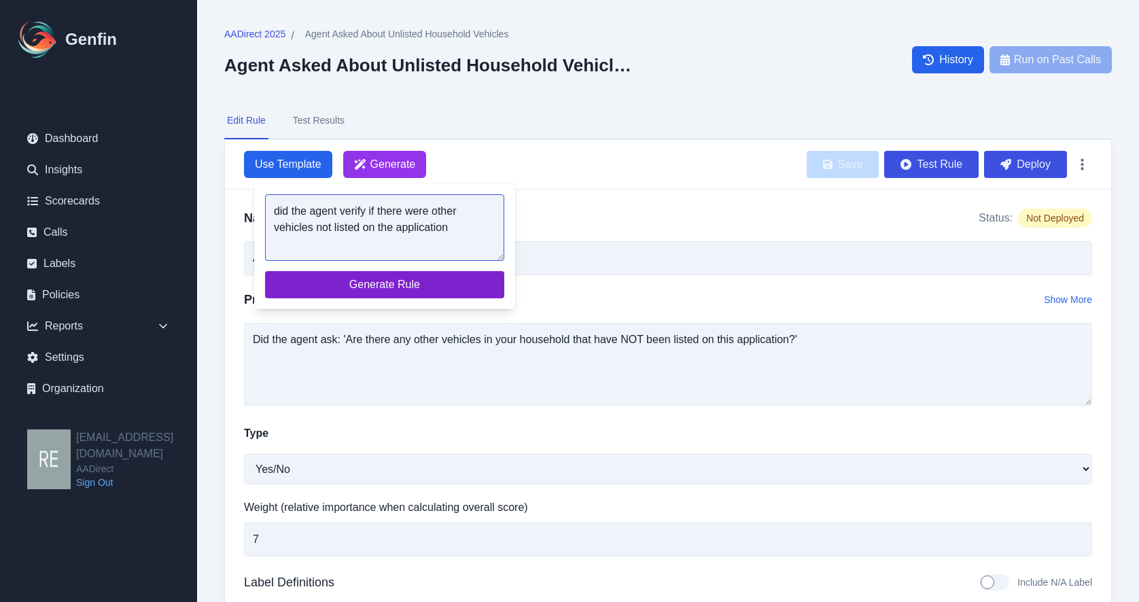
type textarea "did the agent verify if there were other vehicles not listed on the application"
click at [404, 286] on span "Generate Rule" at bounding box center [385, 285] width 218 height 16
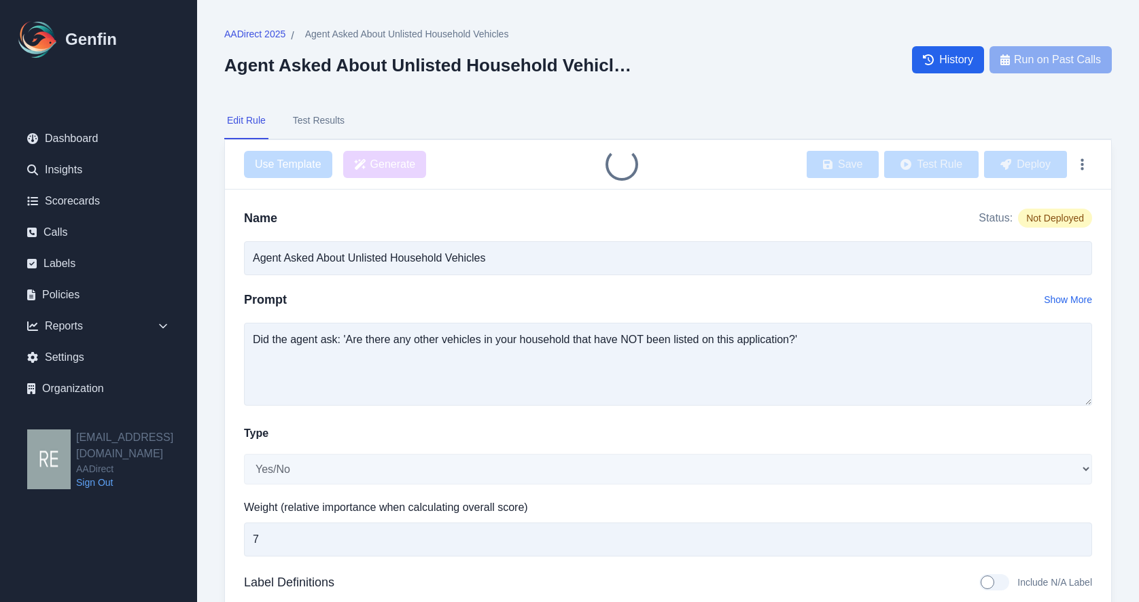
type input "Verification of Additional Vehicles"
type textarea "Did the agent verify if there were other vehicles not listed on the application?"
type textarea "The agent asked or confirmed if there were any other vehicles not listed on the…"
type textarea "Agent: Are there any other vehicles you own that are not listed here?"
type textarea "The agent did not ask or confirm if there were any other vehicles not listed on…"
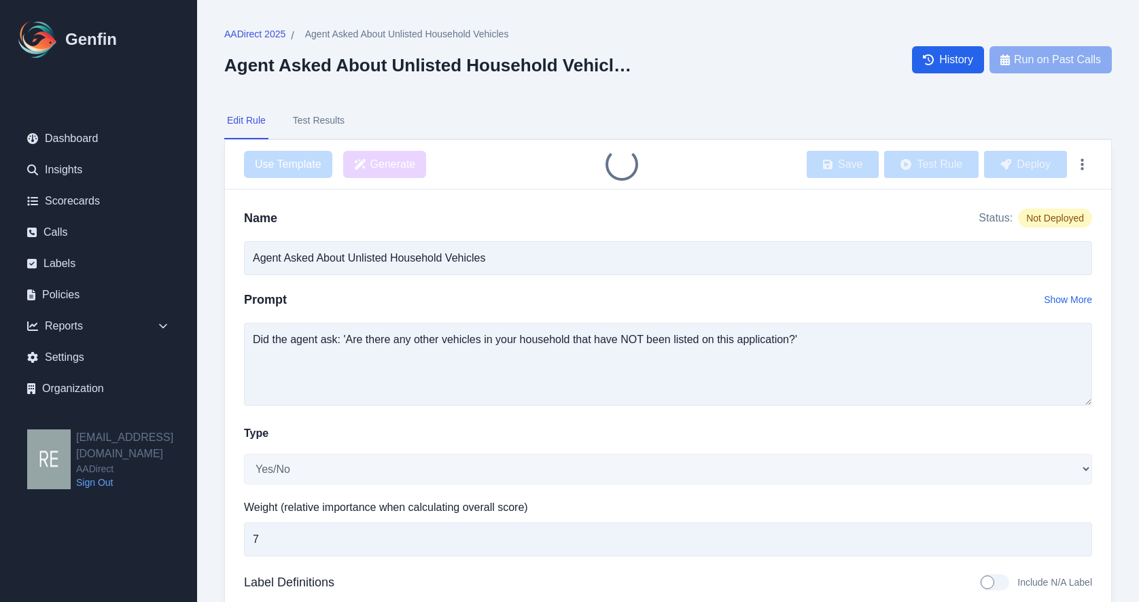
type textarea "Agent proceeds without asking about additional vehicles."
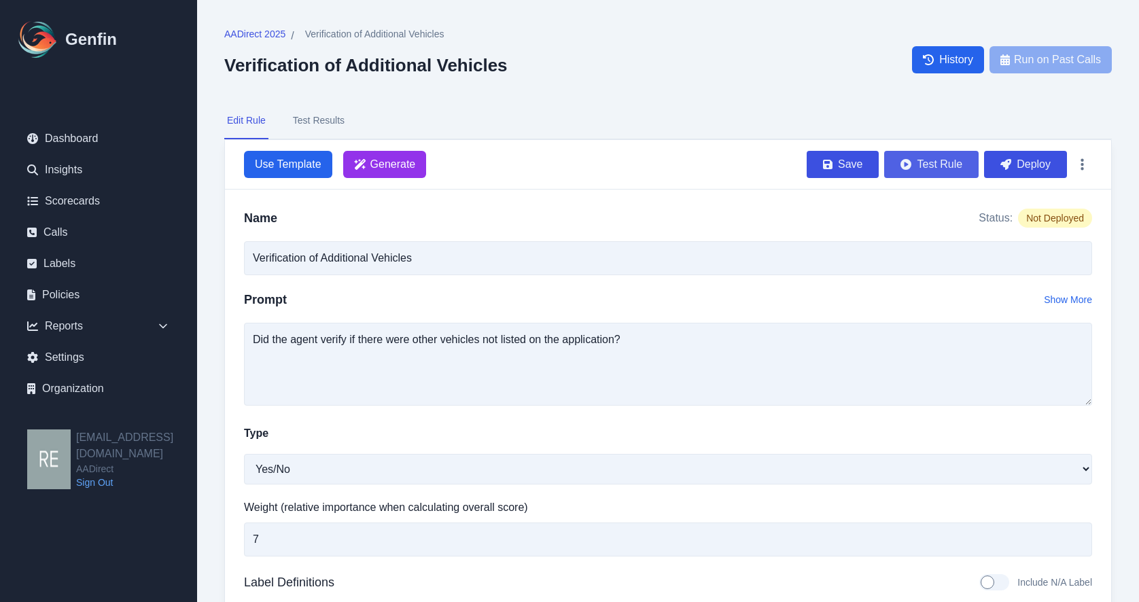
click at [948, 167] on button "Test Rule" at bounding box center [931, 164] width 94 height 27
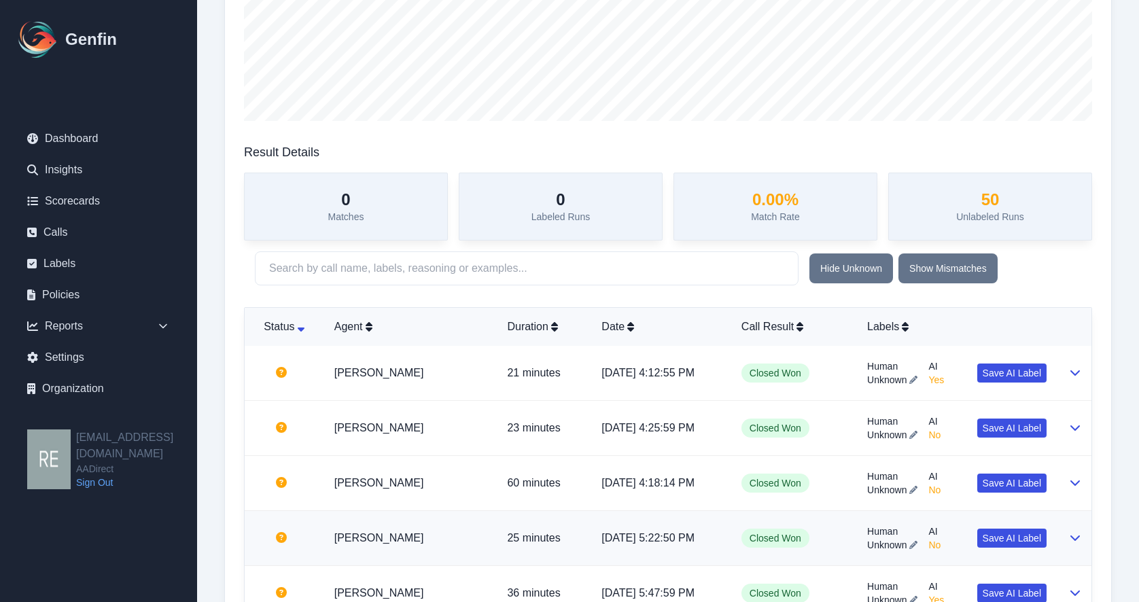
scroll to position [544, 0]
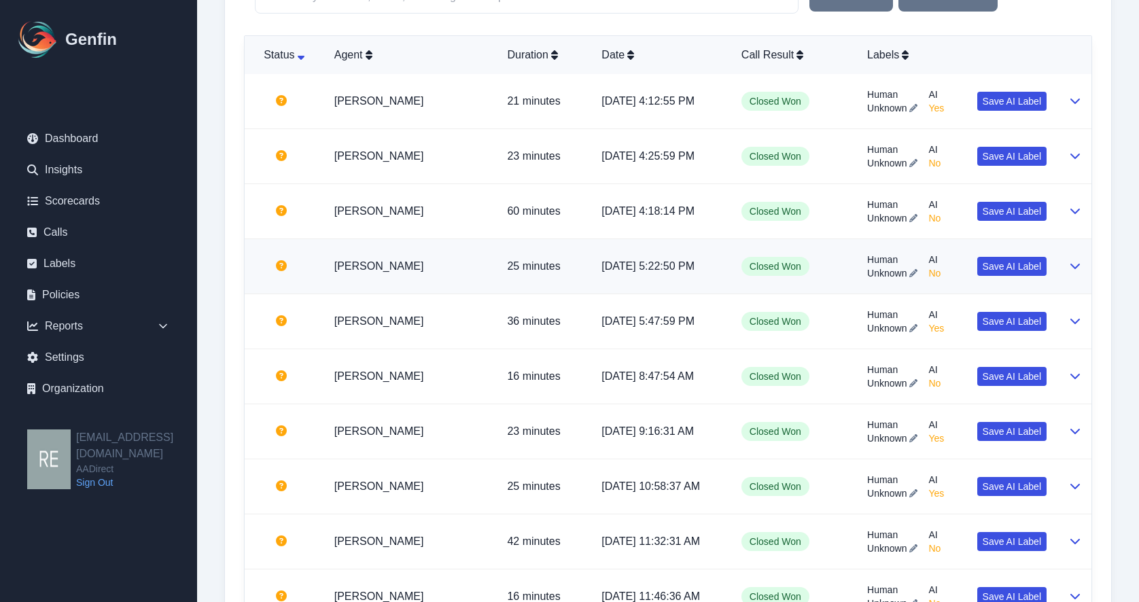
click at [834, 290] on td "Closed Won" at bounding box center [794, 266] width 126 height 55
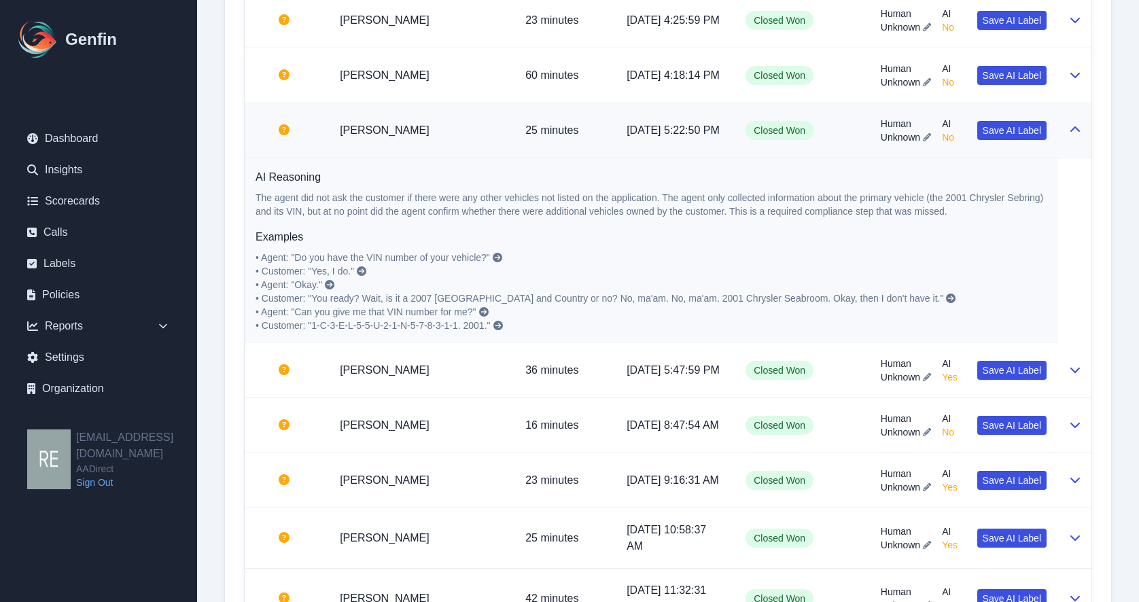
scroll to position [612, 0]
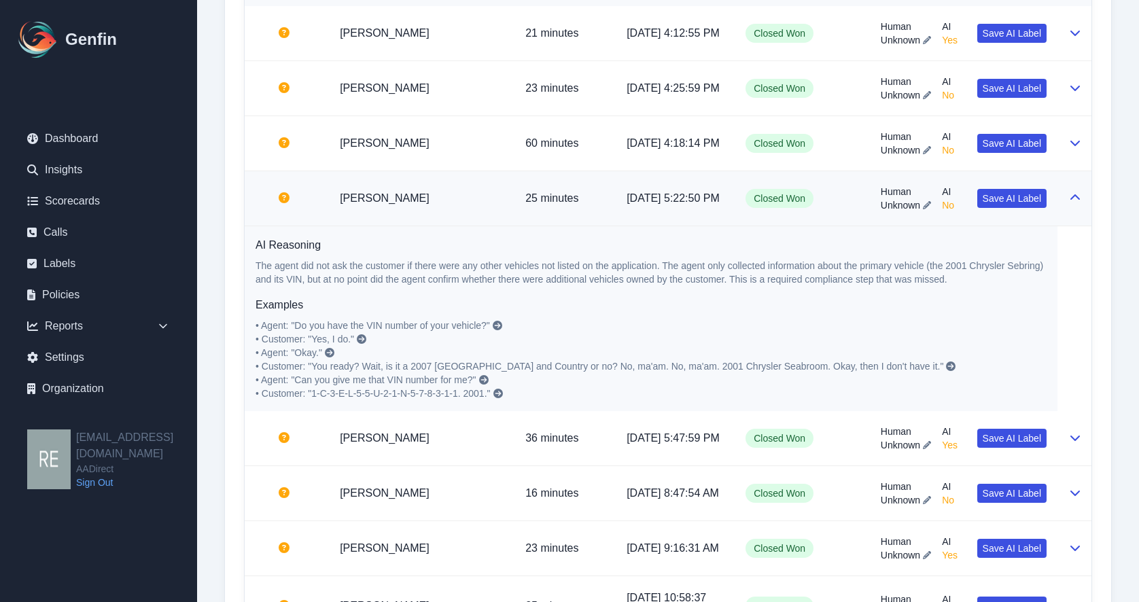
click at [1081, 218] on td at bounding box center [1075, 198] width 34 height 55
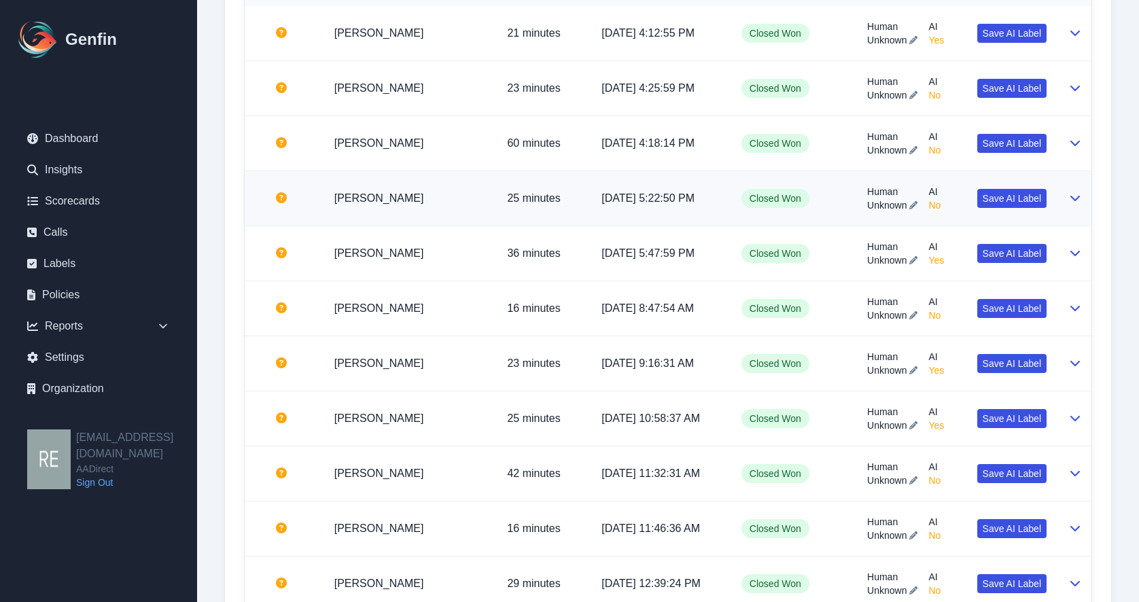
click at [1073, 190] on button at bounding box center [1075, 198] width 11 height 16
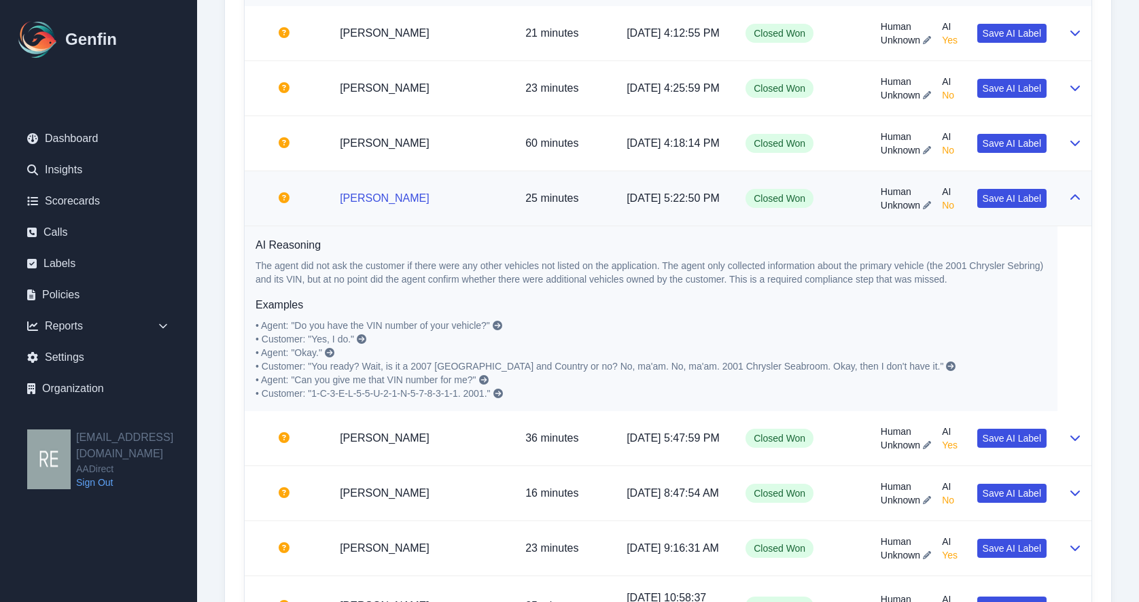
click at [400, 204] on link "[PERSON_NAME]" at bounding box center [385, 198] width 90 height 12
click at [1073, 203] on icon at bounding box center [1075, 197] width 11 height 11
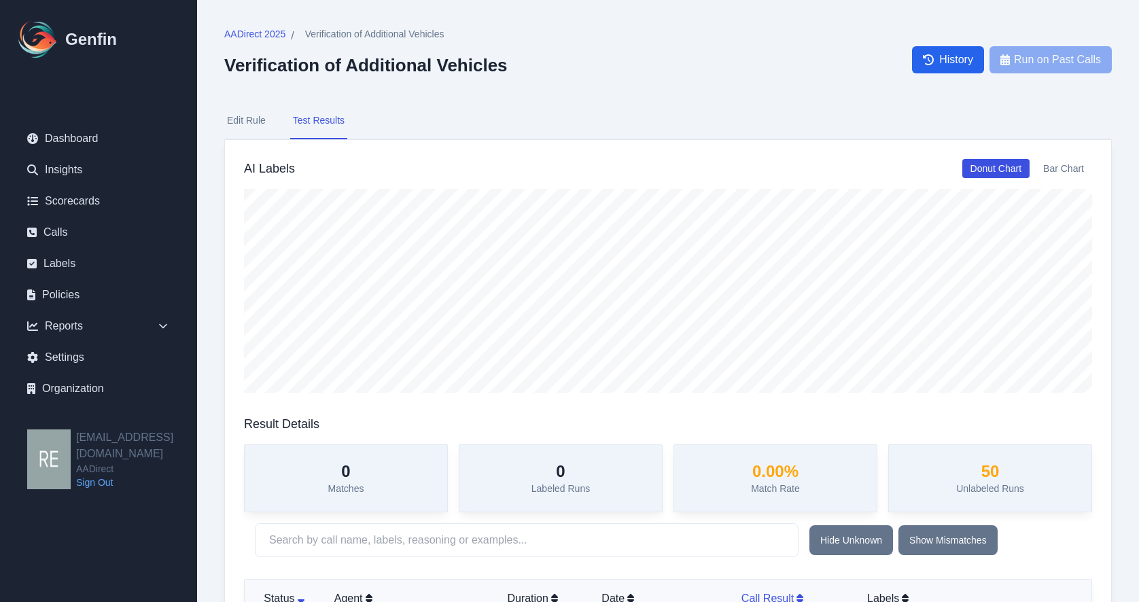
scroll to position [340, 0]
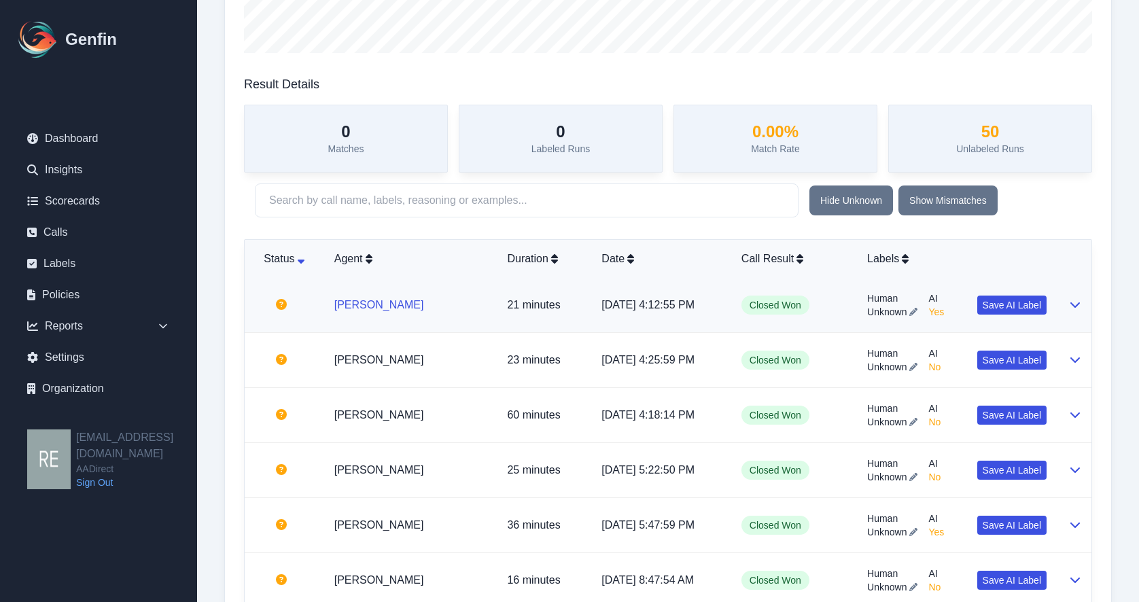
click at [368, 309] on link "[PERSON_NAME]" at bounding box center [379, 305] width 90 height 12
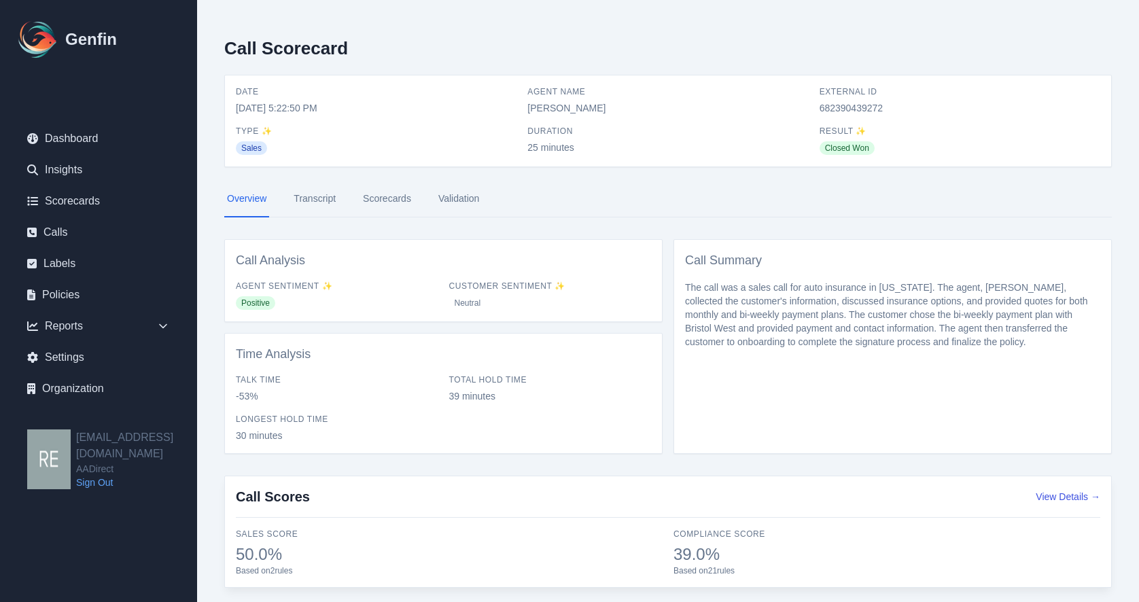
click at [317, 197] on link "Transcript" at bounding box center [315, 199] width 48 height 37
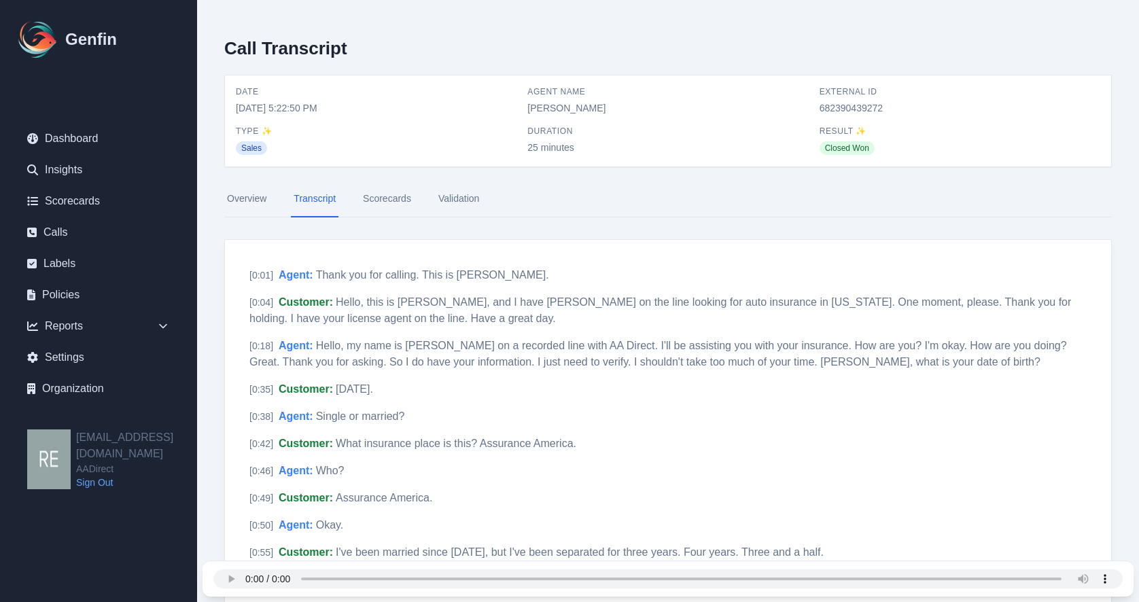
click at [858, 108] on span "682390439272" at bounding box center [960, 108] width 281 height 14
copy span "682390439272"
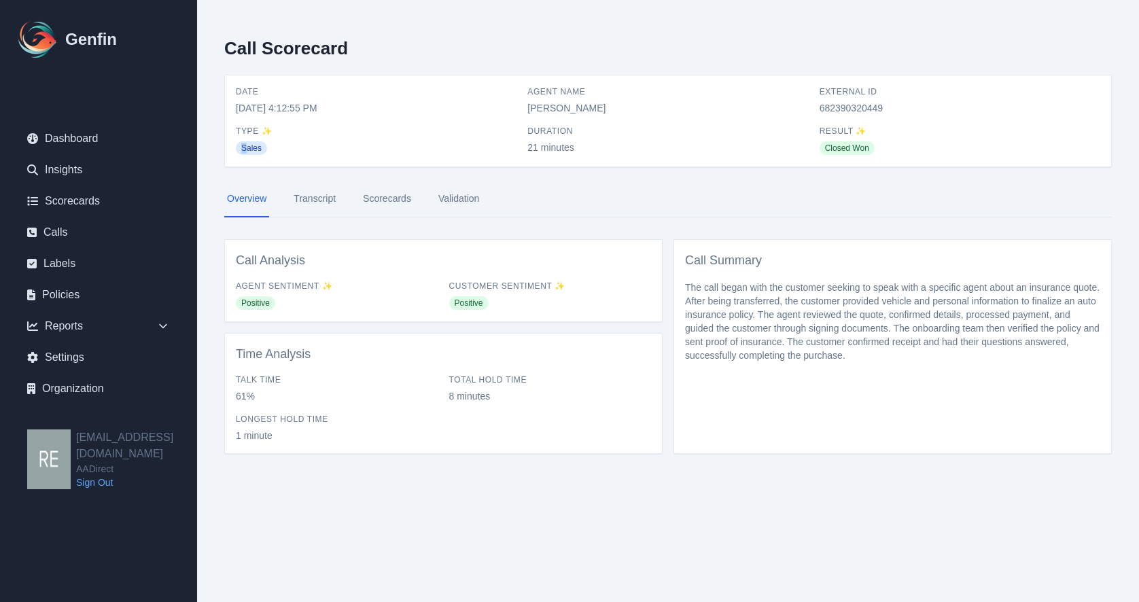
click at [246, 149] on span "Sales" at bounding box center [251, 148] width 31 height 14
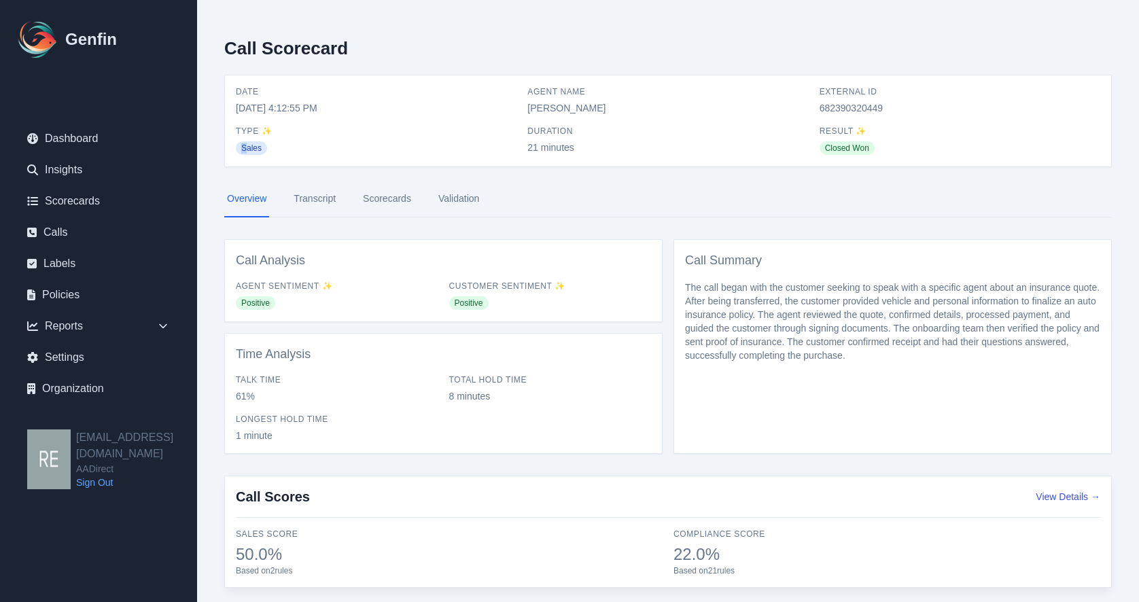
scroll to position [137, 0]
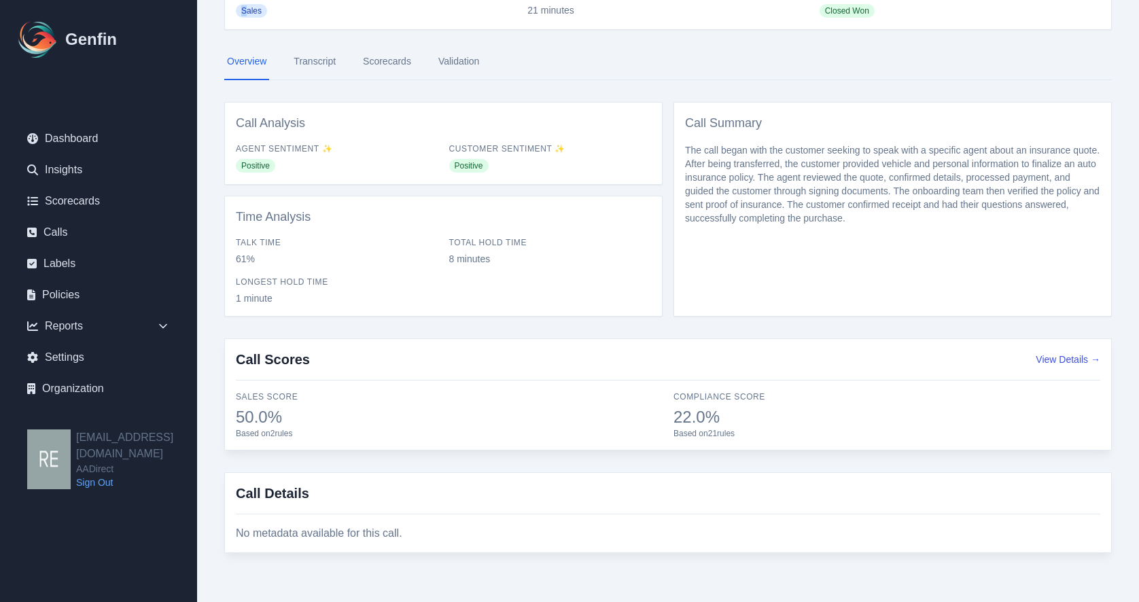
click at [332, 60] on link "Transcript" at bounding box center [315, 62] width 48 height 37
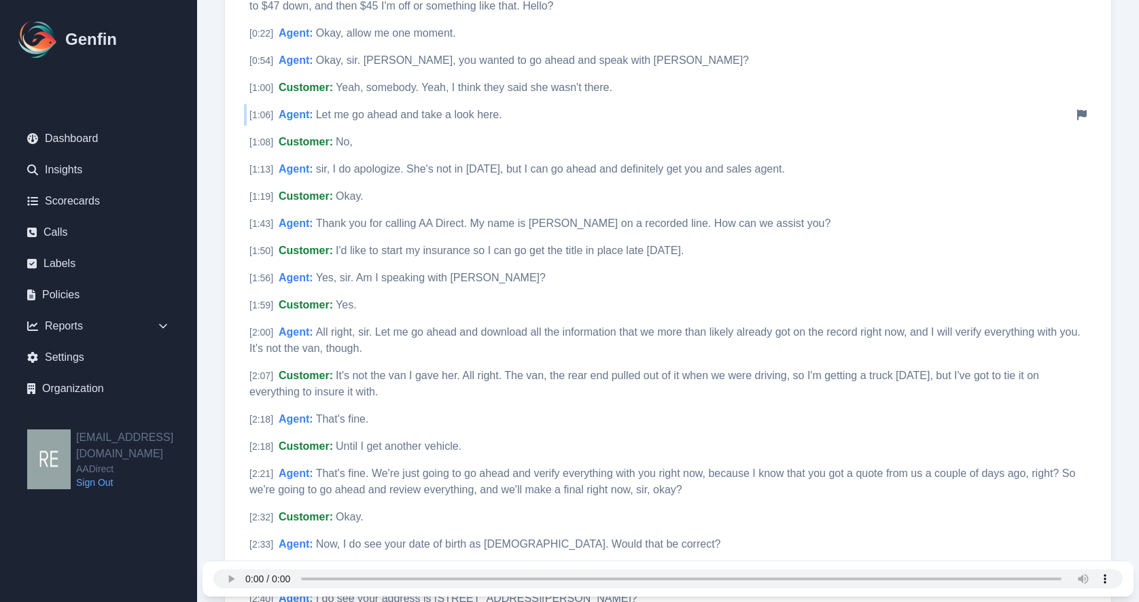
scroll to position [408, 0]
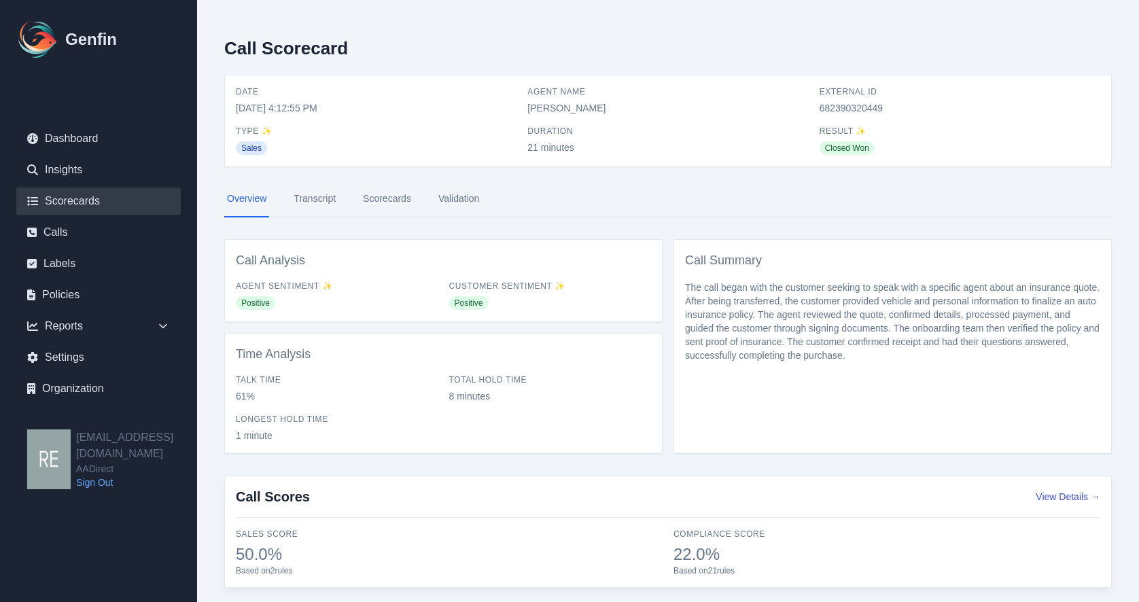
click at [99, 197] on link "Scorecards" at bounding box center [98, 201] width 164 height 27
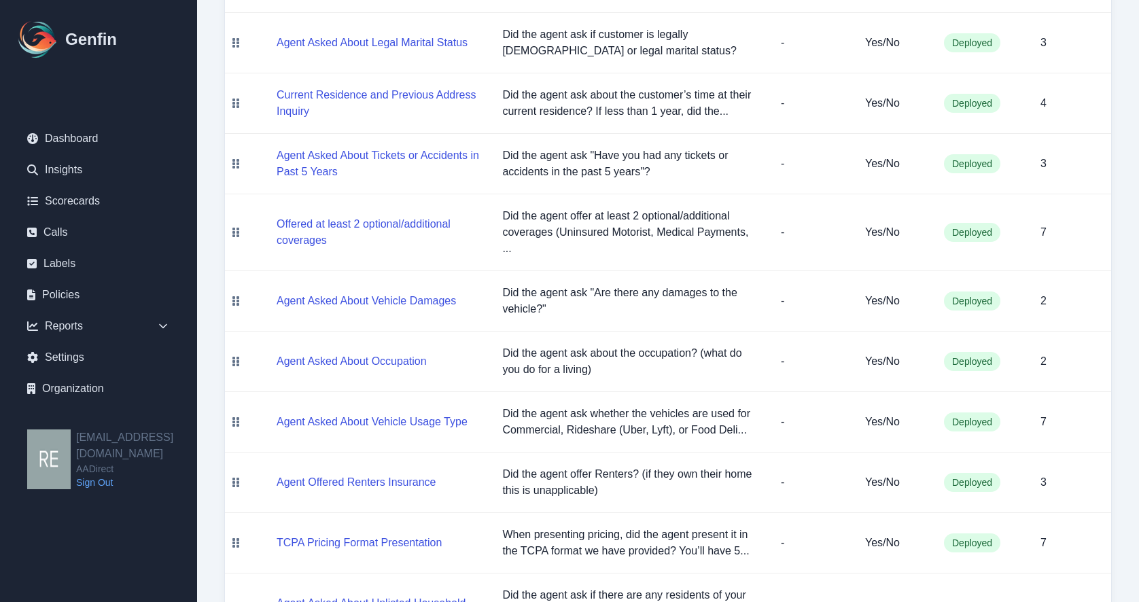
scroll to position [884, 0]
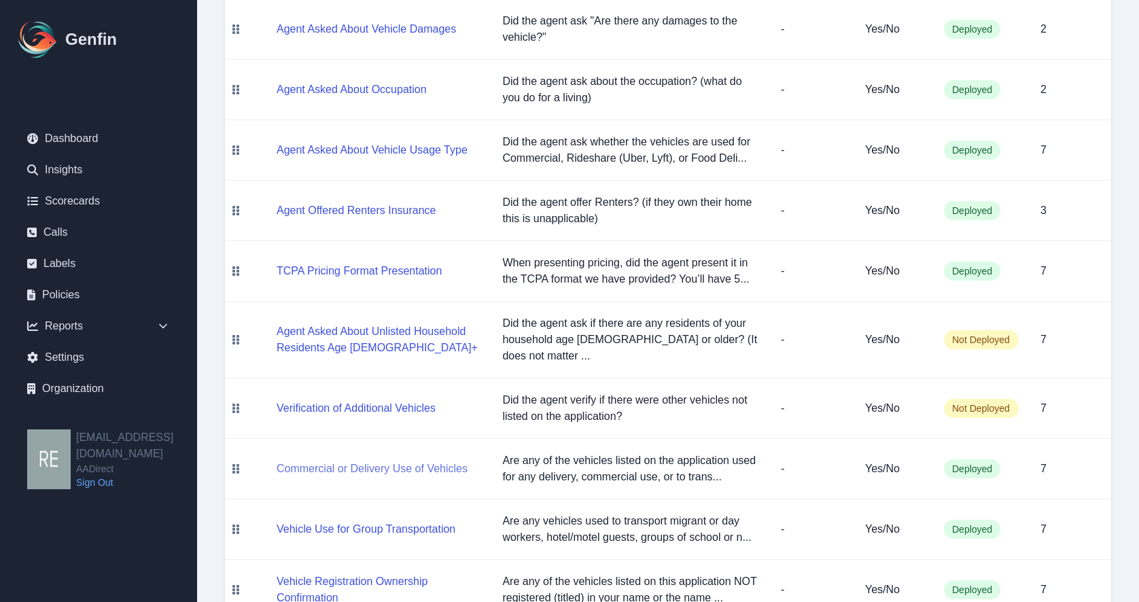
drag, startPoint x: 386, startPoint y: 409, endPoint x: 394, endPoint y: 409, distance: 8.2
click at [387, 461] on button "Commercial or Delivery Use of Vehicles" at bounding box center [372, 469] width 191 height 16
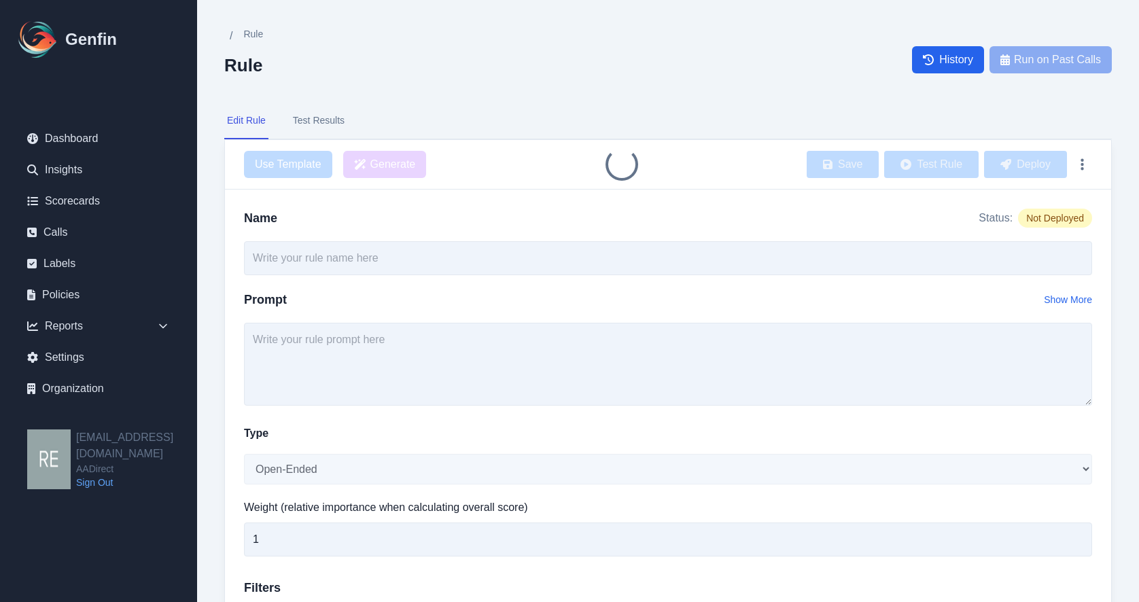
type input "Commercial or Delivery Use of Vehicles"
type textarea "Are any of the vehicles listed on the application used for any delivery, commer…"
select select "Yes/No"
type input "7"
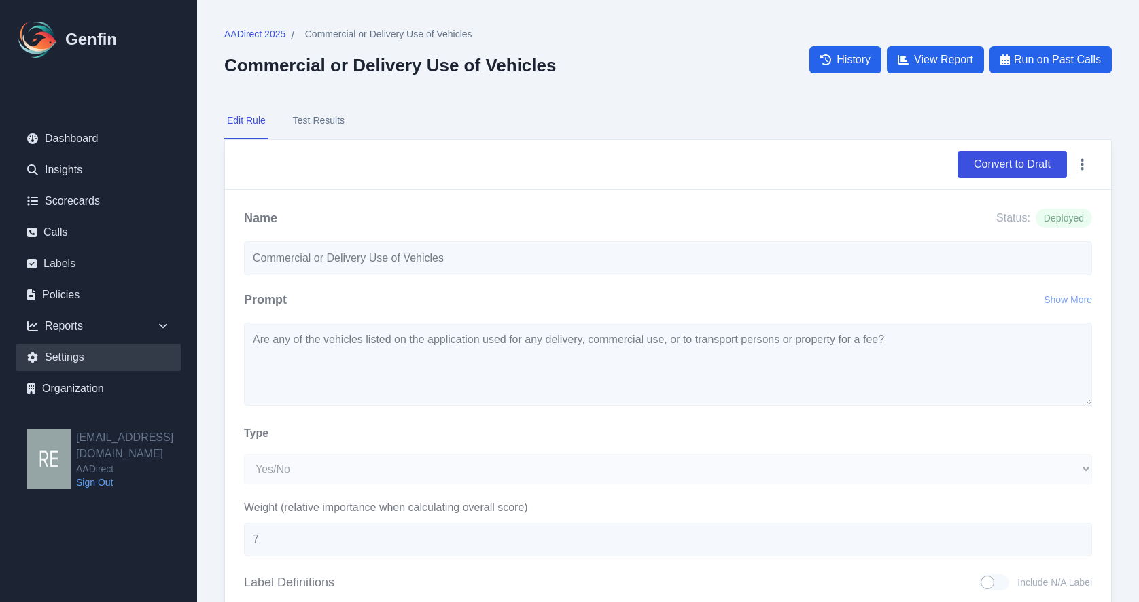
click at [141, 367] on div "Genfin Dashboard Insights Scorecards Calls Labels Policies Reports Sales Compli…" at bounding box center [569, 471] width 1139 height 943
click at [340, 111] on button "Test Results" at bounding box center [318, 121] width 57 height 37
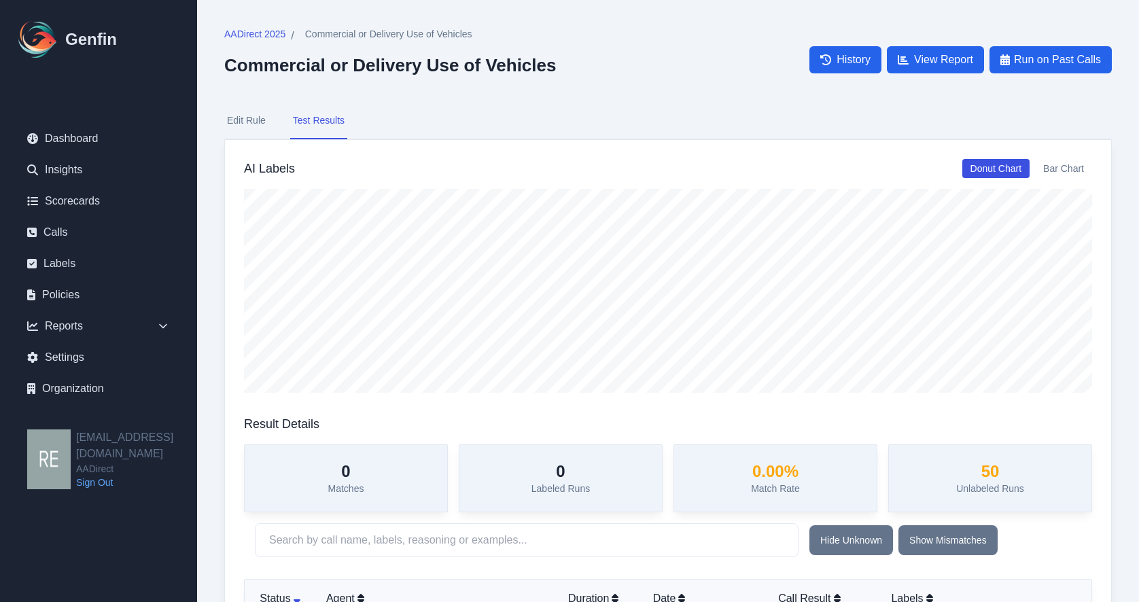
click at [224, 125] on button "Edit Rule" at bounding box center [246, 121] width 44 height 37
select select "Yes/No"
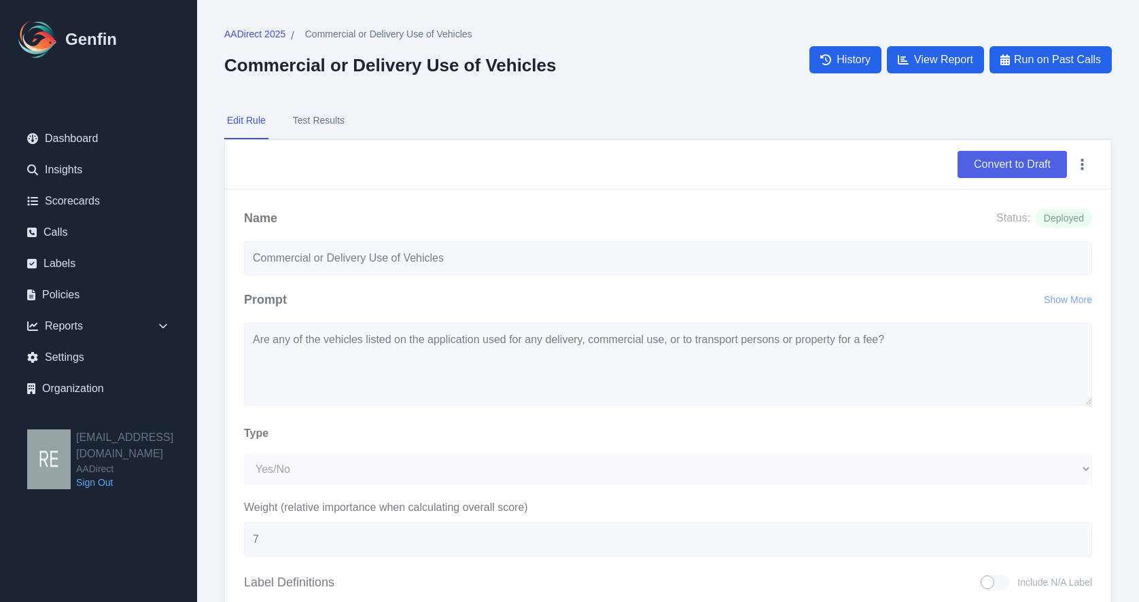
click at [1018, 161] on button "Convert to Draft" at bounding box center [1012, 164] width 109 height 27
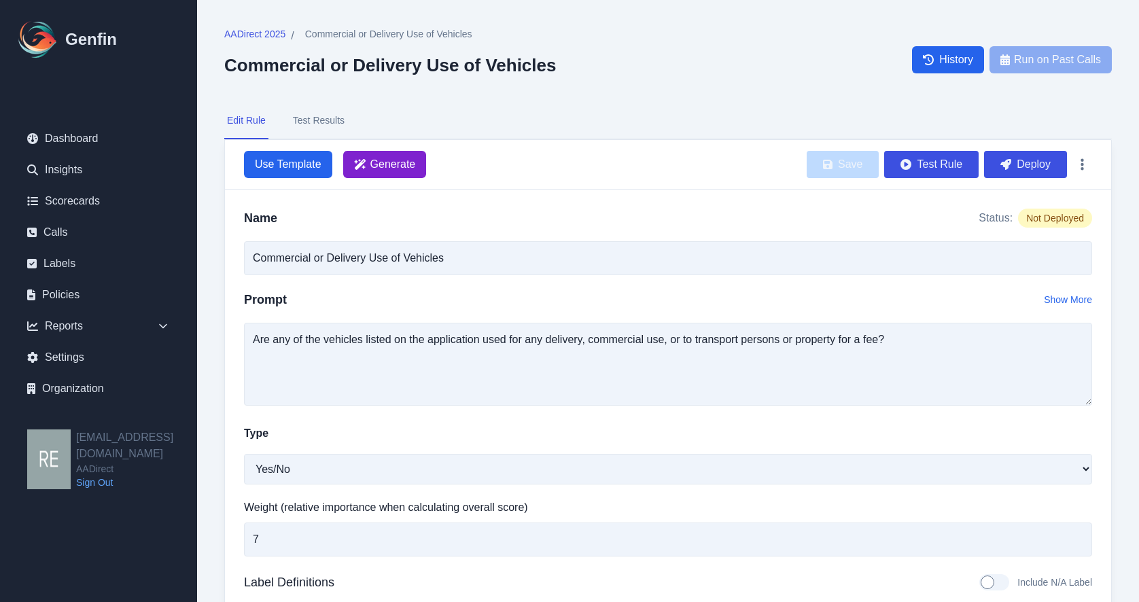
click at [409, 164] on span "Generate" at bounding box center [393, 164] width 46 height 16
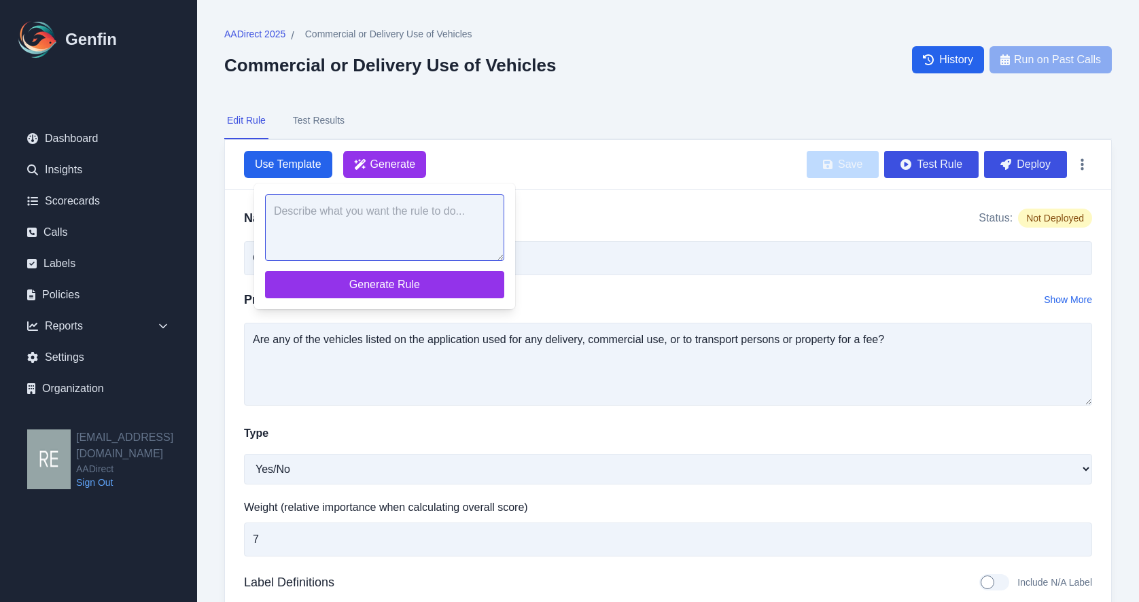
click at [408, 228] on textarea at bounding box center [384, 227] width 239 height 67
paste textarea "Are any of the vehicles listed on the application used for any delivery, commer…"
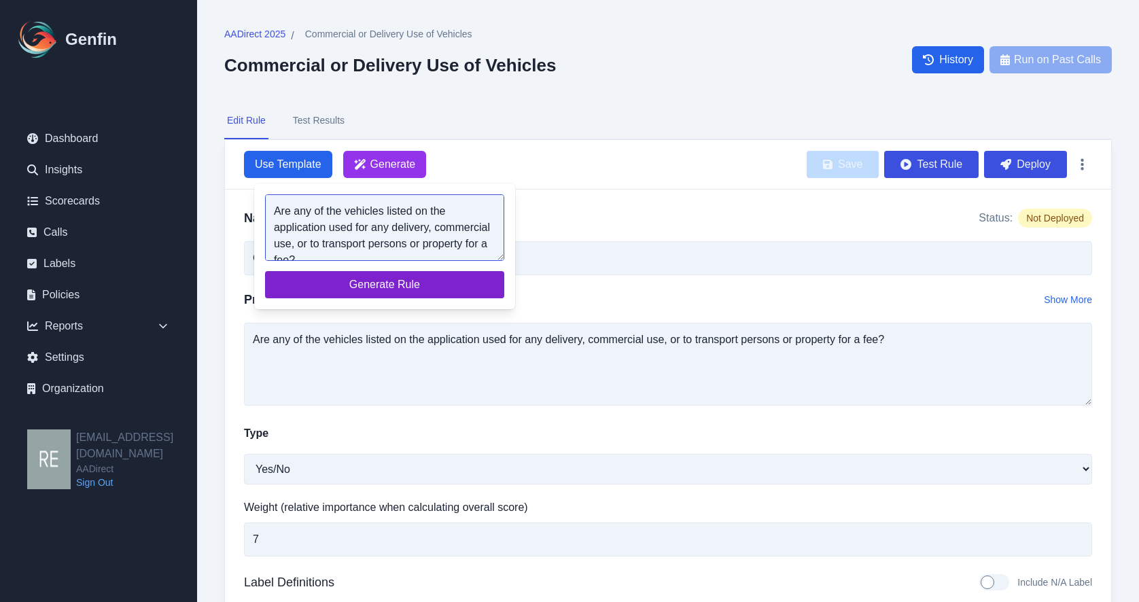
scroll to position [5, 0]
click at [277, 209] on textarea "Are any of the vehicles listed on the application used for any delivery, commer…" at bounding box center [384, 227] width 239 height 67
type textarea "did the agent ask Are any of the vehicles listed on the application used for an…"
click at [379, 278] on span "Generate Rule" at bounding box center [385, 285] width 218 height 16
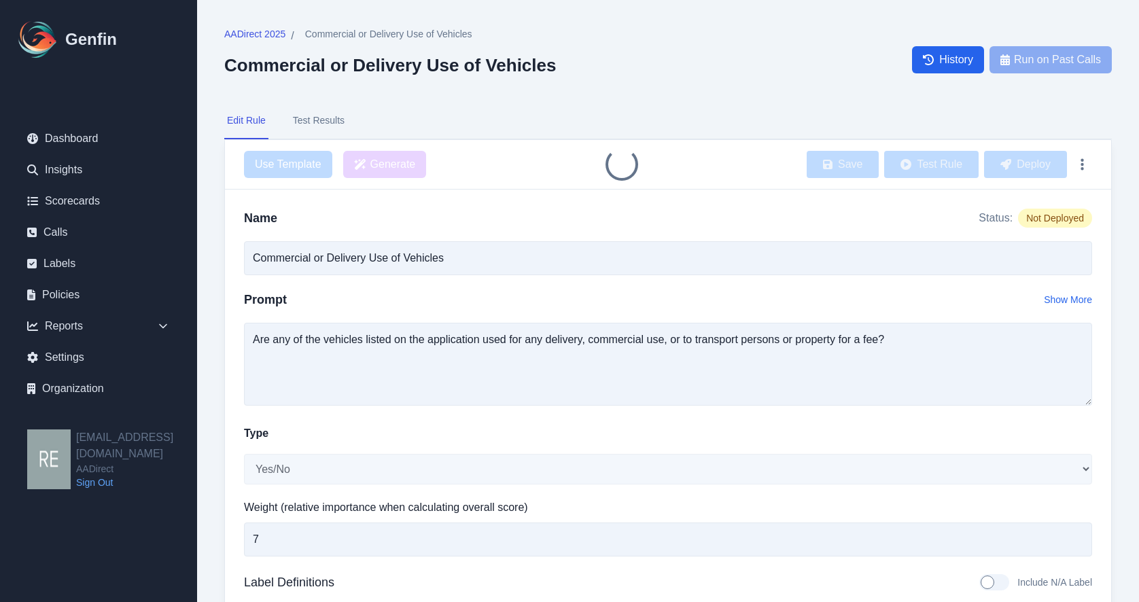
type input "Agent Asked About Vehicle Use for Delivery or Commercial Purposes"
type textarea "Did the agent ask: Are any of the vehicles listed on the application used for a…"
type textarea "The agent did ask if any of the vehicles are used for delivery, commercial use,…"
type textarea "Agent: Are any of the vehicles listed on the application used for any delivery,…"
type textarea "The agent did not ask if any of the vehicles are used for delivery, commercial …"
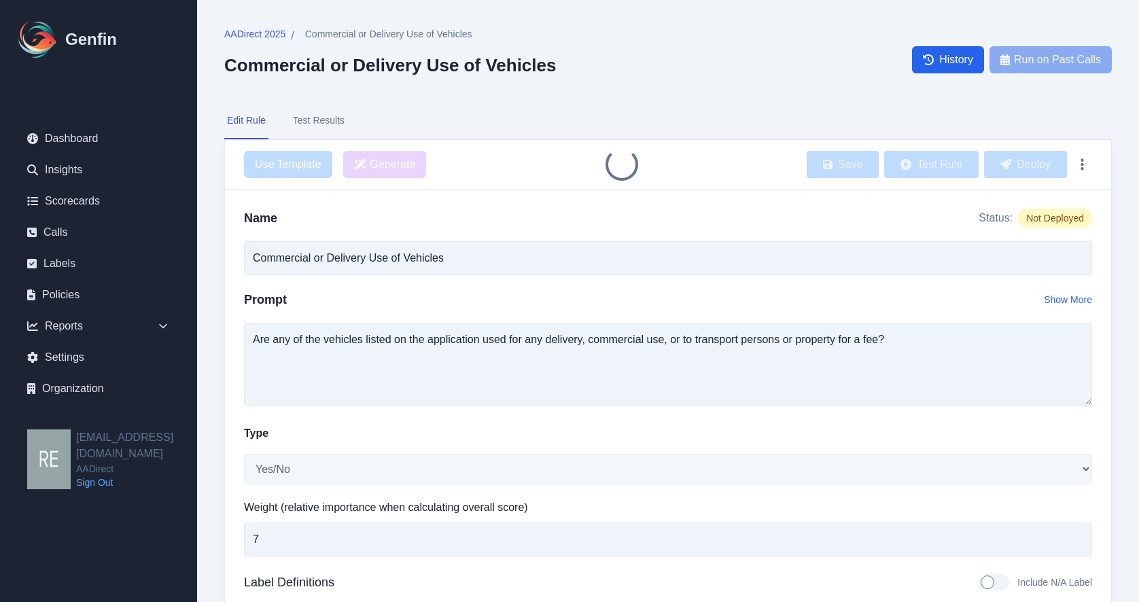
type textarea "Agent did not mention delivery, commercial use, or transporting persons or prop…"
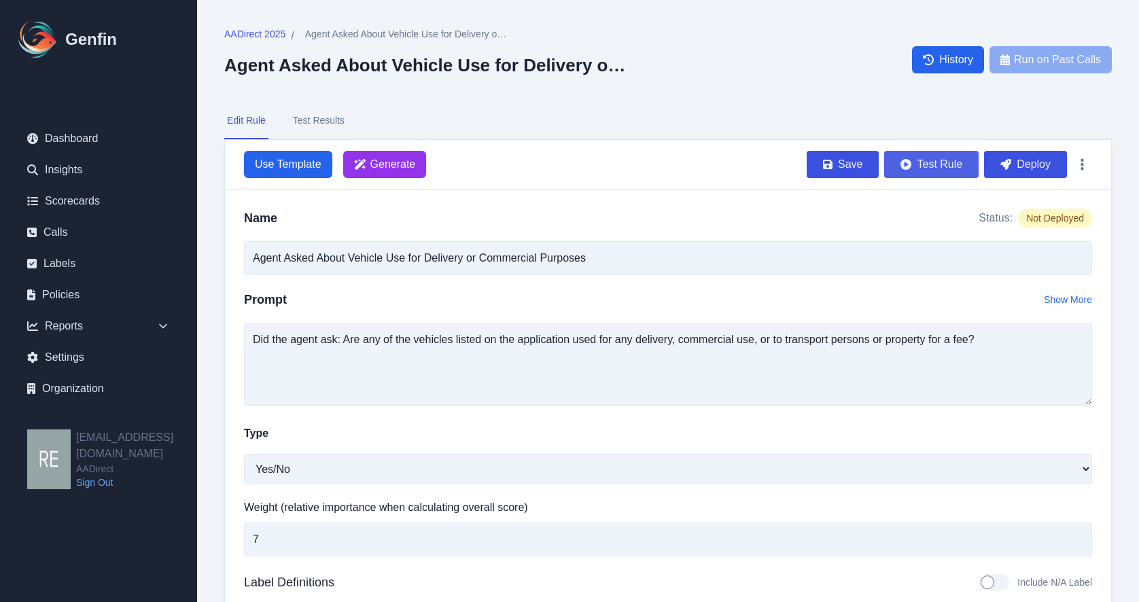
click at [939, 167] on button "Test Rule" at bounding box center [931, 164] width 94 height 27
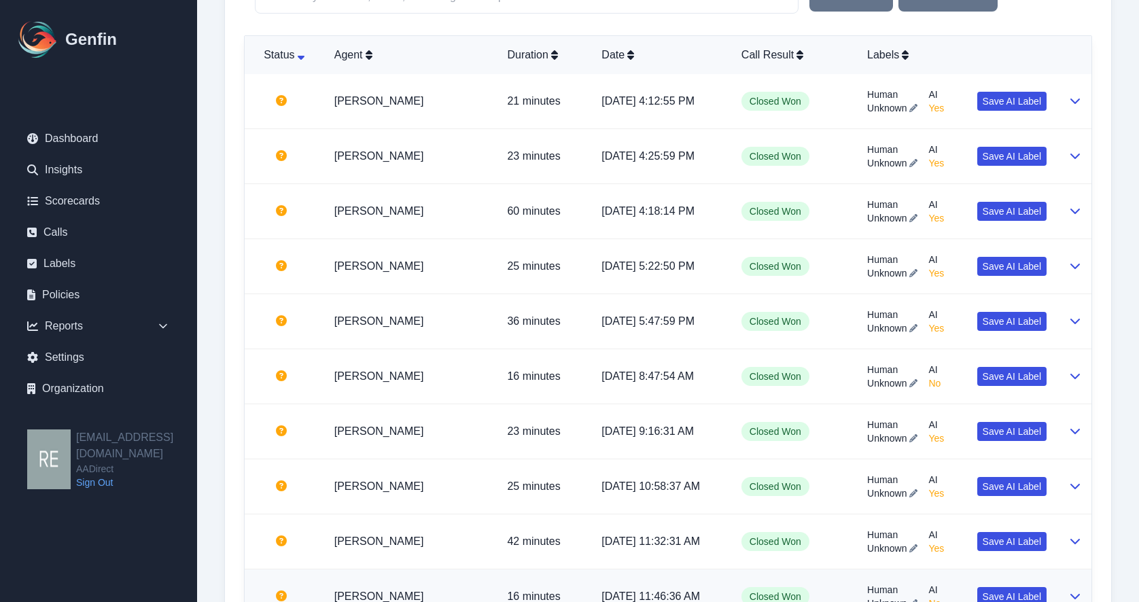
scroll to position [612, 0]
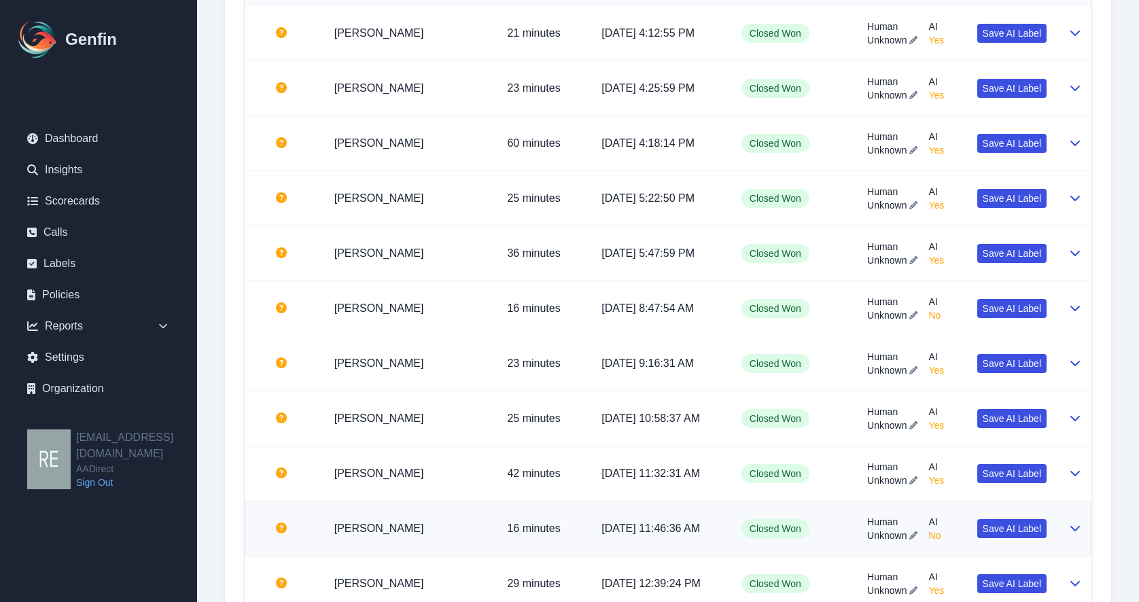
click at [1079, 533] on icon at bounding box center [1075, 528] width 11 height 11
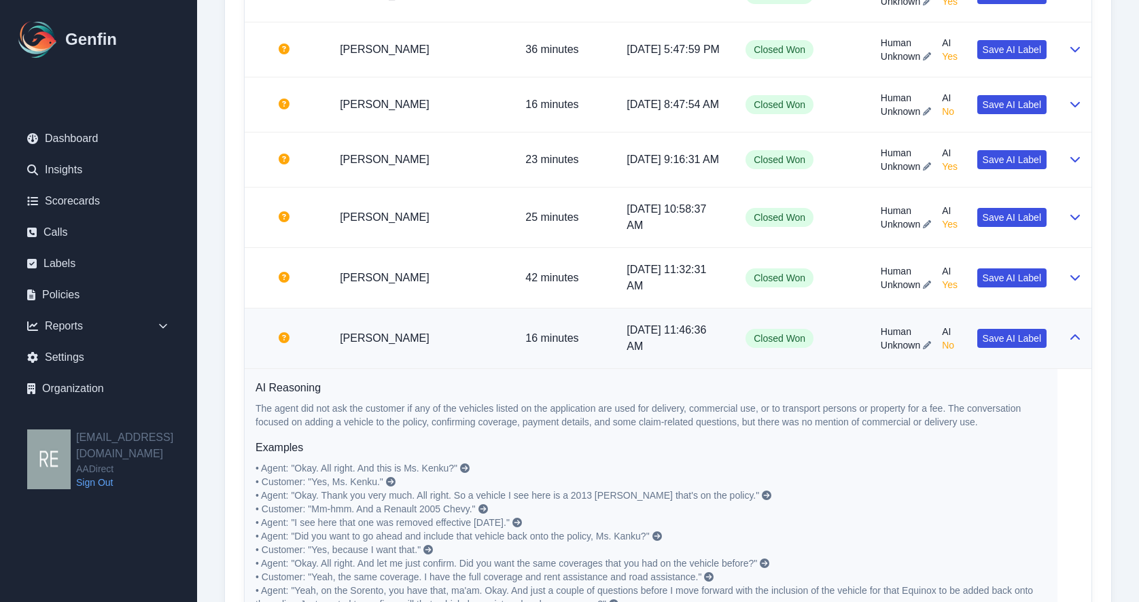
scroll to position [1156, 0]
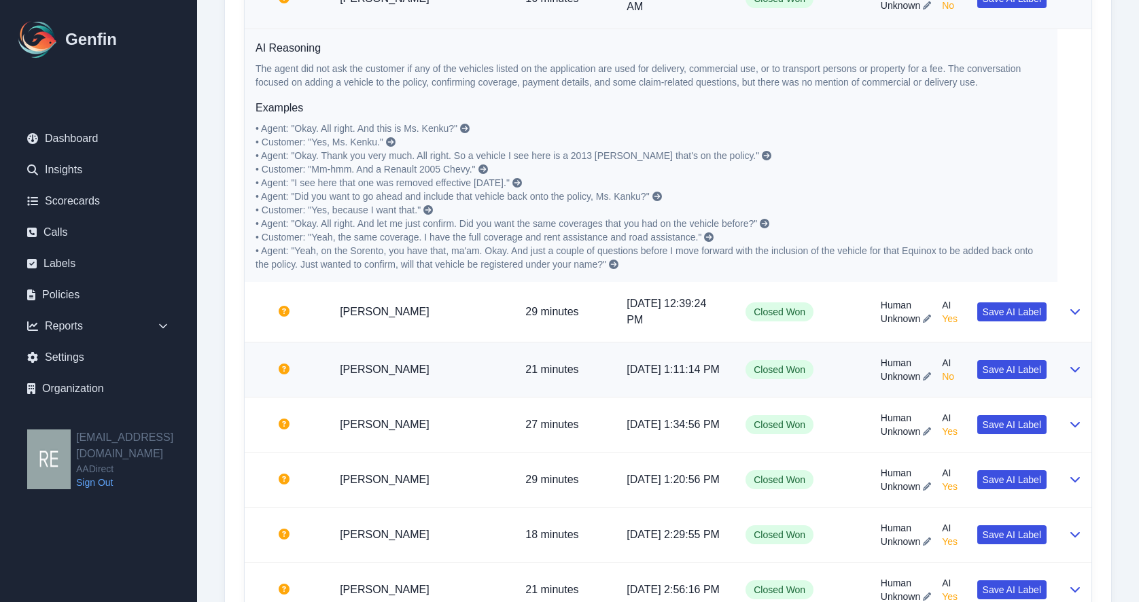
click at [1069, 398] on td at bounding box center [1075, 370] width 34 height 55
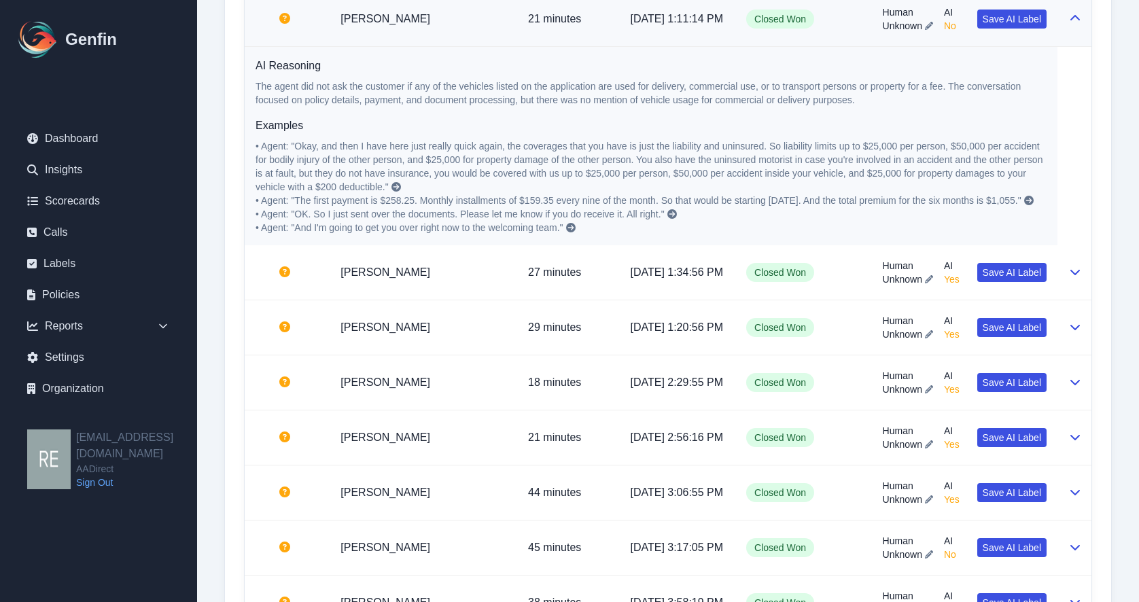
scroll to position [1098, 0]
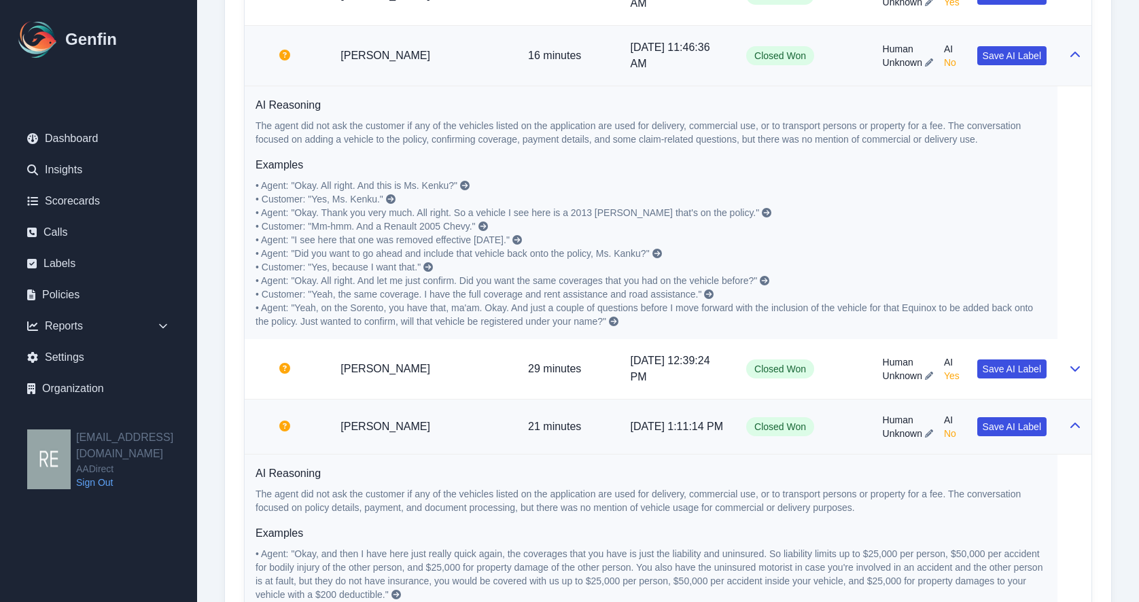
click at [648, 328] on p "• Agent: "Okay. All right. And this is Ms. Kenku?" • Customer: "Yes, Ms. Kenku.…" at bounding box center [651, 254] width 791 height 150
